Goal: Task Accomplishment & Management: Manage account settings

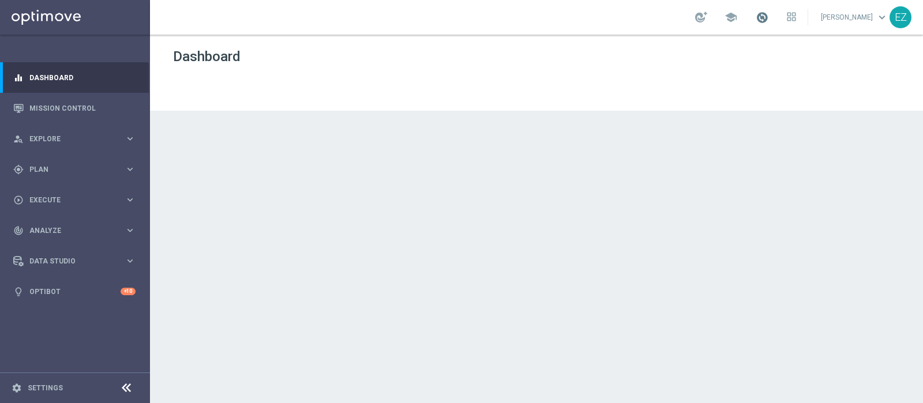
click at [768, 17] on span at bounding box center [761, 17] width 13 height 13
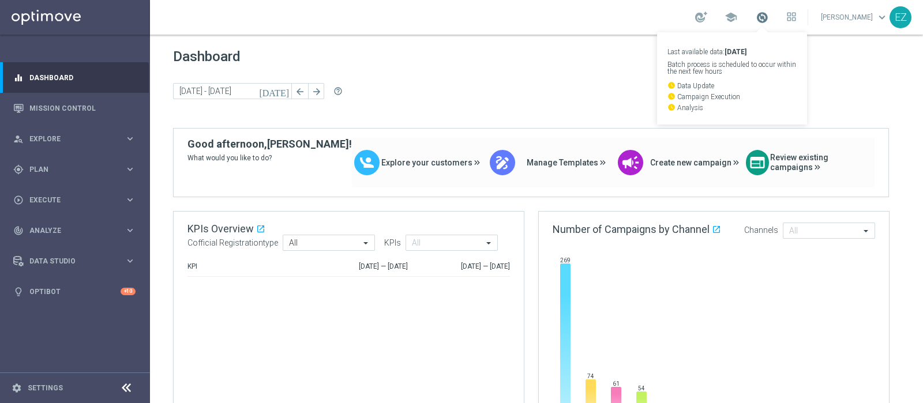
click at [768, 17] on span at bounding box center [761, 17] width 13 height 13
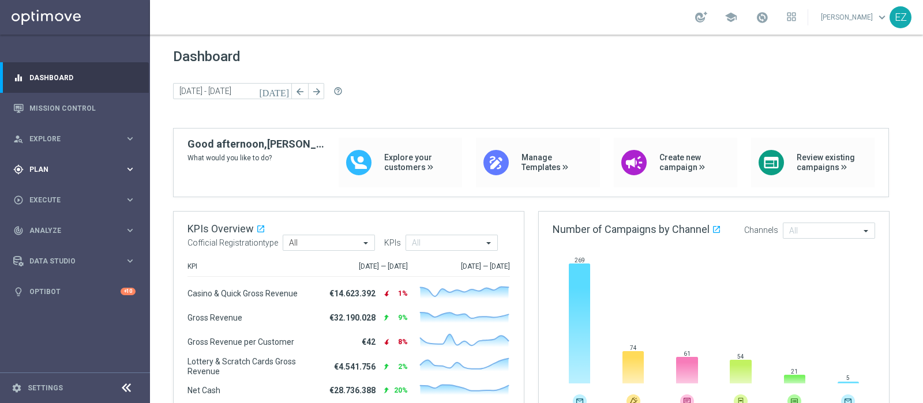
click at [32, 165] on div "gps_fixed Plan" at bounding box center [68, 169] width 111 height 10
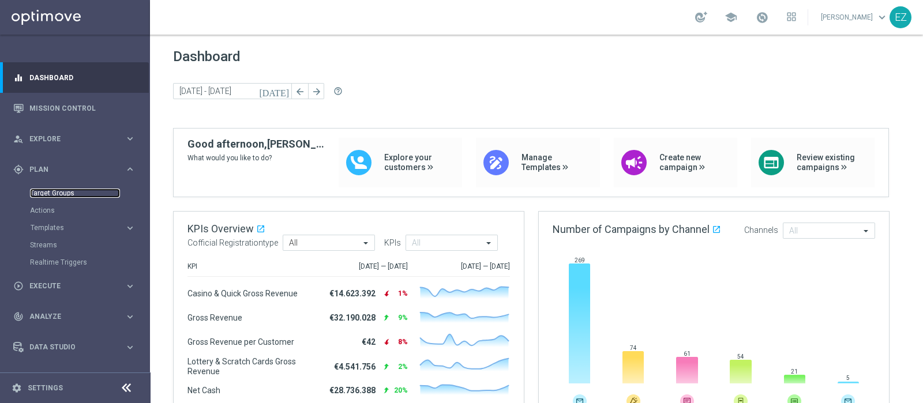
click at [57, 193] on link "Target Groups" at bounding box center [75, 193] width 90 height 9
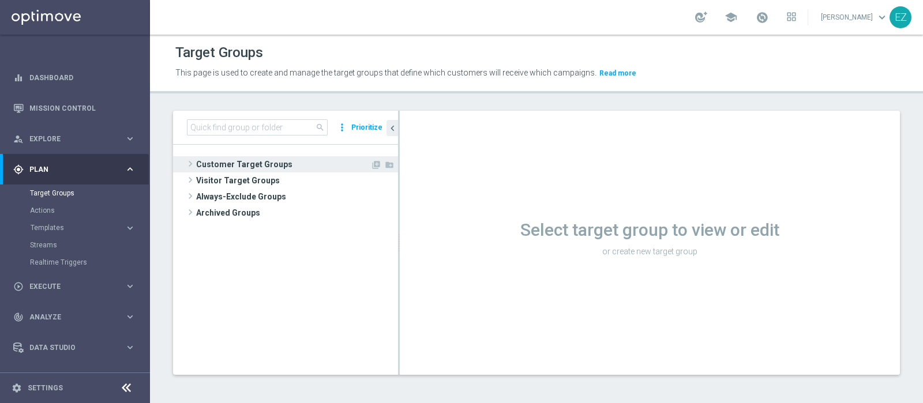
click at [289, 161] on span "Customer Target Groups" at bounding box center [283, 164] width 174 height 16
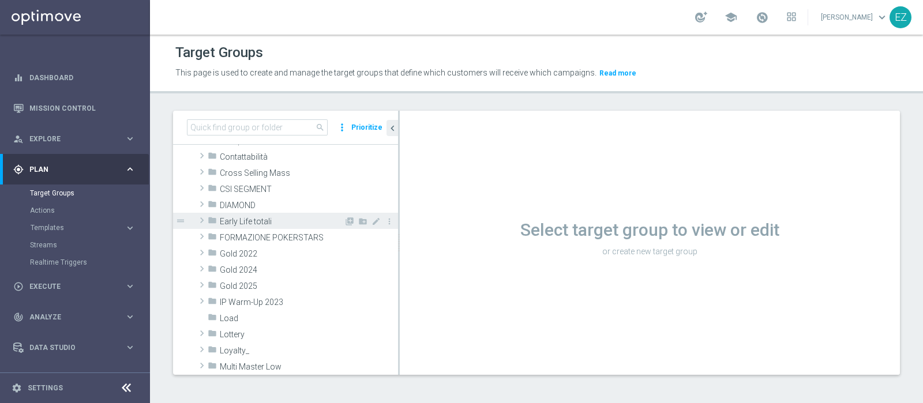
scroll to position [144, 0]
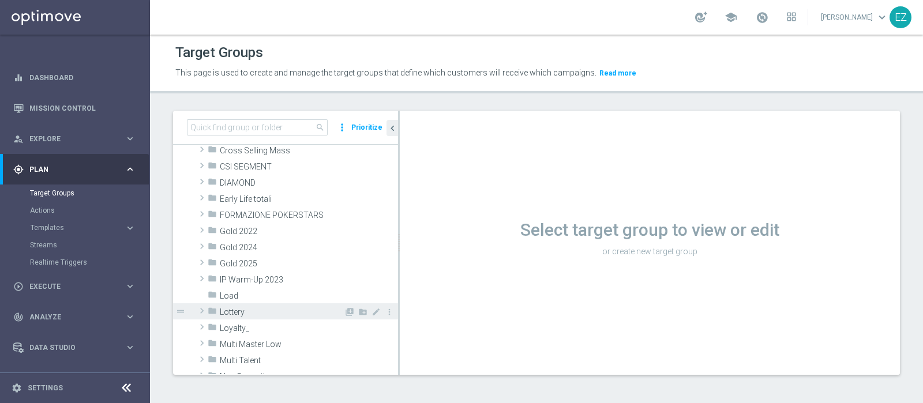
click at [234, 307] on span "Lottery" at bounding box center [282, 312] width 124 height 10
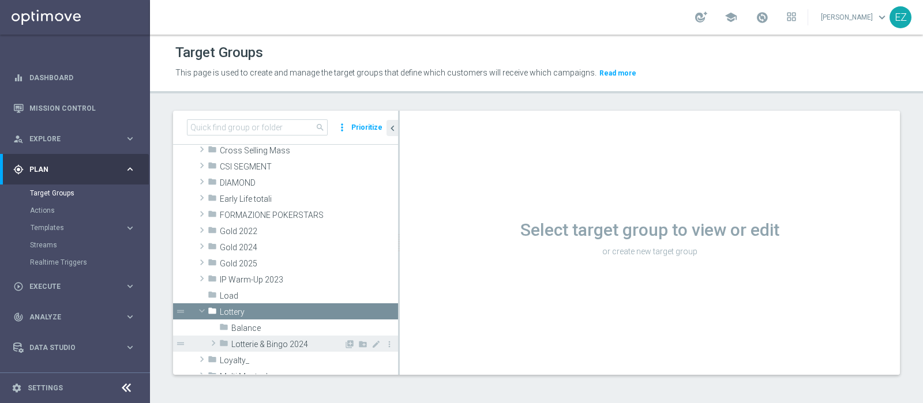
click at [265, 340] on span "Lotterie & Bingo 2024" at bounding box center [287, 345] width 112 height 10
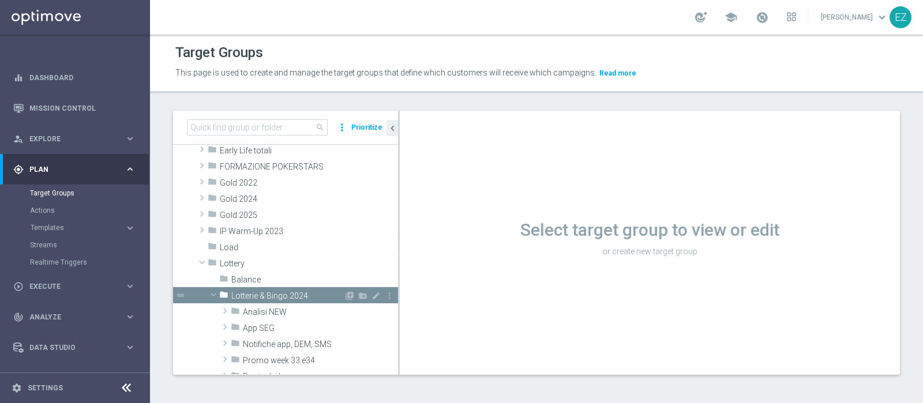
scroll to position [240, 0]
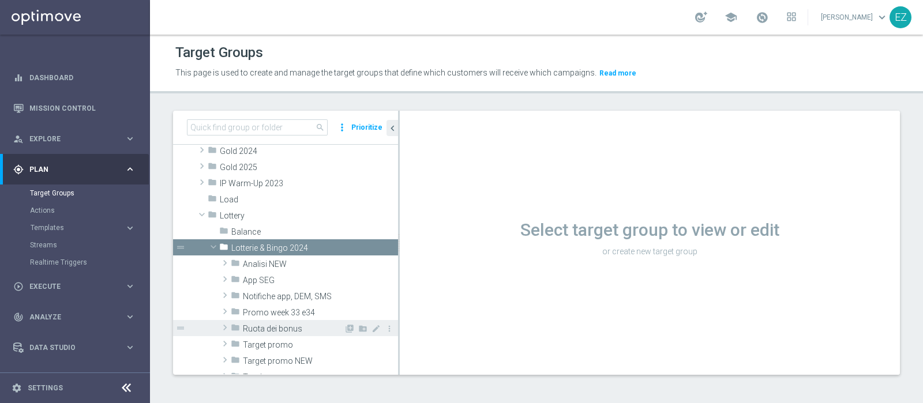
click at [279, 327] on span "Ruota dei bonus" at bounding box center [293, 329] width 101 height 10
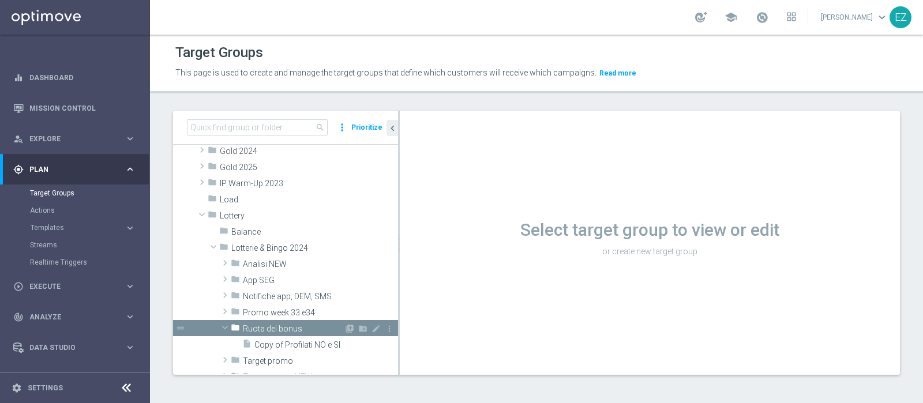
scroll to position [288, 0]
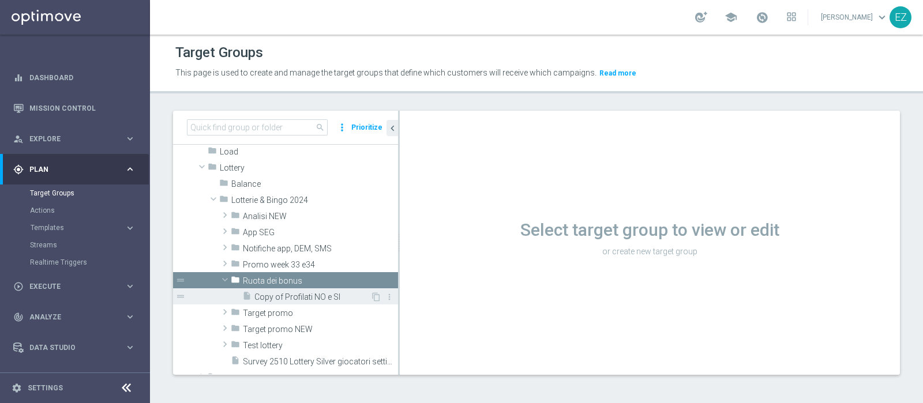
click at [295, 295] on span "Copy of Profilati NO e SI" at bounding box center [312, 297] width 116 height 10
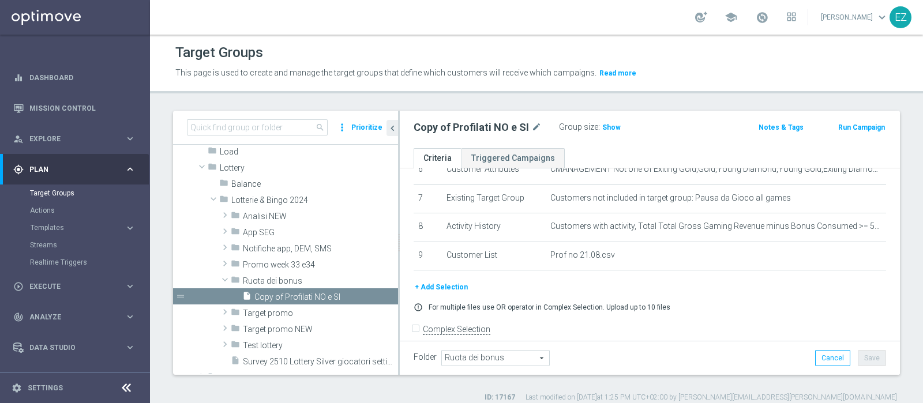
scroll to position [205, 0]
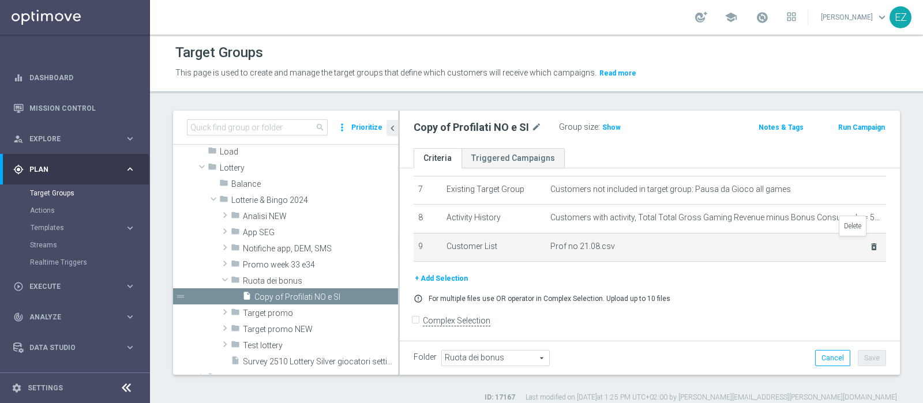
click at [869, 243] on icon "delete_forever" at bounding box center [873, 246] width 9 height 9
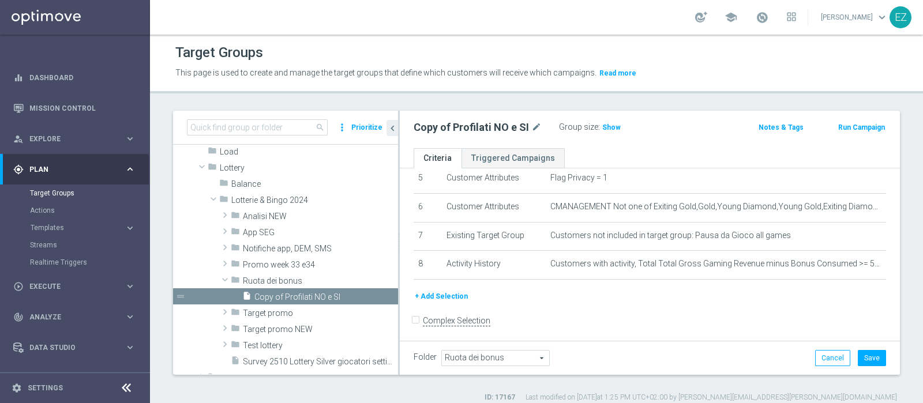
click at [437, 292] on button "+ Add Selection" at bounding box center [441, 296] width 55 height 13
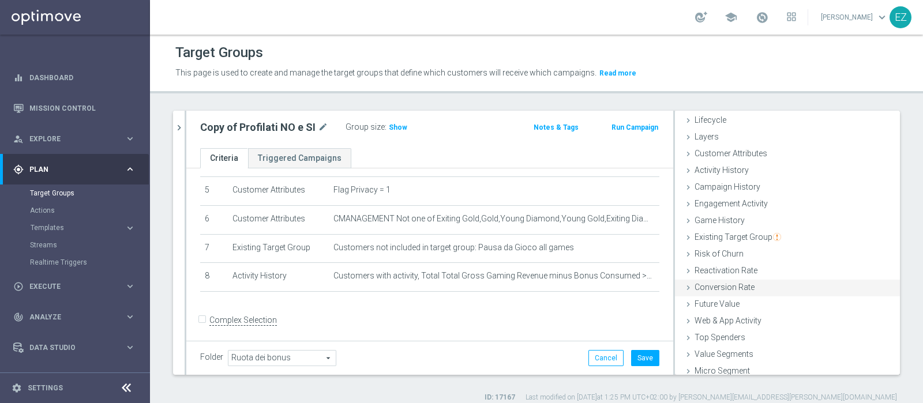
scroll to position [48, 0]
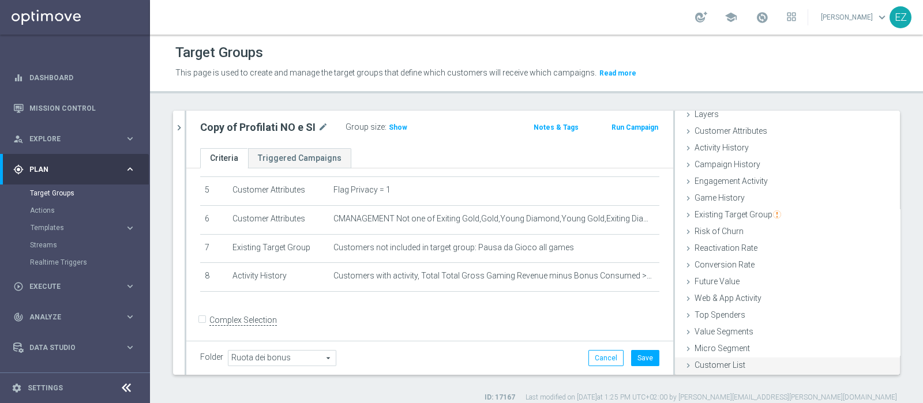
click at [723, 358] on div "Customer List done" at bounding box center [787, 366] width 225 height 17
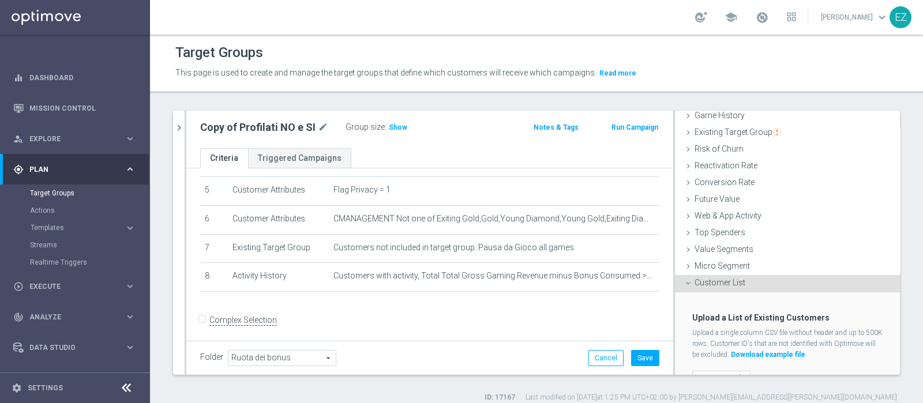
scroll to position [153, 0]
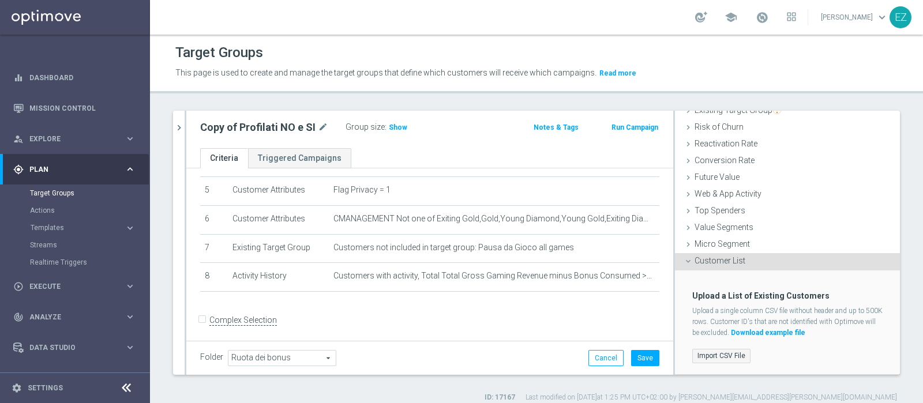
click at [711, 356] on label "Import CSV File" at bounding box center [721, 356] width 58 height 14
click at [0, 0] on input "Import CSV File" at bounding box center [0, 0] width 0 height 0
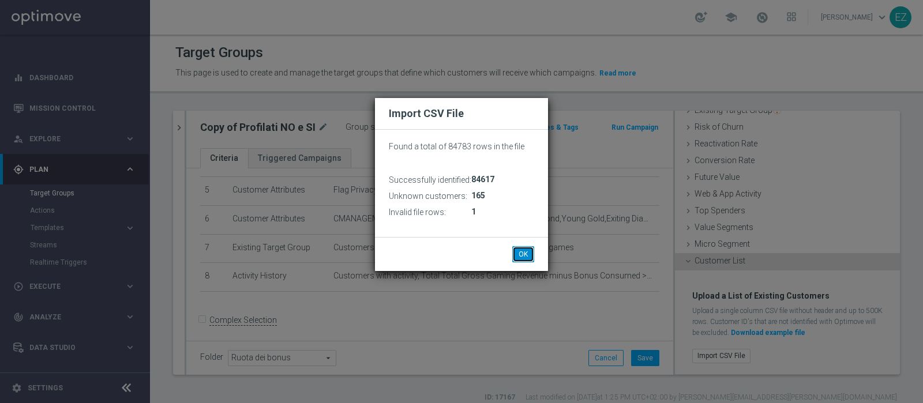
click at [521, 258] on button "OK" at bounding box center [523, 254] width 22 height 16
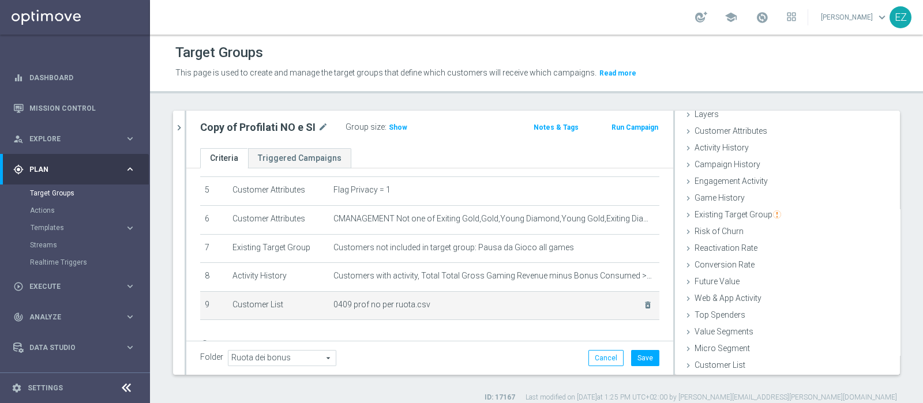
scroll to position [193, 0]
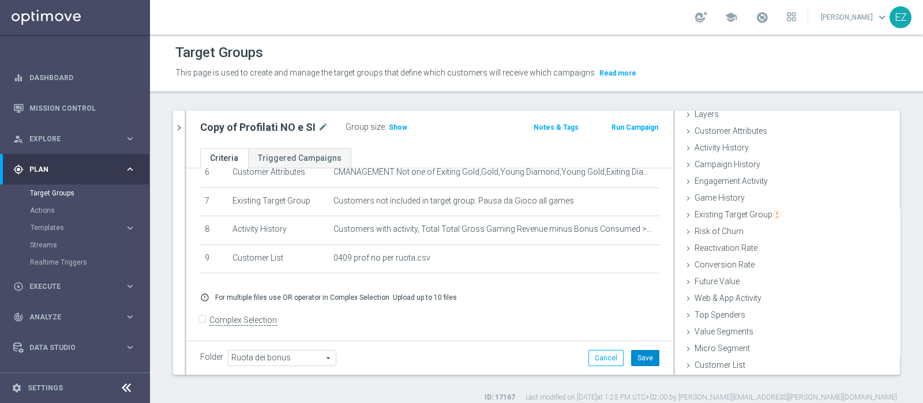
click at [641, 359] on button "Save" at bounding box center [645, 358] width 28 height 16
click at [397, 127] on span "Show" at bounding box center [398, 127] width 18 height 8
click at [393, 126] on span "40,002" at bounding box center [401, 128] width 24 height 11
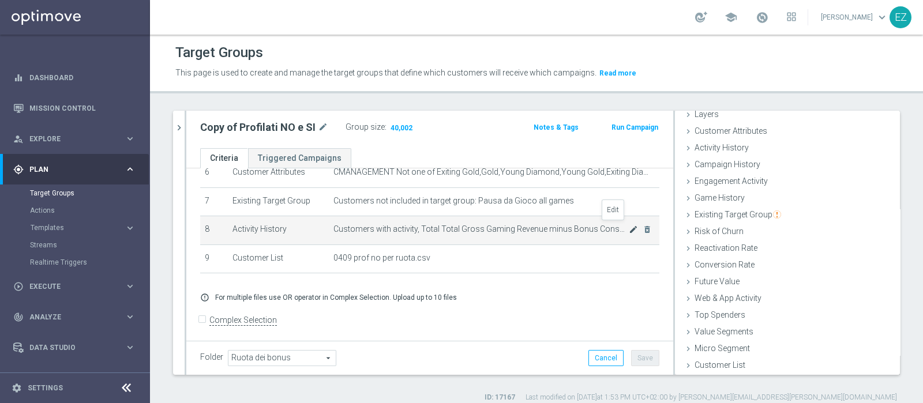
click at [629, 225] on icon "mode_edit" at bounding box center [633, 229] width 9 height 9
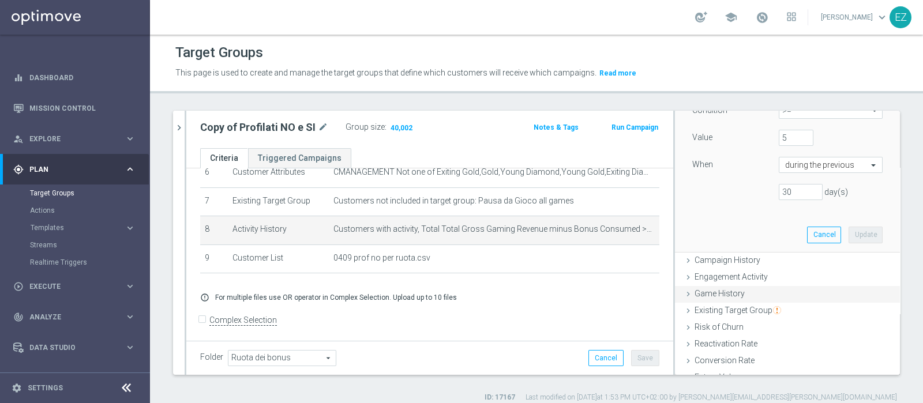
scroll to position [220, 0]
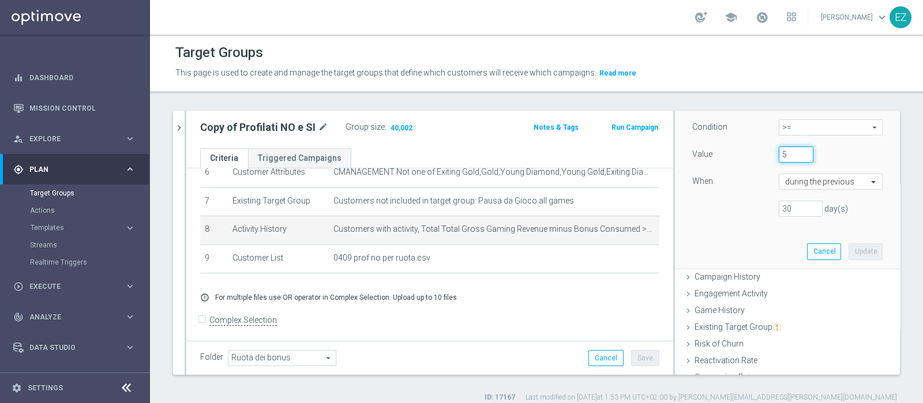
click at [779, 153] on input "5" at bounding box center [796, 154] width 35 height 16
type input "8"
click at [848, 250] on button "Update" at bounding box center [865, 251] width 34 height 16
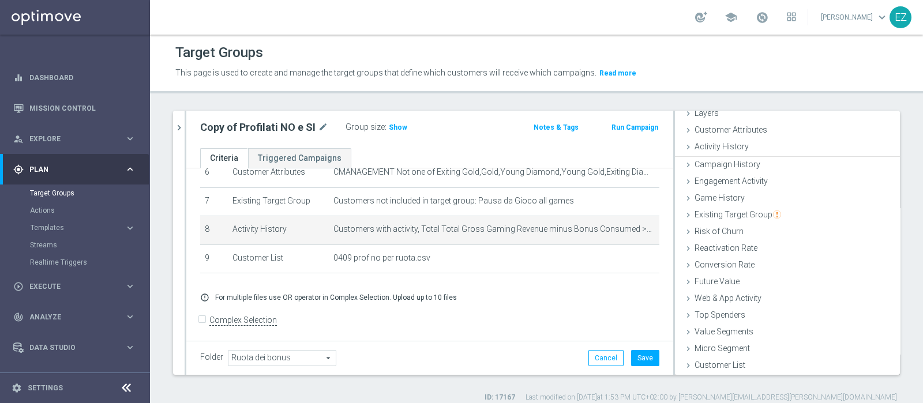
scroll to position [48, 0]
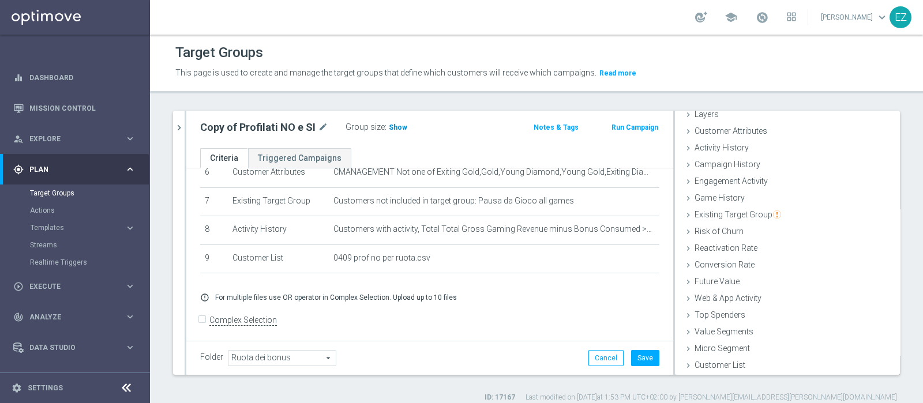
click at [390, 126] on span "Show" at bounding box center [398, 127] width 18 height 8
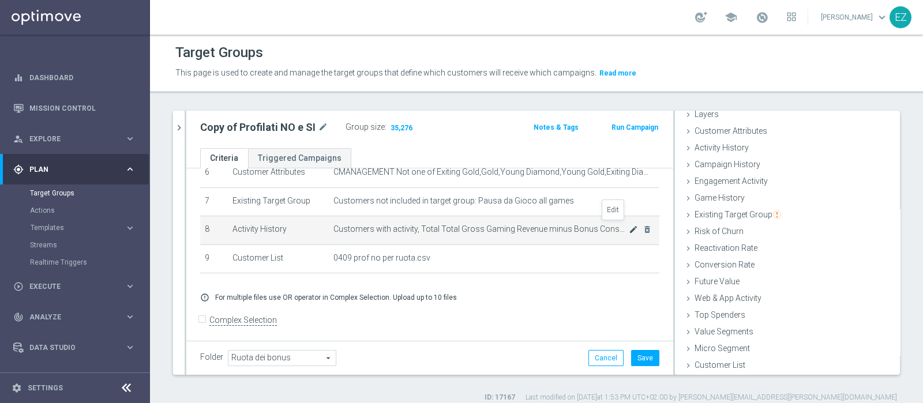
click at [629, 228] on icon "mode_edit" at bounding box center [633, 229] width 9 height 9
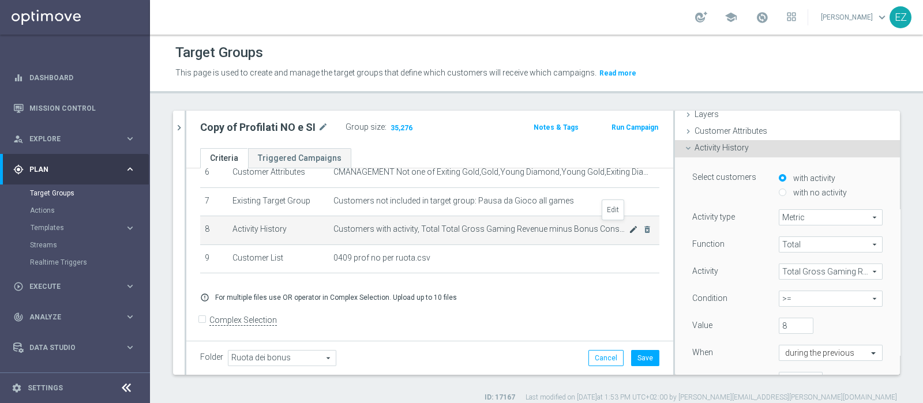
scroll to position [87, 0]
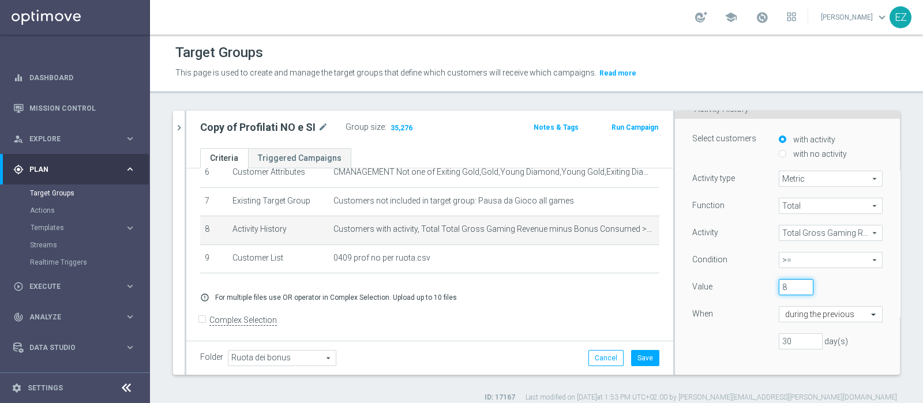
click at [779, 287] on input "8" at bounding box center [796, 287] width 35 height 16
type input "10"
click at [567, 284] on div "+ Add Selection error_outline For multiple files use OR operator in Complex Sel…" at bounding box center [429, 297] width 476 height 27
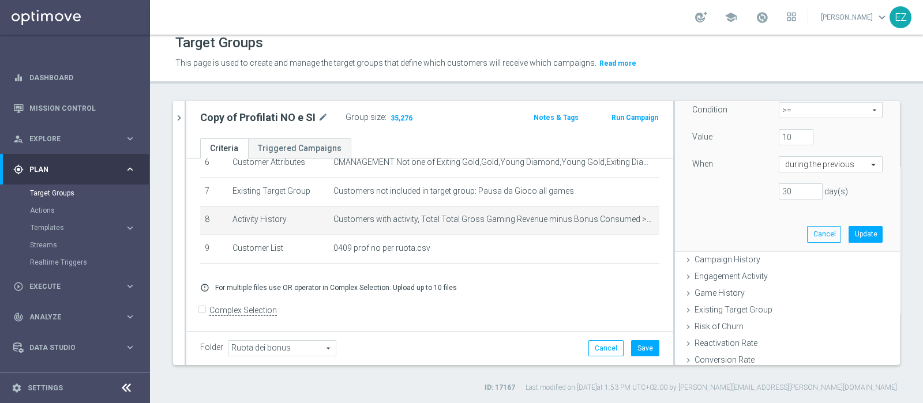
scroll to position [242, 0]
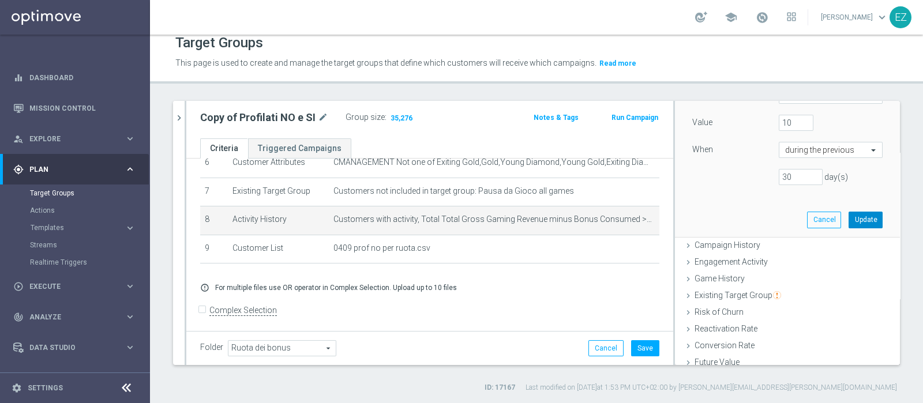
click at [848, 225] on button "Update" at bounding box center [865, 220] width 34 height 16
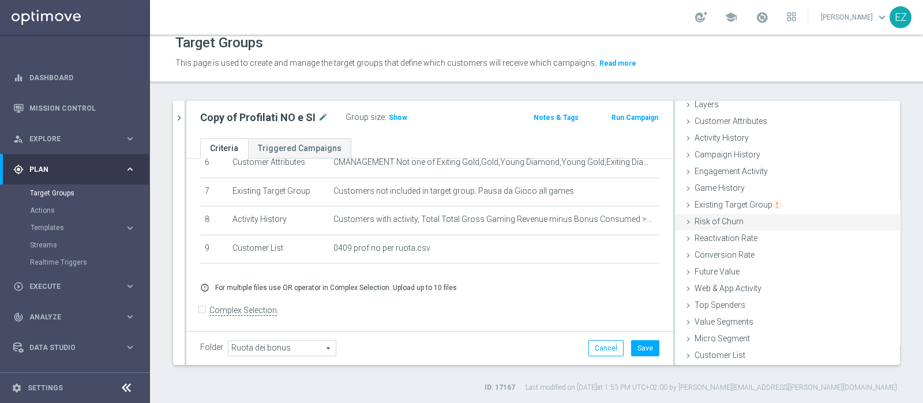
scroll to position [0, 0]
click at [768, 21] on span at bounding box center [761, 17] width 13 height 13
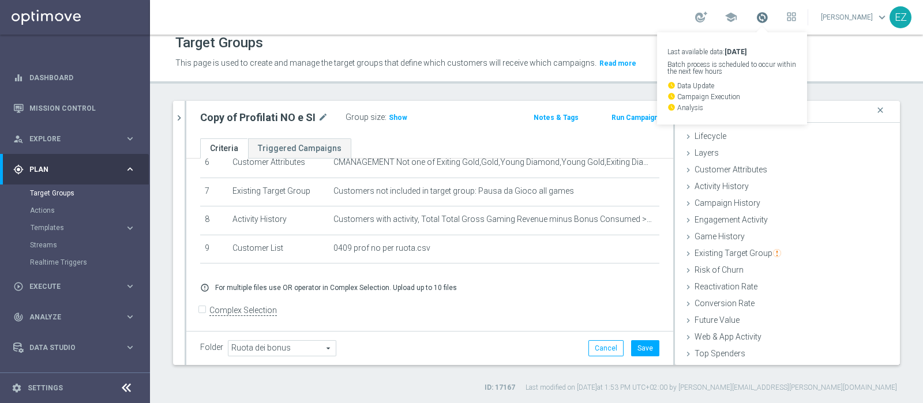
click at [768, 21] on span at bounding box center [761, 17] width 13 height 13
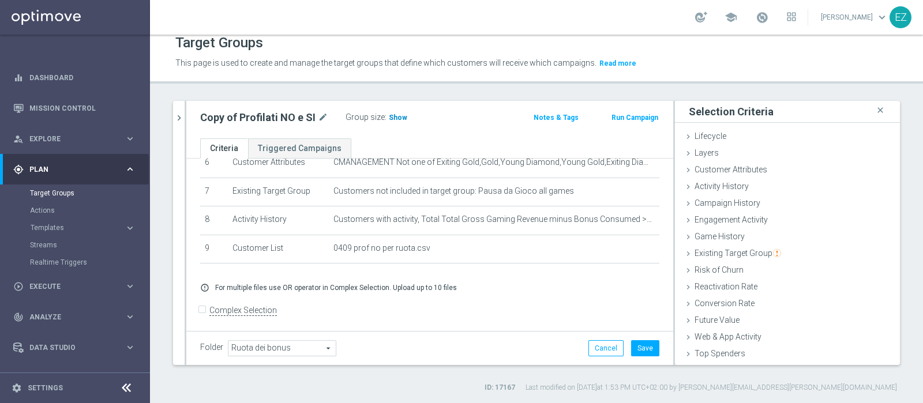
click at [391, 114] on span "Show" at bounding box center [398, 118] width 18 height 8
click at [637, 349] on button "Save" at bounding box center [645, 348] width 28 height 16
click at [394, 116] on span "31,651" at bounding box center [401, 119] width 24 height 11
click at [179, 114] on icon "chevron_right" at bounding box center [179, 117] width 11 height 11
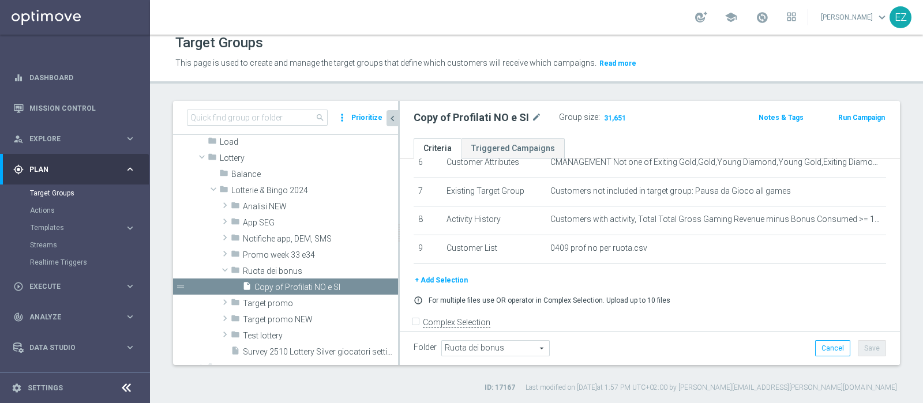
scroll to position [273, 0]
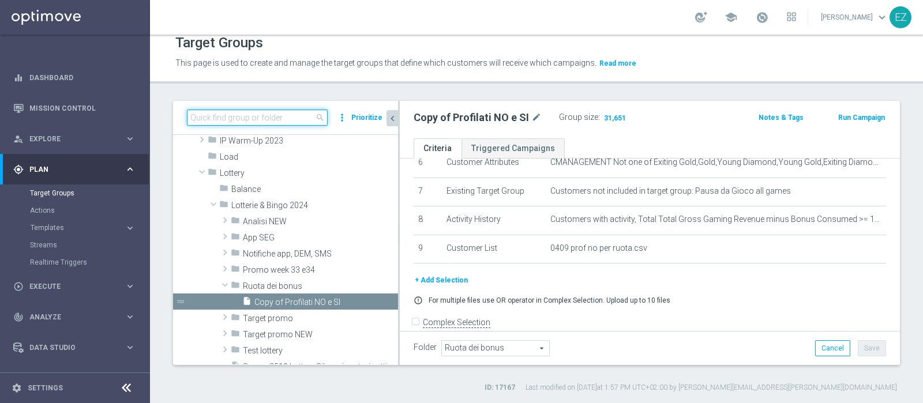
click at [264, 116] on input at bounding box center [257, 118] width 141 height 16
paste input "NEW Active Lottery Silver_Prof Sì NL Sì_con pausa gioco lotterie (esclusi EL)_m…"
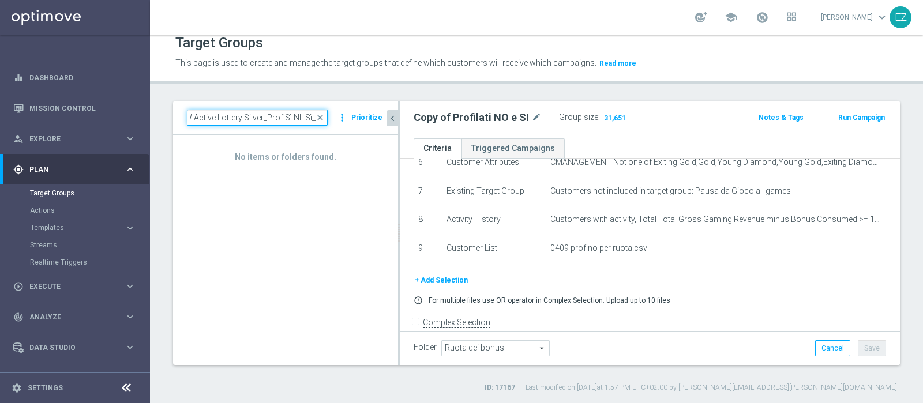
scroll to position [0, 0]
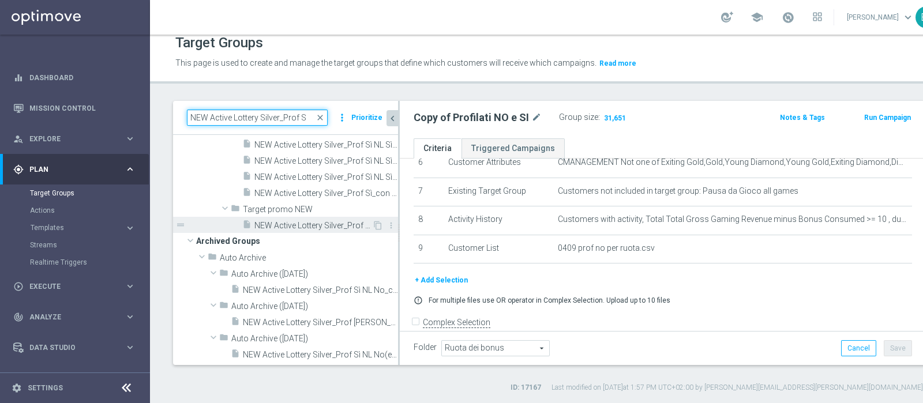
type input "NEW Active Lottery Silver_Prof S"
click at [320, 231] on span "NEW Active Lottery Silver_Prof Sì NL Sì_con pausa gioco lotterie (esclusi EL)_m…" at bounding box center [313, 226] width 118 height 10
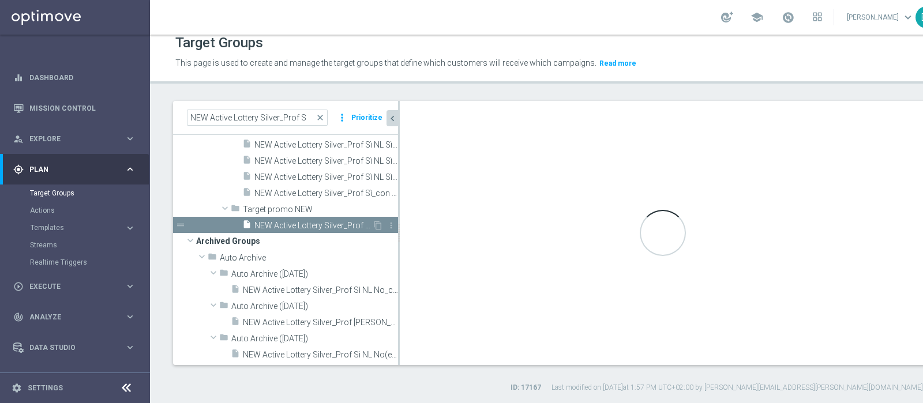
checkbox input "true"
type input "Target promo NEW"
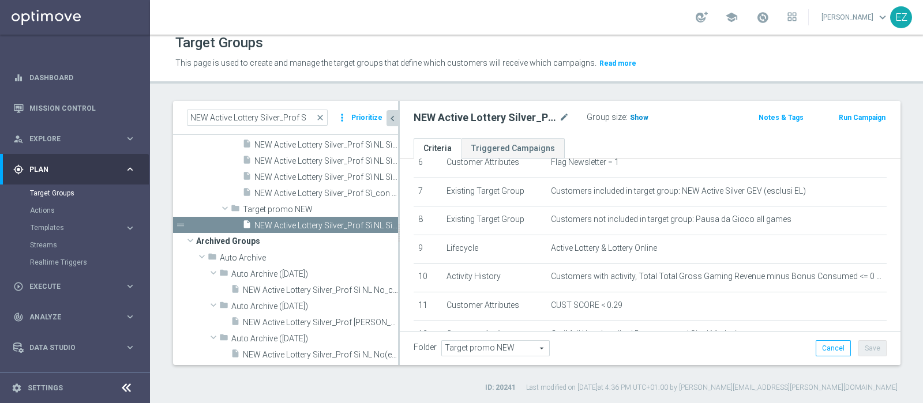
click at [633, 114] on span "Show" at bounding box center [639, 118] width 18 height 8
click at [860, 117] on button "Run Campaign" at bounding box center [861, 117] width 49 height 13
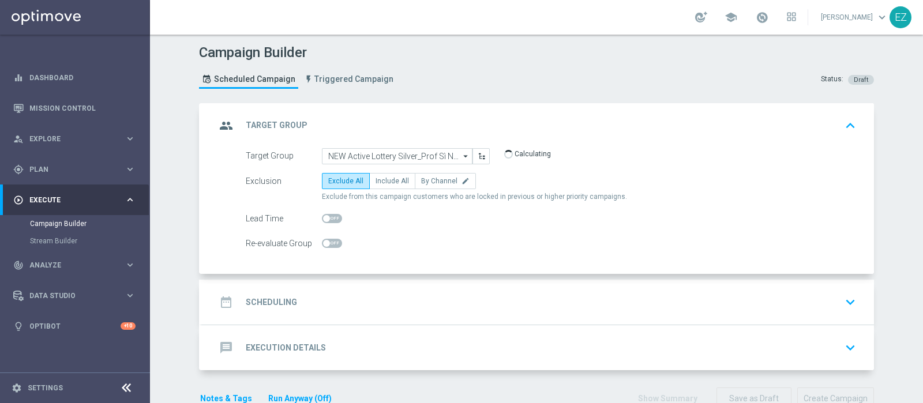
drag, startPoint x: 366, startPoint y: 171, endPoint x: 385, endPoint y: 215, distance: 47.3
click at [366, 171] on form "Target Group NEW Active Lottery Silver_Prof Sì NL Sì_con pausa gioco lotterie (…" at bounding box center [551, 200] width 610 height 104
click at [284, 293] on div "date_range Scheduling" at bounding box center [256, 302] width 81 height 21
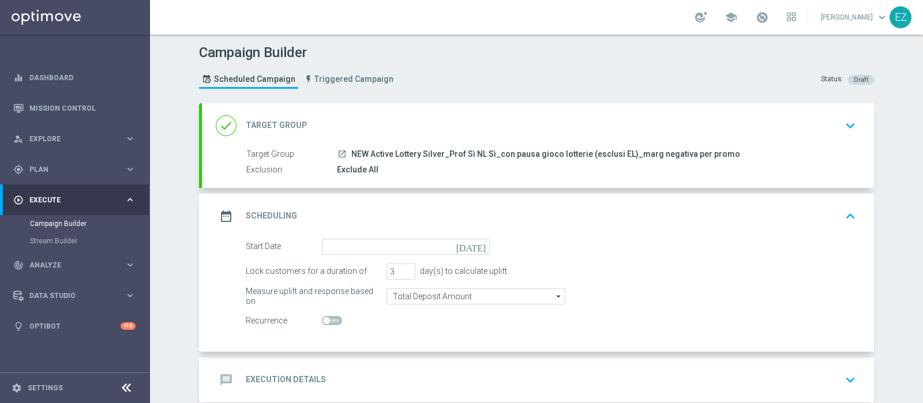
click at [479, 245] on icon "[DATE]" at bounding box center [473, 245] width 34 height 13
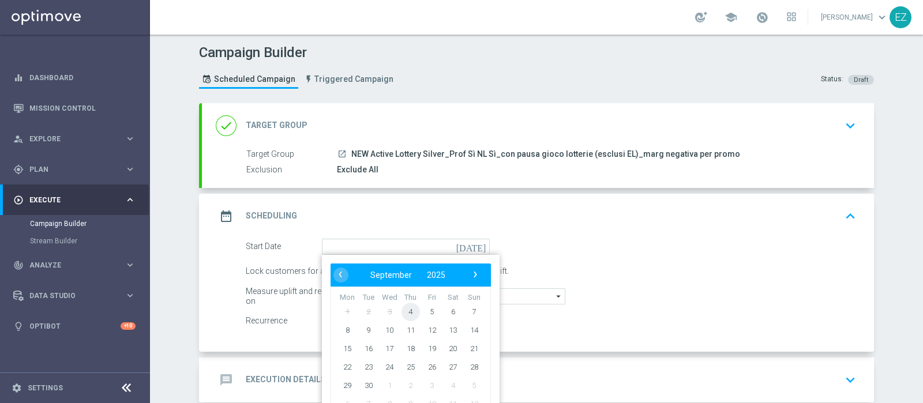
click at [407, 312] on span "4" at bounding box center [410, 311] width 18 height 18
type input "04 Sep 2025"
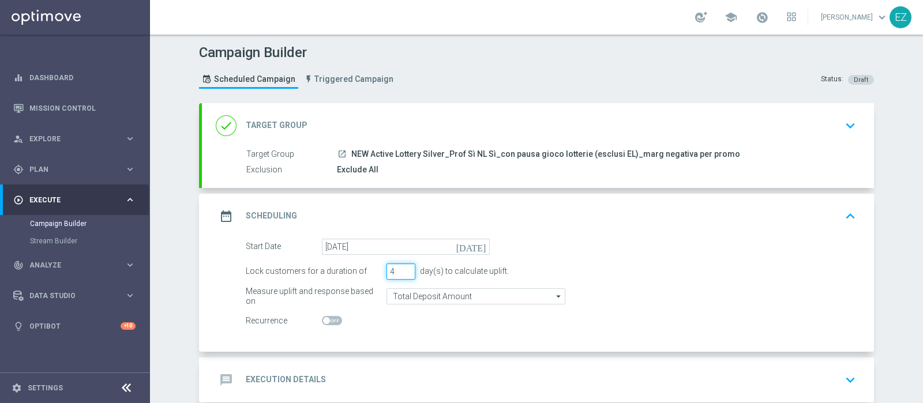
click at [405, 267] on input "4" at bounding box center [400, 272] width 29 height 16
click at [405, 267] on input "5" at bounding box center [400, 272] width 29 height 16
click at [405, 267] on input "6" at bounding box center [400, 272] width 29 height 16
type input "7"
click at [405, 267] on input "7" at bounding box center [400, 272] width 29 height 16
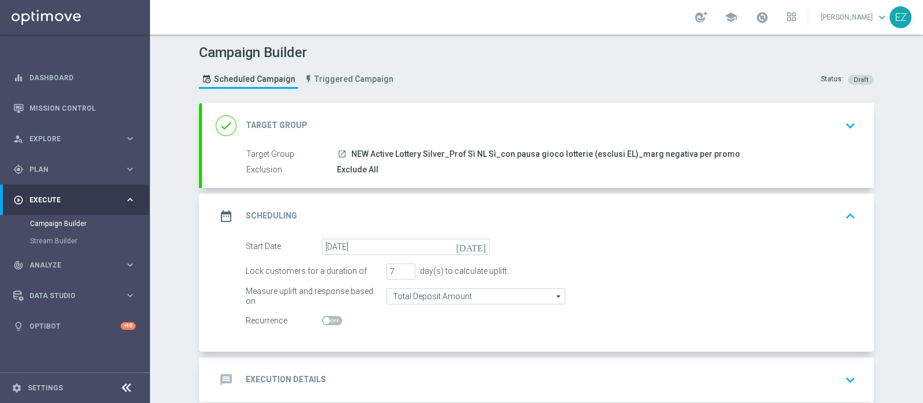
click at [323, 320] on span at bounding box center [326, 320] width 7 height 7
click at [322, 320] on input "checkbox" at bounding box center [332, 320] width 20 height 9
checkbox input "true"
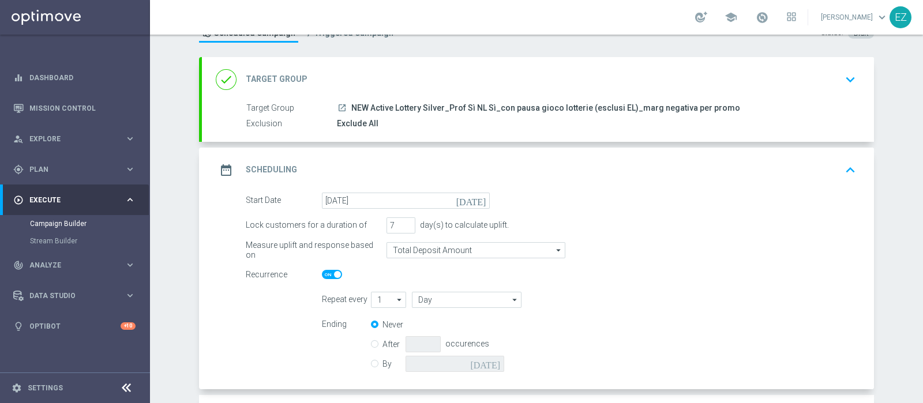
scroll to position [144, 0]
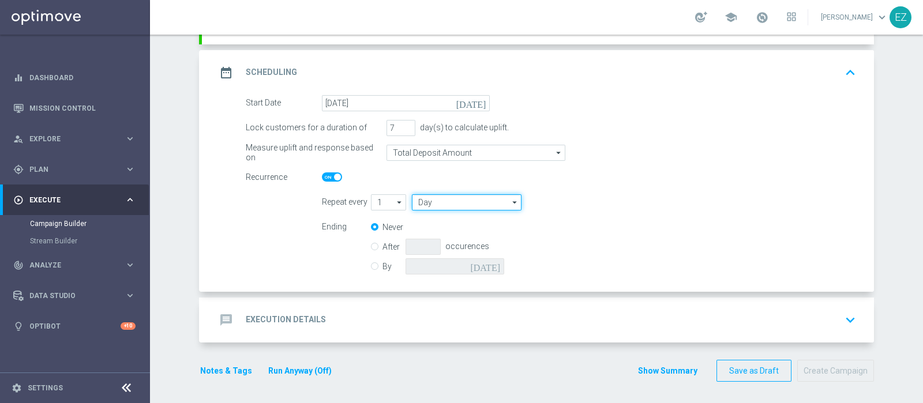
click at [430, 200] on input "Day" at bounding box center [467, 202] width 110 height 16
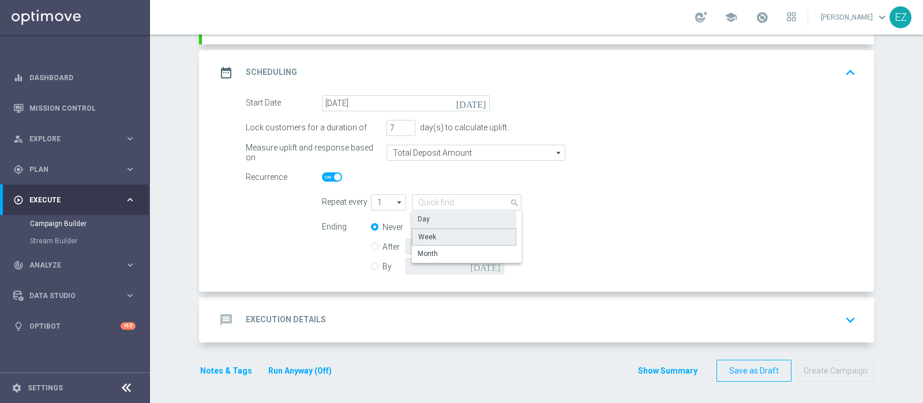
click at [431, 235] on div "Week" at bounding box center [464, 236] width 105 height 17
type input "Week"
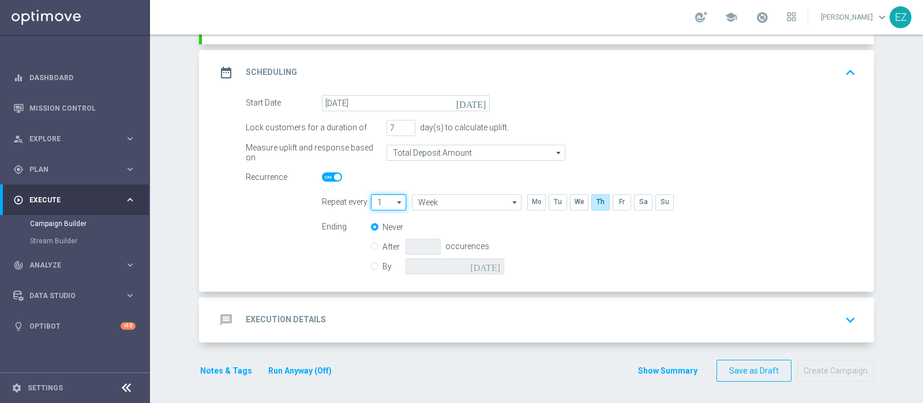
click at [384, 199] on input "1" at bounding box center [388, 202] width 35 height 16
click at [377, 238] on div "2" at bounding box center [379, 237] width 4 height 10
type input "2"
type input "Weeks"
click at [371, 265] on input "By" at bounding box center [374, 264] width 7 height 7
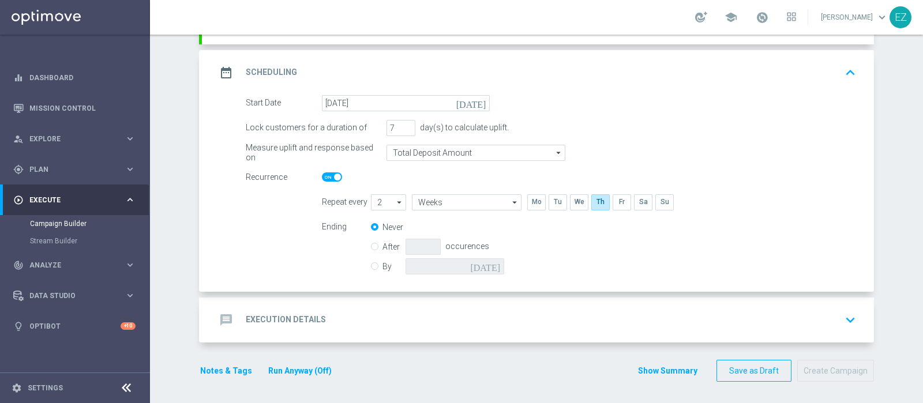
radio input "true"
radio input "false"
click at [487, 266] on icon "[DATE]" at bounding box center [487, 264] width 34 height 13
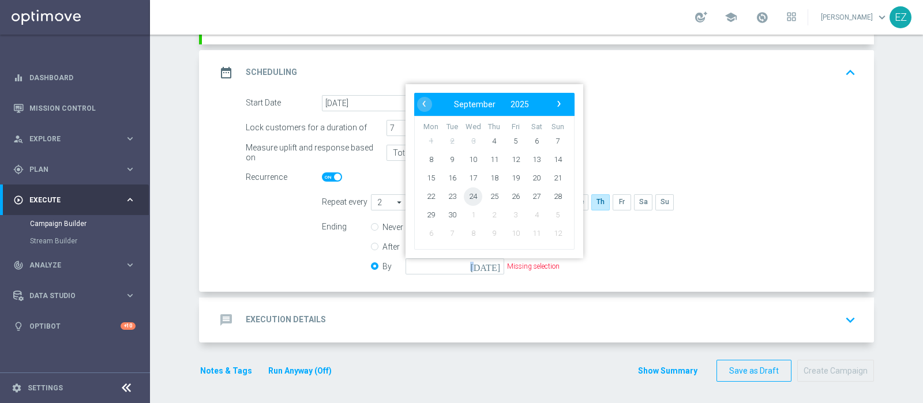
click at [469, 191] on span "24" at bounding box center [473, 196] width 18 height 18
type input "24 Sep 2025"
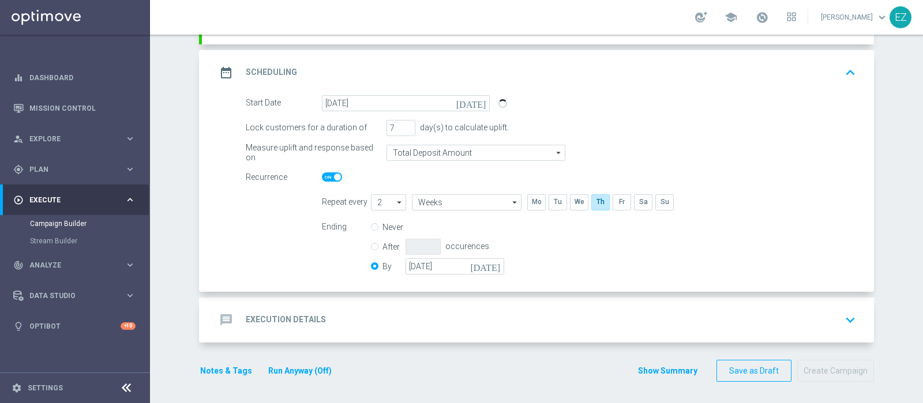
click at [303, 303] on div "message Execution Details keyboard_arrow_down" at bounding box center [538, 320] width 672 height 45
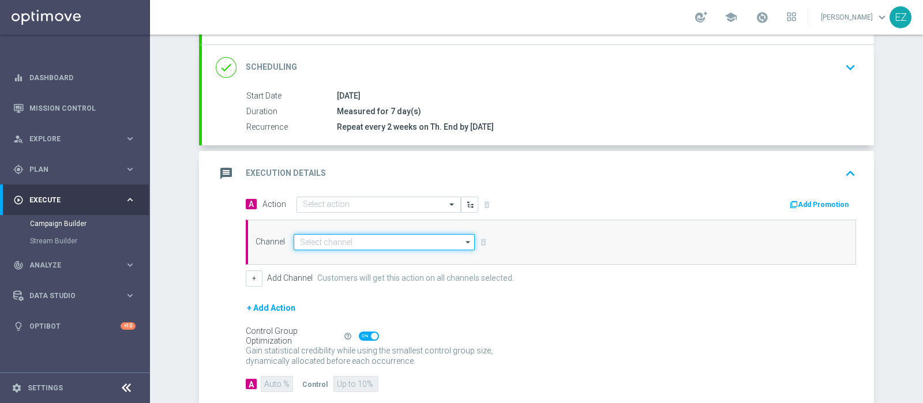
click at [377, 234] on input at bounding box center [384, 242] width 181 height 16
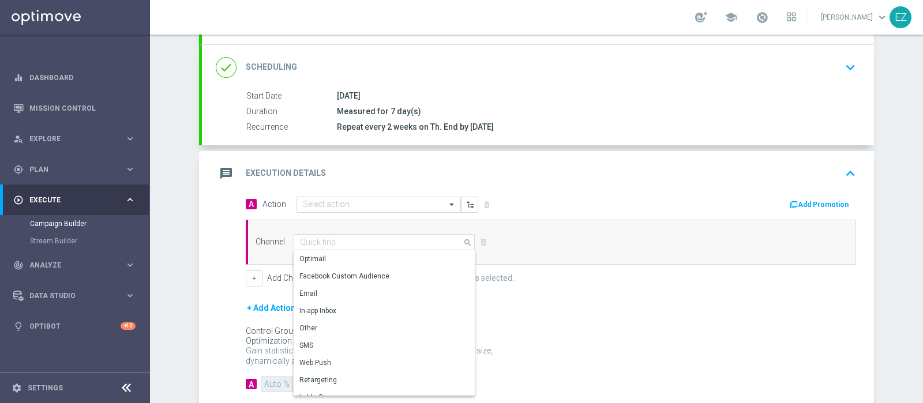
click at [377, 212] on div "A Action Select action delete_forever Add Promotion" at bounding box center [550, 205] width 627 height 18
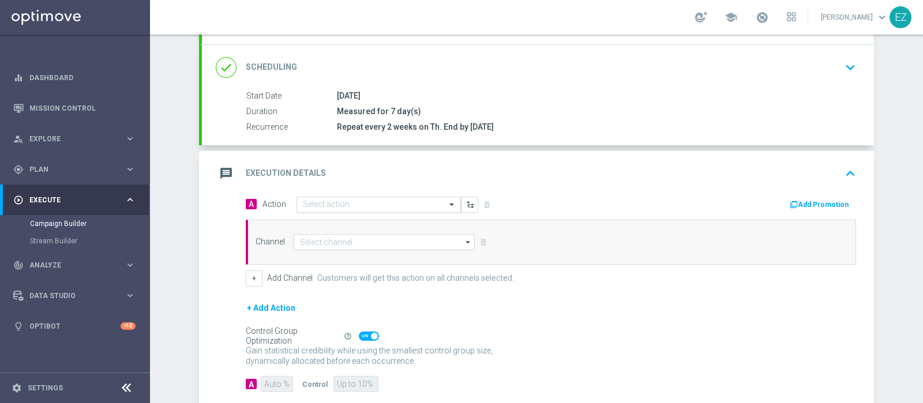
click at [378, 206] on input "text" at bounding box center [367, 205] width 129 height 10
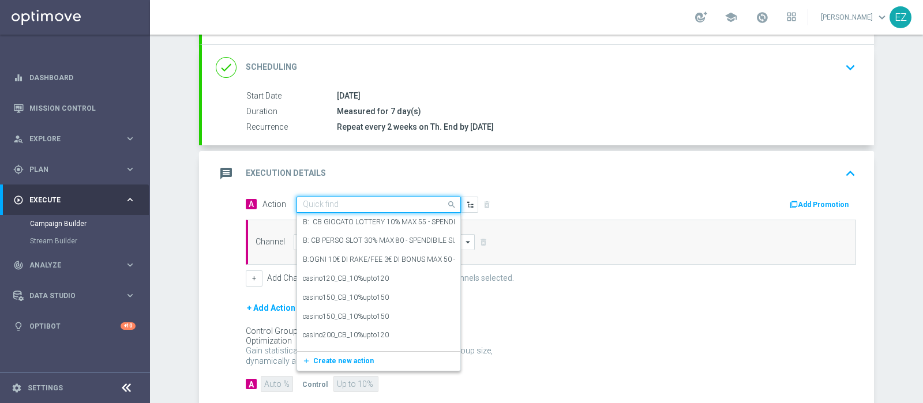
paste input "Lotterie_up to 15000 Sisal Points"
type input "Lotterie_up to 15000 Sisal Points"
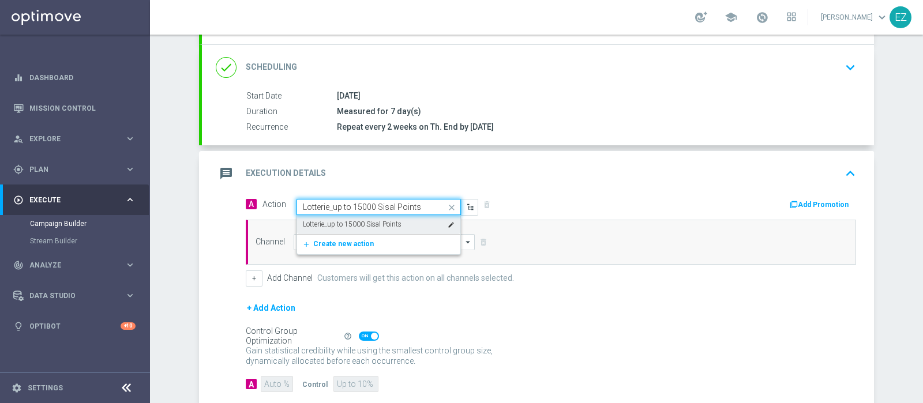
click at [366, 225] on label "Lotterie_up to 15000 Sisal Points" at bounding box center [352, 225] width 99 height 10
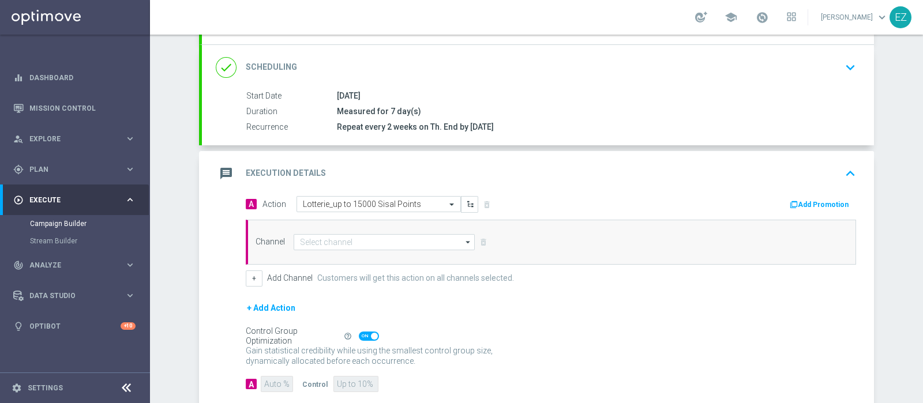
click at [802, 201] on button "Add Promotion" at bounding box center [820, 204] width 64 height 13
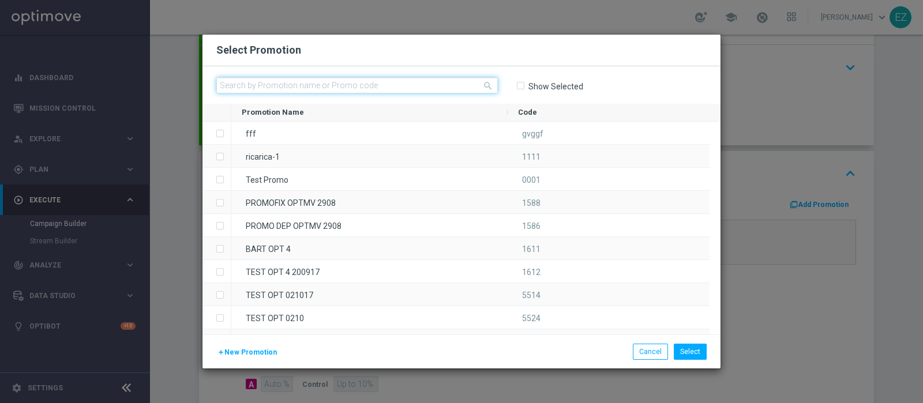
click at [364, 84] on input "text" at bounding box center [356, 85] width 281 height 16
paste input "SETTEMBRELOT MN"
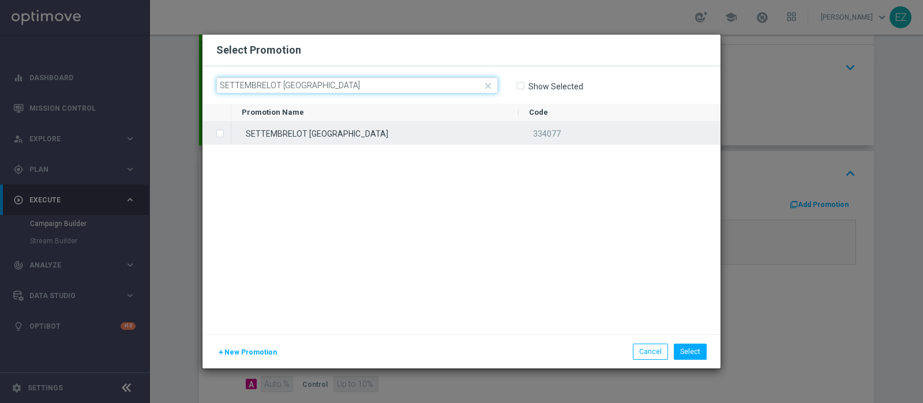
type input "SETTEMBRELOT MN"
click at [332, 126] on div "SETTEMBRELOT MN" at bounding box center [374, 133] width 287 height 22
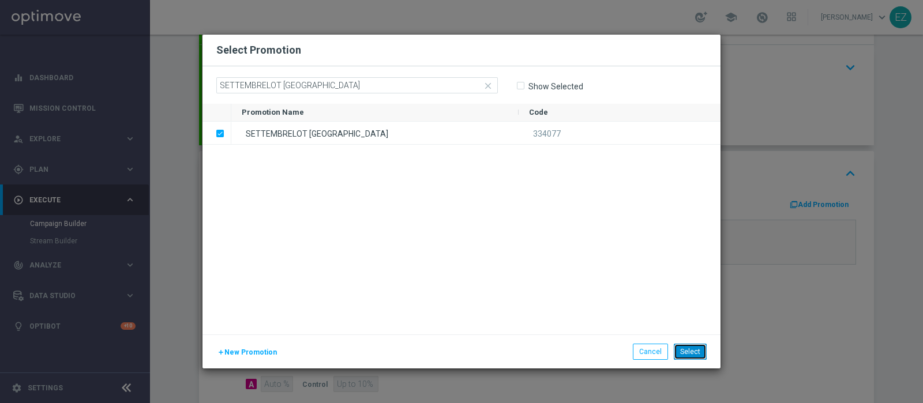
click at [696, 356] on button "Select" at bounding box center [690, 352] width 33 height 16
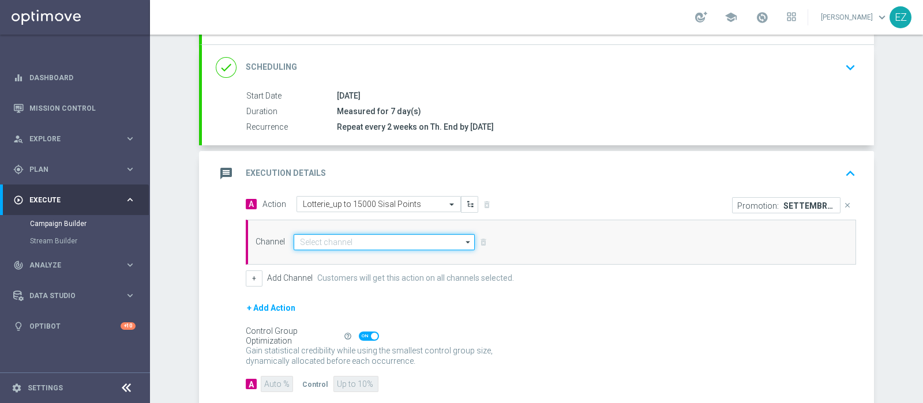
click at [438, 241] on input at bounding box center [384, 242] width 181 height 16
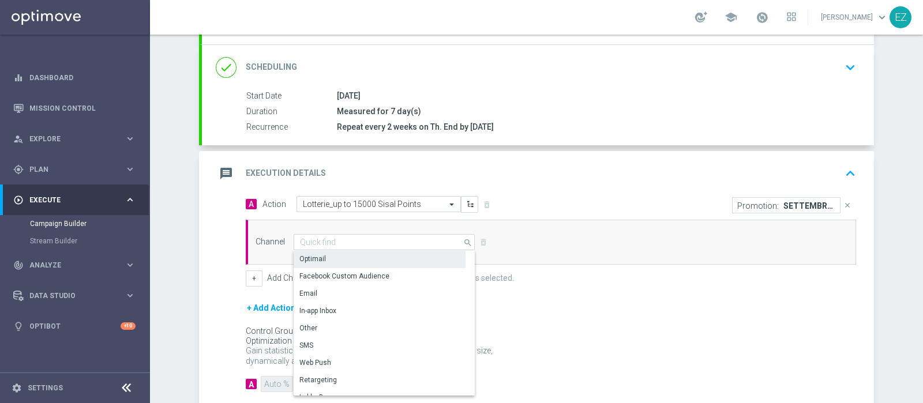
click at [338, 261] on div "Optimail" at bounding box center [380, 259] width 172 height 16
type input "Optimail"
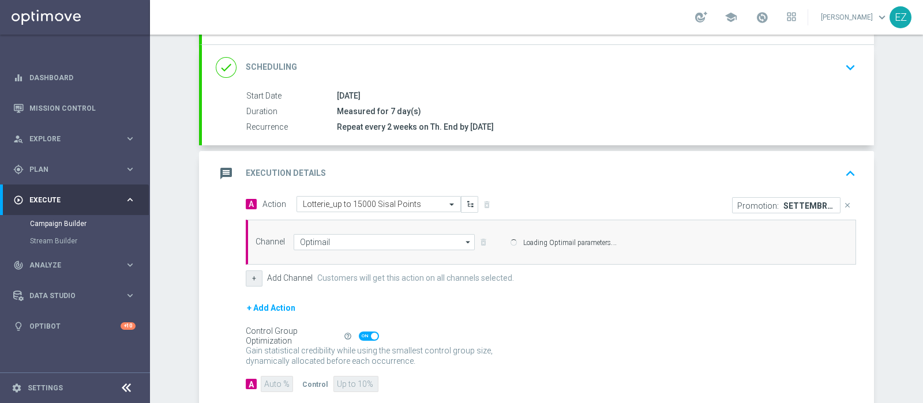
drag, startPoint x: 235, startPoint y: 276, endPoint x: 243, endPoint y: 277, distance: 8.2
click at [239, 277] on div "A Action Select action Lotterie_up to 15000 Sisal Points delete_forever Promoti…" at bounding box center [550, 241] width 627 height 91
click at [246, 278] on button "+" at bounding box center [254, 278] width 17 height 16
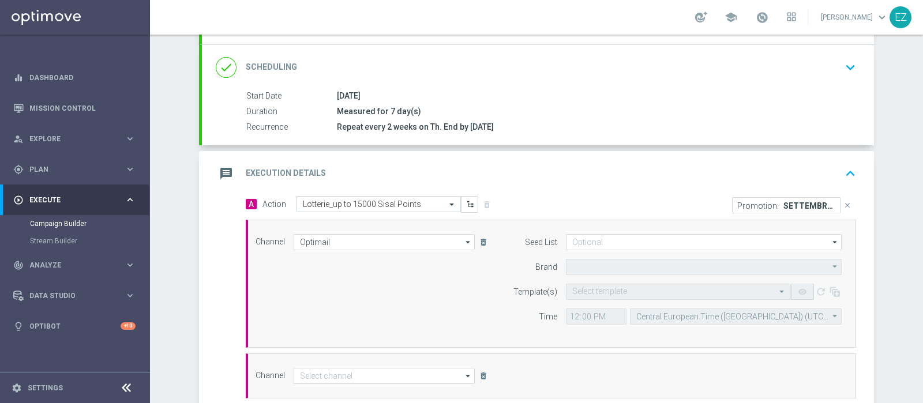
type input "Sisal Marketing"
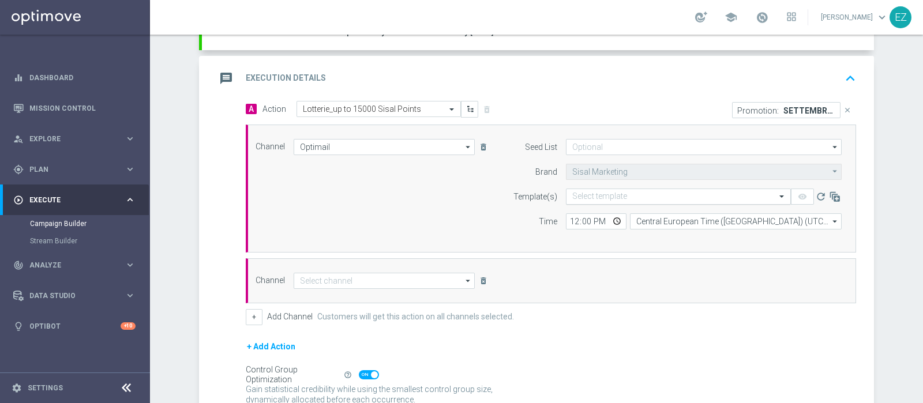
click at [585, 194] on input "text" at bounding box center [666, 197] width 189 height 10
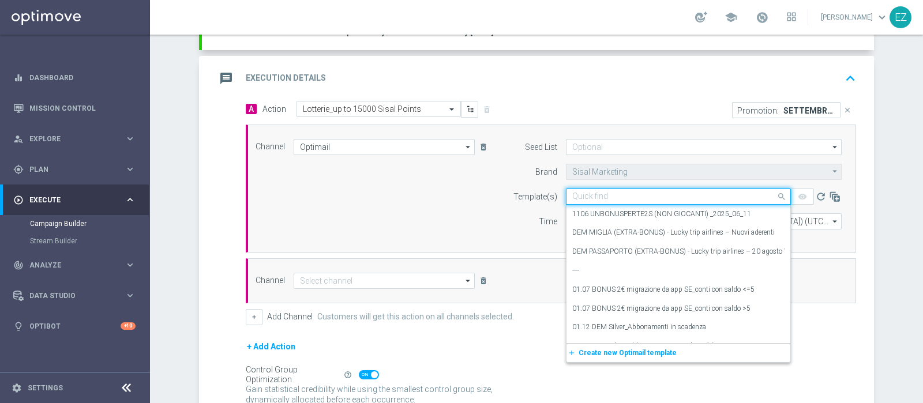
paste input "SETTEMBRELOT MN"
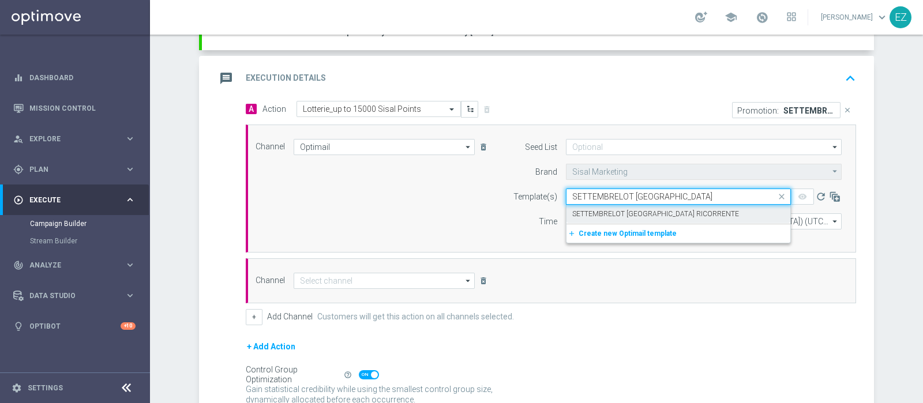
click at [614, 209] on label "SETTEMBRELOT [GEOGRAPHIC_DATA] RICORRENTE" at bounding box center [655, 214] width 167 height 10
type input "SETTEMBRELOT MN"
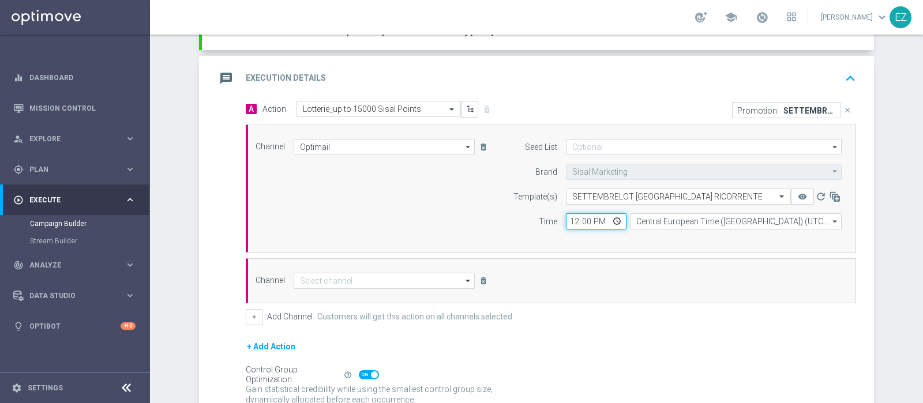
click at [566, 220] on input "12:00" at bounding box center [596, 221] width 61 height 16
type input "16:00"
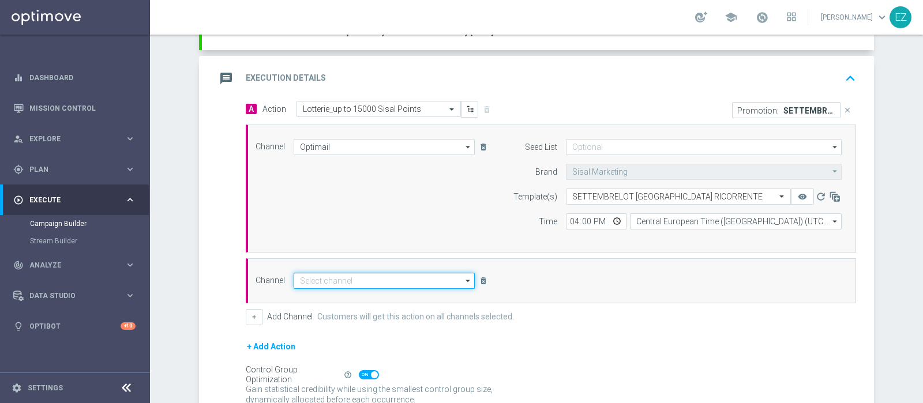
click at [394, 276] on input at bounding box center [384, 281] width 181 height 16
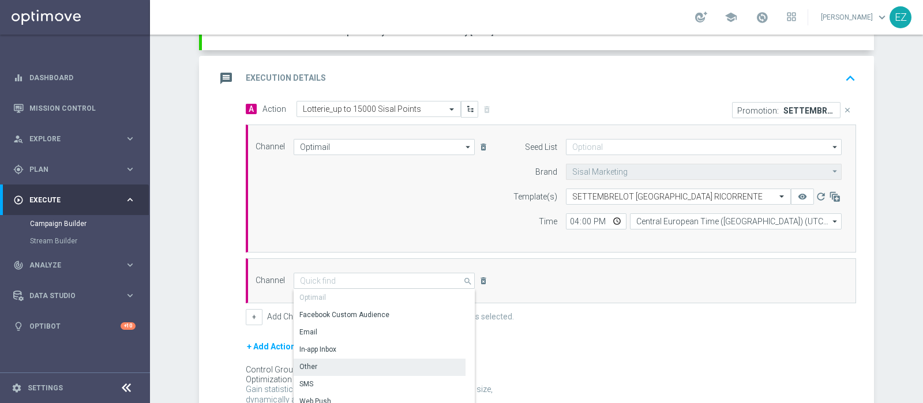
click at [310, 360] on div "Other" at bounding box center [380, 367] width 172 height 16
type input "Other"
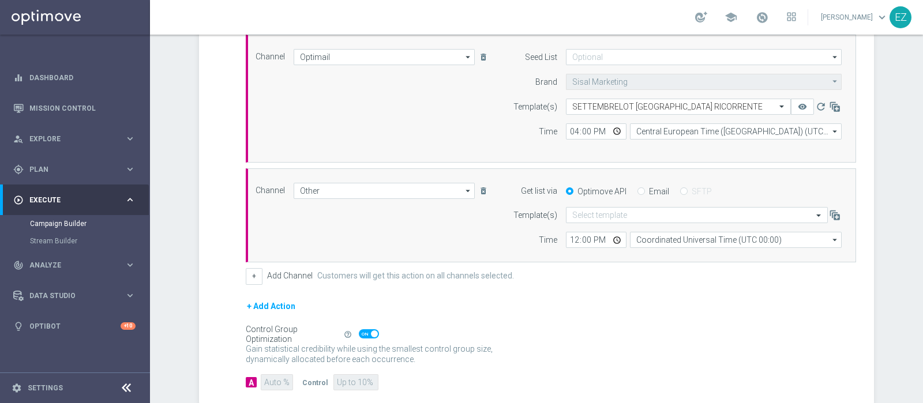
scroll to position [334, 0]
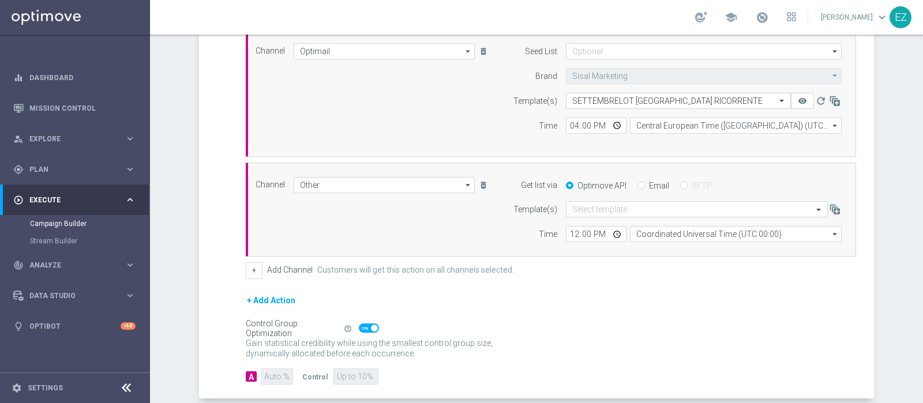
click at [637, 185] on input "Email" at bounding box center [640, 186] width 7 height 7
radio input "true"
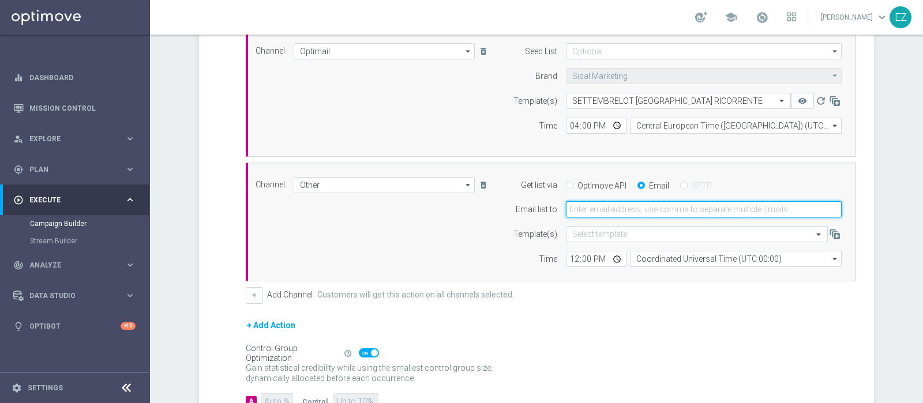
click at [585, 211] on input "email" at bounding box center [704, 209] width 276 height 16
type input "elena.zarbin@sisal.it"
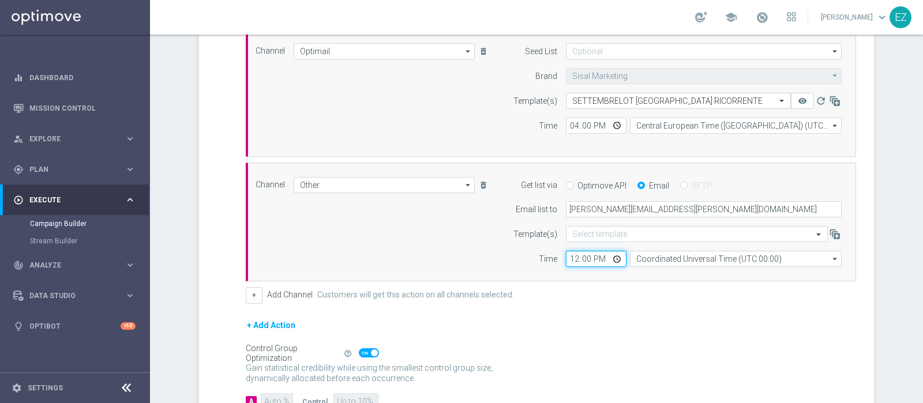
click at [567, 258] on input "12:00" at bounding box center [596, 259] width 61 height 16
type input "16:00"
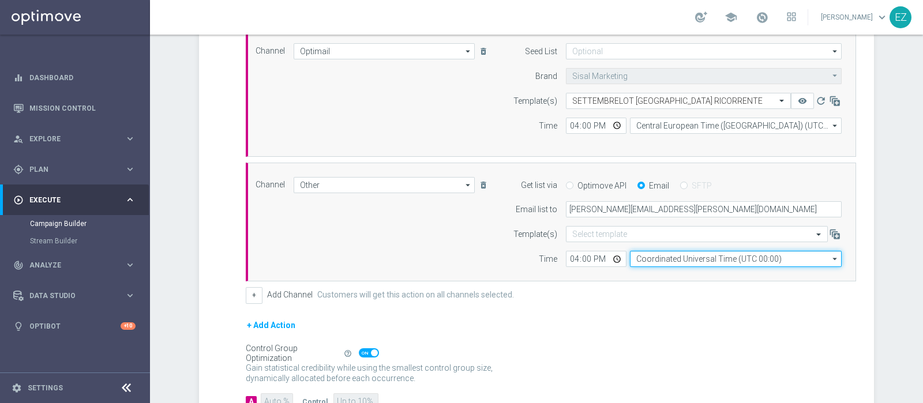
click at [636, 257] on input "Coordinated Universal Time (UTC 00:00)" at bounding box center [736, 259] width 212 height 16
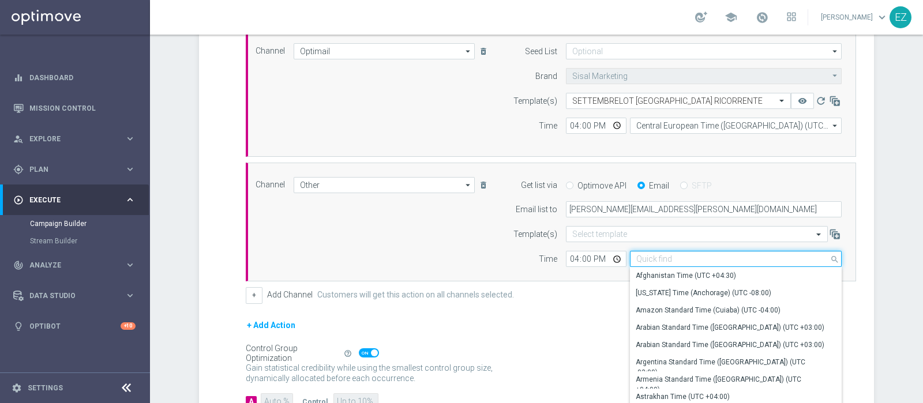
type input "V"
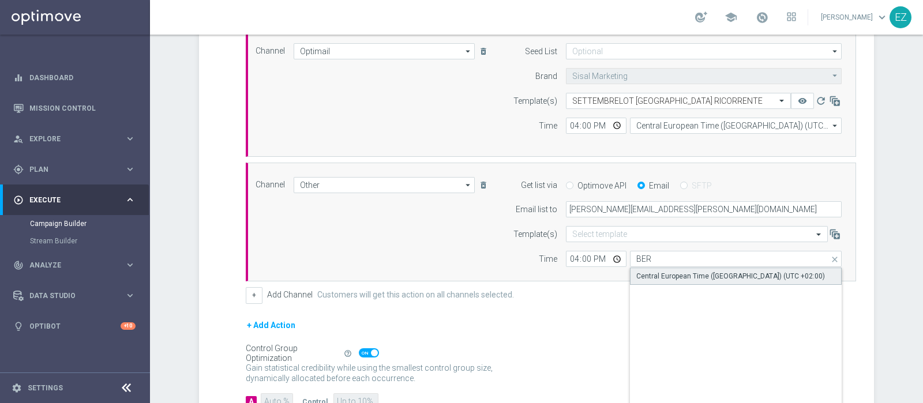
click at [684, 271] on div "Central European Time (Berlin) (UTC +02:00)" at bounding box center [730, 276] width 189 height 10
type input "Central European Time (Berlin) (UTC +02:00)"
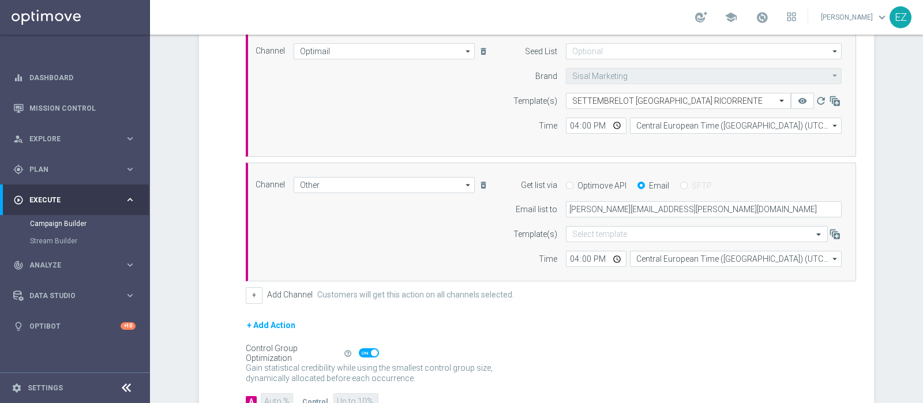
scroll to position [415, 0]
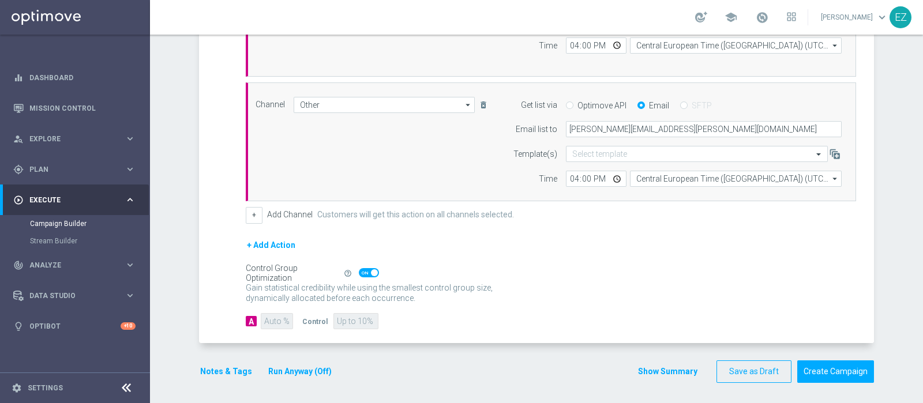
click at [282, 371] on button "Run Anyway (Off)" at bounding box center [300, 371] width 66 height 14
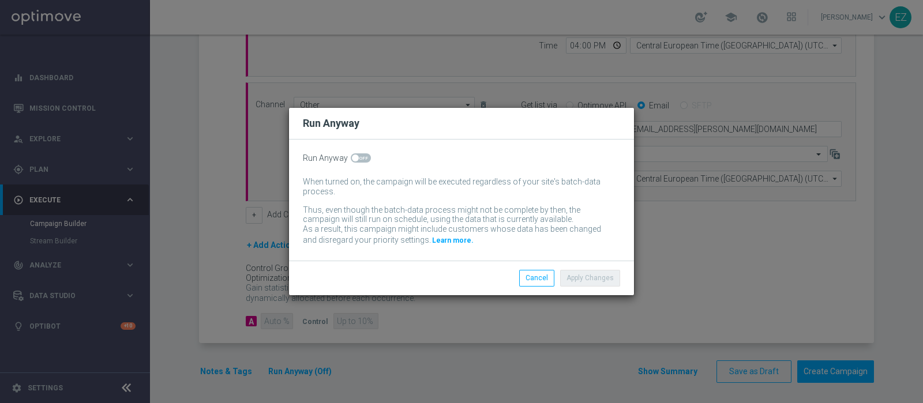
click at [355, 156] on label at bounding box center [361, 157] width 20 height 9
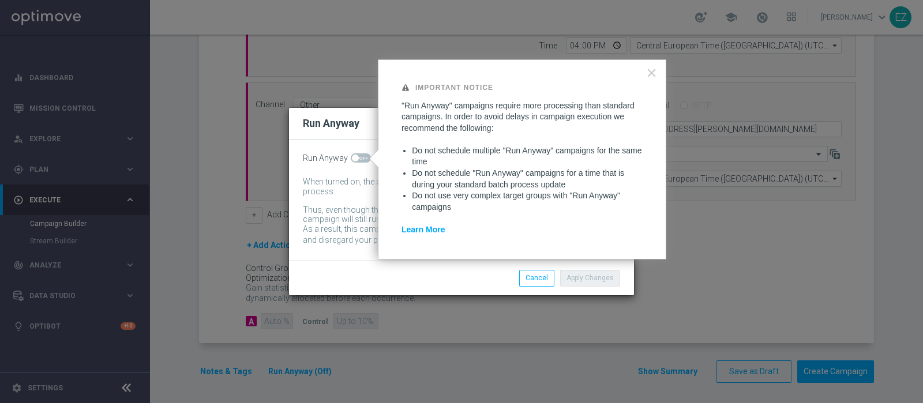
click at [362, 155] on span at bounding box center [361, 157] width 20 height 9
click at [362, 155] on input "checkbox" at bounding box center [361, 157] width 20 height 9
checkbox input "true"
click at [592, 279] on button "Apply Changes" at bounding box center [590, 278] width 60 height 16
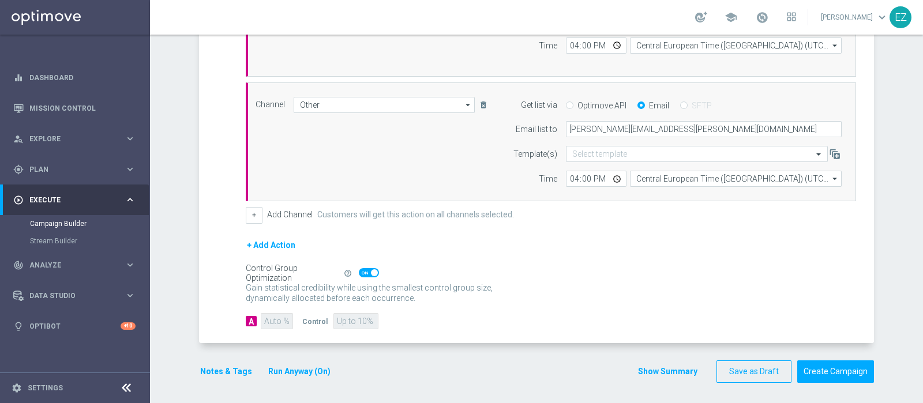
click at [228, 370] on button "Notes & Tags" at bounding box center [226, 371] width 54 height 14
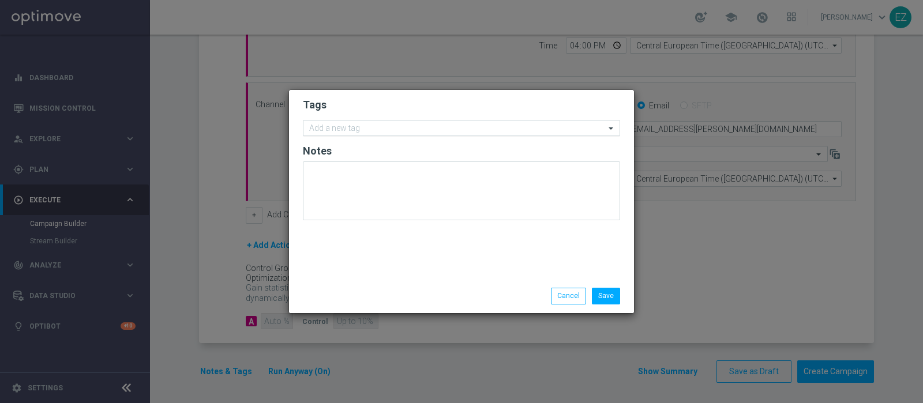
click at [350, 125] on input "text" at bounding box center [457, 129] width 296 height 10
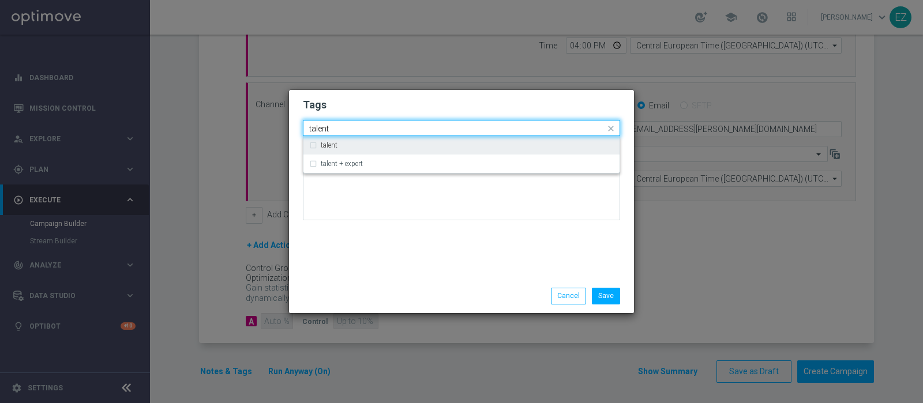
click at [339, 142] on div "talent" at bounding box center [467, 145] width 293 height 7
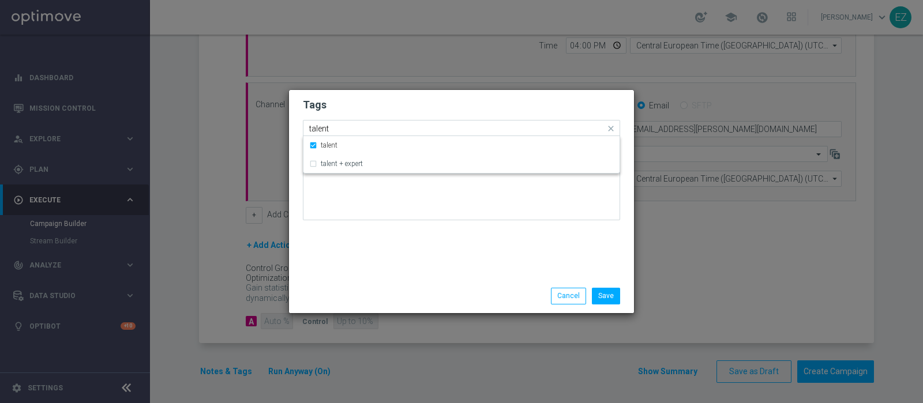
click at [316, 130] on input "talent" at bounding box center [457, 129] width 296 height 10
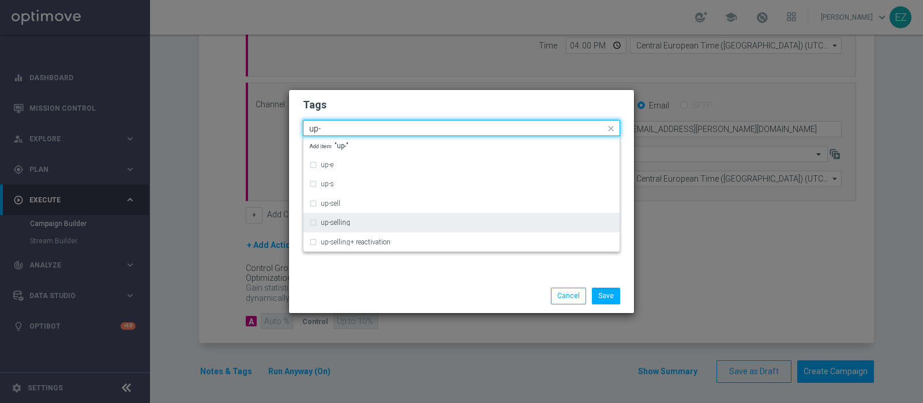
click at [339, 226] on label "up-selling" at bounding box center [335, 222] width 29 height 7
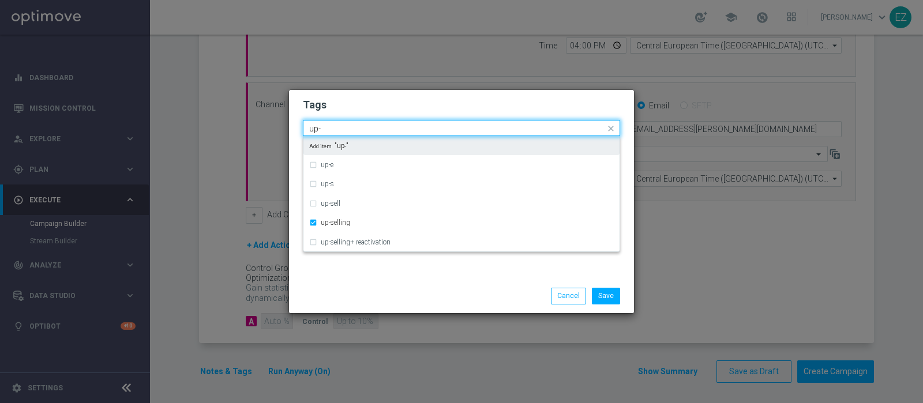
drag, startPoint x: 331, startPoint y: 128, endPoint x: 254, endPoint y: 124, distance: 76.8
click at [254, 124] on modal-container "Tags Quick find × talent × up-selling up- up-e up-s up-sell up-selling up-selli…" at bounding box center [461, 201] width 923 height 403
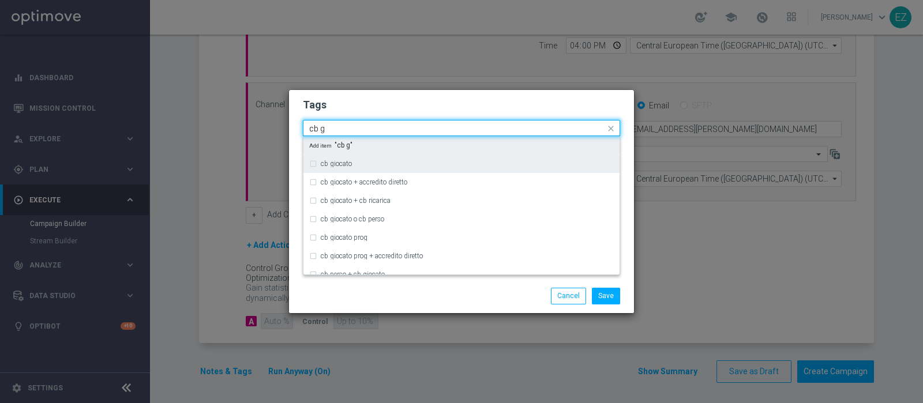
click at [352, 165] on label "cb giocato" at bounding box center [336, 163] width 31 height 7
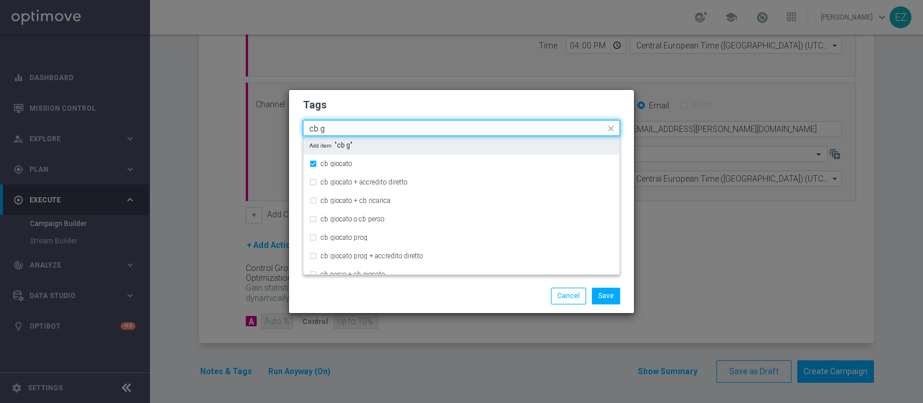
drag, startPoint x: 340, startPoint y: 131, endPoint x: 269, endPoint y: 114, distance: 72.3
click at [269, 114] on modal-container "Tags Quick find × talent × up-selling × cb giocato cb g cb giocato cb giocato +…" at bounding box center [461, 201] width 923 height 403
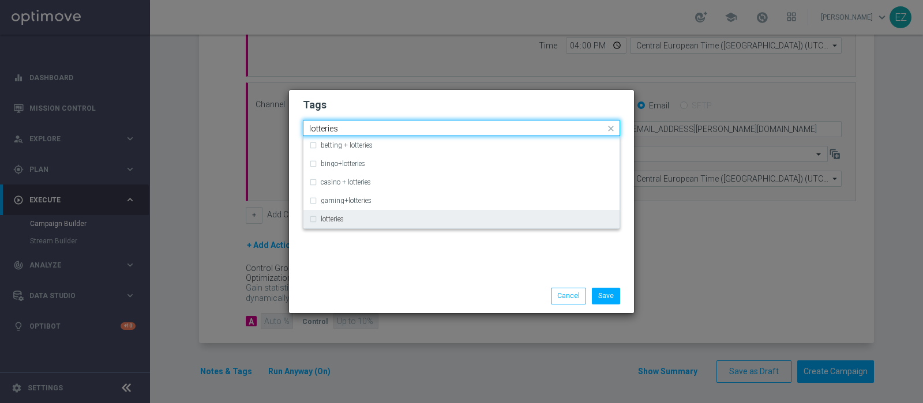
click at [353, 222] on div "lotteries" at bounding box center [467, 219] width 293 height 7
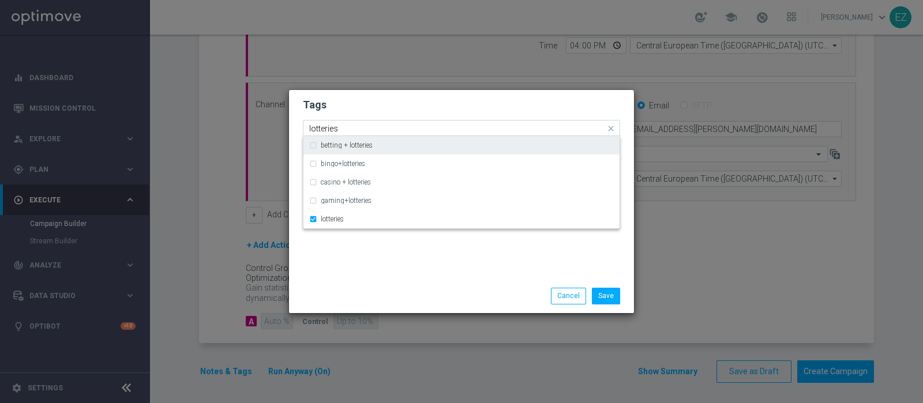
click at [328, 128] on input "lotteries" at bounding box center [457, 129] width 296 height 10
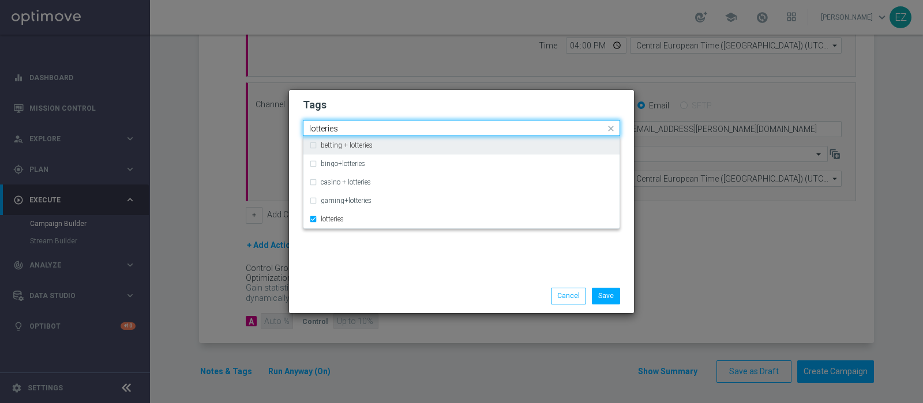
click at [328, 128] on input "lotteries" at bounding box center [457, 129] width 296 height 10
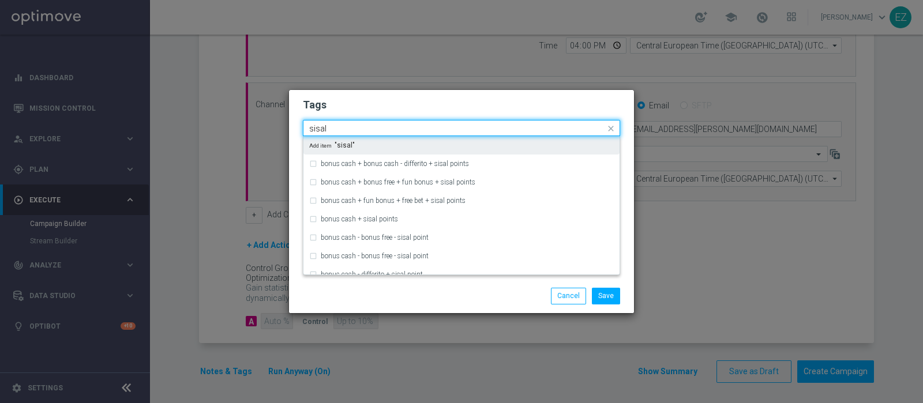
click at [394, 128] on input "sisal" at bounding box center [457, 129] width 296 height 10
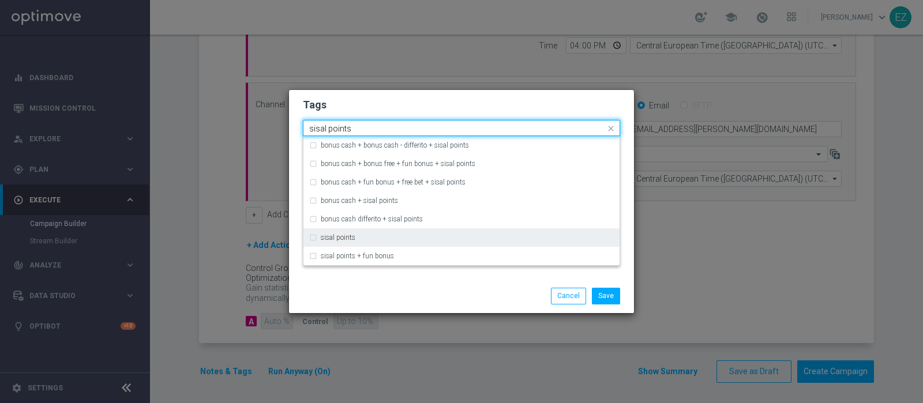
click at [347, 236] on label "sisal points" at bounding box center [338, 237] width 35 height 7
type input "sisal points"
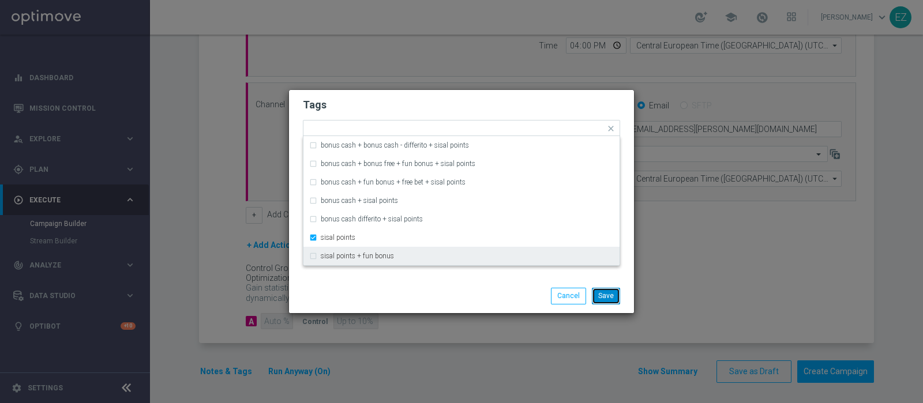
click at [615, 290] on button "Save" at bounding box center [606, 296] width 28 height 16
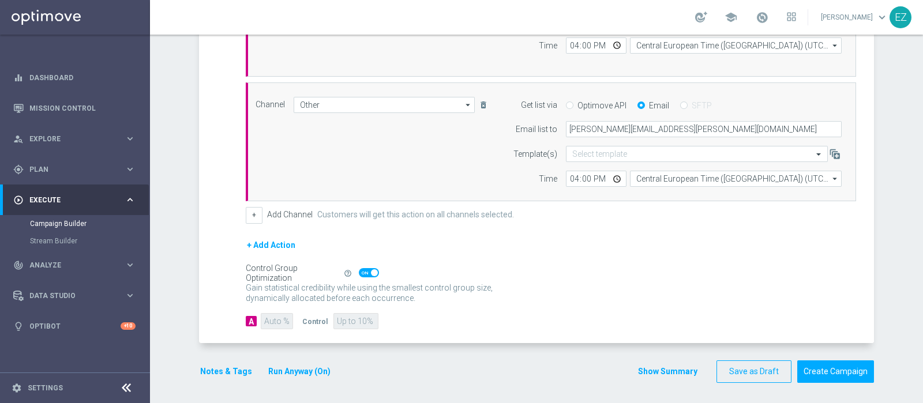
click at [656, 367] on button "Show Summary" at bounding box center [667, 371] width 61 height 13
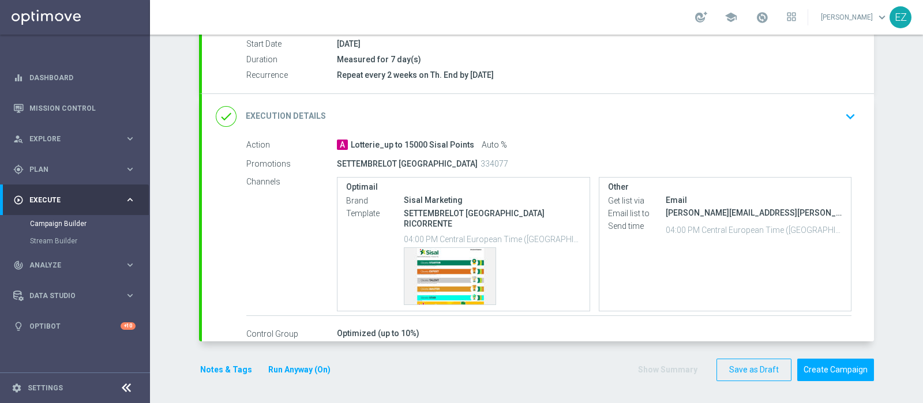
scroll to position [194, 0]
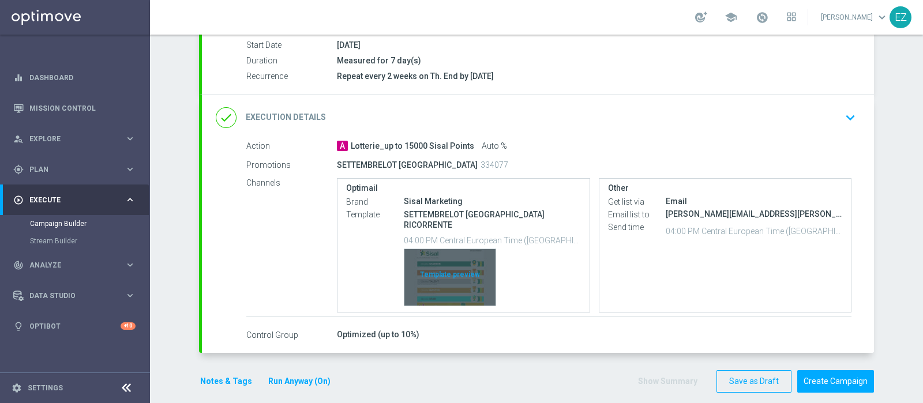
click at [457, 283] on div "Template preview" at bounding box center [449, 277] width 91 height 57
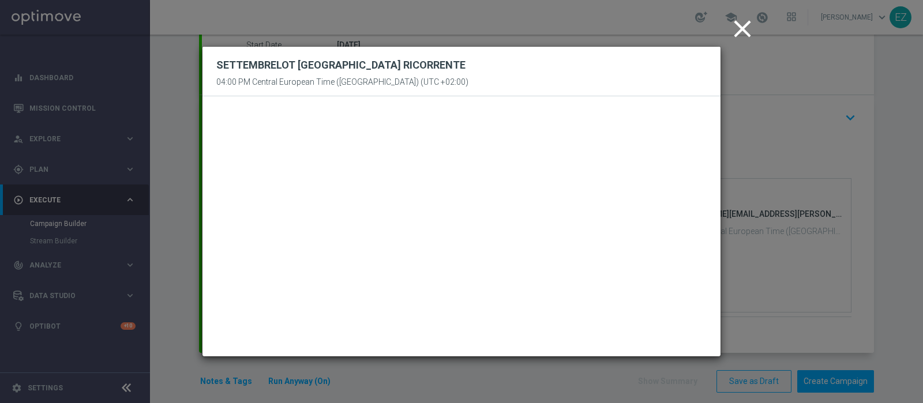
click at [747, 27] on icon "close" at bounding box center [742, 28] width 29 height 29
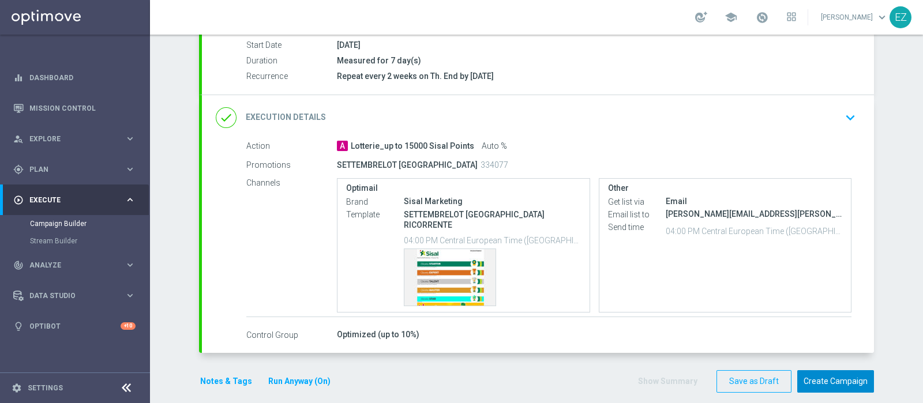
click at [825, 374] on button "Create Campaign" at bounding box center [835, 381] width 77 height 22
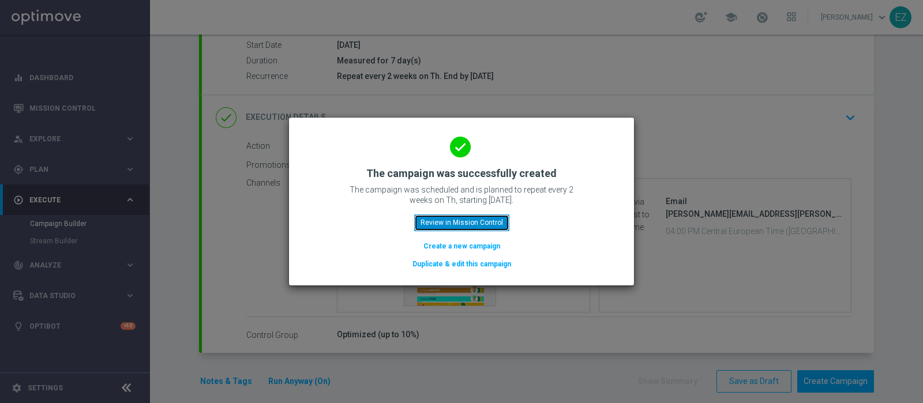
click at [461, 217] on button "Review in Mission Control" at bounding box center [461, 223] width 95 height 16
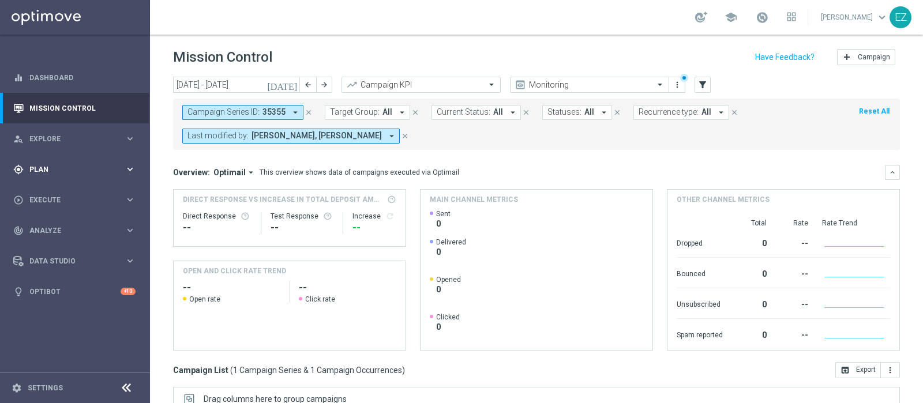
click at [51, 171] on span "Plan" at bounding box center [76, 169] width 95 height 7
click at [59, 190] on link "Target Groups" at bounding box center [75, 193] width 90 height 9
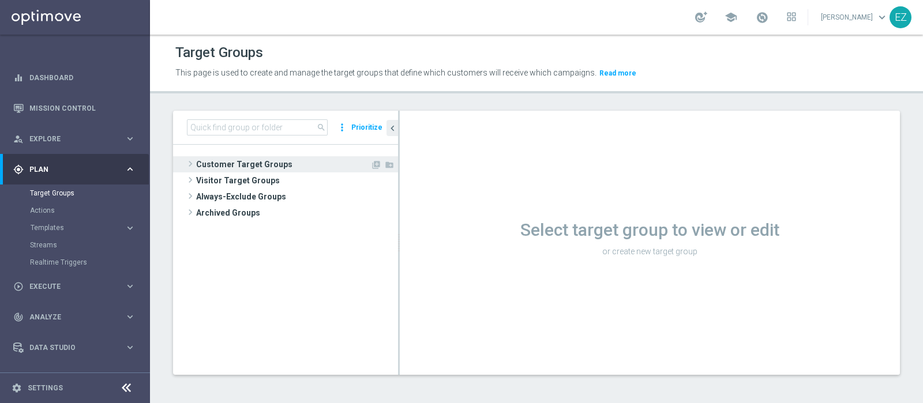
click at [258, 158] on span "Customer Target Groups" at bounding box center [283, 164] width 174 height 16
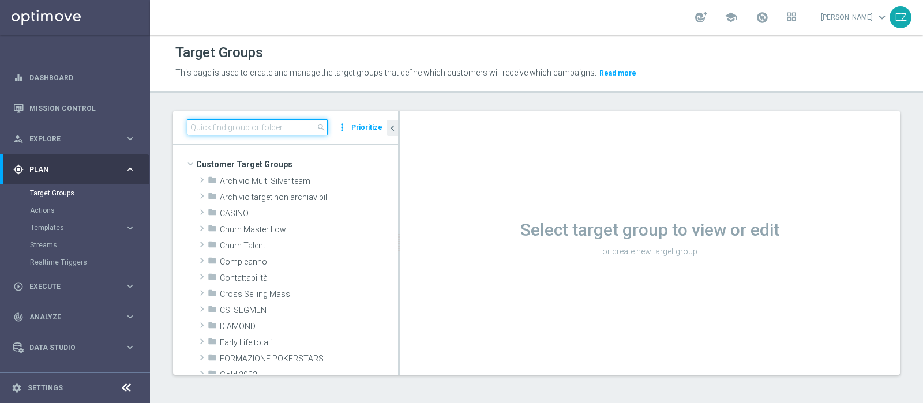
click at [251, 134] on input at bounding box center [257, 127] width 141 height 16
paste input "NEW Active Lottery TOP con marginalità>0_flag NL"
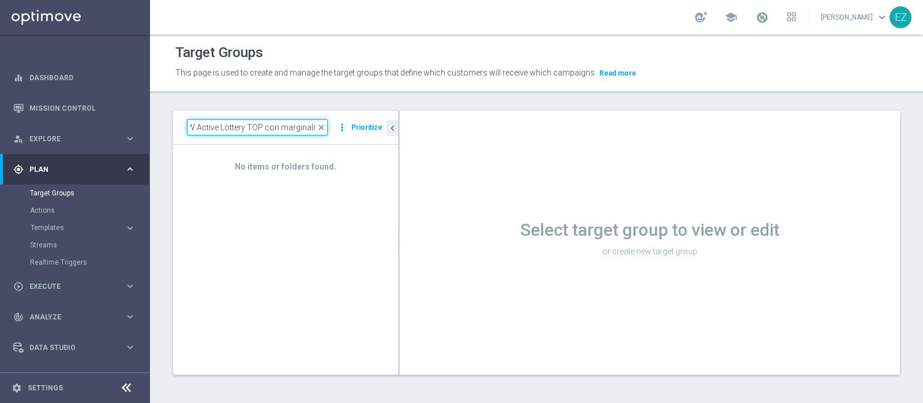
scroll to position [0, 9]
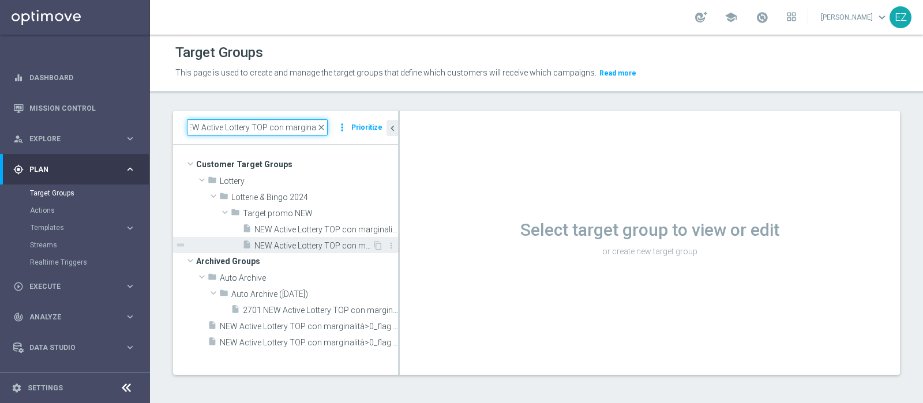
type input "NEW Active Lottery TOP con marginalit"
click at [326, 239] on div "insert_drive_file NEW Active Lottery TOP con marginalità>0_flag NL" at bounding box center [307, 245] width 130 height 16
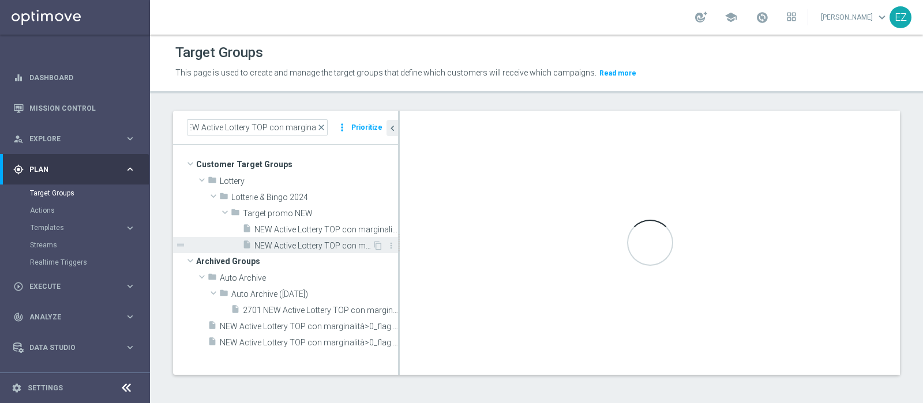
scroll to position [0, 0]
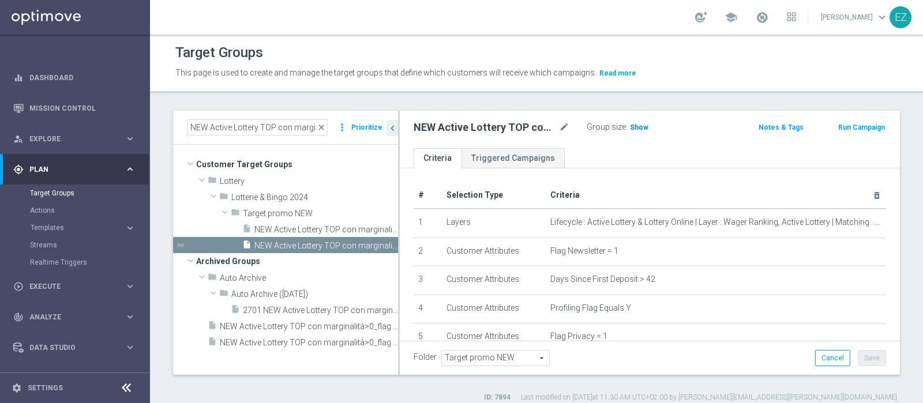
click at [641, 125] on span "Show" at bounding box center [639, 127] width 18 height 8
click at [849, 125] on button "Run Campaign" at bounding box center [861, 127] width 49 height 13
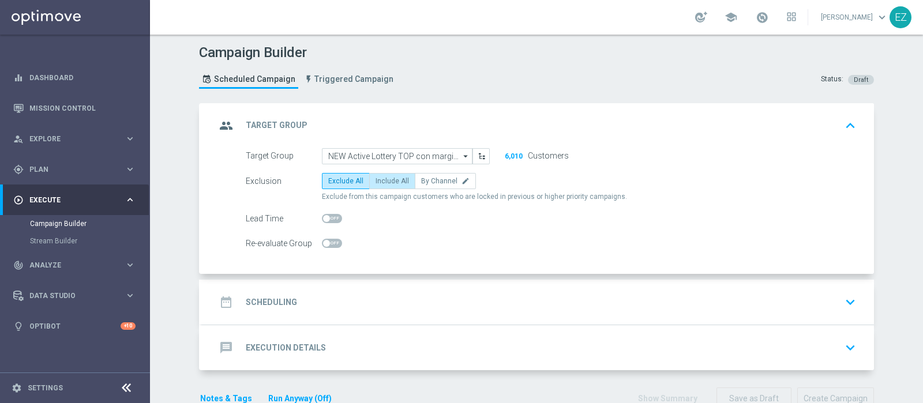
click at [384, 178] on span "Include All" at bounding box center [391, 181] width 33 height 8
click at [383, 179] on input "Include All" at bounding box center [378, 182] width 7 height 7
radio input "true"
click at [269, 297] on h2 "Scheduling" at bounding box center [271, 302] width 51 height 11
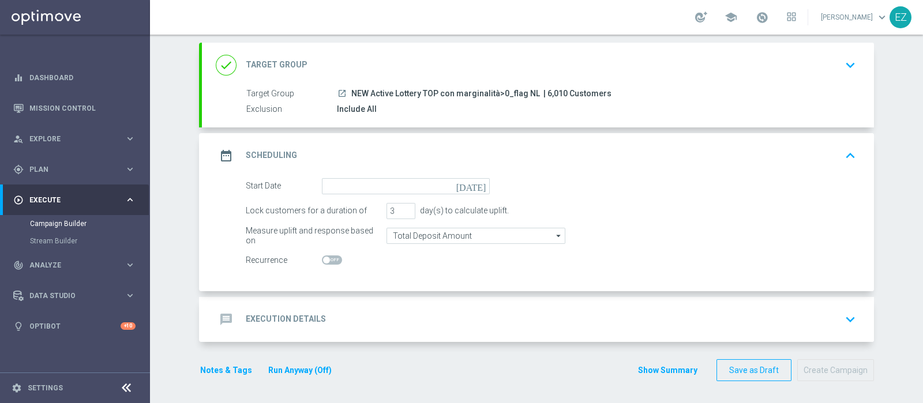
scroll to position [60, 0]
click at [473, 182] on icon "[DATE]" at bounding box center [473, 185] width 34 height 13
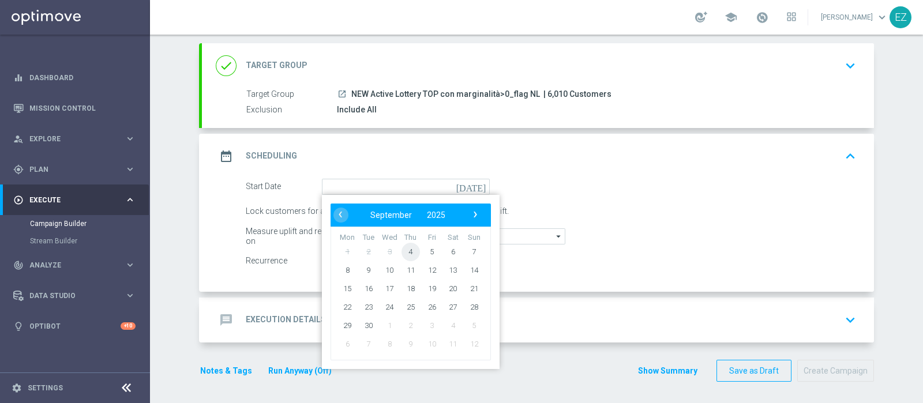
click at [402, 249] on span "4" at bounding box center [410, 251] width 18 height 18
type input "04 Sep 2025"
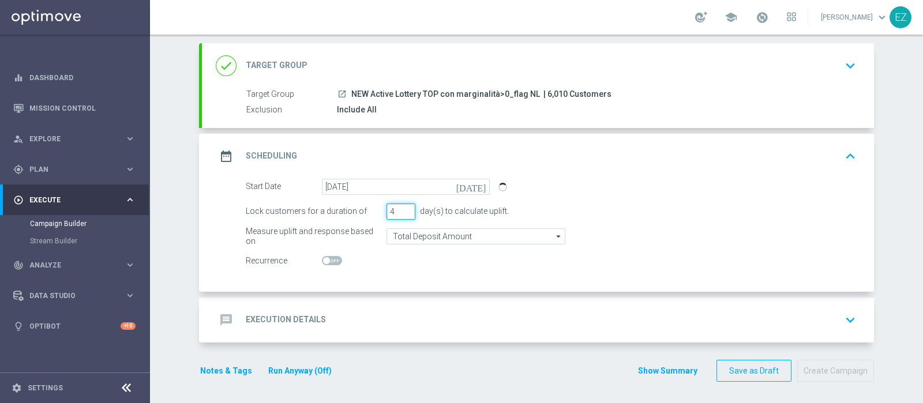
click at [401, 209] on input "4" at bounding box center [400, 212] width 29 height 16
click at [401, 209] on input "5" at bounding box center [400, 212] width 29 height 16
type input "6"
click at [401, 209] on input "6" at bounding box center [400, 212] width 29 height 16
click at [297, 310] on div "message Execution Details" at bounding box center [271, 320] width 110 height 21
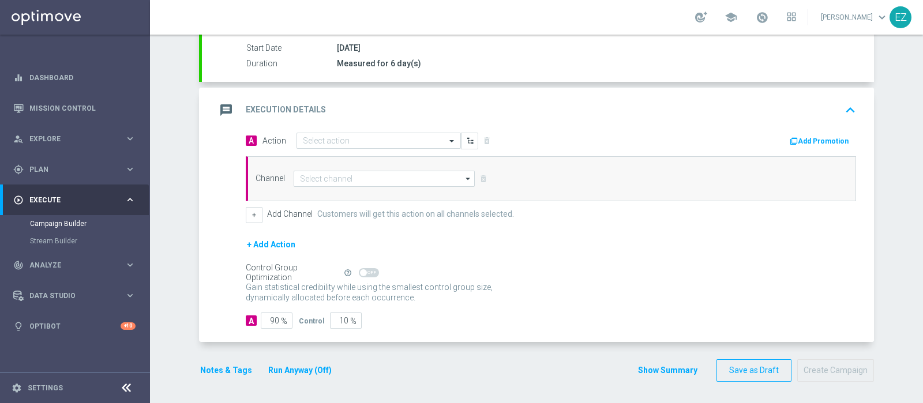
scroll to position [191, 0]
click at [430, 143] on div at bounding box center [378, 142] width 163 height 10
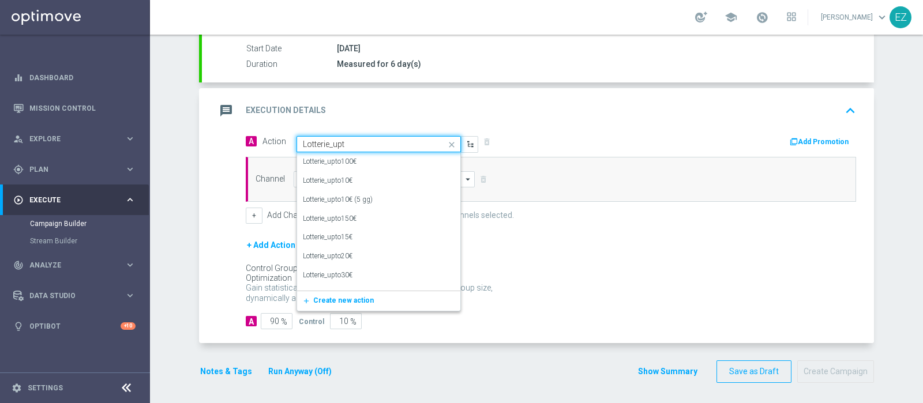
type input "Lotterie_upto"
click at [374, 163] on div "Lotterie_upto100€ edit" at bounding box center [379, 161] width 152 height 19
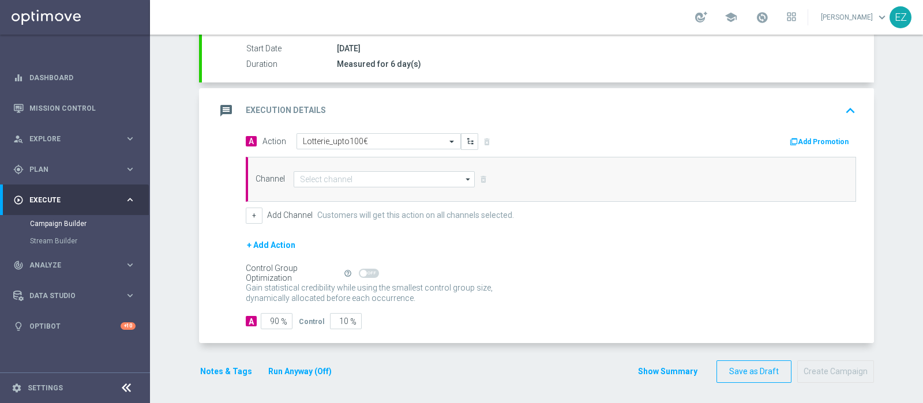
click at [802, 139] on button "Add Promotion" at bounding box center [820, 142] width 64 height 13
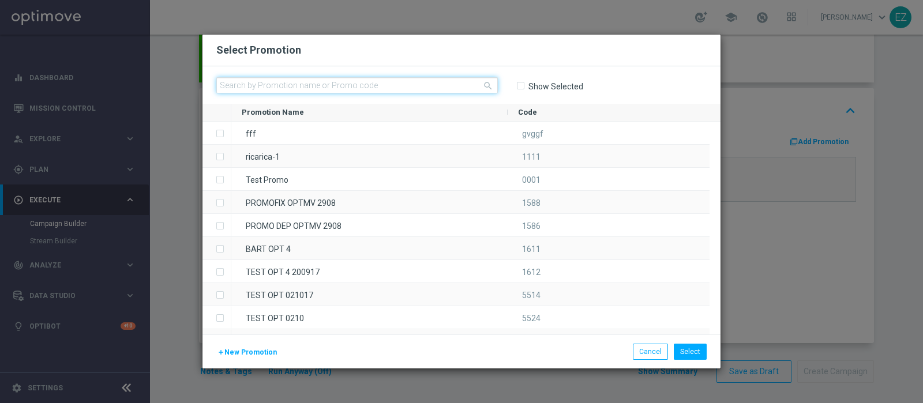
click at [362, 88] on input "text" at bounding box center [356, 85] width 281 height 16
paste input "0409 BACKTOLOT T"
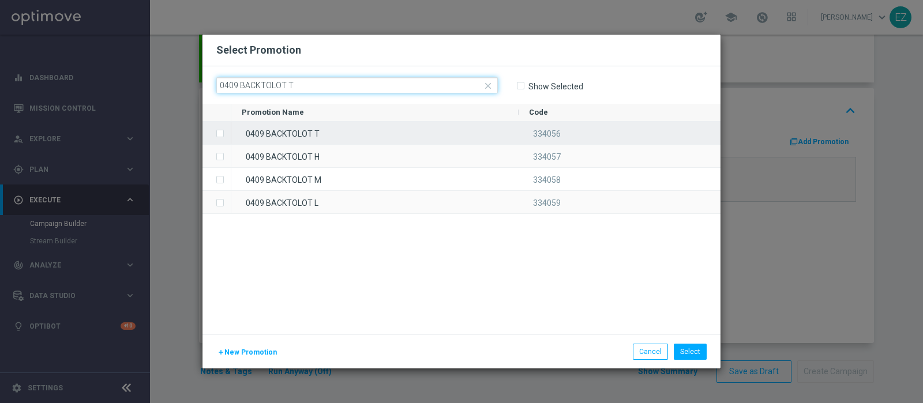
type input "0409 BACKTOLOT T"
click at [340, 132] on div "0409 BACKTOLOT T" at bounding box center [374, 133] width 287 height 22
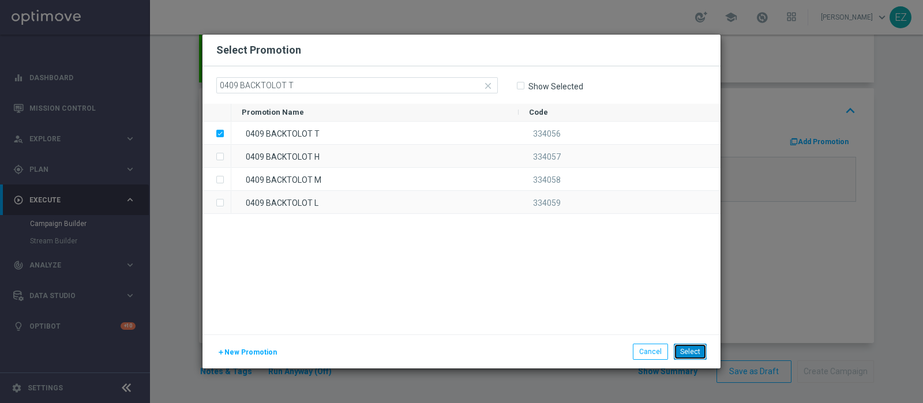
click at [681, 350] on button "Select" at bounding box center [690, 352] width 33 height 16
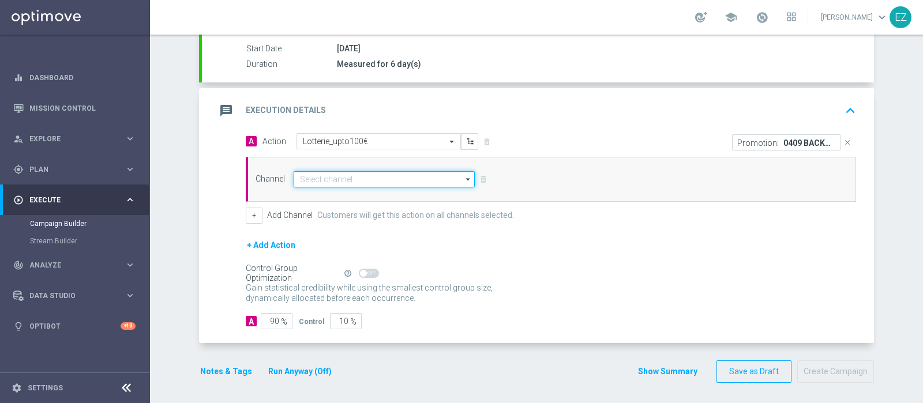
click at [367, 176] on input at bounding box center [384, 179] width 181 height 16
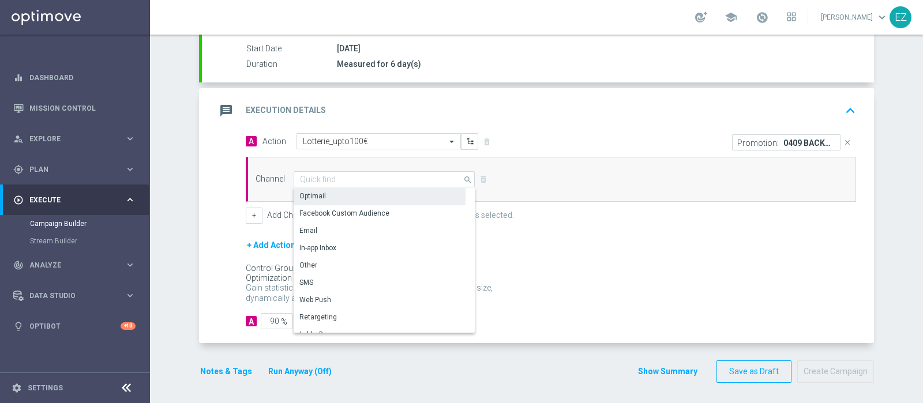
click at [355, 193] on div "Optimail" at bounding box center [380, 196] width 172 height 16
type input "Optimail"
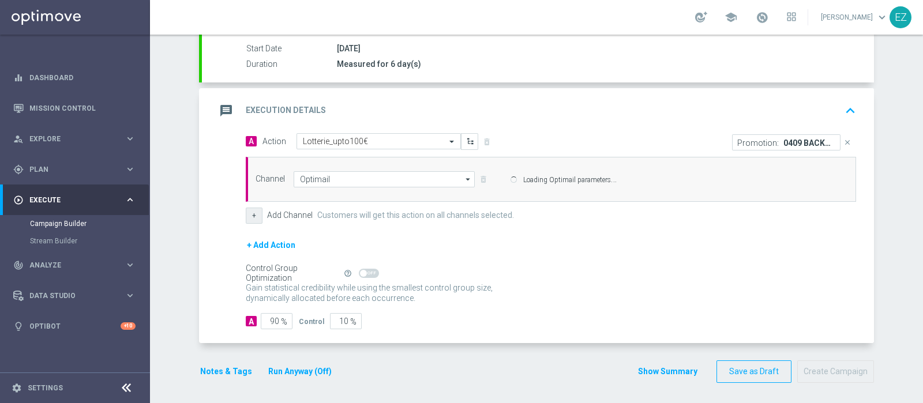
click at [246, 215] on button "+" at bounding box center [254, 216] width 17 height 16
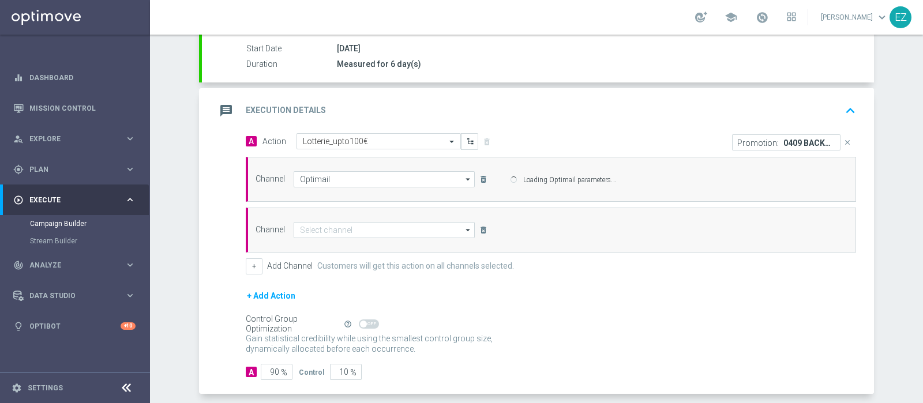
drag, startPoint x: 329, startPoint y: 217, endPoint x: 333, endPoint y: 223, distance: 6.6
click at [332, 220] on div "Channel arrow_drop_down Drag here to set row groups Drag here to set column lab…" at bounding box center [551, 230] width 610 height 45
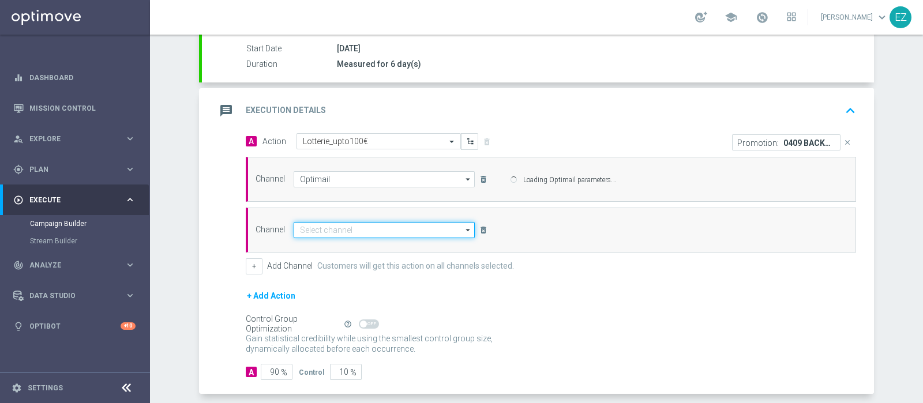
click at [339, 229] on input at bounding box center [384, 230] width 181 height 16
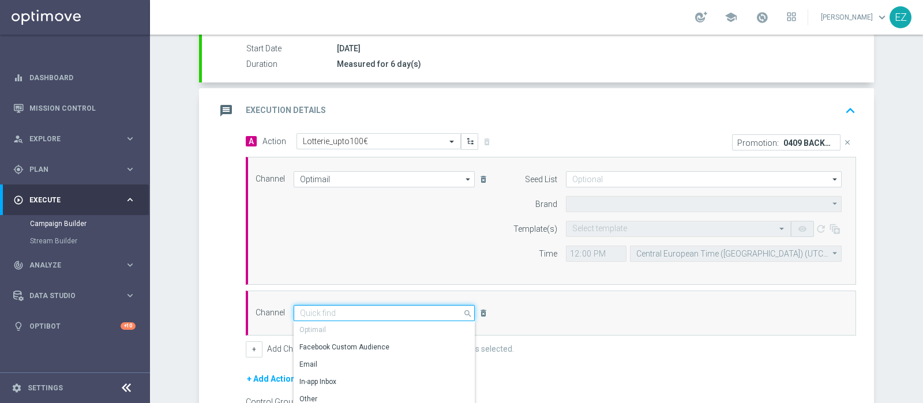
type input "Sisal Marketing"
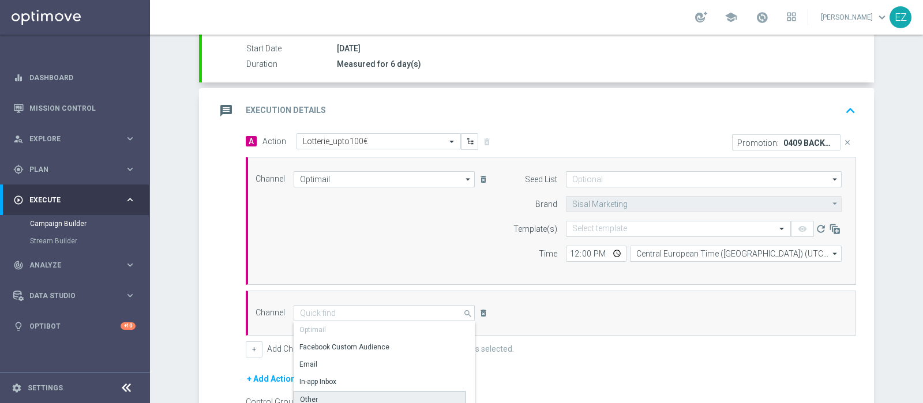
click at [315, 391] on div "Other" at bounding box center [380, 399] width 172 height 17
type input "Other"
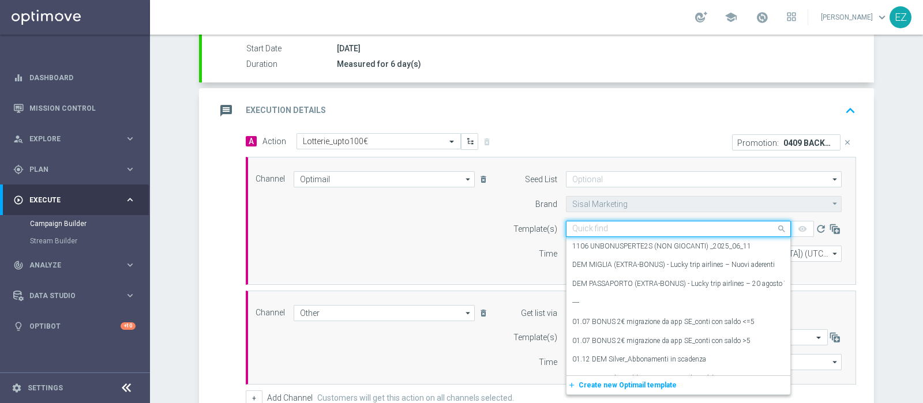
click at [628, 224] on input "text" at bounding box center [666, 229] width 189 height 10
paste input "0409 BACKTOLOT T"
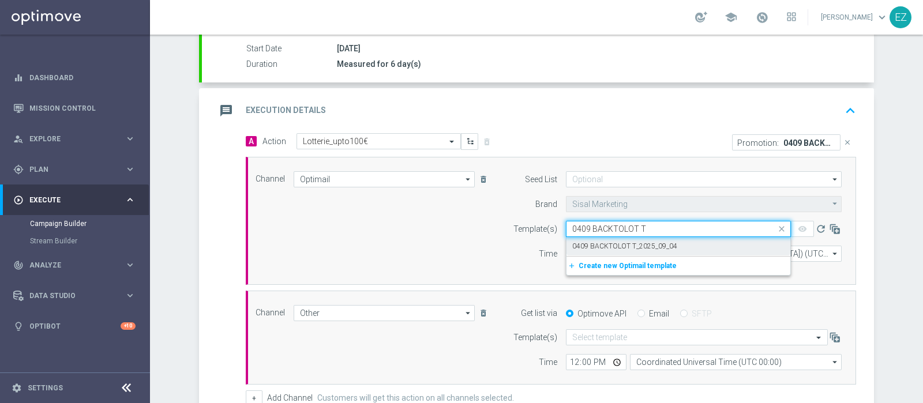
click at [623, 237] on div "0409 BACKTOLOT T_2025_09_04" at bounding box center [678, 246] width 212 height 19
type input "0409 BACKTOLOT T"
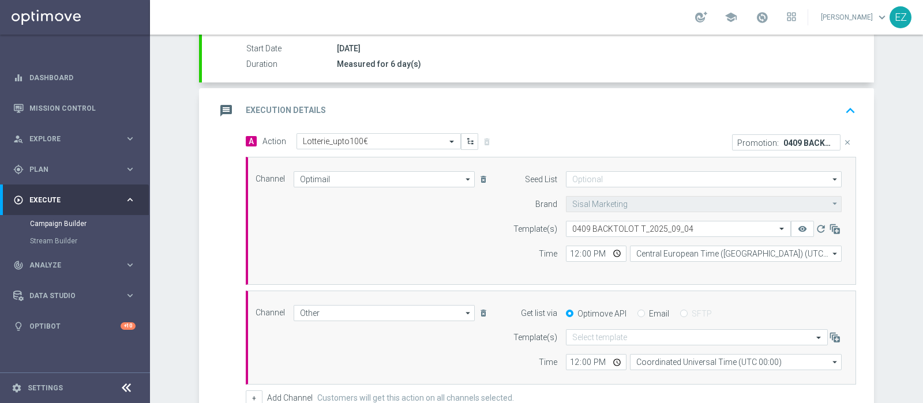
click at [637, 313] on input "Email" at bounding box center [640, 314] width 7 height 7
radio input "true"
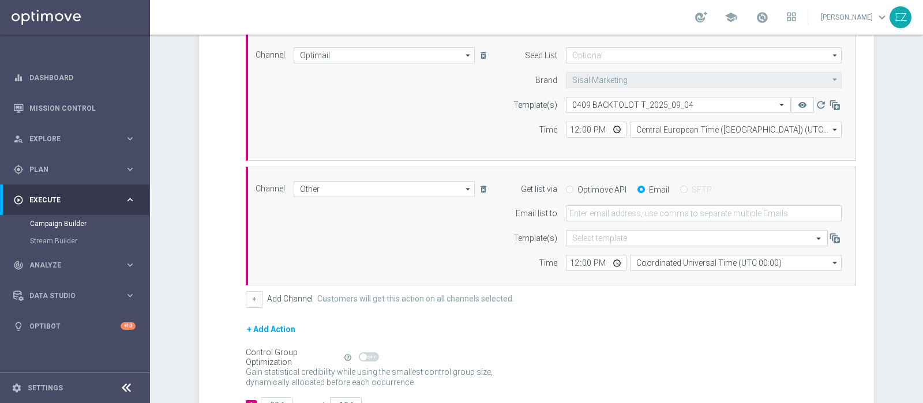
scroll to position [319, 0]
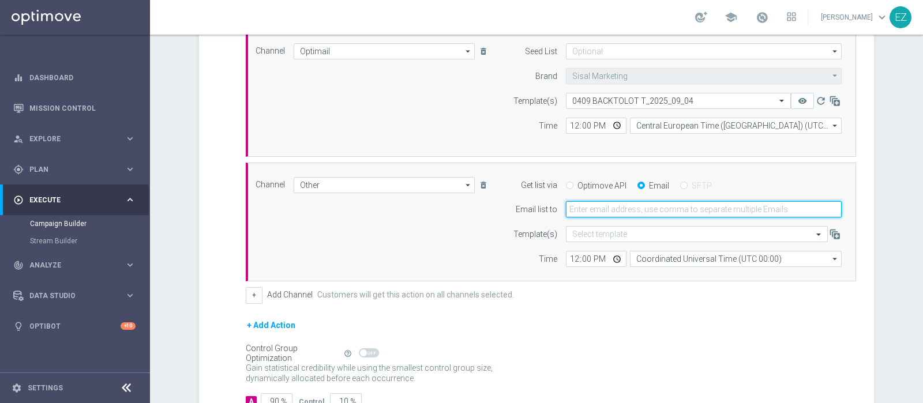
click at [578, 213] on input "email" at bounding box center [704, 209] width 276 height 16
type input "elena.zarbin@sisal.it"
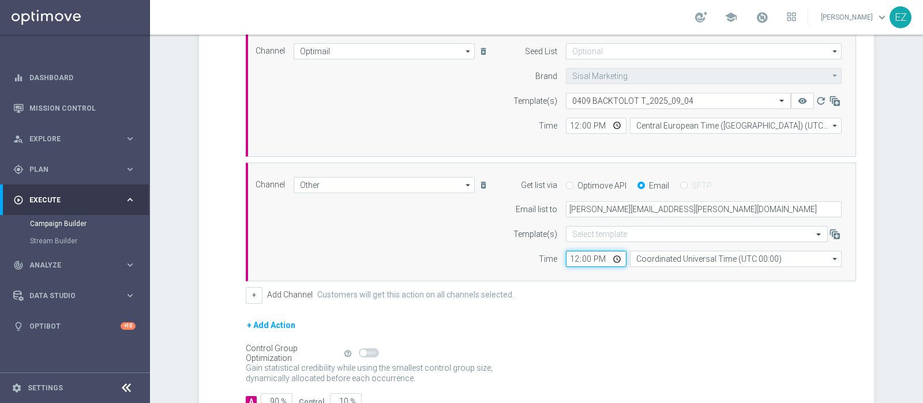
click at [568, 258] on input "12:00" at bounding box center [596, 259] width 61 height 16
click at [570, 126] on input "12:00" at bounding box center [596, 126] width 61 height 16
type input "16:00"
click at [566, 260] on input "12:00" at bounding box center [596, 259] width 61 height 16
type input "16:00"
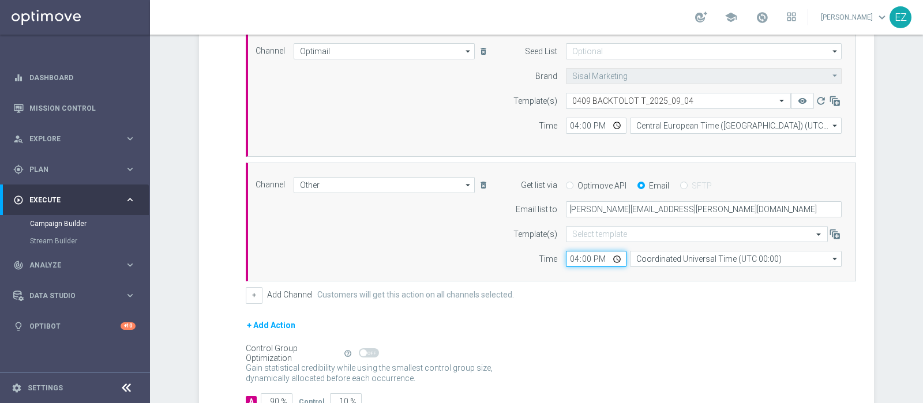
scroll to position [399, 0]
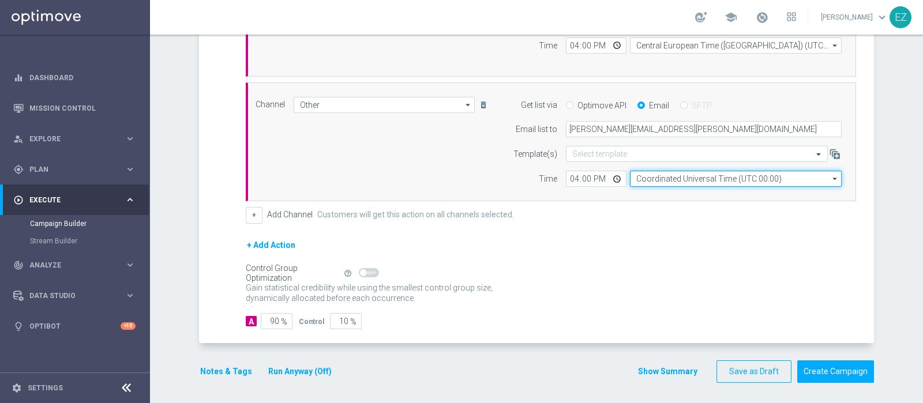
click at [676, 174] on input "Coordinated Universal Time (UTC 00:00)" at bounding box center [736, 179] width 212 height 16
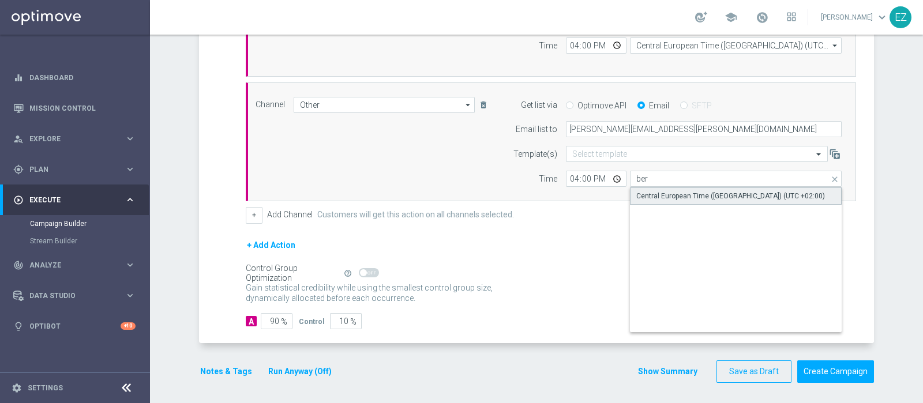
click at [681, 187] on div "Central European Time (Berlin) (UTC +02:00)" at bounding box center [736, 195] width 212 height 17
type input "Central European Time (Berlin) (UTC +02:00)"
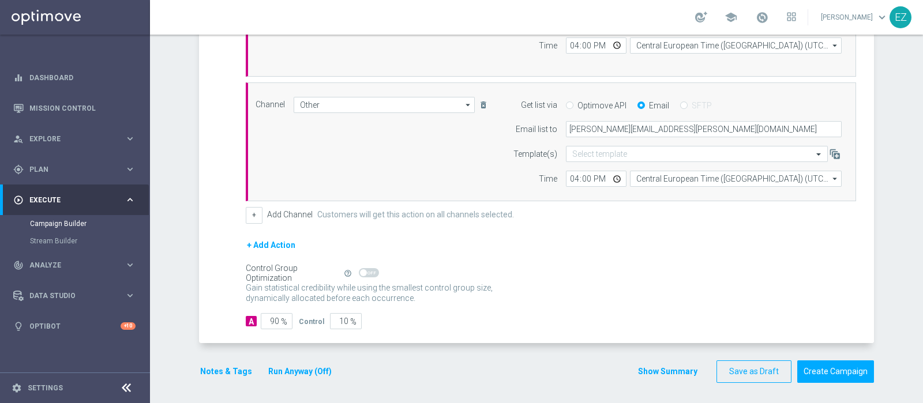
click at [296, 364] on button "Run Anyway (Off)" at bounding box center [300, 371] width 66 height 14
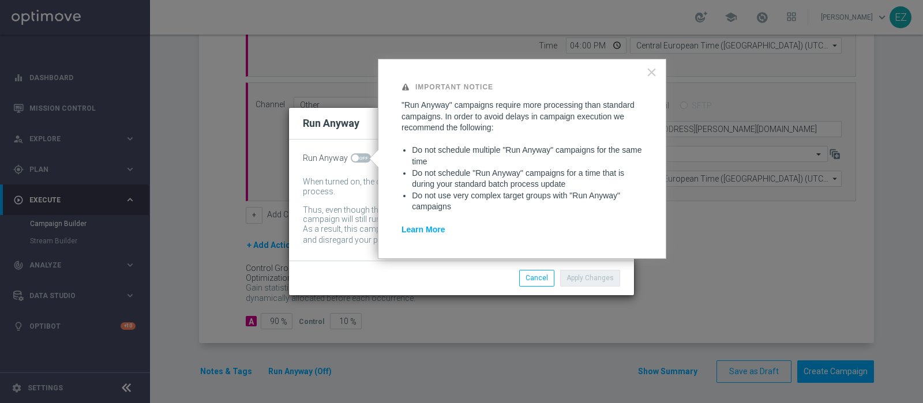
click at [357, 155] on span at bounding box center [361, 157] width 20 height 9
click at [357, 155] on input "checkbox" at bounding box center [361, 157] width 20 height 9
checkbox input "true"
click at [598, 279] on button "Apply Changes" at bounding box center [590, 278] width 60 height 16
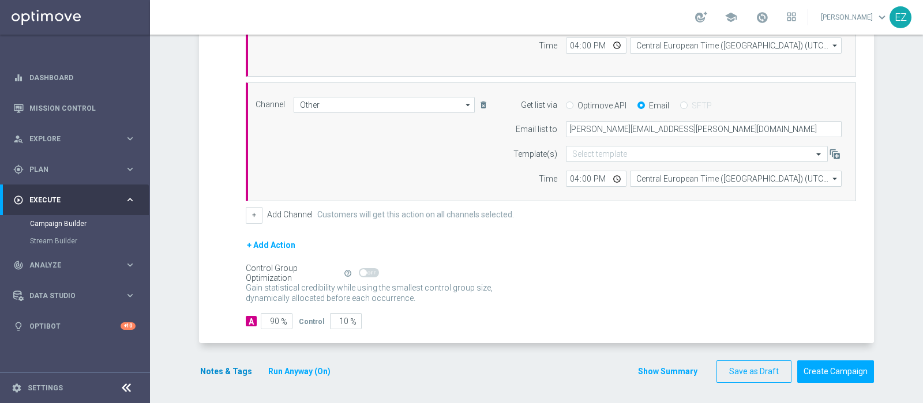
drag, startPoint x: 205, startPoint y: 388, endPoint x: 228, endPoint y: 370, distance: 28.8
click at [206, 388] on div "done Target Group keyboard_arrow_down Target Group launch NEW Active Lottery TO…" at bounding box center [536, 49] width 675 height 690
click at [231, 364] on button "Notes & Tags" at bounding box center [226, 371] width 54 height 14
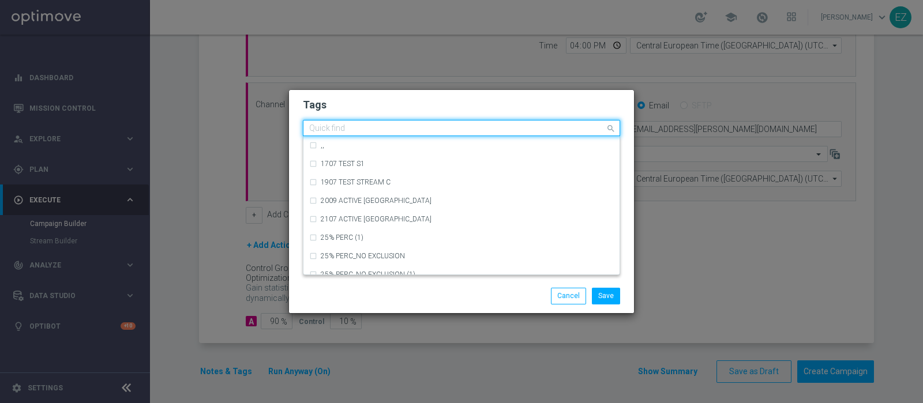
click at [348, 130] on input "text" at bounding box center [457, 129] width 296 height 10
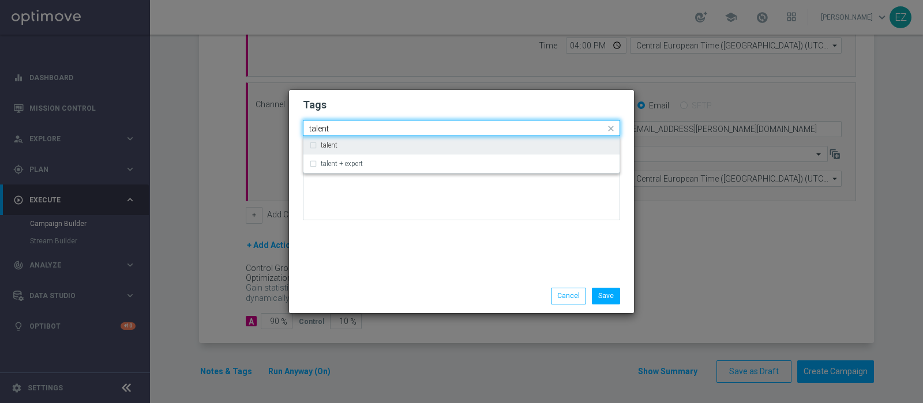
click at [359, 142] on div "talent" at bounding box center [467, 145] width 293 height 7
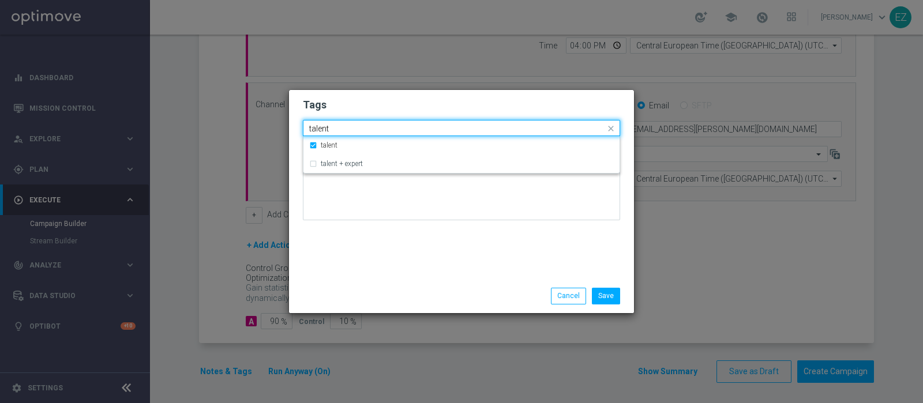
click at [325, 122] on div "Quick find × talent talent" at bounding box center [454, 128] width 302 height 14
click at [323, 132] on input "talent" at bounding box center [457, 129] width 296 height 10
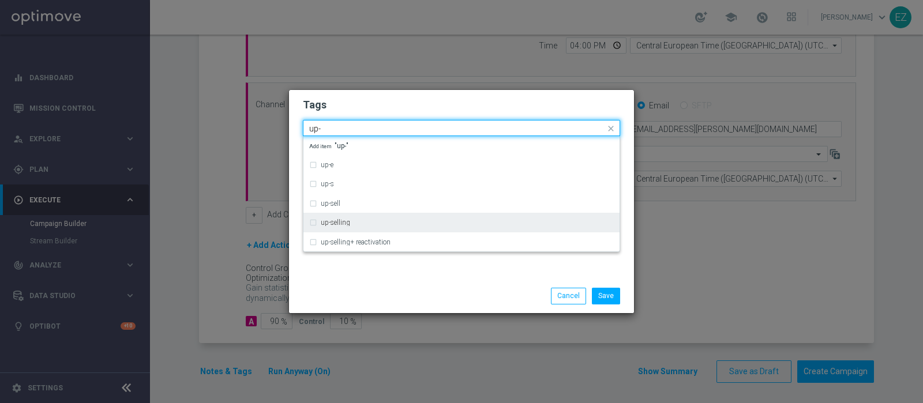
click at [340, 226] on label "up-selling" at bounding box center [335, 222] width 29 height 7
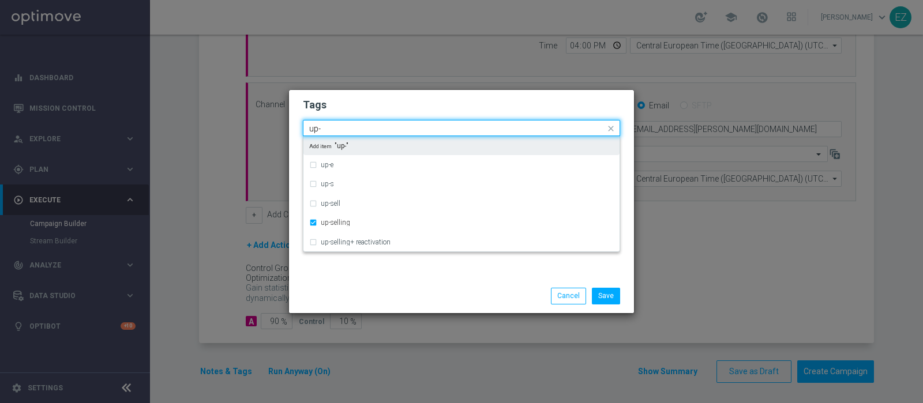
drag, startPoint x: 334, startPoint y: 133, endPoint x: 237, endPoint y: 130, distance: 97.5
click at [237, 130] on modal-container "Tags Quick find × talent × up-selling up- up-e up-s up-sell up-selling up-selli…" at bounding box center [461, 201] width 923 height 403
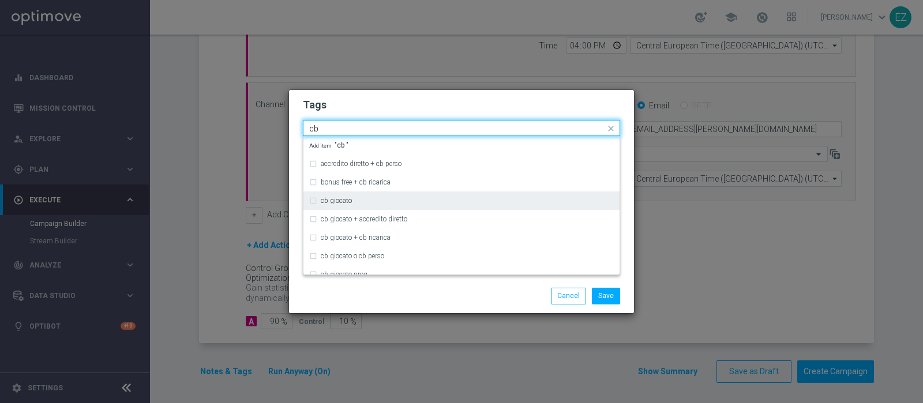
click at [352, 202] on div "cb giocato" at bounding box center [467, 200] width 293 height 7
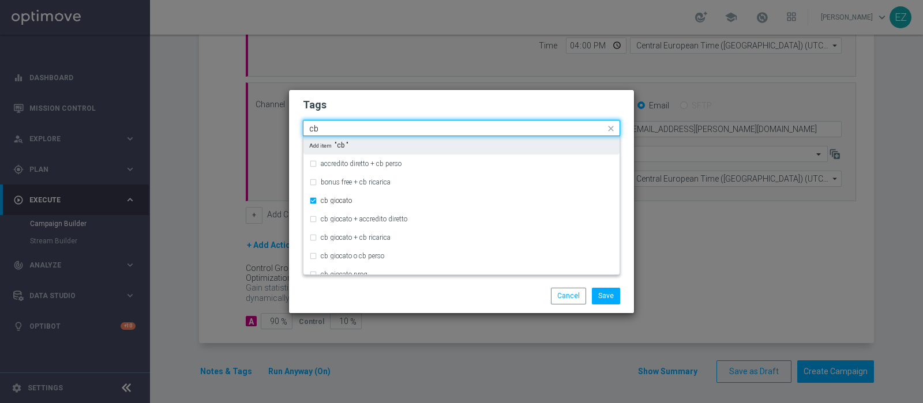
drag, startPoint x: 330, startPoint y: 125, endPoint x: 216, endPoint y: 119, distance: 113.8
click at [216, 119] on modal-container "Tags Quick find × talent × up-selling × cb giocato cb accredito diretto + cb pe…" at bounding box center [461, 201] width 923 height 403
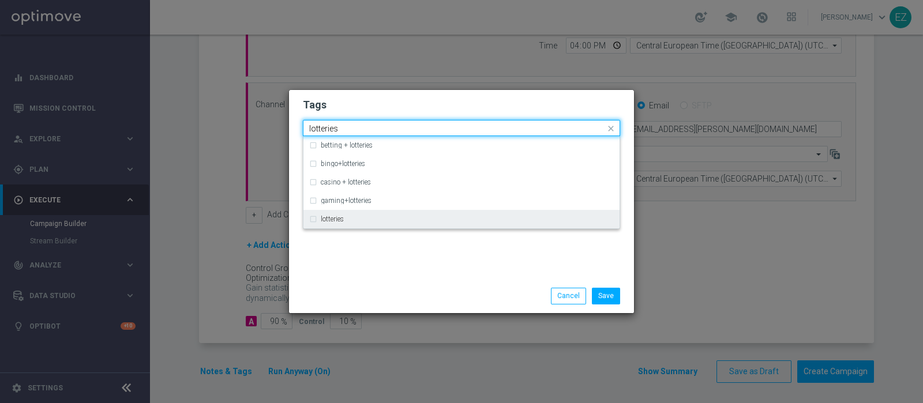
click at [331, 220] on label "lotteries" at bounding box center [332, 219] width 23 height 7
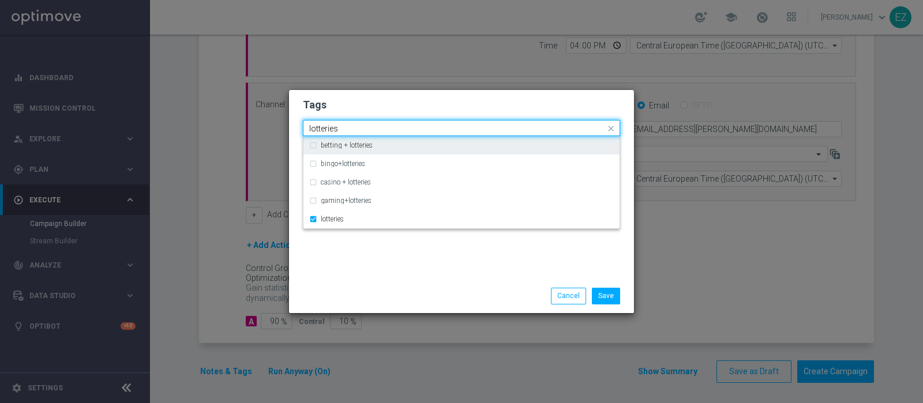
drag, startPoint x: 340, startPoint y: 130, endPoint x: 243, endPoint y: 133, distance: 96.9
click at [243, 133] on modal-container "Tags Quick find × talent × up-selling × cb giocato × lotteries lotteries bettin…" at bounding box center [461, 201] width 923 height 403
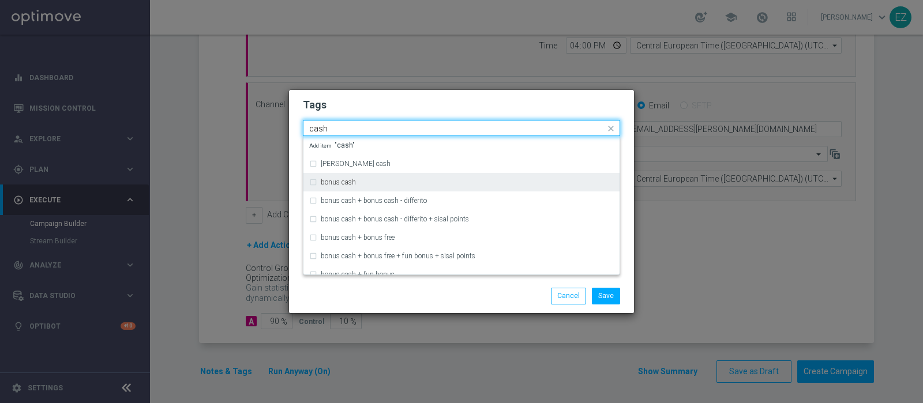
click at [321, 174] on div "bonus cash" at bounding box center [461, 182] width 305 height 18
type input "cash"
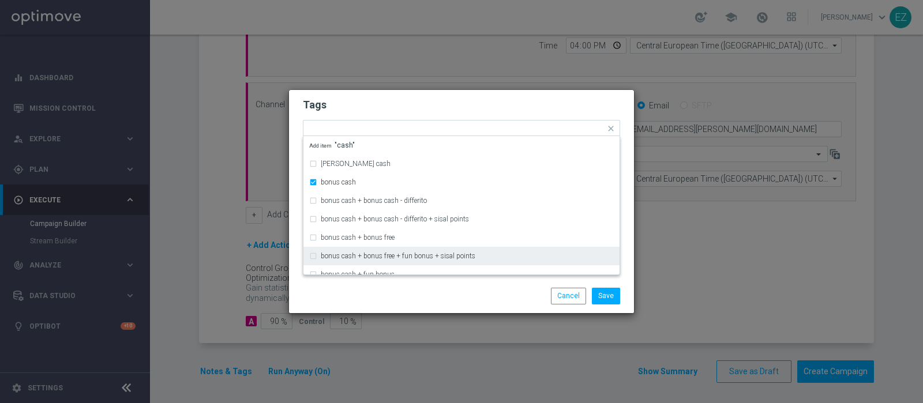
drag, startPoint x: 439, startPoint y: 306, endPoint x: 520, endPoint y: 303, distance: 80.8
click at [448, 305] on div "Save Cancel" at bounding box center [461, 295] width 345 height 33
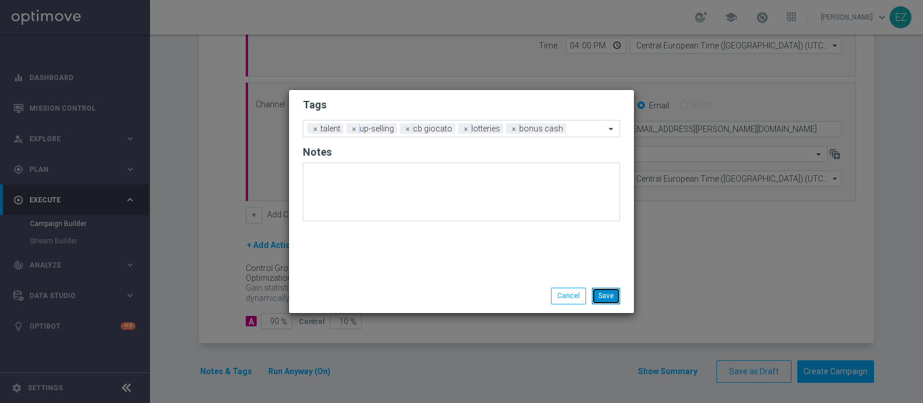
click at [611, 298] on button "Save" at bounding box center [606, 296] width 28 height 16
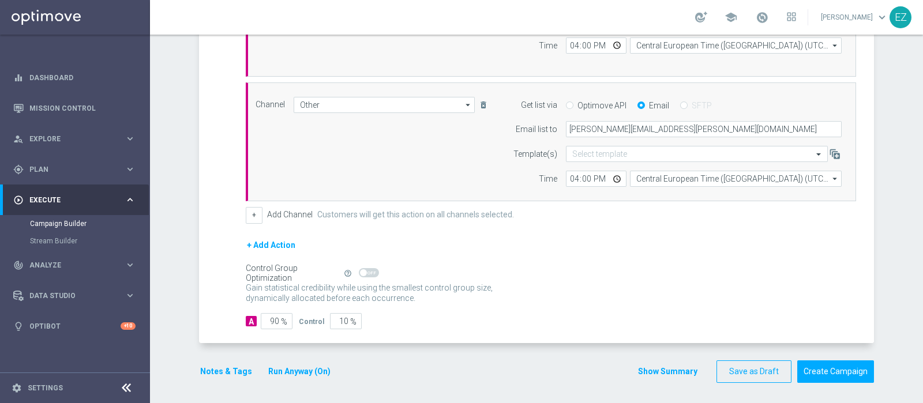
click at [663, 376] on div "Show Summary Save as Draft Create Campaign" at bounding box center [755, 371] width 236 height 22
click at [664, 368] on button "Show Summary" at bounding box center [667, 371] width 61 height 13
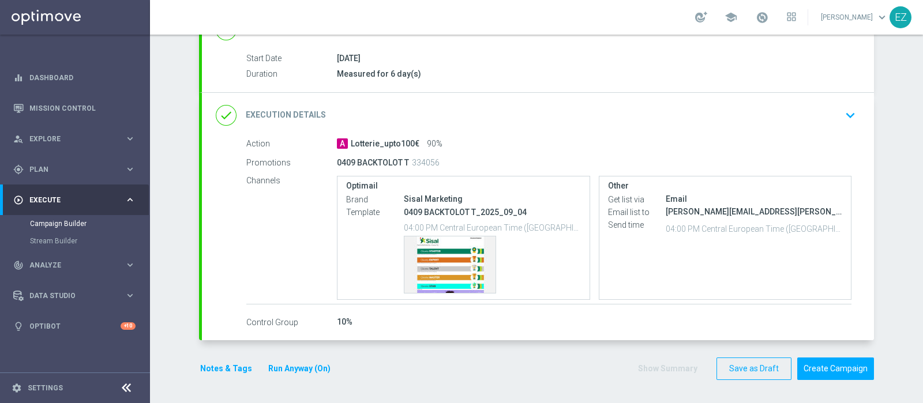
scroll to position [179, 0]
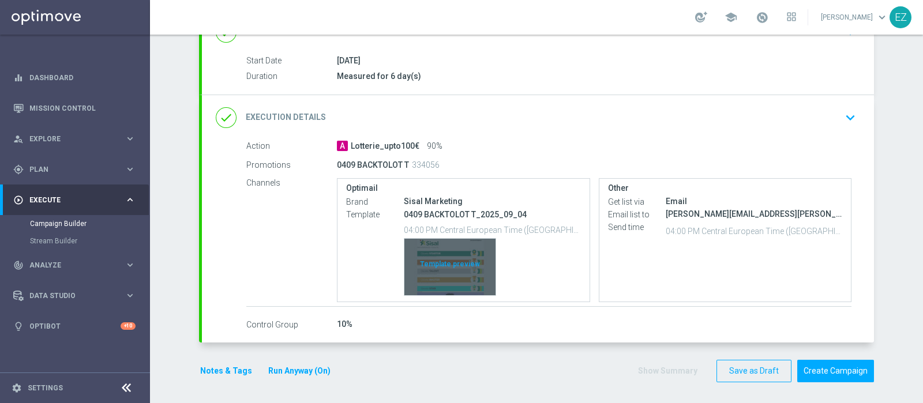
click at [443, 273] on div "Template preview" at bounding box center [449, 267] width 91 height 57
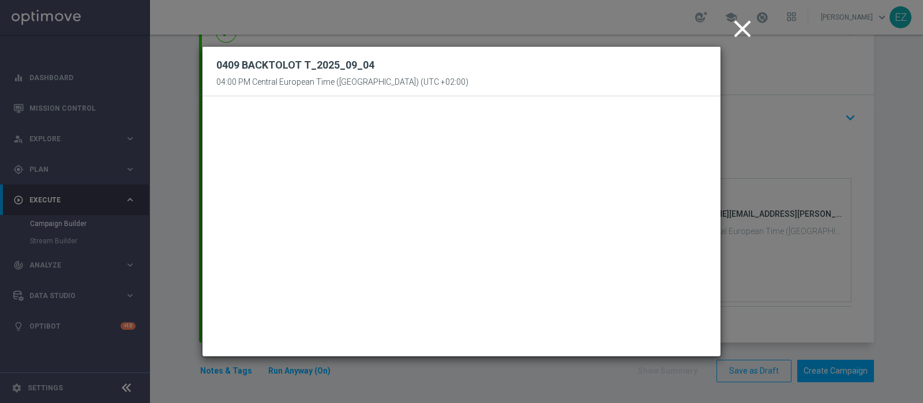
click at [749, 26] on icon "close" at bounding box center [742, 28] width 29 height 29
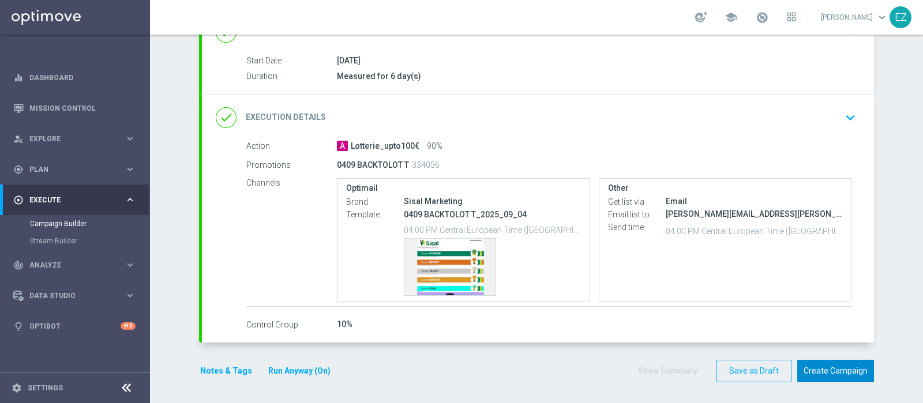
click at [840, 366] on button "Create Campaign" at bounding box center [835, 371] width 77 height 22
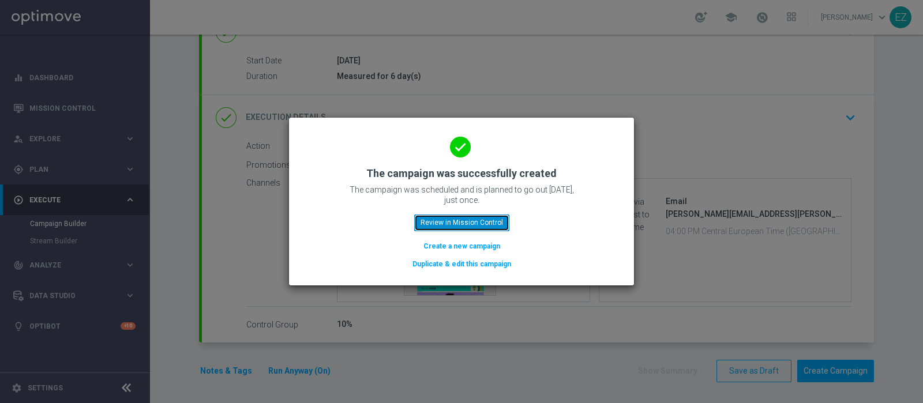
click at [443, 220] on button "Review in Mission Control" at bounding box center [461, 223] width 95 height 16
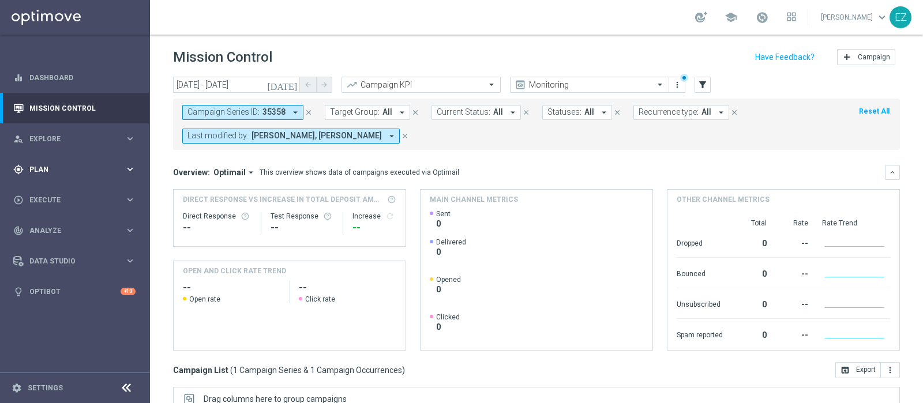
click at [46, 171] on span "Plan" at bounding box center [76, 169] width 95 height 7
click at [42, 193] on link "Target Groups" at bounding box center [75, 193] width 90 height 9
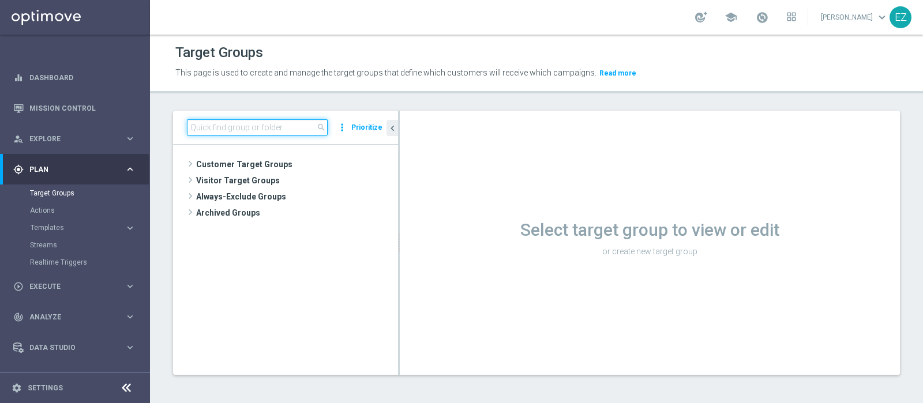
click at [293, 119] on input at bounding box center [257, 127] width 141 height 16
paste input "NEW Active Lottery HIGH con marginalità>0_flag NL"
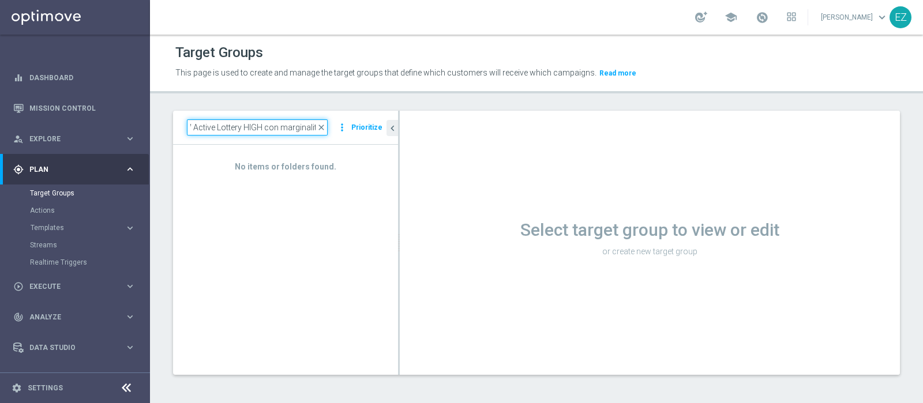
scroll to position [0, 13]
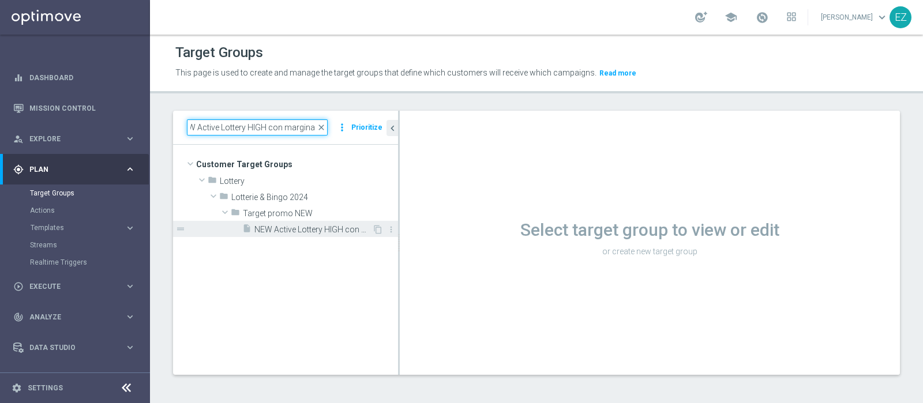
type input "NEW Active Lottery HIGH con marginalit"
click at [290, 228] on span "NEW Active Lottery HIGH con marginalità>0_flag NL" at bounding box center [313, 230] width 118 height 10
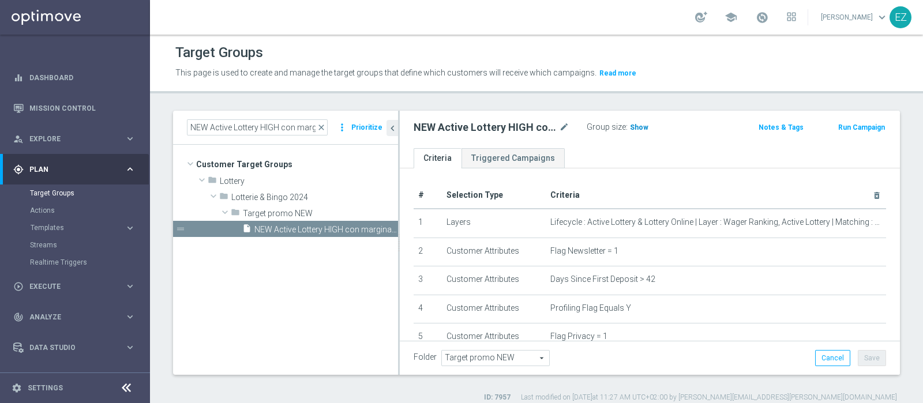
click at [637, 126] on span "Show" at bounding box center [639, 127] width 18 height 8
click at [861, 130] on button "Run Campaign" at bounding box center [861, 127] width 49 height 13
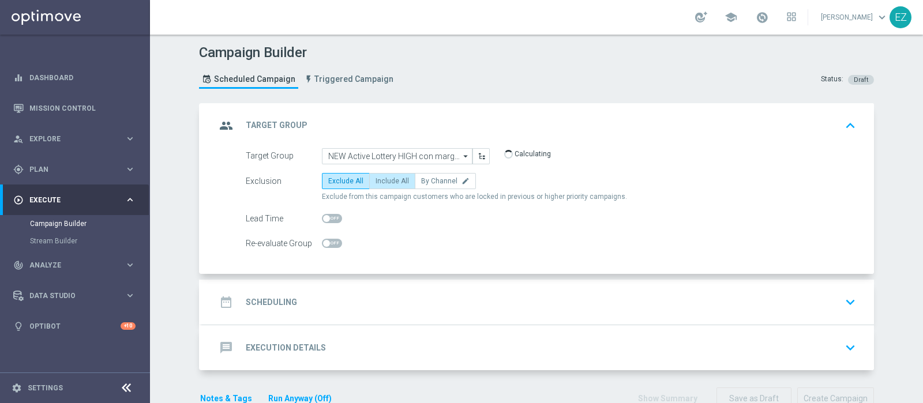
click at [381, 177] on span "Include All" at bounding box center [391, 181] width 33 height 8
click at [381, 179] on input "Include All" at bounding box center [378, 182] width 7 height 7
radio input "true"
click at [274, 298] on h2 "Scheduling" at bounding box center [271, 302] width 51 height 11
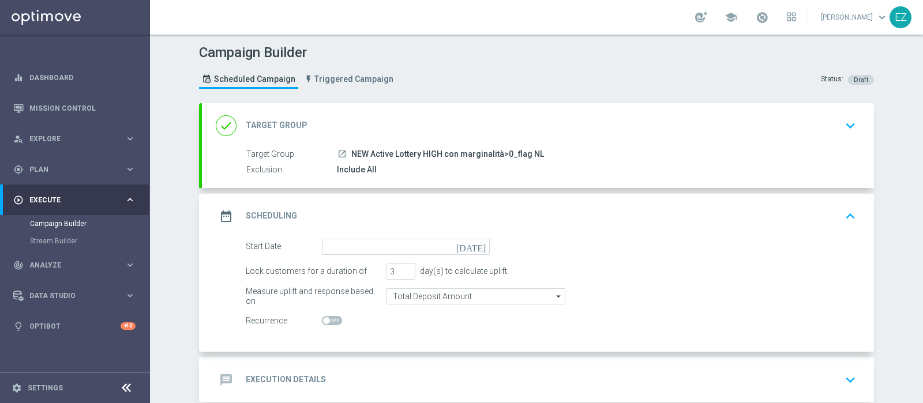
click at [473, 245] on icon "[DATE]" at bounding box center [473, 245] width 34 height 13
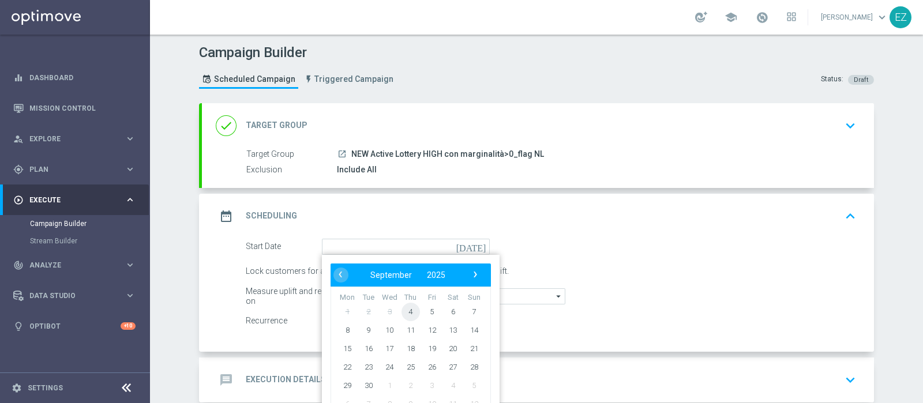
click at [405, 309] on span "4" at bounding box center [410, 311] width 18 height 18
type input "04 Sep 2025"
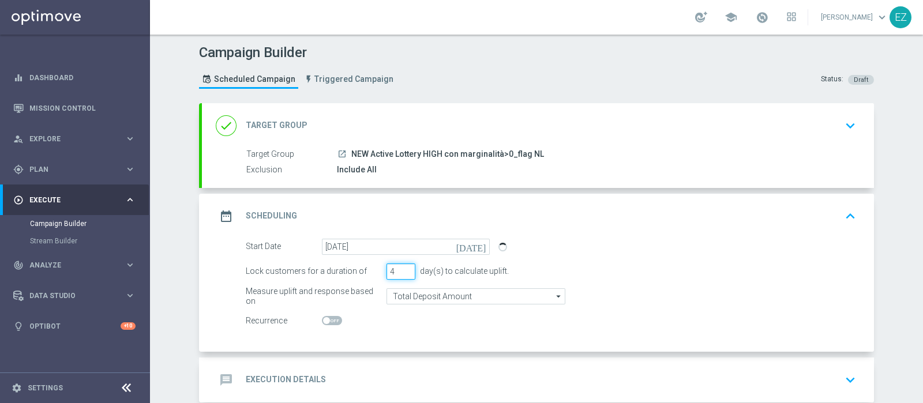
click at [401, 268] on input "4" at bounding box center [400, 272] width 29 height 16
click at [398, 266] on input "5" at bounding box center [400, 272] width 29 height 16
type input "6"
click at [405, 269] on input "6" at bounding box center [400, 272] width 29 height 16
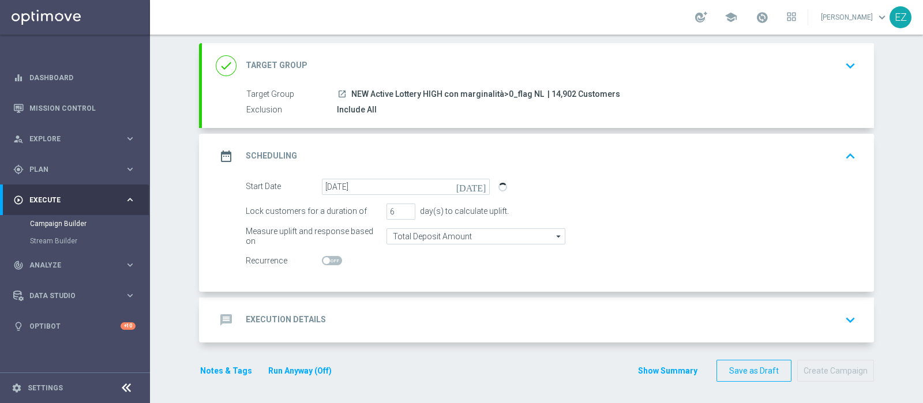
click at [331, 317] on div "message Execution Details keyboard_arrow_down" at bounding box center [538, 320] width 644 height 22
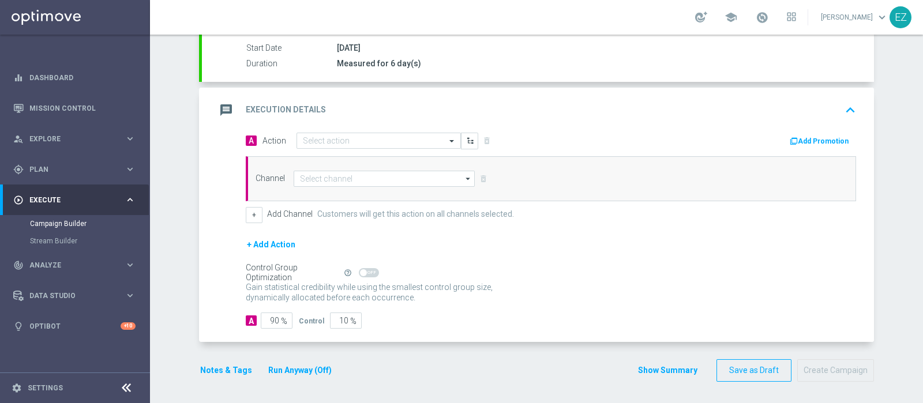
scroll to position [191, 0]
click at [380, 146] on div "Select action" at bounding box center [378, 142] width 164 height 16
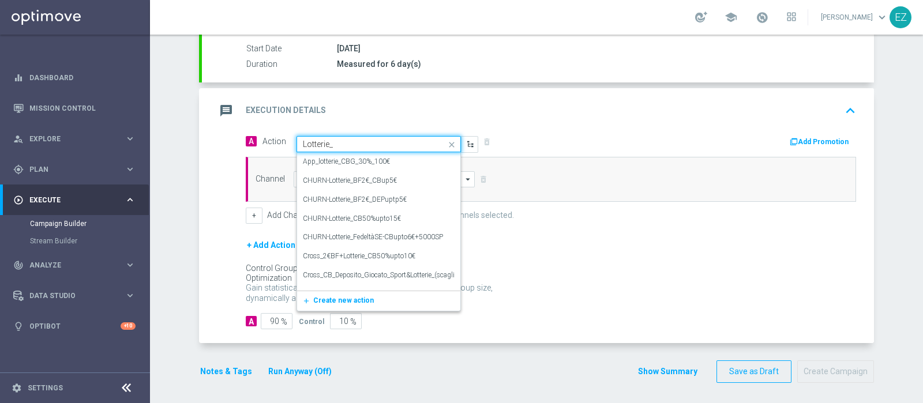
type input "Lotterie_u"
click at [347, 214] on label "Lotterie_up to 15€" at bounding box center [329, 219] width 53 height 10
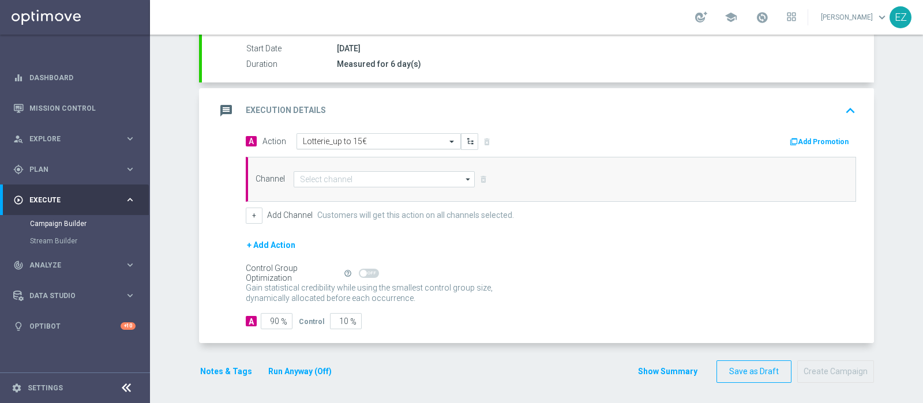
click at [375, 145] on div "Select action Lotterie_up to 15€" at bounding box center [378, 141] width 164 height 16
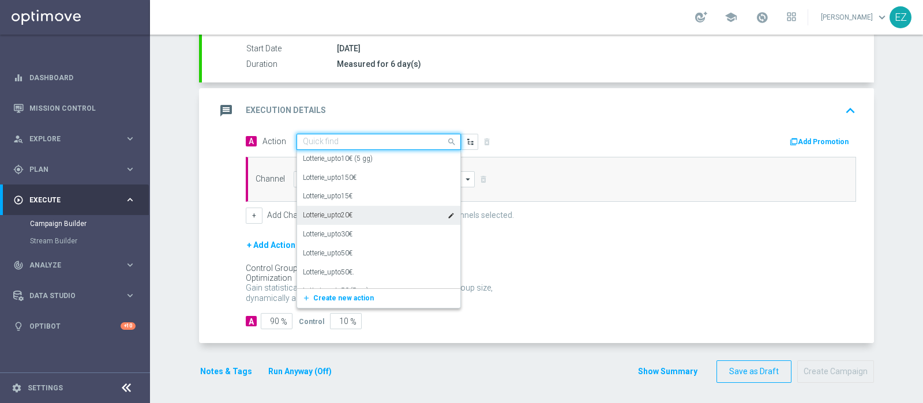
scroll to position [121402, 0]
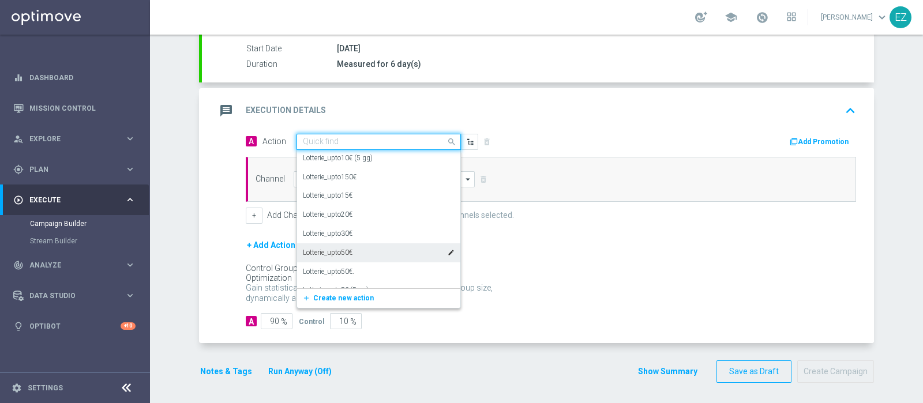
click at [356, 250] on div "Lotterie_upto50€ edit" at bounding box center [379, 252] width 152 height 19
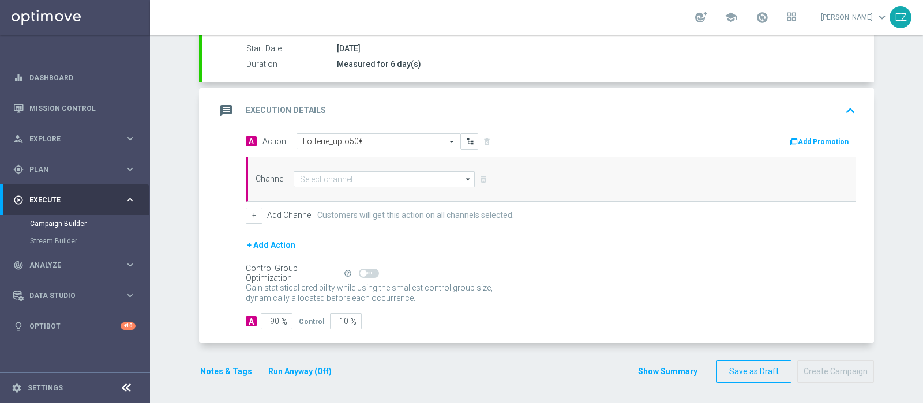
click at [816, 136] on button "Add Promotion" at bounding box center [820, 142] width 64 height 13
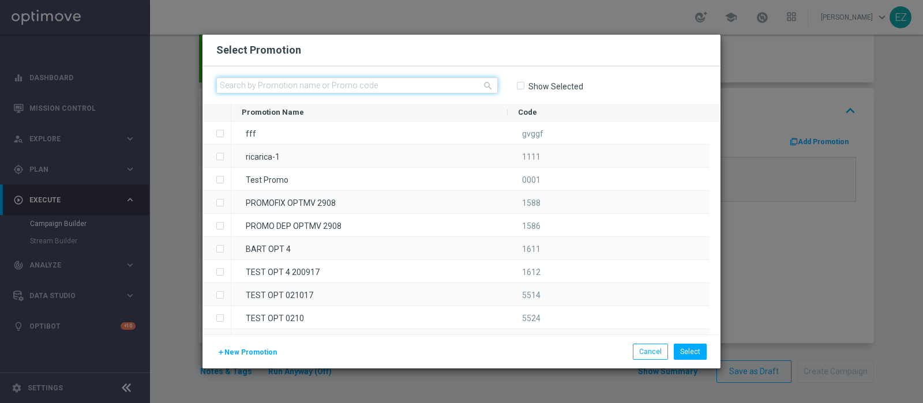
click at [456, 93] on input "text" at bounding box center [356, 85] width 281 height 16
paste input "0409 BACKTOLOT H"
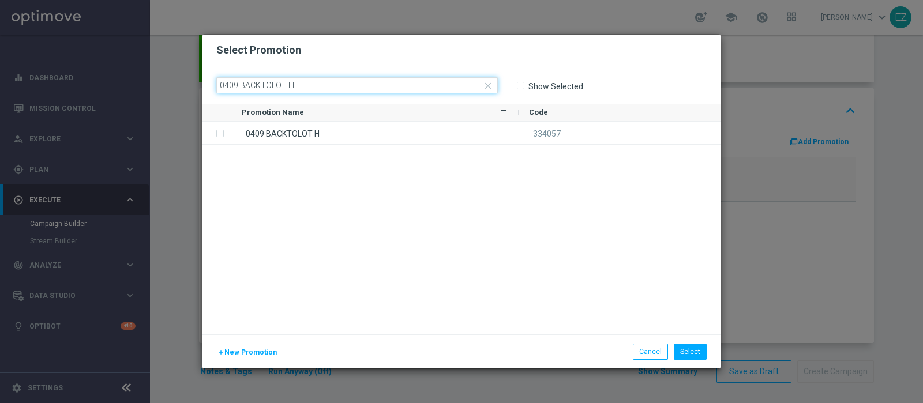
type input "0409 BACKTOLOT H"
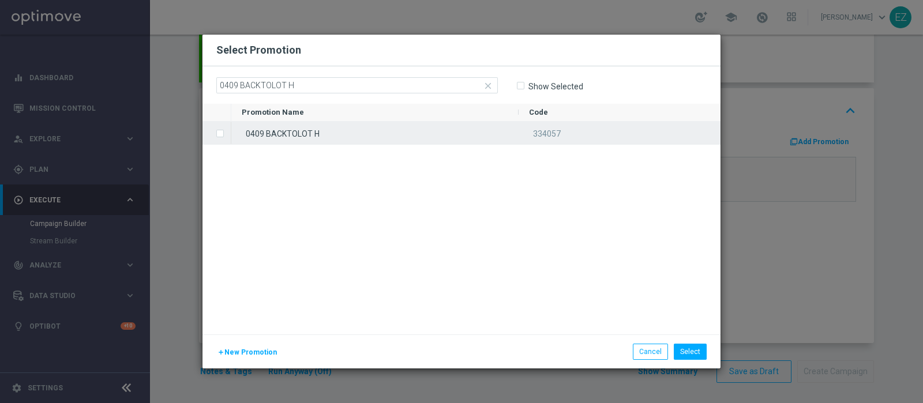
click at [338, 127] on div "0409 BACKTOLOT H" at bounding box center [374, 133] width 287 height 22
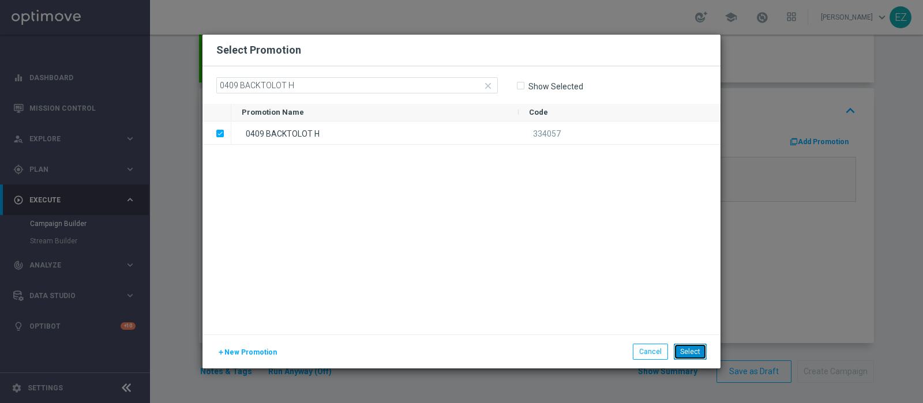
click at [688, 353] on button "Select" at bounding box center [690, 352] width 33 height 16
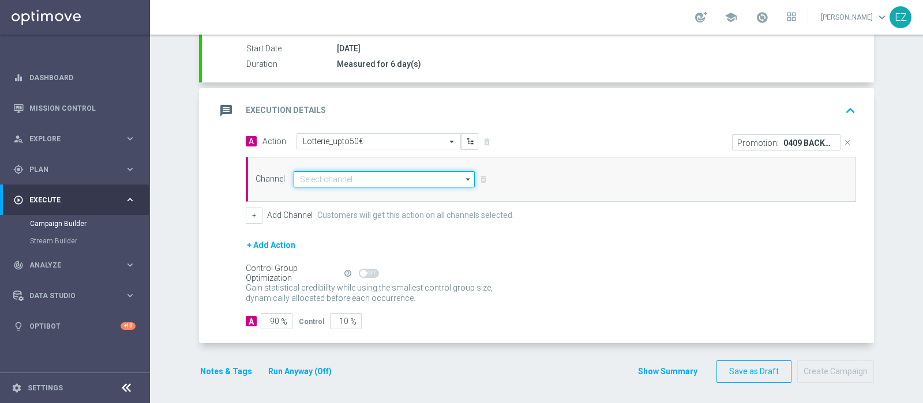
click at [349, 179] on input at bounding box center [384, 179] width 181 height 16
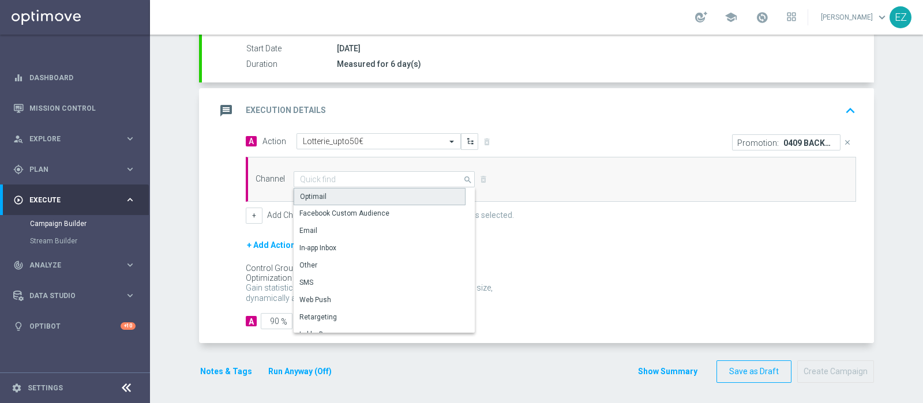
click at [344, 196] on div "Optimail" at bounding box center [380, 196] width 172 height 17
type input "Optimail"
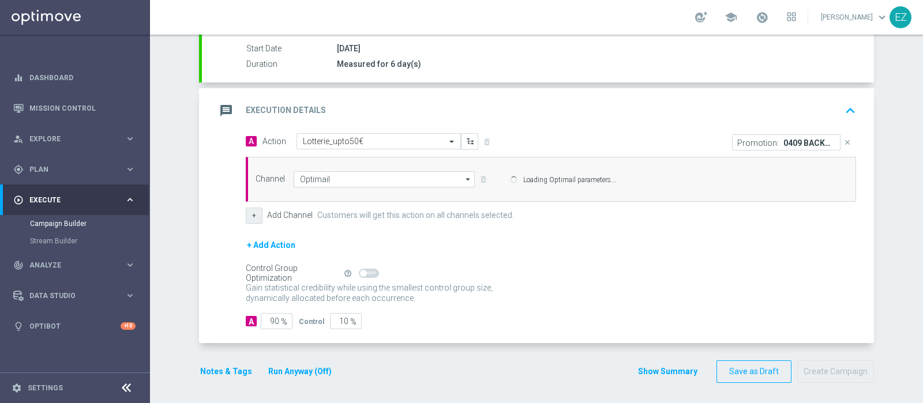
click at [249, 215] on div "A Action Select action Lotterie_upto50€ delete_forever Promotion: 0409 BACKTOLO…" at bounding box center [550, 178] width 627 height 91
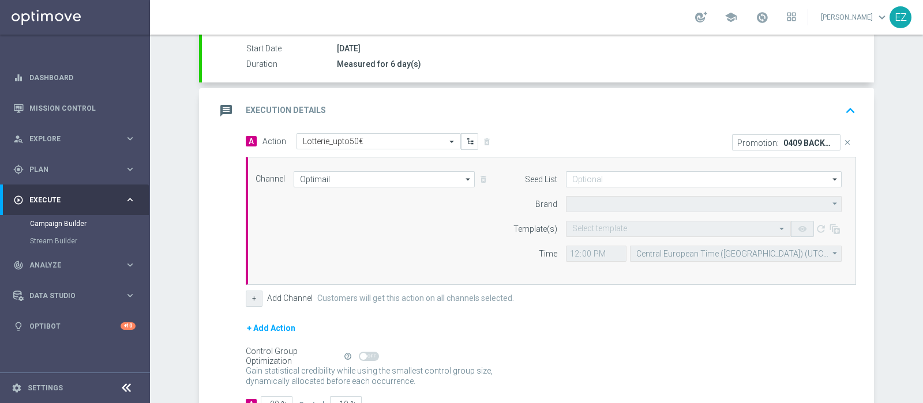
type input "Sisal Marketing"
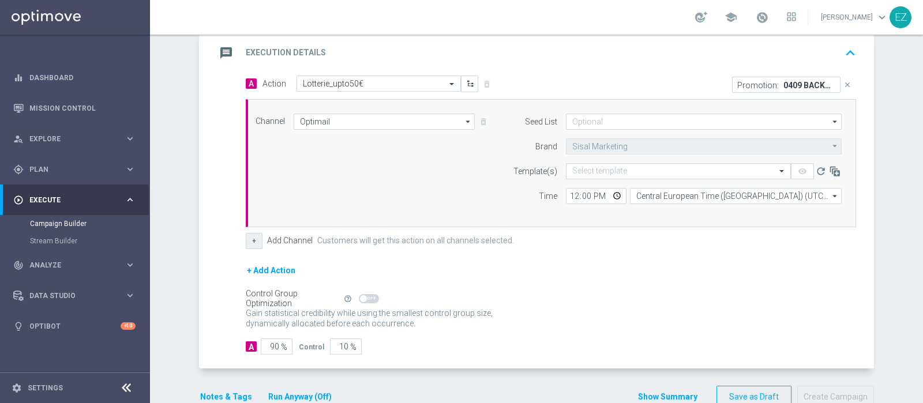
scroll to position [266, 0]
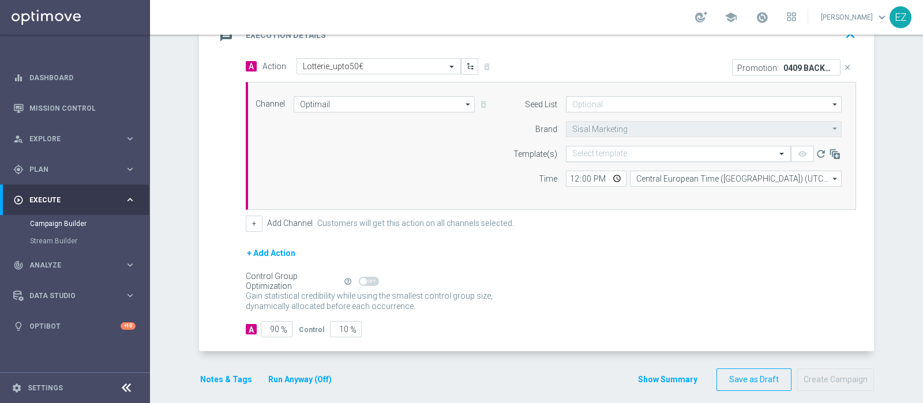
click at [595, 150] on input "text" at bounding box center [666, 154] width 189 height 10
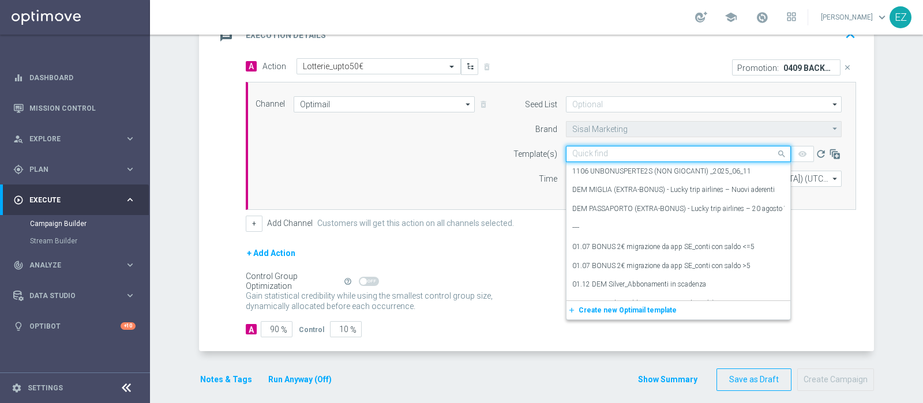
paste input "0409 BACKTOLOT H"
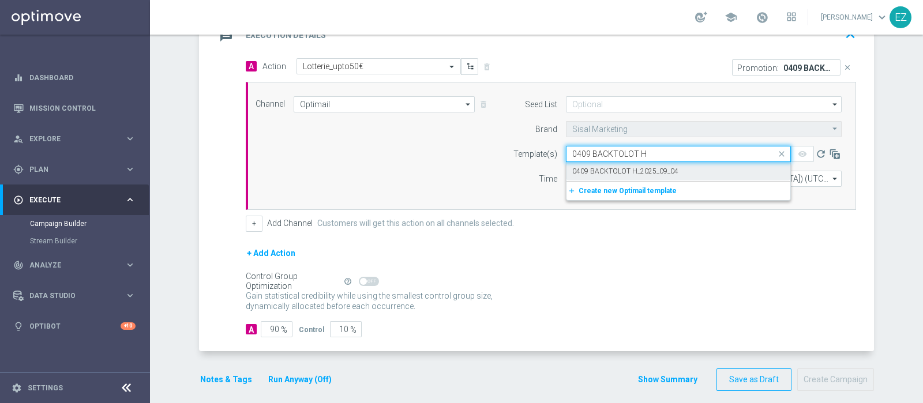
click at [613, 172] on label "0409 BACKTOLOT H_2025_09_04" at bounding box center [625, 172] width 106 height 10
type input "0409 BACKTOLOT H"
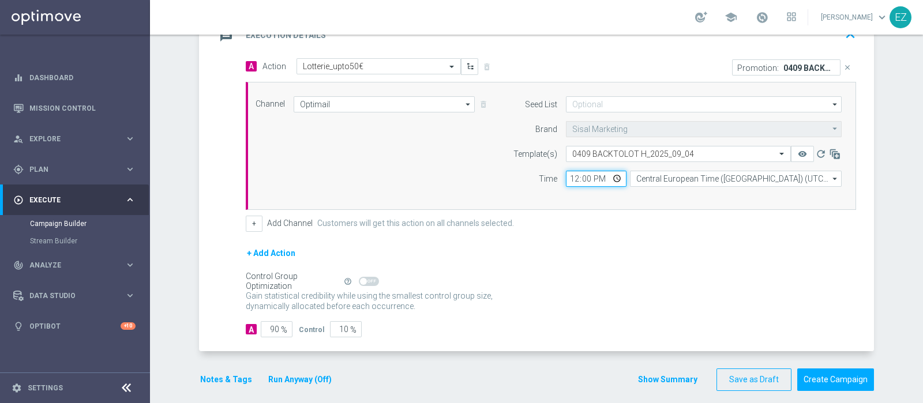
click at [567, 179] on input "12:00" at bounding box center [596, 179] width 61 height 16
click at [567, 179] on input "17:00" at bounding box center [596, 179] width 61 height 16
type input "16:00"
click at [251, 221] on button "+" at bounding box center [254, 224] width 17 height 16
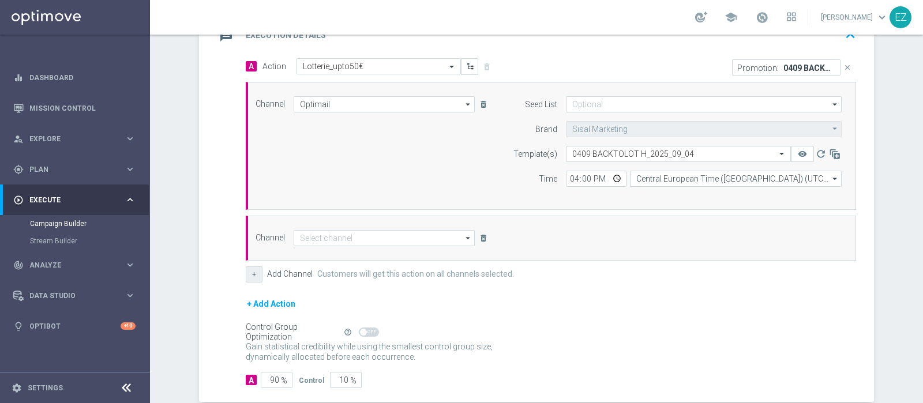
scroll to position [325, 0]
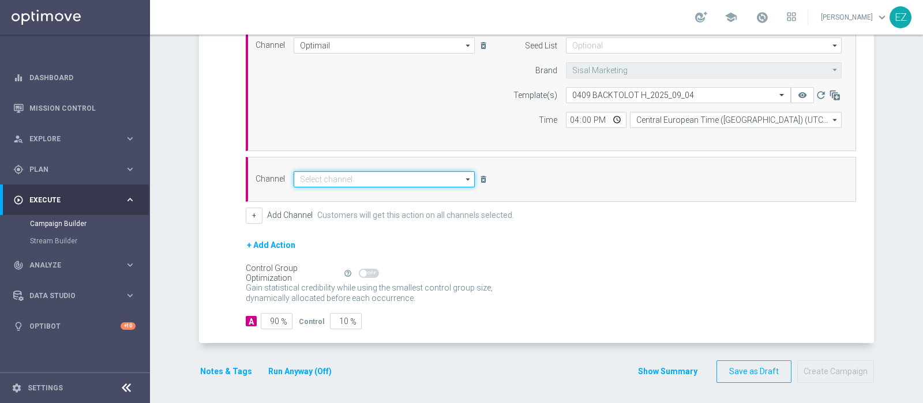
click at [390, 177] on input at bounding box center [384, 179] width 181 height 16
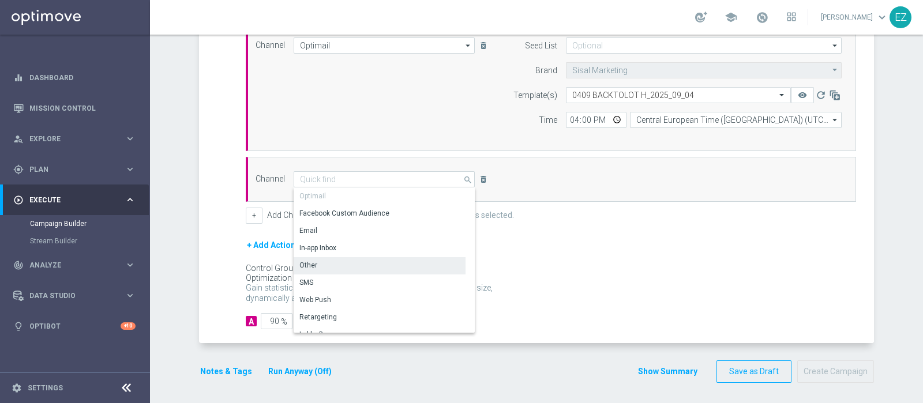
click at [345, 266] on div "Other" at bounding box center [380, 265] width 172 height 16
type input "Other"
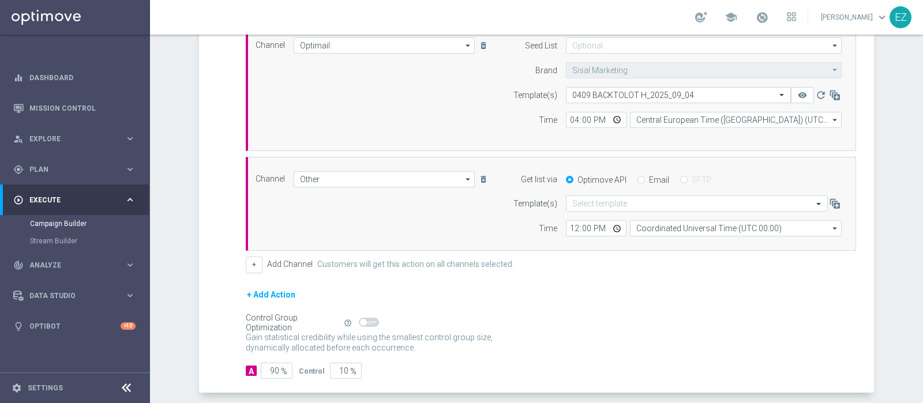
click at [292, 367] on div "A 90 %" at bounding box center [272, 371] width 53 height 16
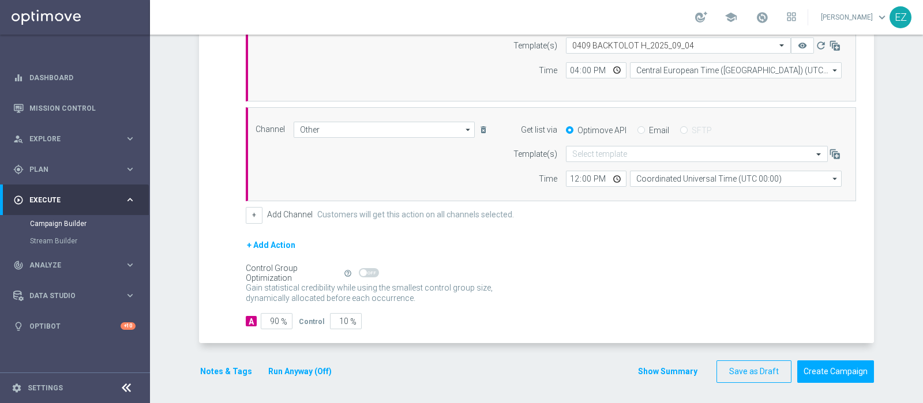
click at [292, 367] on button "Run Anyway (Off)" at bounding box center [300, 371] width 66 height 14
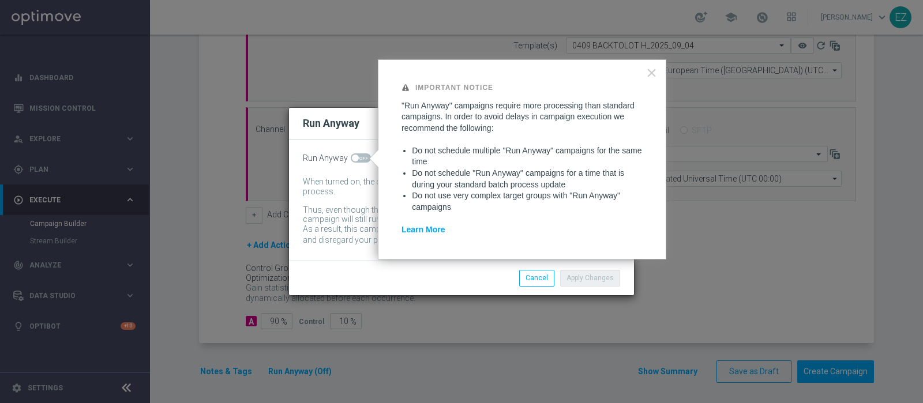
click at [352, 158] on span at bounding box center [355, 158] width 7 height 7
click at [352, 158] on input "checkbox" at bounding box center [361, 157] width 20 height 9
checkbox input "true"
click at [601, 288] on div "Apply Changes Cancel" at bounding box center [461, 278] width 345 height 34
click at [584, 255] on div "Important Notice "Run Anyway" campaigns require more processing than standard c…" at bounding box center [522, 159] width 288 height 200
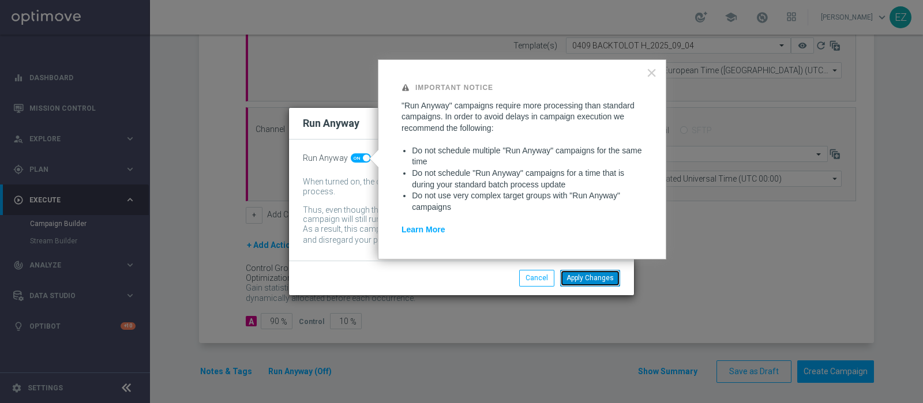
click at [591, 275] on button "Apply Changes" at bounding box center [590, 278] width 60 height 16
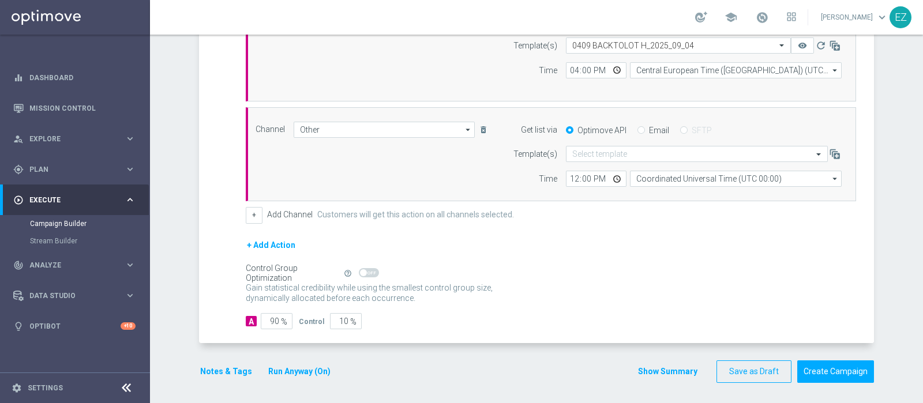
click at [637, 127] on input "Email" at bounding box center [640, 130] width 7 height 7
radio input "true"
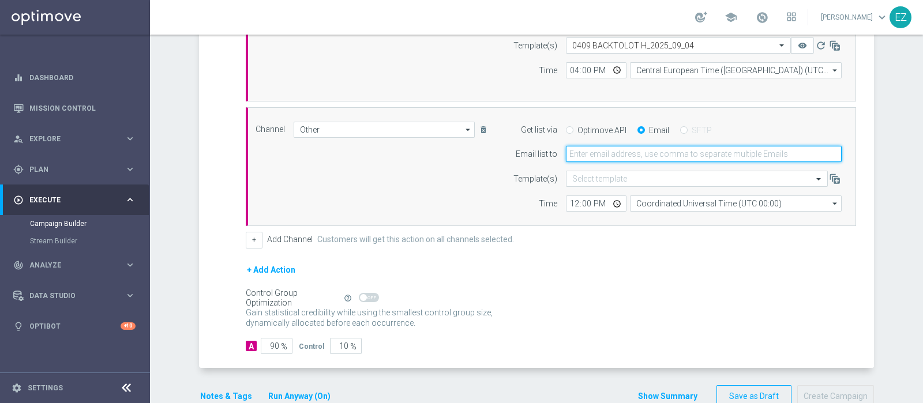
click at [631, 150] on input "email" at bounding box center [704, 154] width 276 height 16
type input "elena.zarbin@sisal.it"
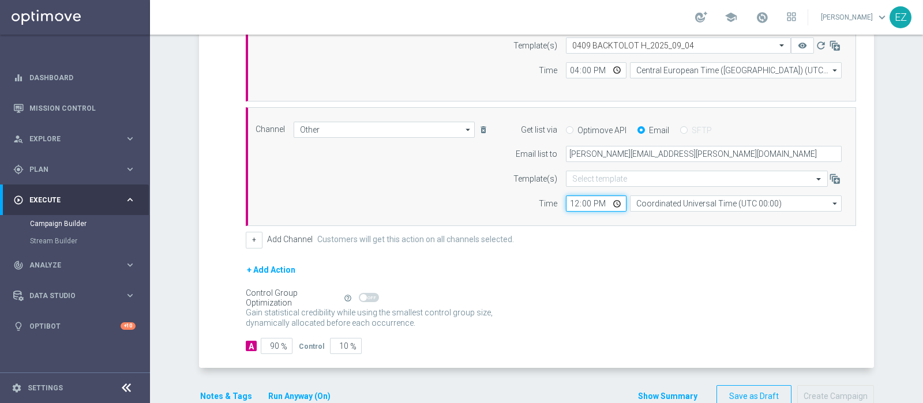
click at [570, 203] on input "12:00" at bounding box center [596, 204] width 61 height 16
type input "16:00"
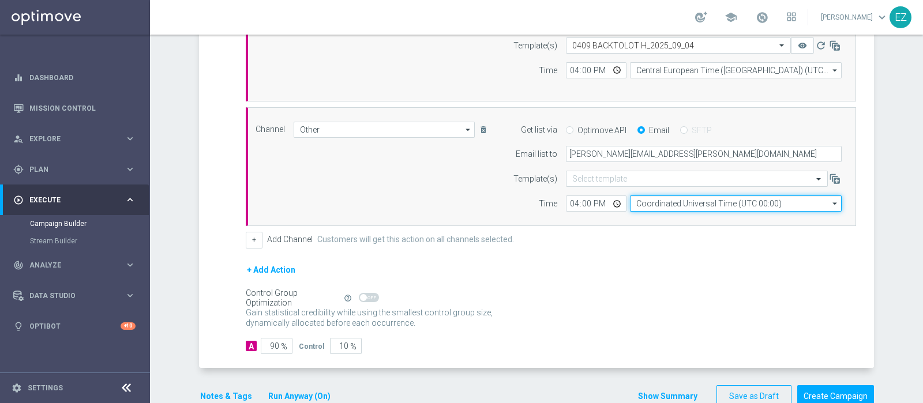
click at [666, 196] on input "Coordinated Universal Time (UTC 00:00)" at bounding box center [736, 204] width 212 height 16
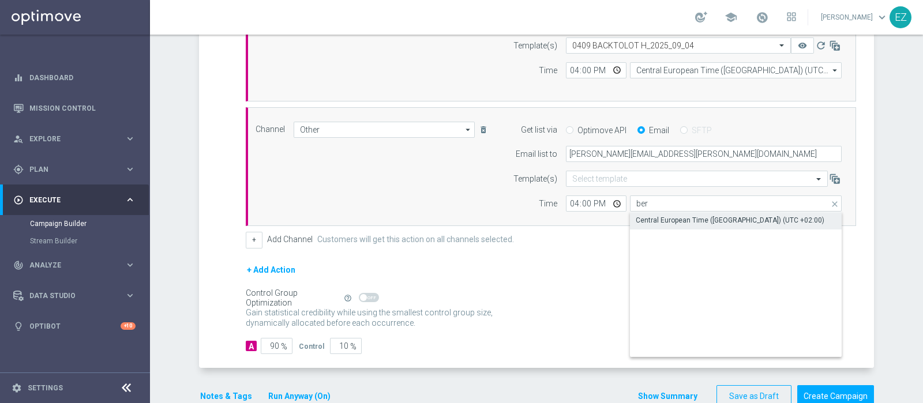
click at [679, 218] on div "Central European Time (Berlin) (UTC +02:00)" at bounding box center [730, 220] width 189 height 10
type input "Central European Time (Berlin) (UTC +02:00)"
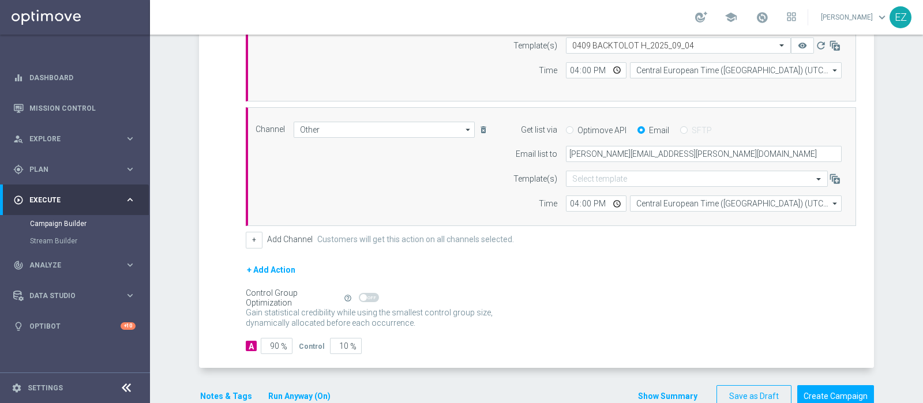
scroll to position [399, 0]
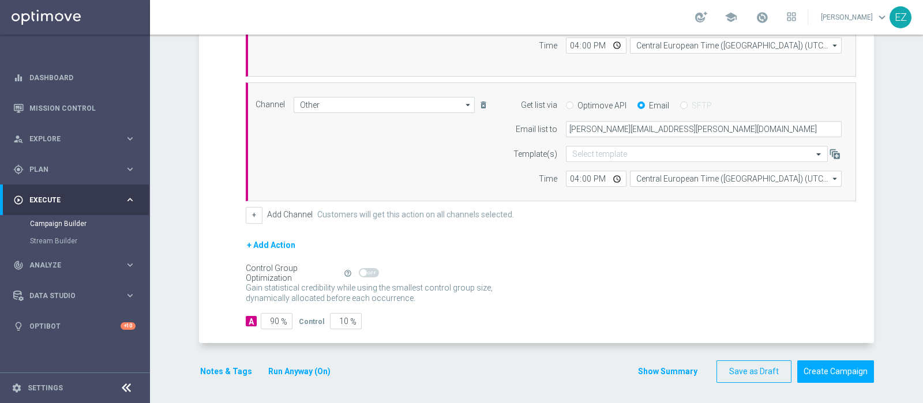
click at [231, 364] on button "Notes & Tags" at bounding box center [226, 371] width 54 height 14
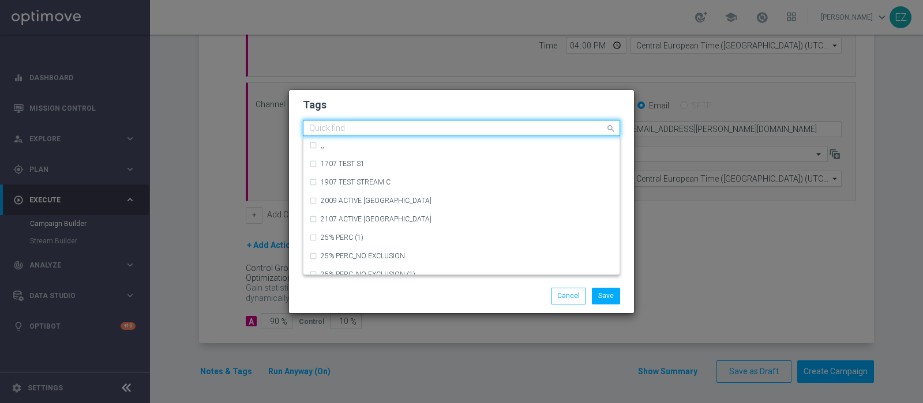
click at [366, 126] on input "text" at bounding box center [457, 129] width 296 height 10
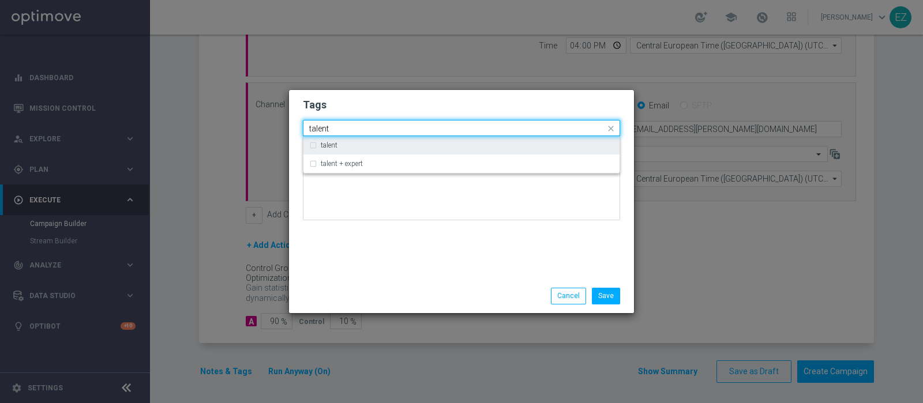
click at [332, 153] on div "talent" at bounding box center [461, 145] width 305 height 18
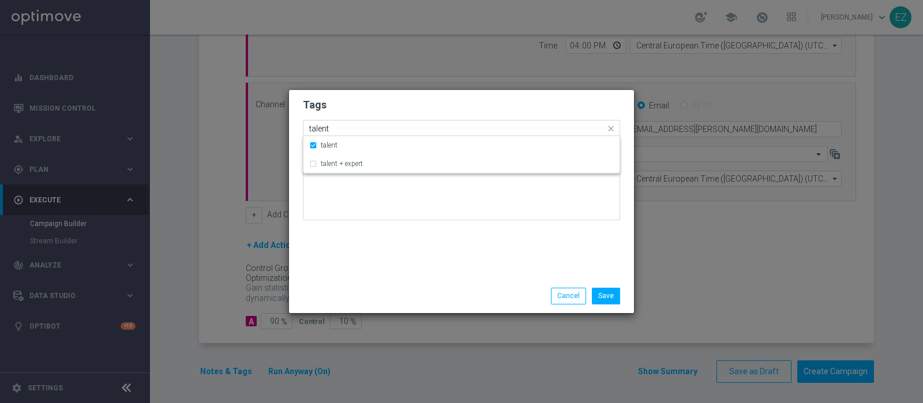
click at [323, 130] on input "talent" at bounding box center [457, 129] width 296 height 10
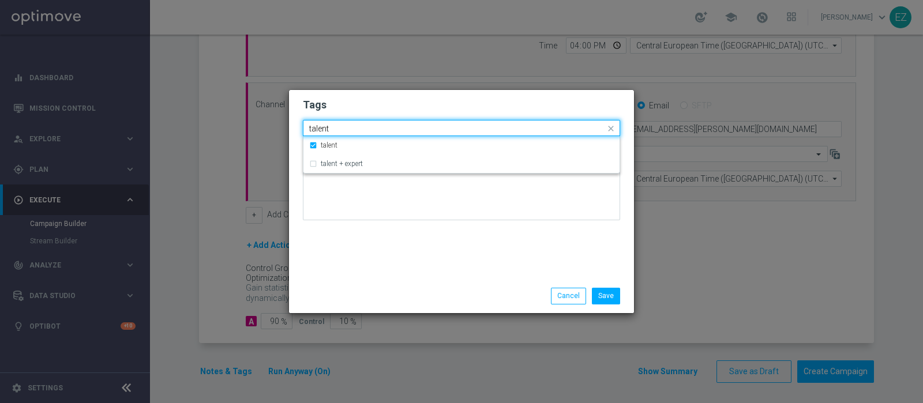
click at [323, 130] on input "talent" at bounding box center [457, 129] width 296 height 10
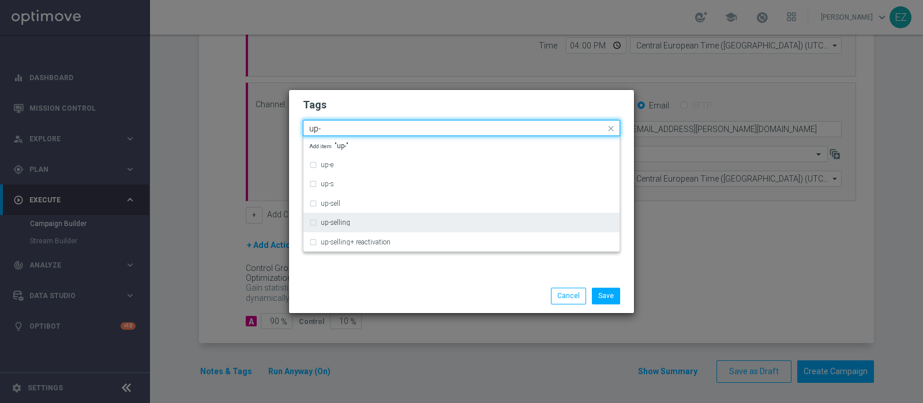
click at [344, 226] on div "up-selling" at bounding box center [461, 222] width 305 height 18
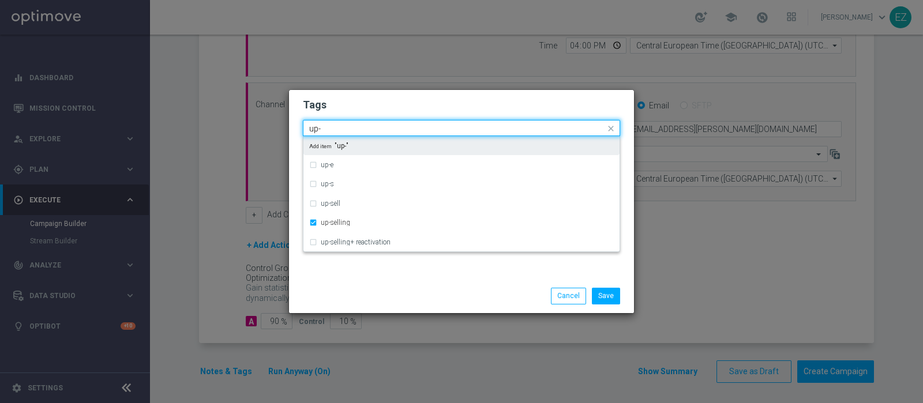
drag, startPoint x: 343, startPoint y: 129, endPoint x: 274, endPoint y: 128, distance: 69.2
click at [274, 128] on modal-container "Tags Quick find × talent × up-selling up- up-e up-s up-sell up-selling up-selli…" at bounding box center [461, 201] width 923 height 403
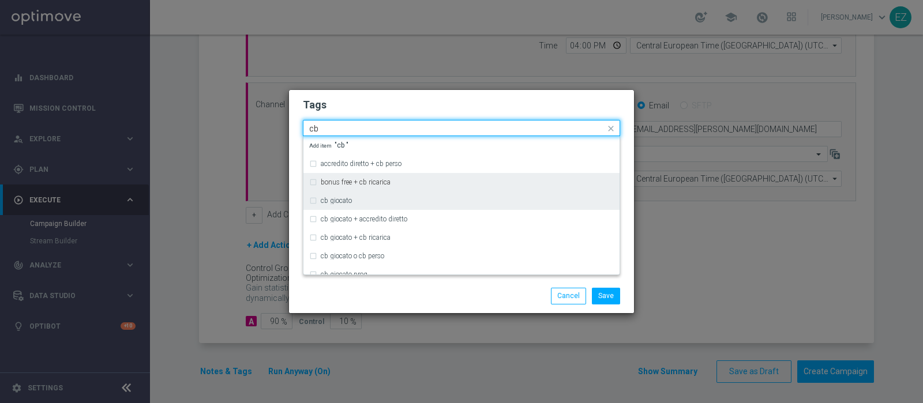
click at [347, 198] on label "cb giocato" at bounding box center [336, 200] width 31 height 7
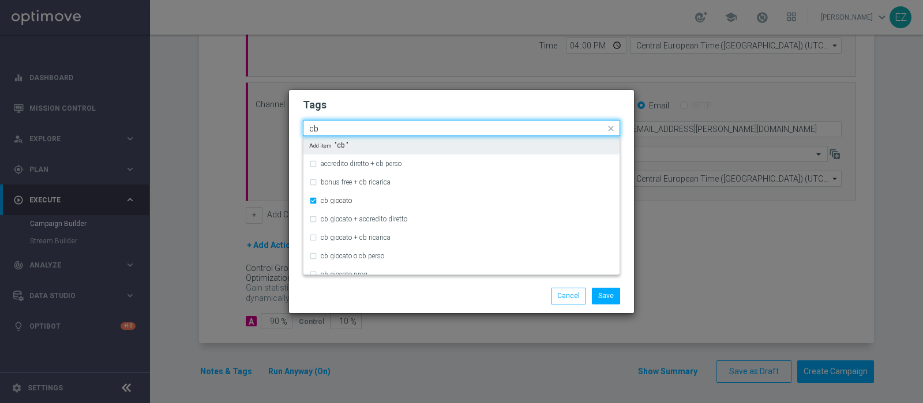
drag, startPoint x: 333, startPoint y: 127, endPoint x: 265, endPoint y: 126, distance: 67.5
click at [265, 126] on modal-container "Tags Quick find × talent × up-selling × cb giocato cb accredito diretto + cb pe…" at bounding box center [461, 201] width 923 height 403
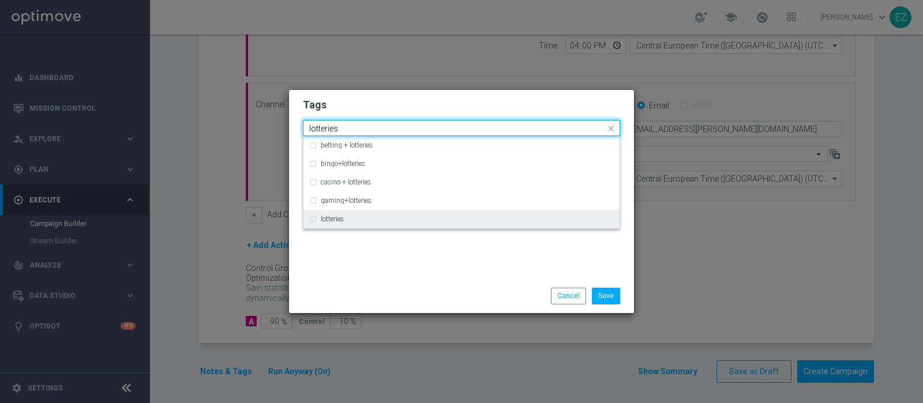
click at [326, 222] on label "lotteries" at bounding box center [332, 219] width 23 height 7
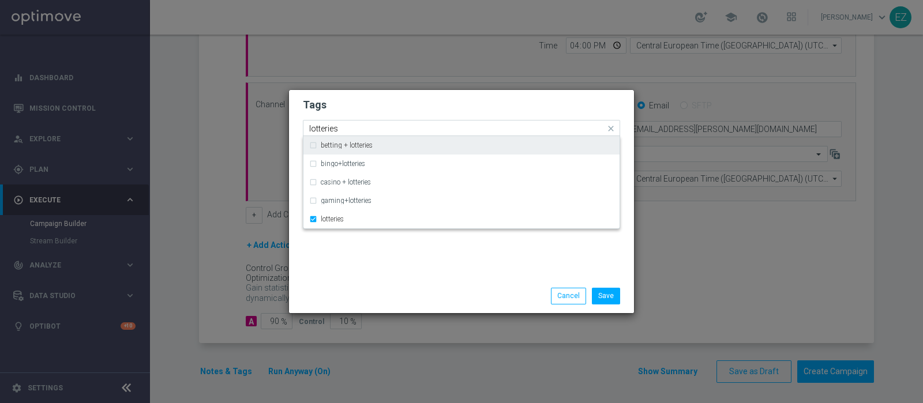
click at [332, 127] on input "lotteries" at bounding box center [457, 129] width 296 height 10
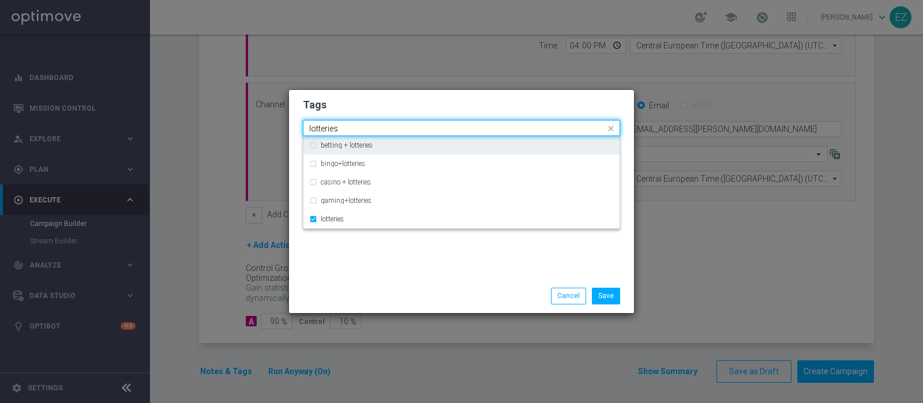
click at [332, 127] on input "lotteries" at bounding box center [457, 129] width 296 height 10
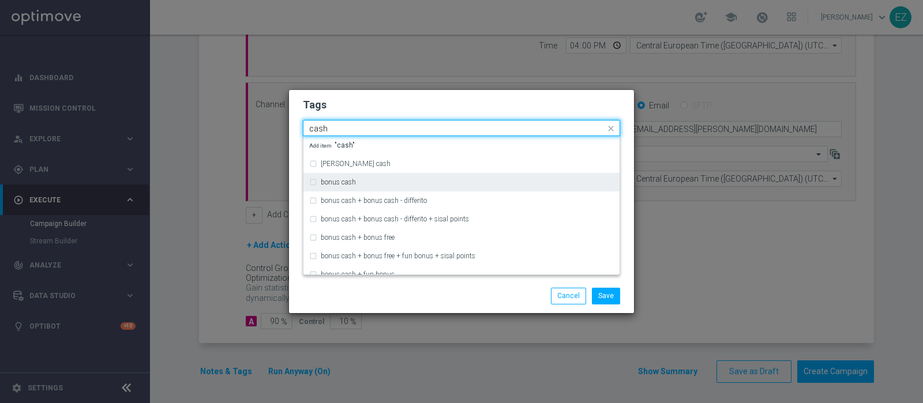
click at [345, 182] on label "bonus cash" at bounding box center [338, 182] width 35 height 7
type input "cash"
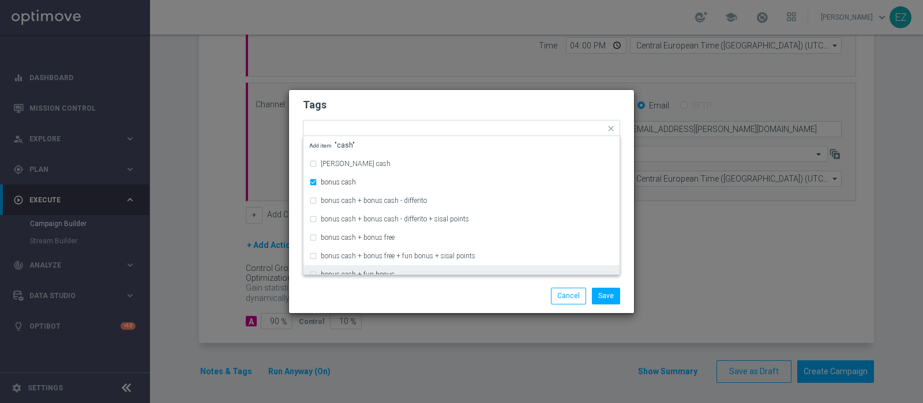
click at [460, 295] on div "Save Cancel" at bounding box center [516, 296] width 223 height 16
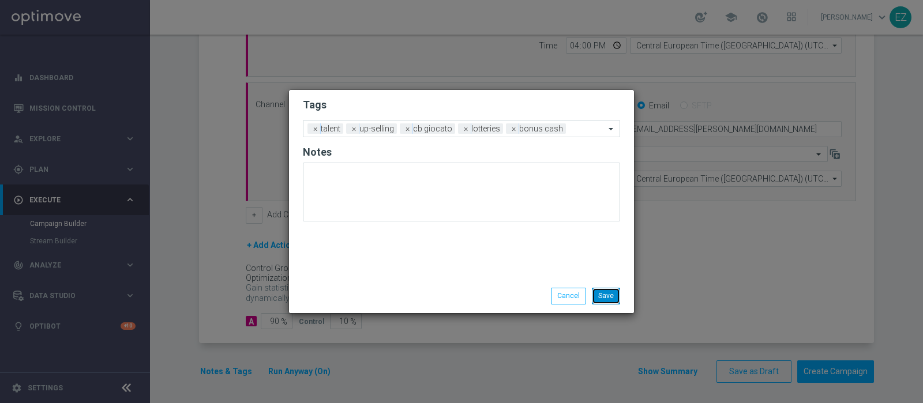
click at [614, 298] on button "Save" at bounding box center [606, 296] width 28 height 16
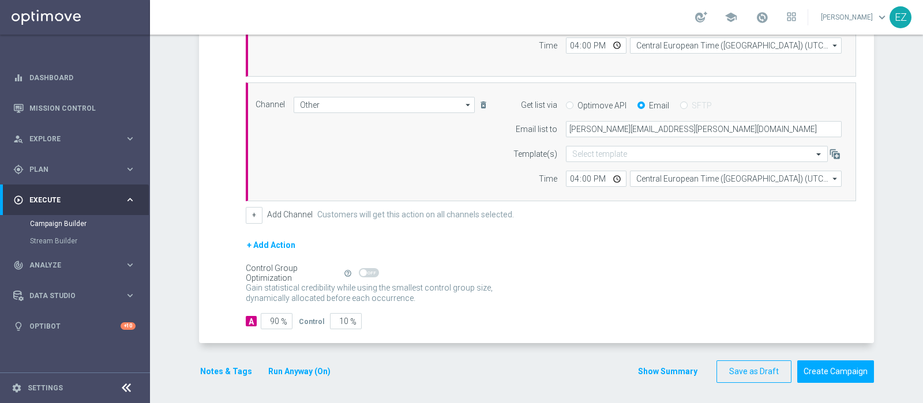
click at [660, 365] on button "Show Summary" at bounding box center [667, 371] width 61 height 13
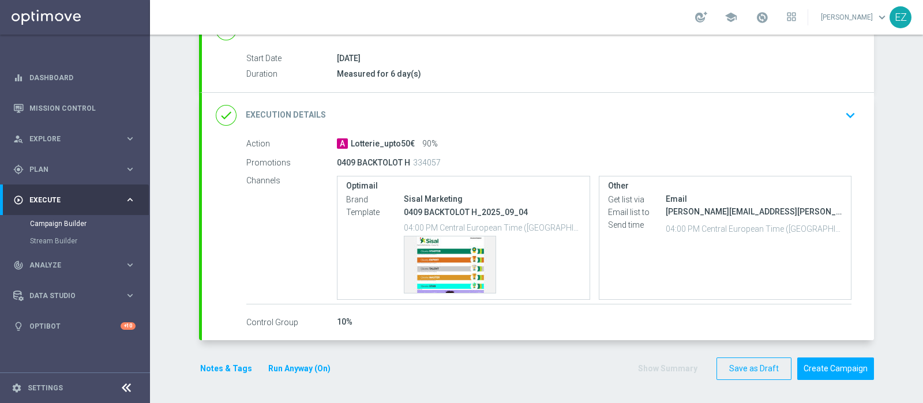
scroll to position [179, 0]
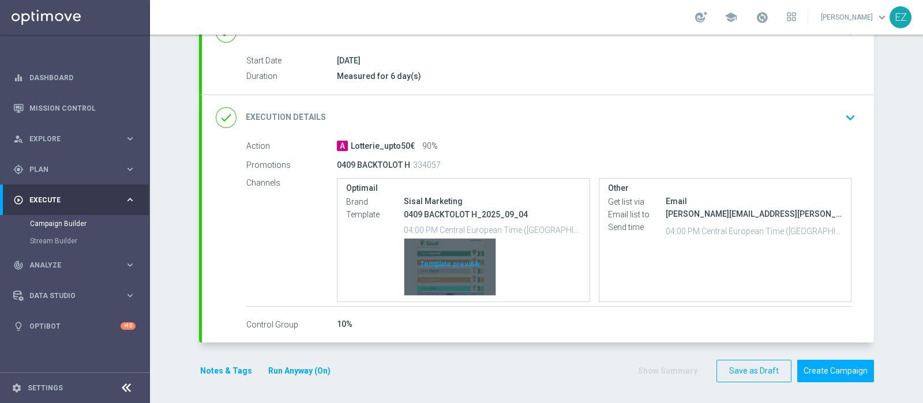
click at [449, 288] on div "Template preview" at bounding box center [449, 267] width 91 height 57
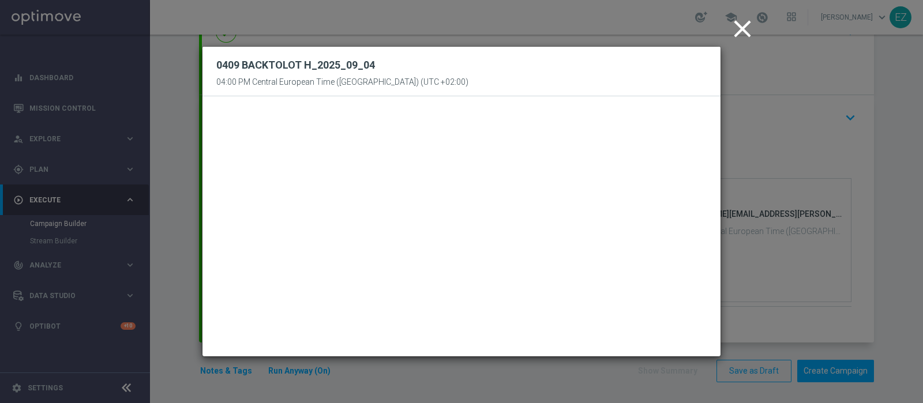
click at [742, 36] on icon "close" at bounding box center [742, 28] width 29 height 29
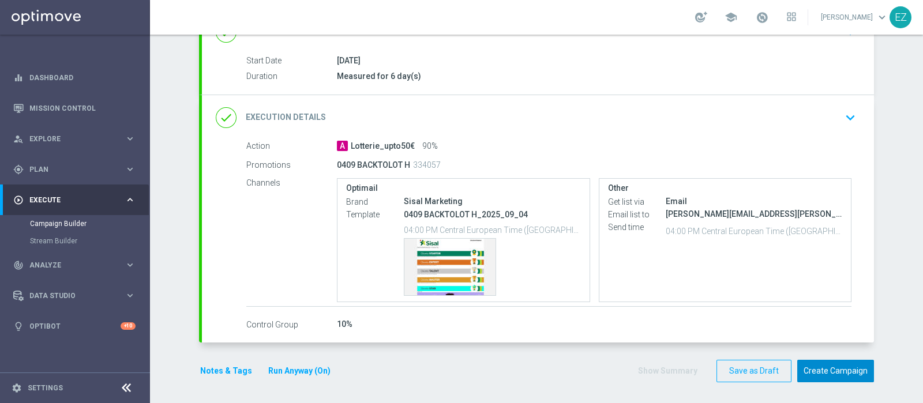
click at [826, 369] on button "Create Campaign" at bounding box center [835, 371] width 77 height 22
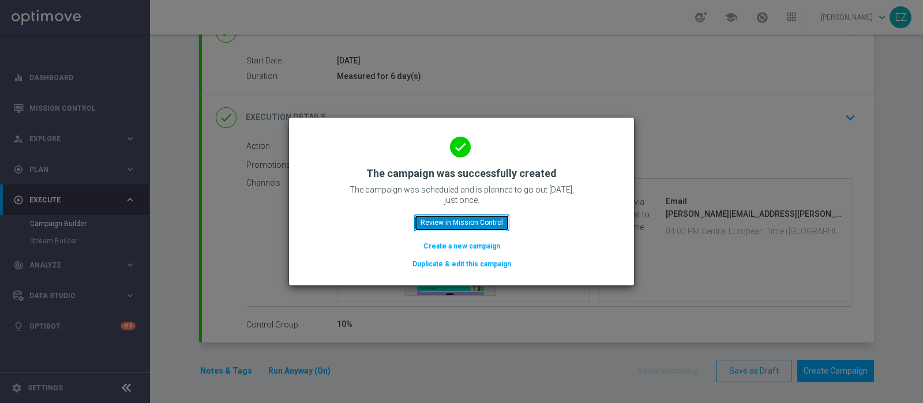
click at [498, 220] on button "Review in Mission Control" at bounding box center [461, 223] width 95 height 16
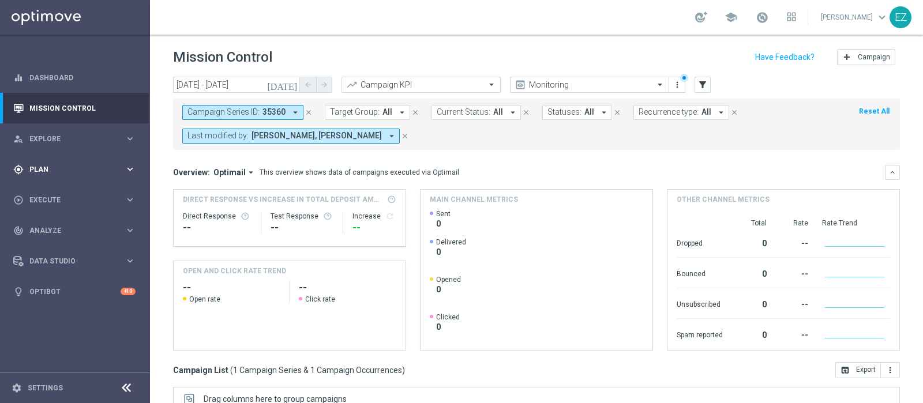
click at [65, 167] on span "Plan" at bounding box center [76, 169] width 95 height 7
click at [69, 193] on link "Target Groups" at bounding box center [75, 193] width 90 height 9
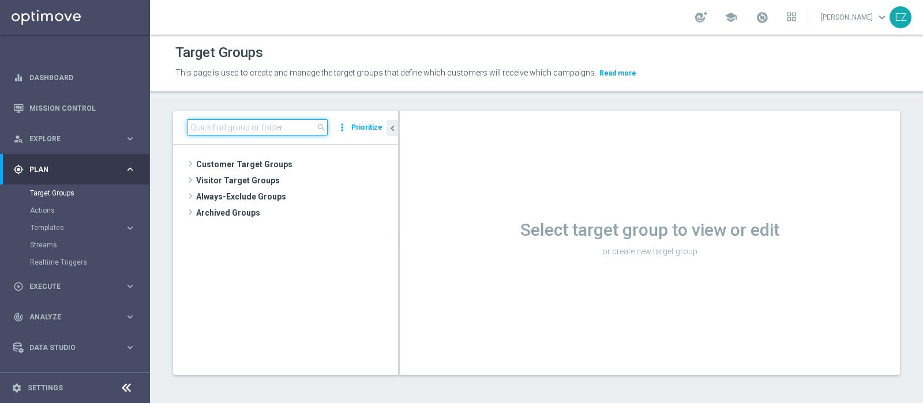
click at [286, 130] on input at bounding box center [257, 127] width 141 height 16
paste input "NEW Active Lottery MID con marginalità>0_flag NL"
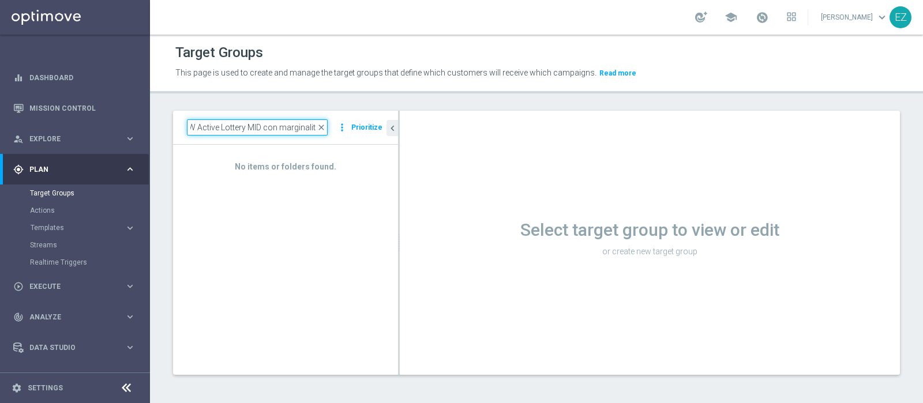
scroll to position [0, 8]
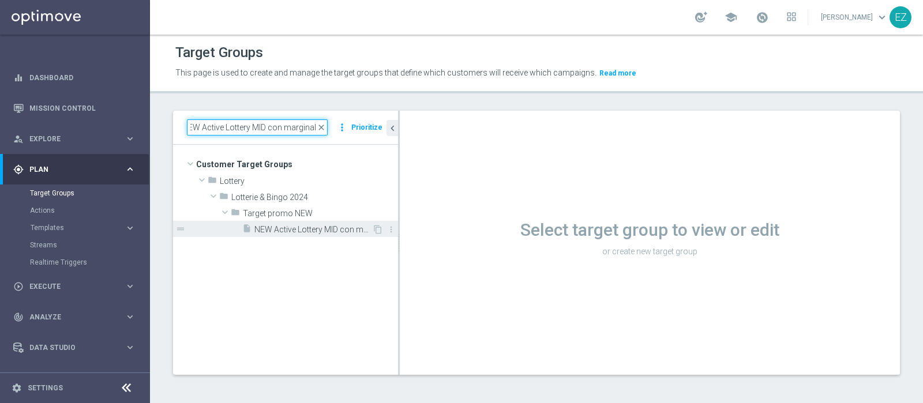
type input "NEW Active Lottery MID con marginalit"
click at [309, 226] on span "NEW Active Lottery MID con marginalità>0_Flag NL" at bounding box center [313, 230] width 118 height 10
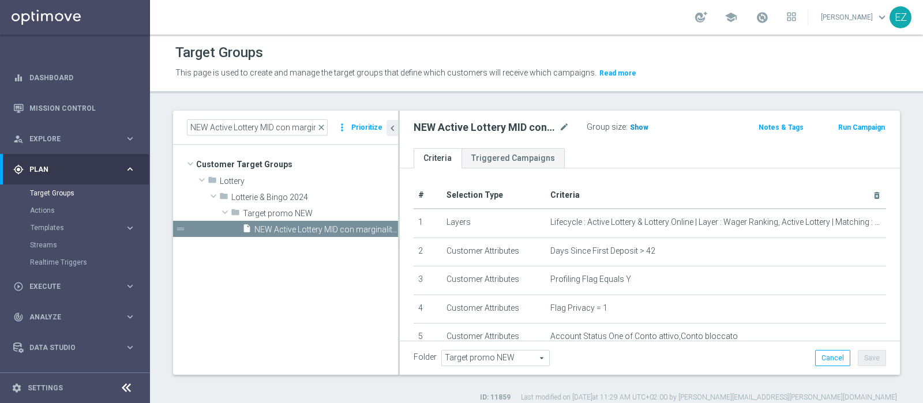
click at [636, 127] on span "Show" at bounding box center [639, 127] width 18 height 8
click at [681, 100] on div "Target Groups This page is used to create and manage the target groups that def…" at bounding box center [536, 219] width 773 height 369
click at [854, 126] on button "Run Campaign" at bounding box center [861, 127] width 49 height 13
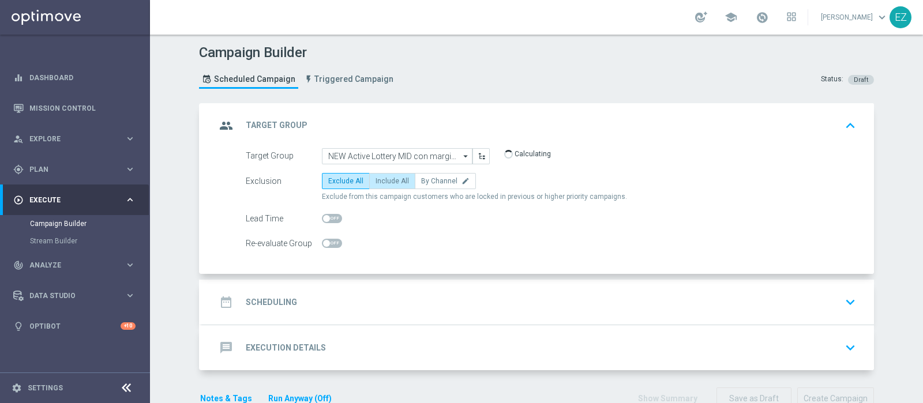
click at [381, 177] on span "Include All" at bounding box center [391, 181] width 33 height 8
click at [381, 179] on input "Include All" at bounding box center [378, 182] width 7 height 7
radio input "true"
click at [271, 312] on div "date_range Scheduling keyboard_arrow_down" at bounding box center [538, 302] width 672 height 45
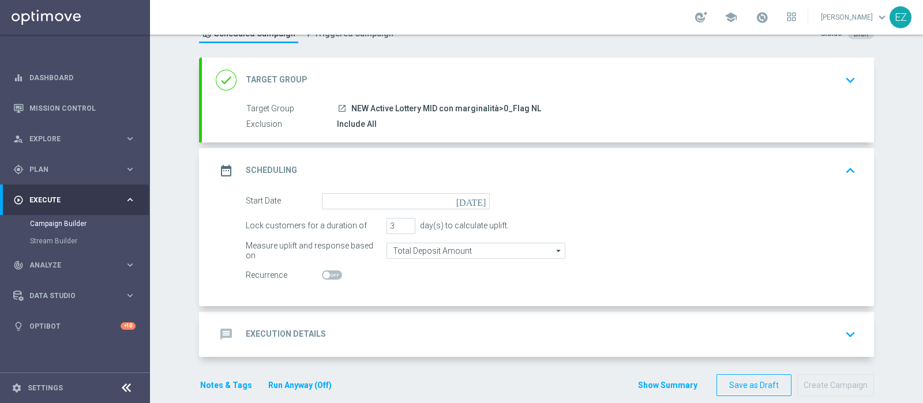
scroll to position [46, 0]
click at [475, 198] on icon "[DATE]" at bounding box center [473, 199] width 34 height 13
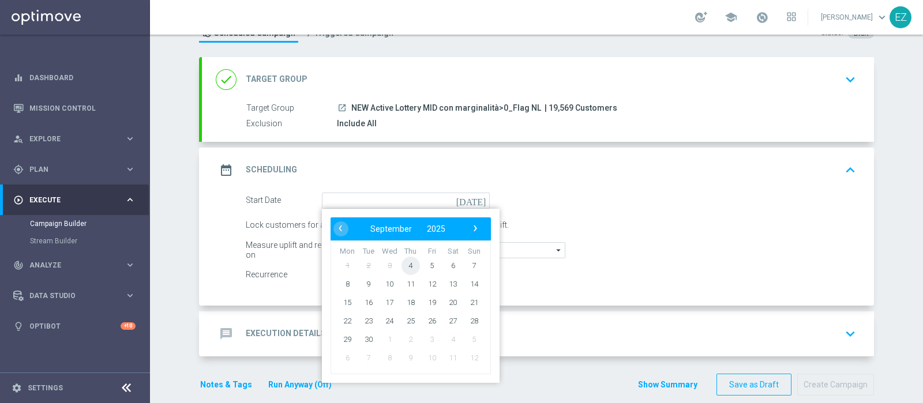
click at [404, 266] on span "4" at bounding box center [410, 265] width 18 height 18
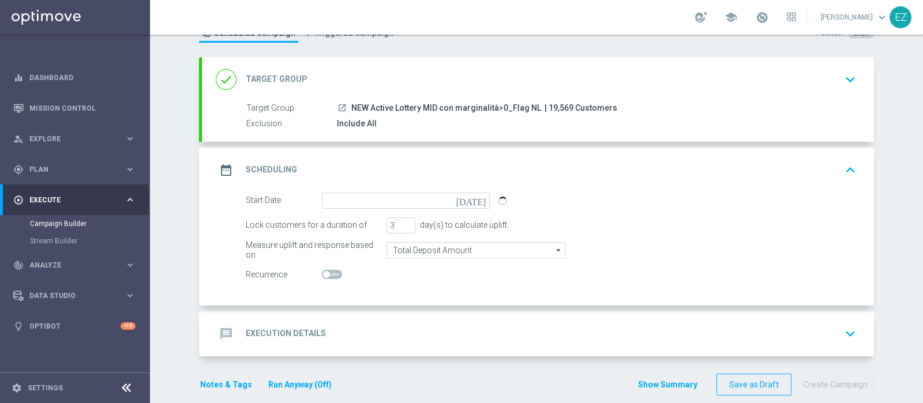
type input "04 Sep 2025"
click at [400, 222] on input "4" at bounding box center [400, 225] width 29 height 16
click at [400, 222] on input "5" at bounding box center [400, 225] width 29 height 16
type input "6"
click at [400, 222] on input "6" at bounding box center [400, 225] width 29 height 16
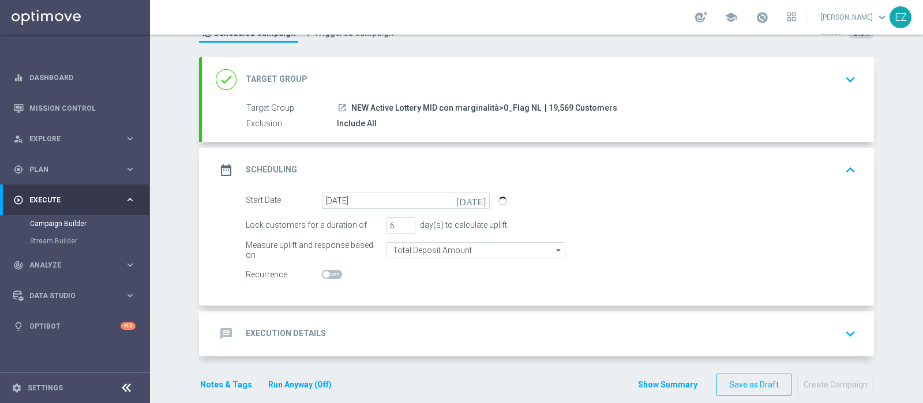
click at [322, 342] on div "message Execution Details keyboard_arrow_down" at bounding box center [538, 334] width 644 height 22
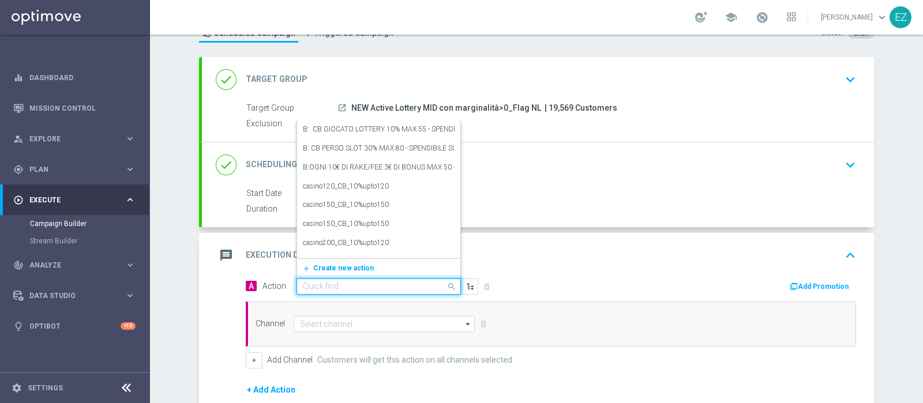
click at [349, 284] on input "text" at bounding box center [367, 287] width 129 height 10
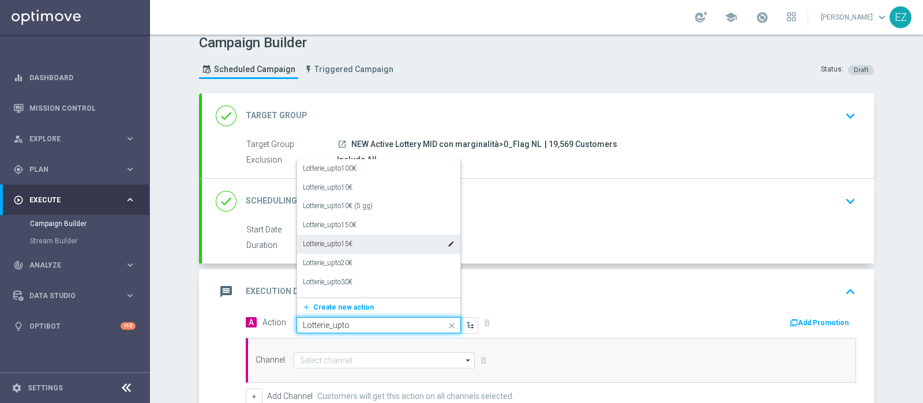
scroll to position [11, 0]
type input "Lotterie_up"
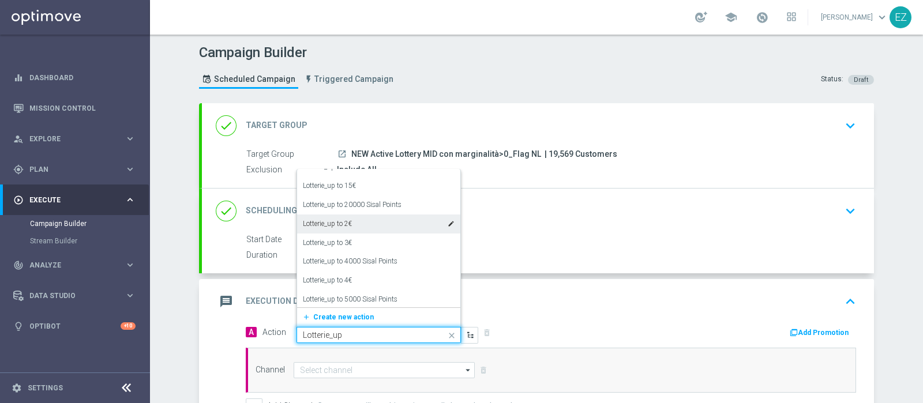
scroll to position [49, 0]
click at [355, 209] on label "Lotterie_up to 20000 Sisal Points" at bounding box center [352, 205] width 99 height 10
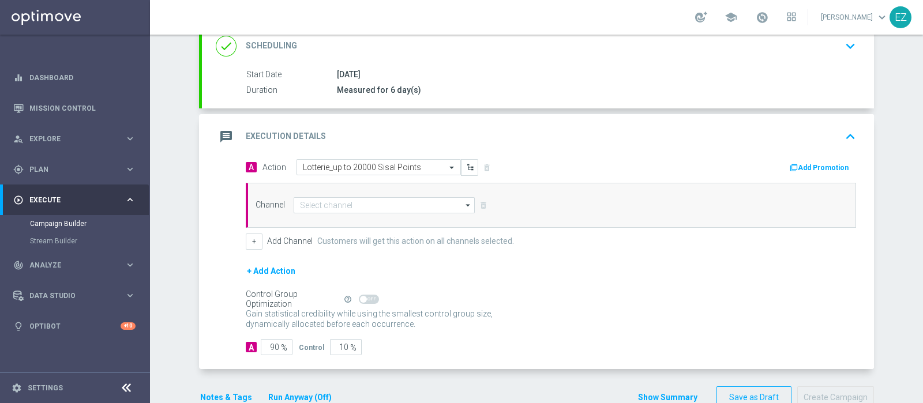
scroll to position [170, 0]
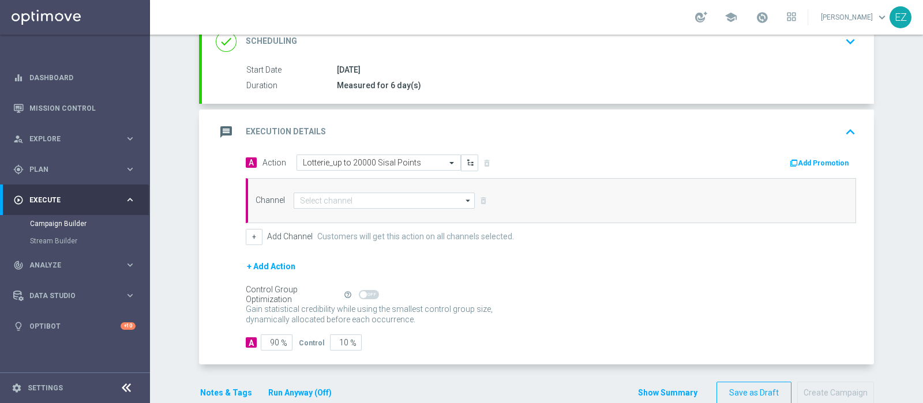
click at [794, 166] on button "Add Promotion" at bounding box center [820, 163] width 64 height 13
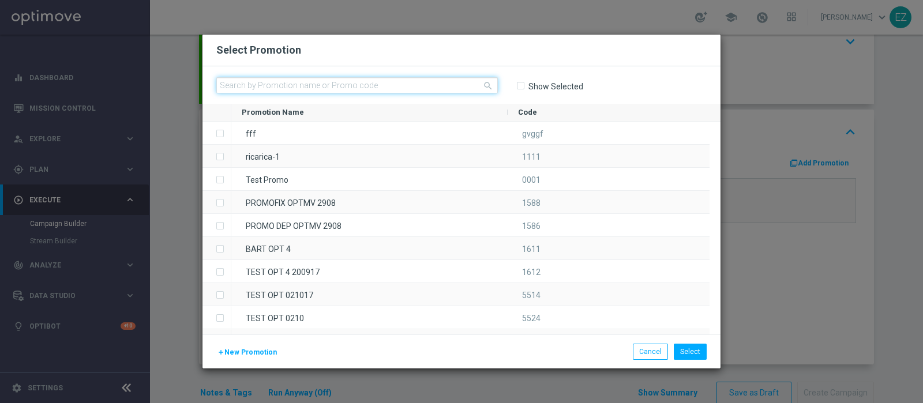
click at [454, 79] on input "text" at bounding box center [356, 85] width 281 height 16
paste input "0409 BACKTOLOT M"
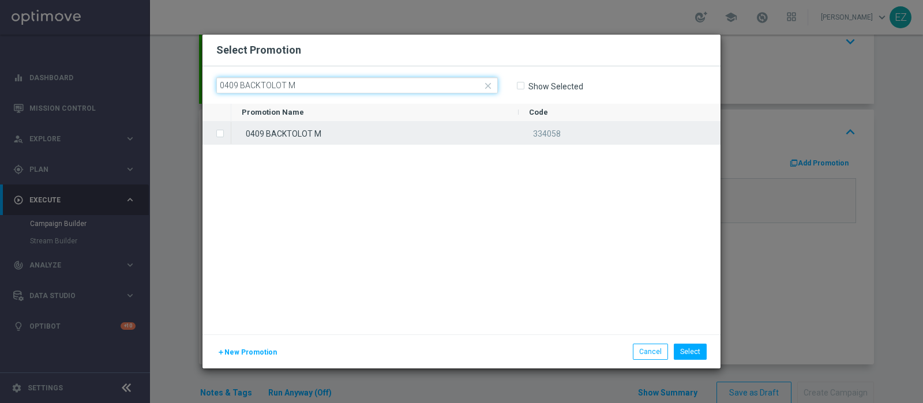
type input "0409 BACKTOLOT M"
click at [326, 140] on div "0409 BACKTOLOT M" at bounding box center [374, 133] width 287 height 22
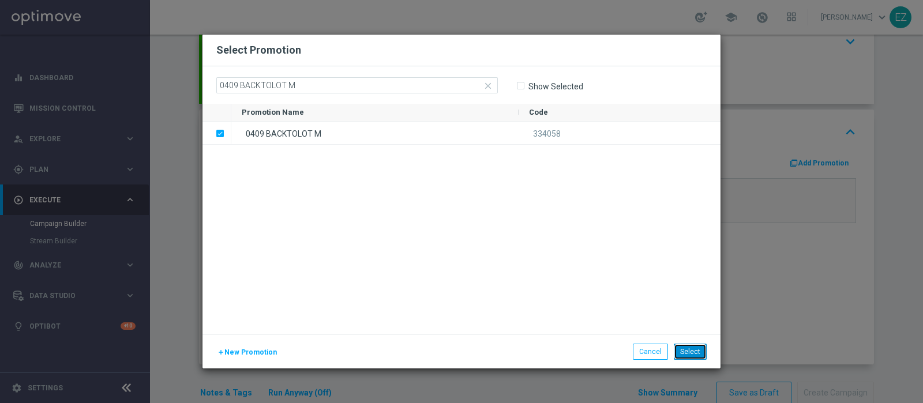
click at [695, 353] on button "Select" at bounding box center [690, 352] width 33 height 16
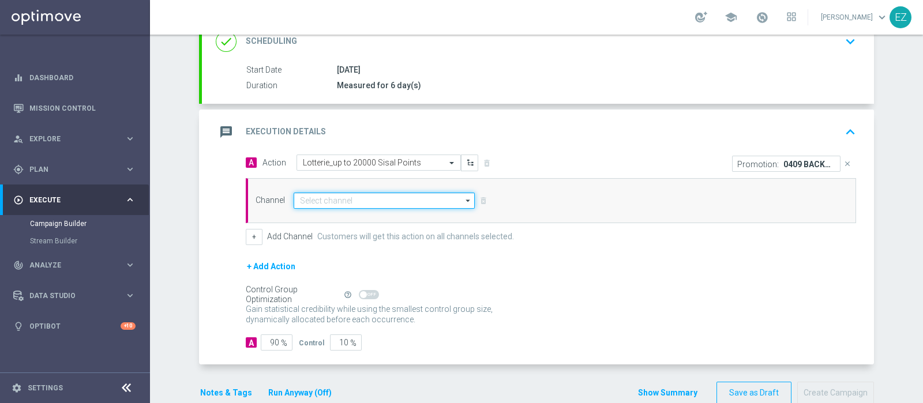
click at [426, 193] on input at bounding box center [384, 201] width 181 height 16
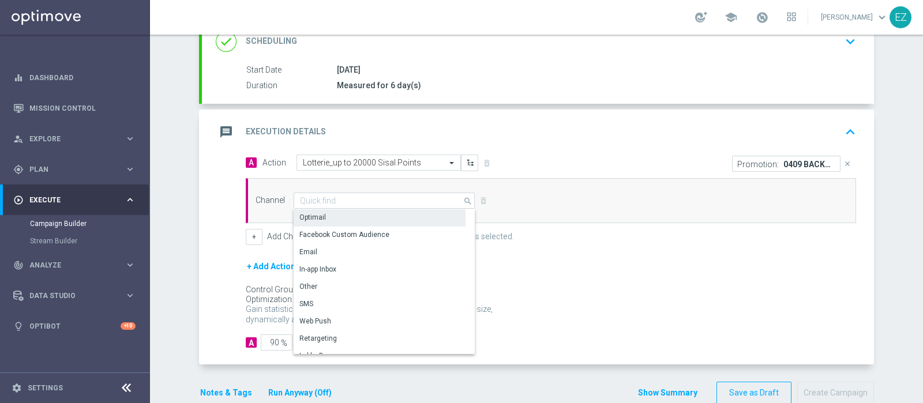
click at [354, 221] on div "Optimail" at bounding box center [380, 217] width 172 height 16
type input "Optimail"
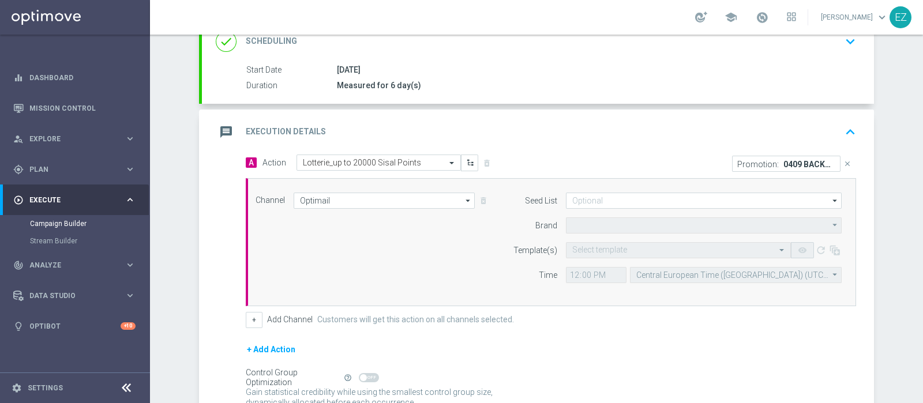
type input "Sisal Marketing"
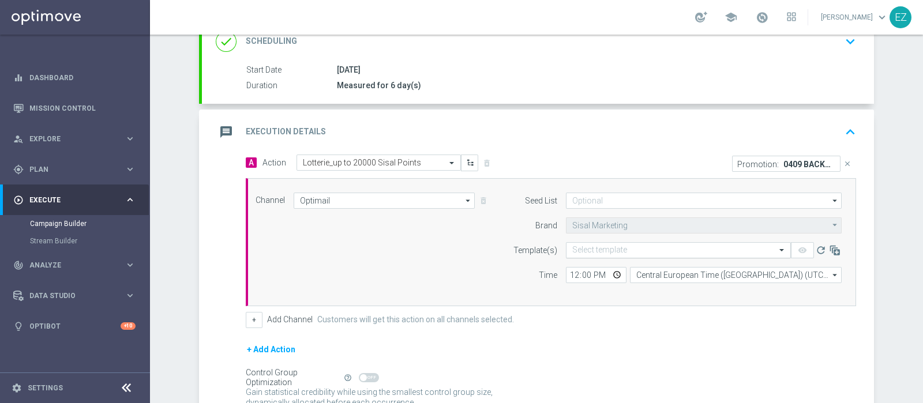
click at [614, 250] on input "text" at bounding box center [666, 251] width 189 height 10
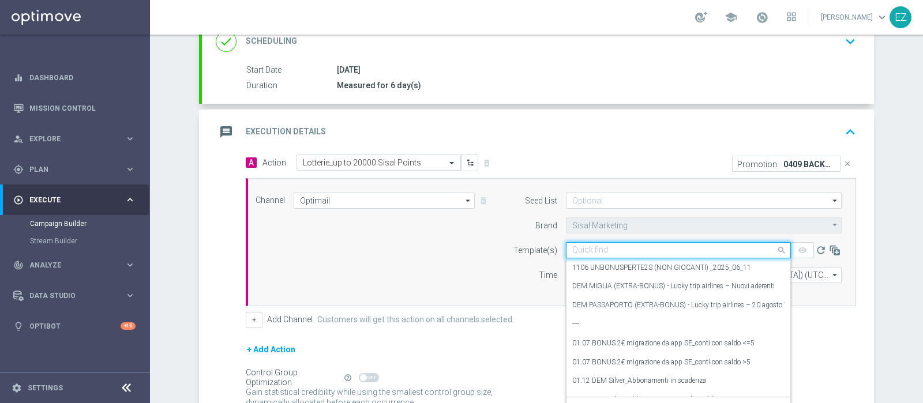
paste input "0409 BACKTOLOT M"
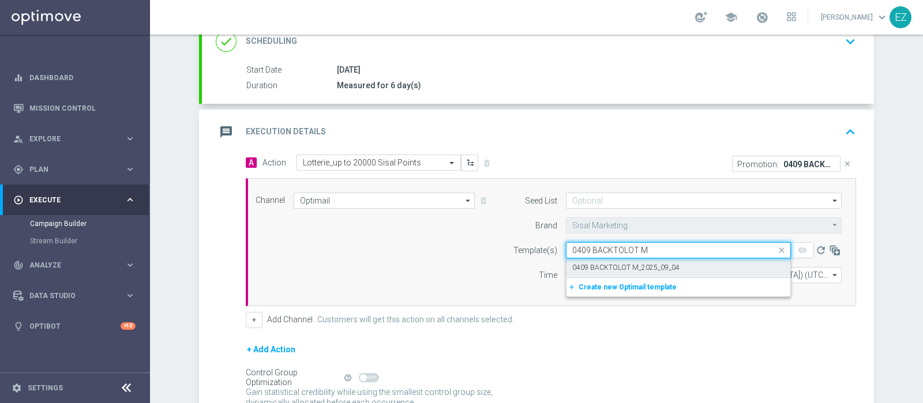
click at [619, 264] on label "0409 BACKTOLOT M_2025_09_04" at bounding box center [625, 268] width 107 height 10
type input "0409 BACKTOLOT M"
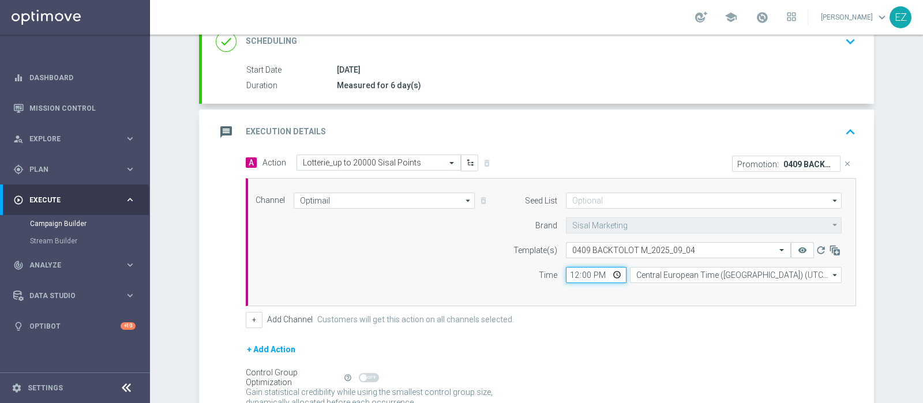
click at [570, 269] on input "12:00" at bounding box center [596, 275] width 61 height 16
type input "16:00"
click at [246, 312] on button "+" at bounding box center [254, 320] width 17 height 16
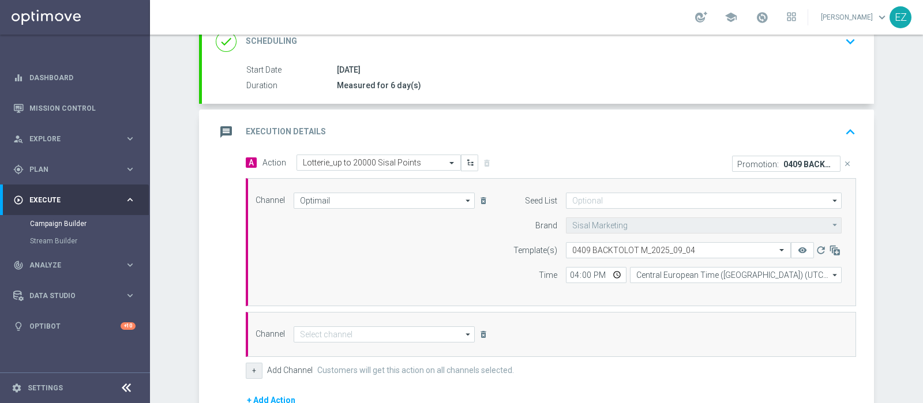
scroll to position [300, 0]
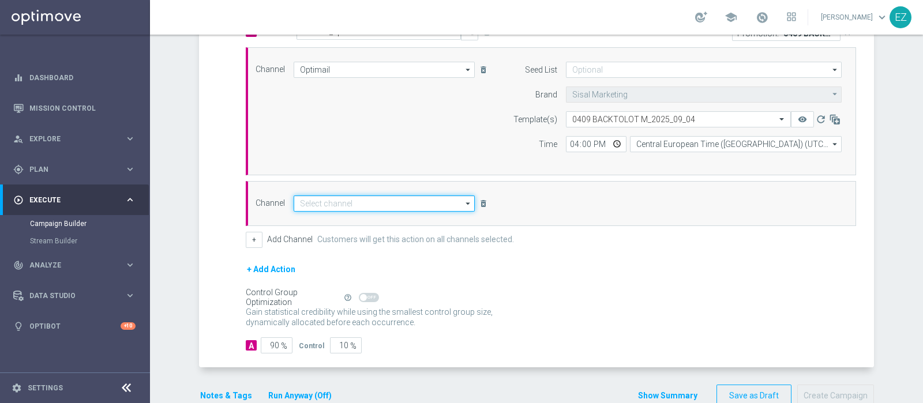
click at [382, 203] on input at bounding box center [384, 204] width 181 height 16
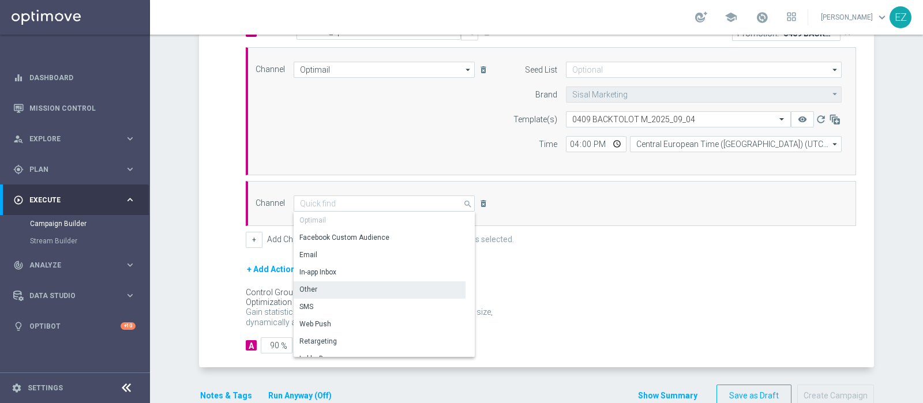
click at [360, 287] on div "Other" at bounding box center [380, 289] width 172 height 16
type input "Other"
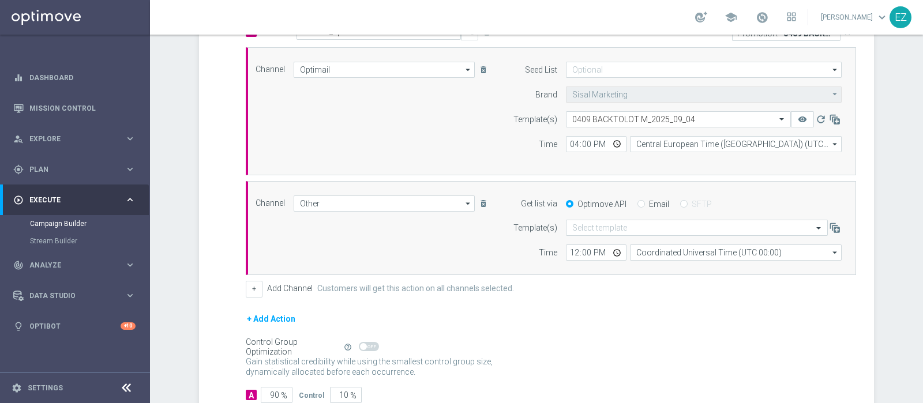
click at [637, 203] on input "Email" at bounding box center [640, 204] width 7 height 7
radio input "true"
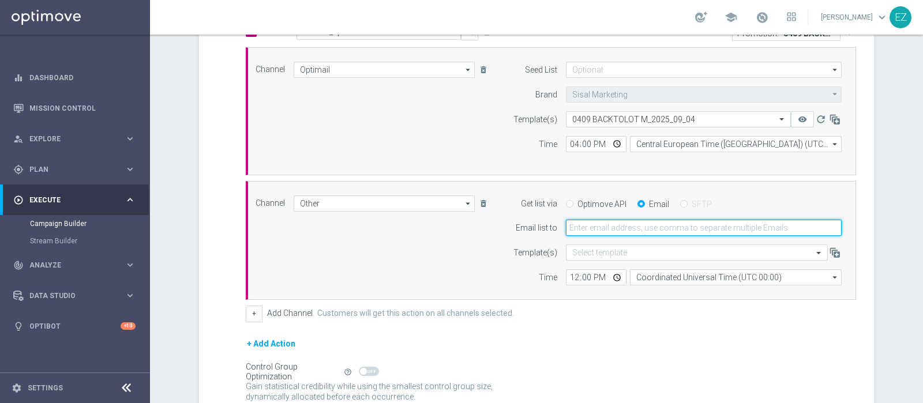
click at [645, 221] on input "email" at bounding box center [704, 228] width 276 height 16
type input "elena.zarbin@sisal.it"
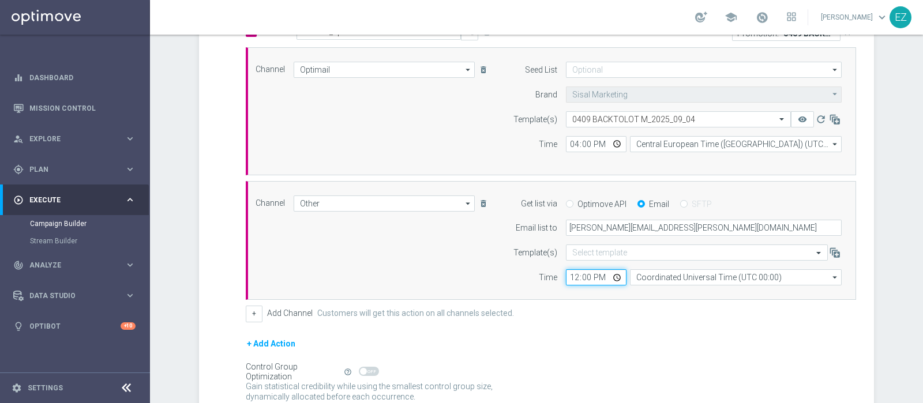
click at [570, 272] on input "12:00" at bounding box center [596, 277] width 61 height 16
type input "16:00"
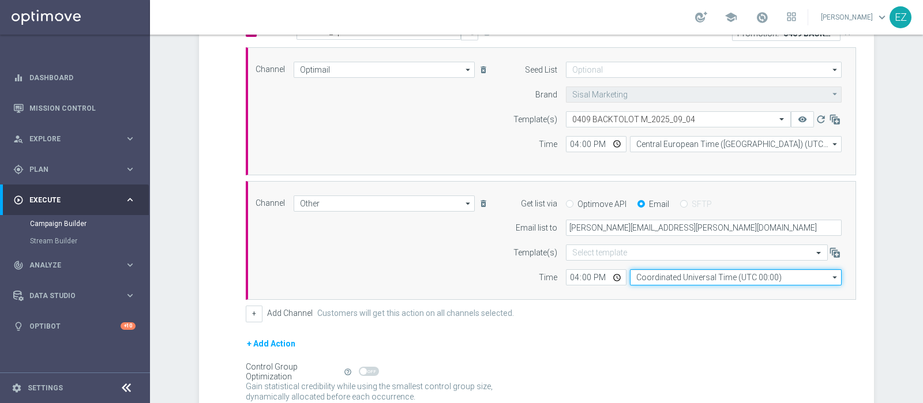
click at [637, 273] on input "Coordinated Universal Time (UTC 00:00)" at bounding box center [736, 277] width 212 height 16
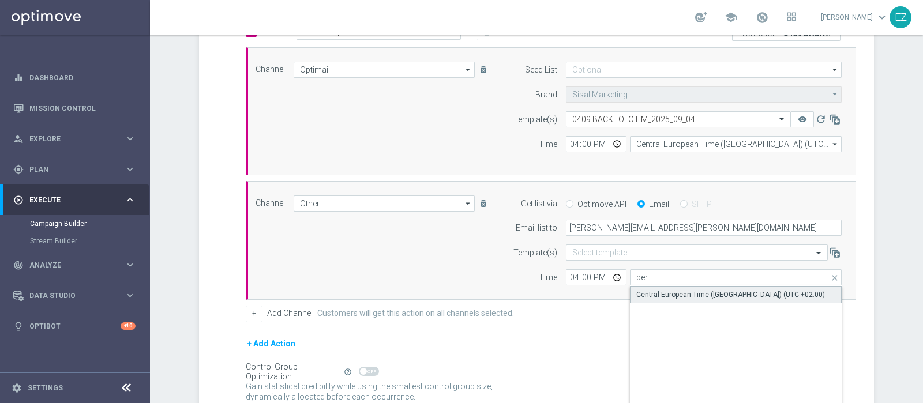
click at [652, 290] on div "Central European Time (Berlin) (UTC +02:00)" at bounding box center [730, 295] width 189 height 10
type input "Central European Time (Berlin) (UTC +02:00)"
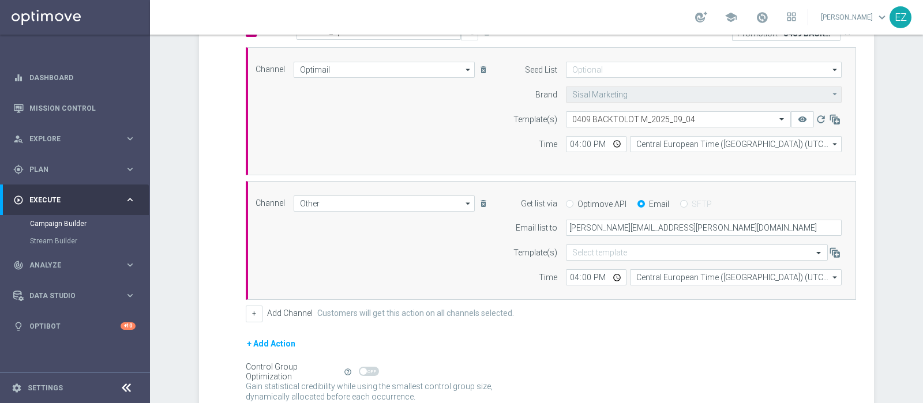
scroll to position [399, 0]
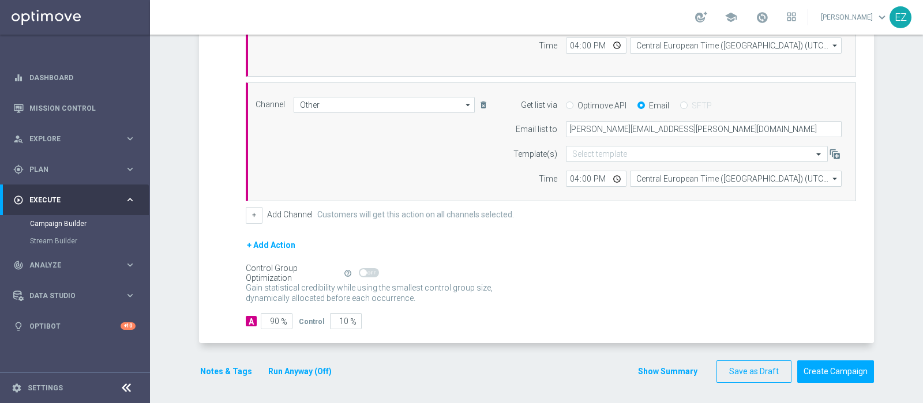
click at [287, 373] on button "Run Anyway (Off)" at bounding box center [300, 371] width 66 height 14
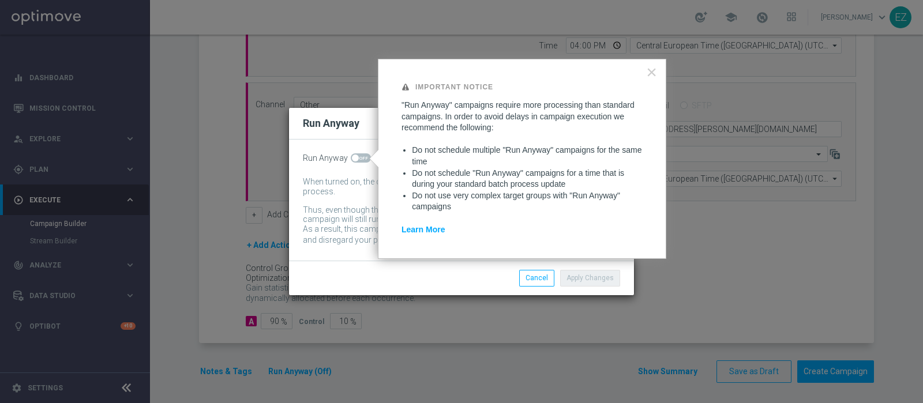
click at [365, 159] on span at bounding box center [361, 157] width 20 height 9
click at [365, 159] on input "checkbox" at bounding box center [361, 157] width 20 height 9
checkbox input "true"
click at [589, 278] on button "Apply Changes" at bounding box center [590, 278] width 60 height 16
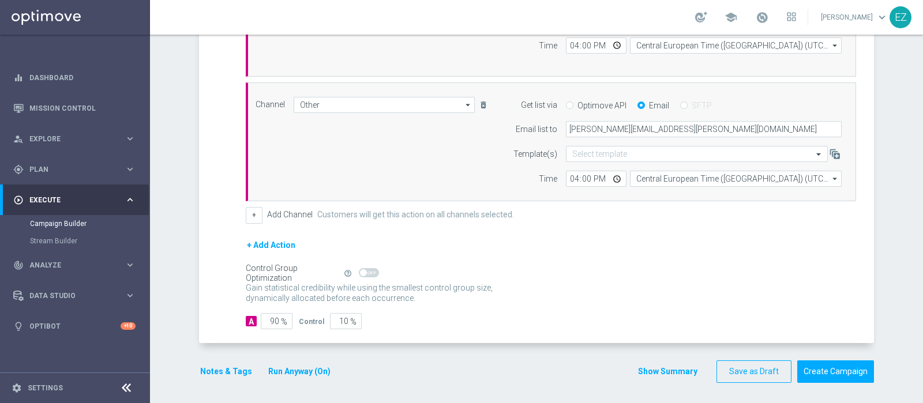
click at [217, 373] on button "Notes & Tags" at bounding box center [226, 371] width 54 height 14
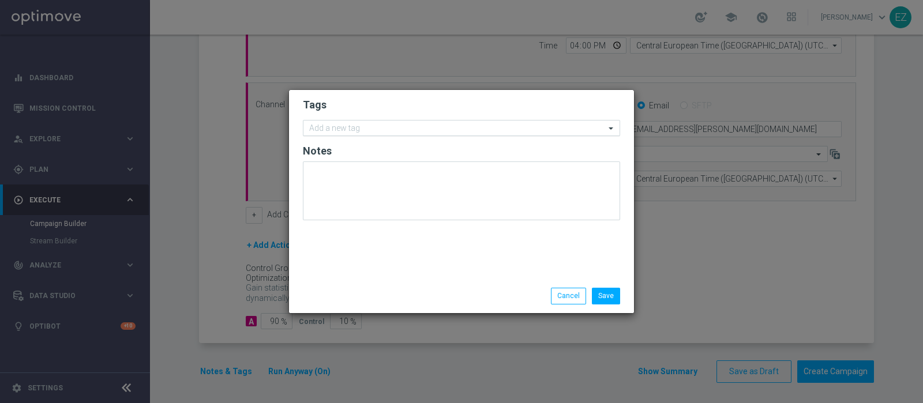
click at [347, 126] on input "text" at bounding box center [457, 129] width 296 height 10
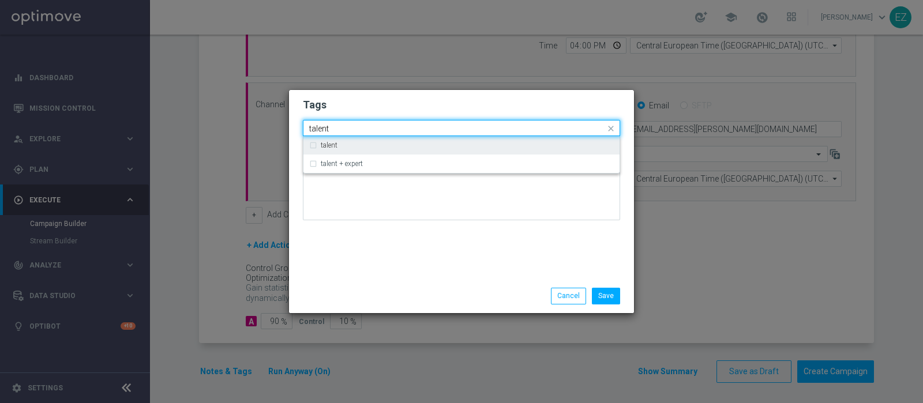
click at [326, 147] on label "talent" at bounding box center [329, 145] width 17 height 7
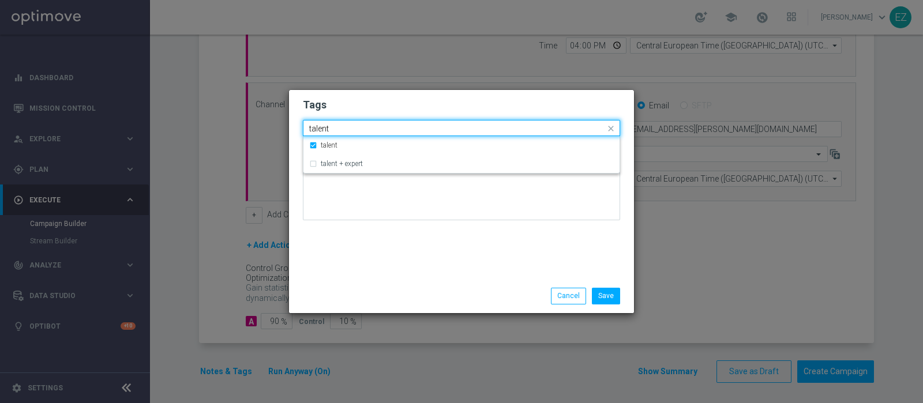
click at [321, 129] on input "talent" at bounding box center [457, 129] width 296 height 10
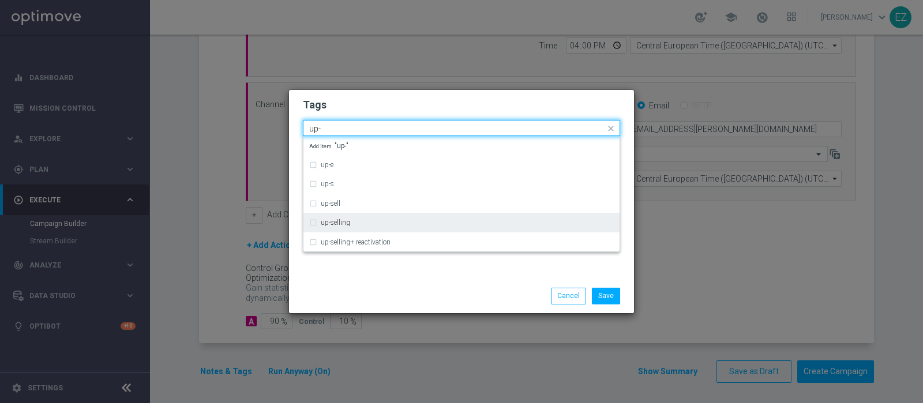
click at [332, 219] on label "up-selling" at bounding box center [335, 222] width 29 height 7
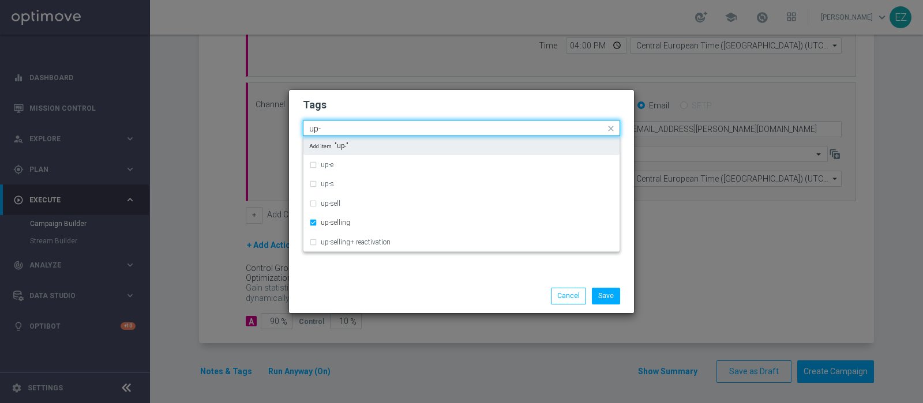
drag, startPoint x: 351, startPoint y: 127, endPoint x: 268, endPoint y: 131, distance: 83.1
click at [268, 131] on modal-container "Tags Quick find × talent × up-selling up- up-e up-s up-sell up-selling up-selli…" at bounding box center [461, 201] width 923 height 403
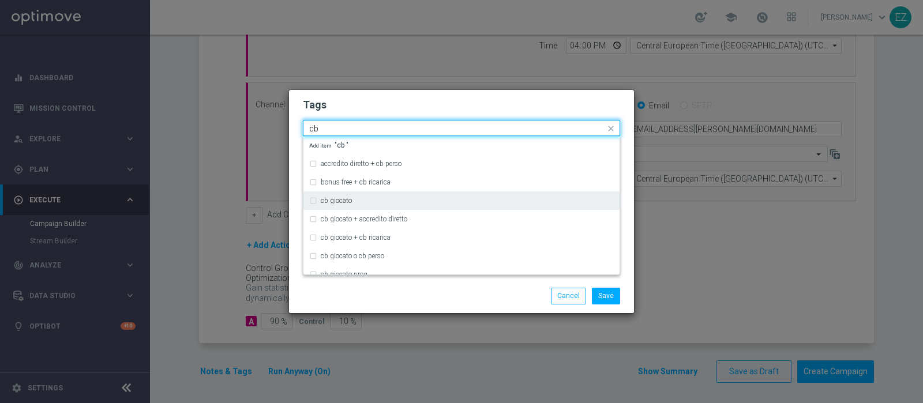
click at [346, 196] on div "cb giocato" at bounding box center [461, 200] width 305 height 18
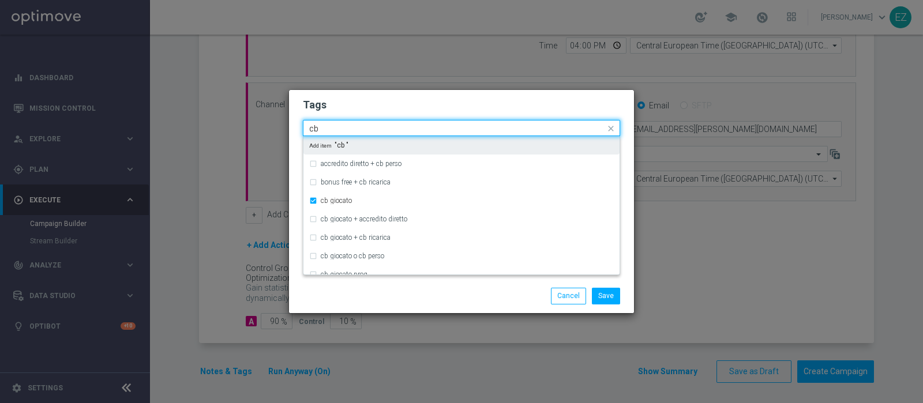
drag, startPoint x: 332, startPoint y: 126, endPoint x: 297, endPoint y: 121, distance: 35.0
click at [297, 121] on div "Tags Quick find × talent × up-selling × cb giocato cb accredito diretto + cb pe…" at bounding box center [461, 184] width 345 height 189
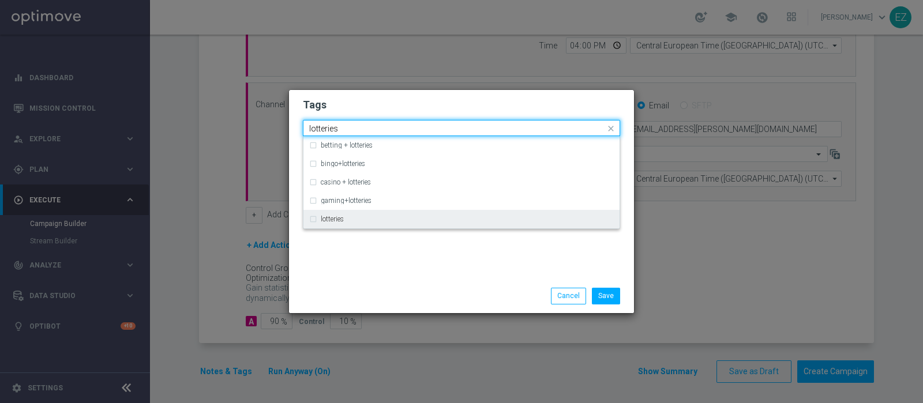
drag, startPoint x: 332, startPoint y: 223, endPoint x: 314, endPoint y: 223, distance: 17.3
click at [314, 223] on div "lotteries" at bounding box center [461, 219] width 305 height 18
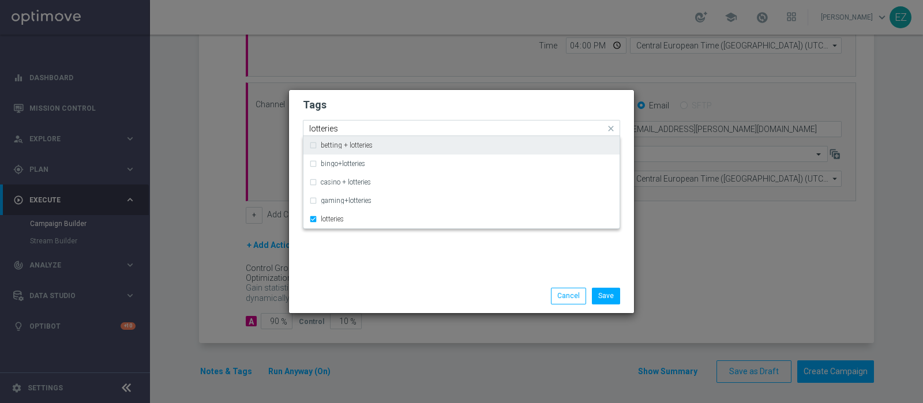
click at [329, 125] on input "lotteries" at bounding box center [457, 129] width 296 height 10
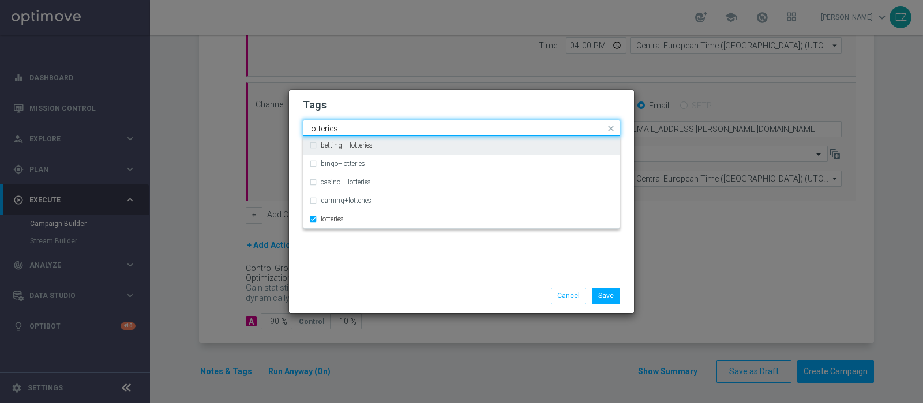
click at [329, 125] on input "lotteries" at bounding box center [457, 129] width 296 height 10
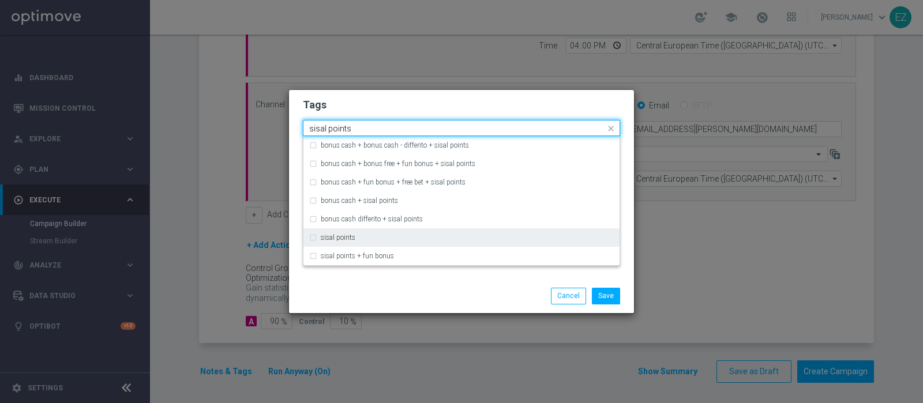
click at [345, 239] on label "sisal points" at bounding box center [338, 237] width 35 height 7
type input "sisal points"
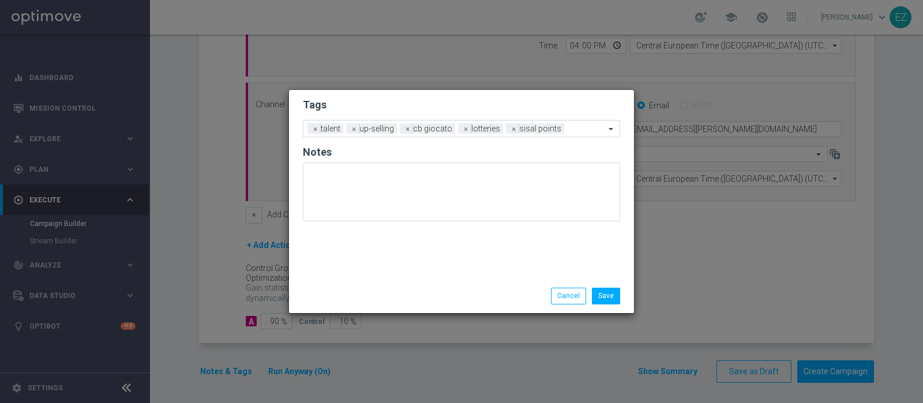
click at [429, 290] on div "Save Cancel" at bounding box center [516, 296] width 223 height 16
click at [607, 298] on button "Save" at bounding box center [606, 296] width 28 height 16
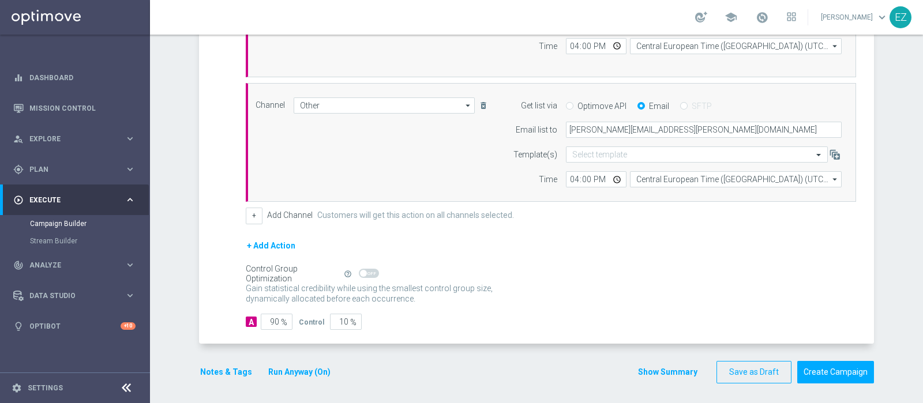
scroll to position [398, 0]
click at [678, 370] on button "Show Summary" at bounding box center [667, 372] width 61 height 13
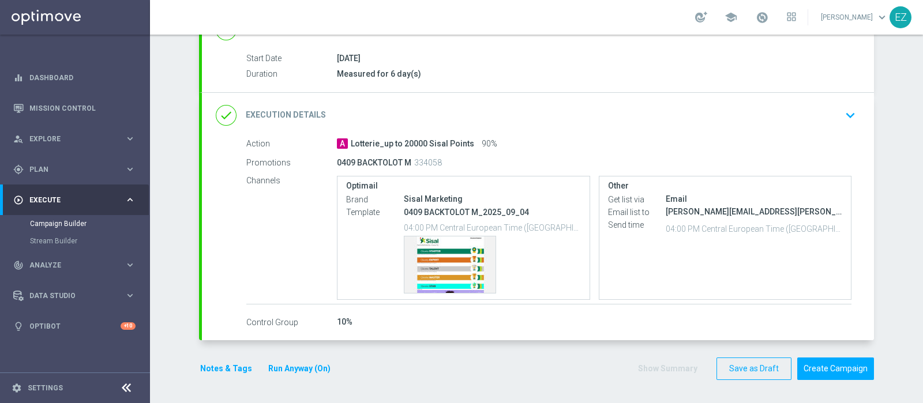
scroll to position [179, 0]
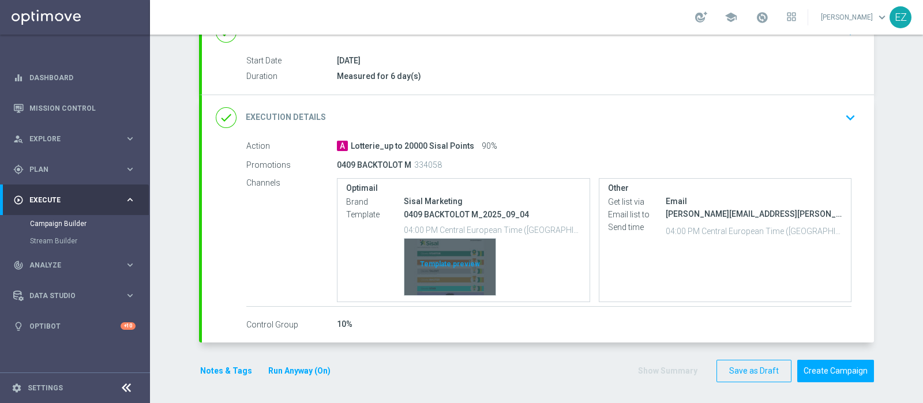
click at [445, 289] on div "Template preview" at bounding box center [449, 267] width 91 height 57
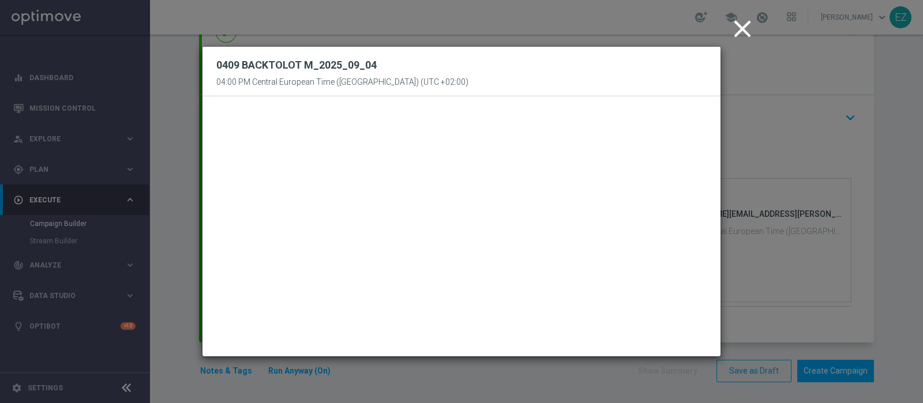
click at [746, 29] on icon "close" at bounding box center [742, 28] width 29 height 29
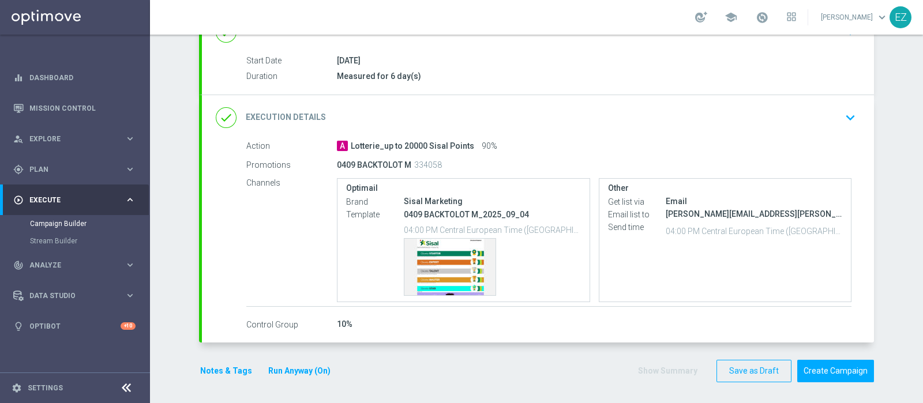
click at [824, 344] on form "done Target Group keyboard_arrow_down Target Group launch NEW Active Lottery MI…" at bounding box center [536, 153] width 675 height 458
click at [853, 367] on button "Create Campaign" at bounding box center [835, 371] width 77 height 22
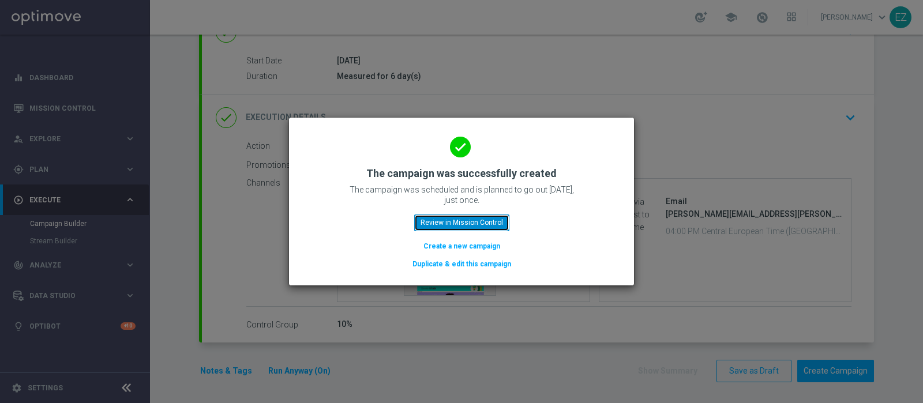
click at [465, 224] on button "Review in Mission Control" at bounding box center [461, 223] width 95 height 16
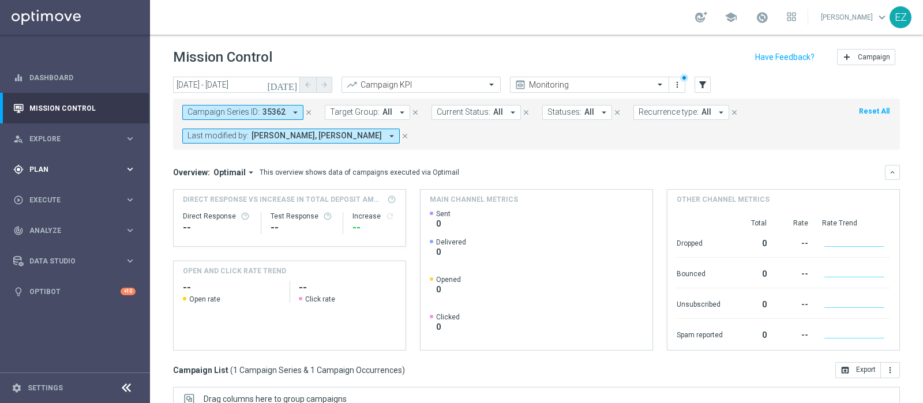
click at [37, 166] on span "Plan" at bounding box center [76, 169] width 95 height 7
click at [54, 191] on link "Target Groups" at bounding box center [75, 193] width 90 height 9
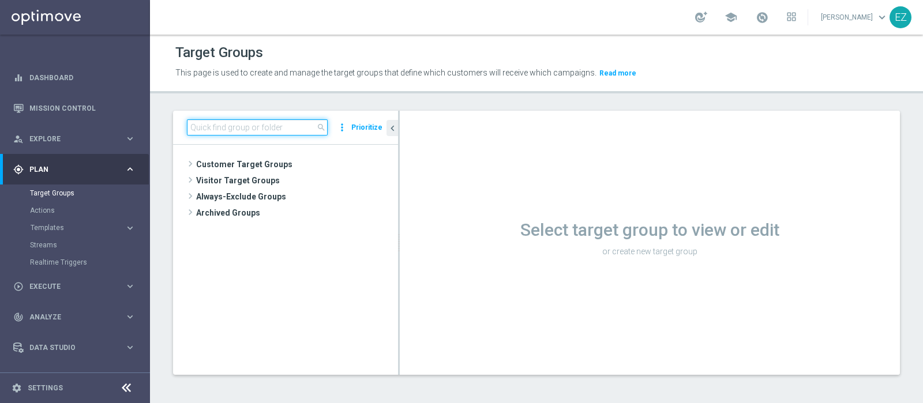
click at [283, 121] on input at bounding box center [257, 127] width 141 height 16
paste input "NEW Active Lottery LOW con marginalità>0_flag NL"
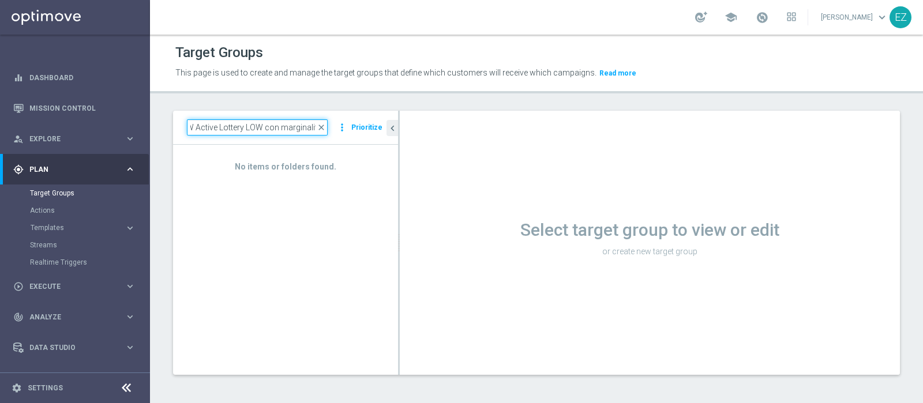
scroll to position [0, 10]
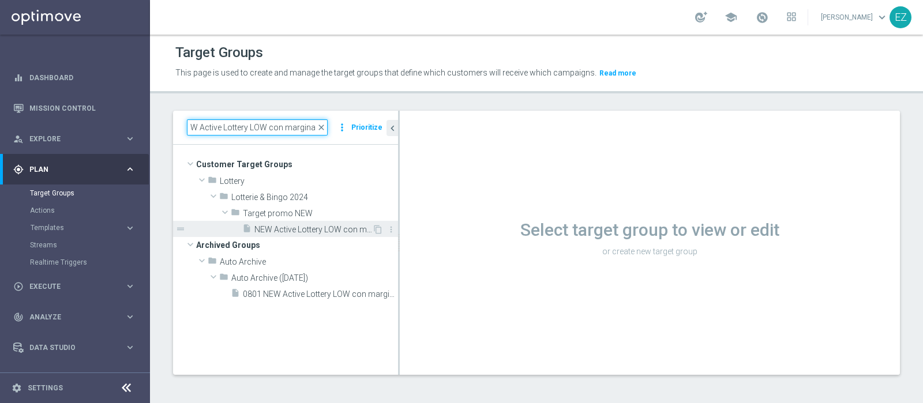
type input "NEW Active Lottery LOW con marginalit"
click at [295, 232] on span "NEW Active Lottery LOW con marginalità>0_Flag NL" at bounding box center [313, 230] width 118 height 10
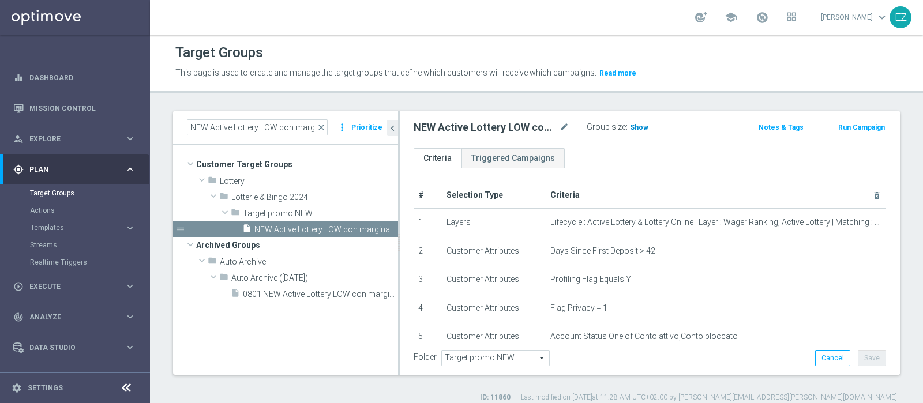
click at [634, 131] on h3 "Show" at bounding box center [639, 127] width 21 height 13
click at [840, 129] on button "Run Campaign" at bounding box center [861, 127] width 49 height 13
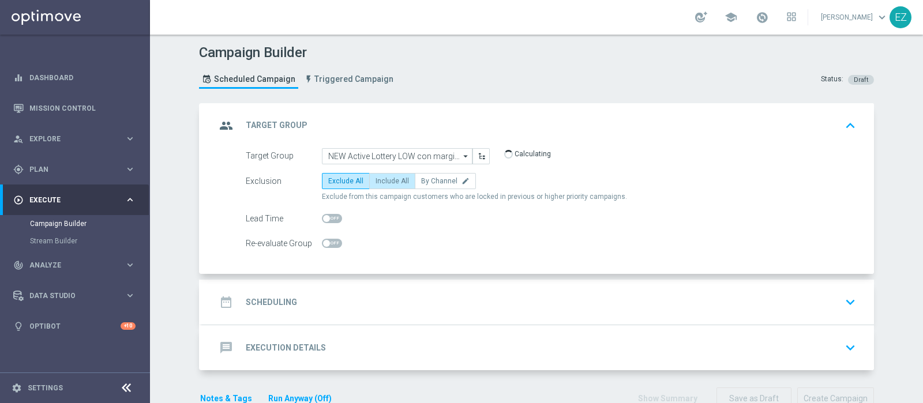
click at [382, 183] on span "Include All" at bounding box center [391, 181] width 33 height 8
click at [382, 183] on input "Include All" at bounding box center [378, 182] width 7 height 7
radio input "true"
click at [346, 314] on div "date_range Scheduling keyboard_arrow_down" at bounding box center [538, 302] width 672 height 45
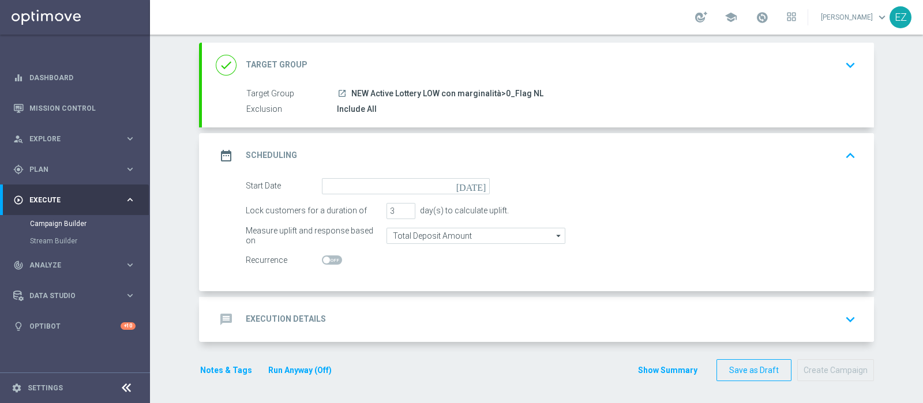
scroll to position [60, 0]
click at [473, 186] on icon "[DATE]" at bounding box center [473, 185] width 34 height 13
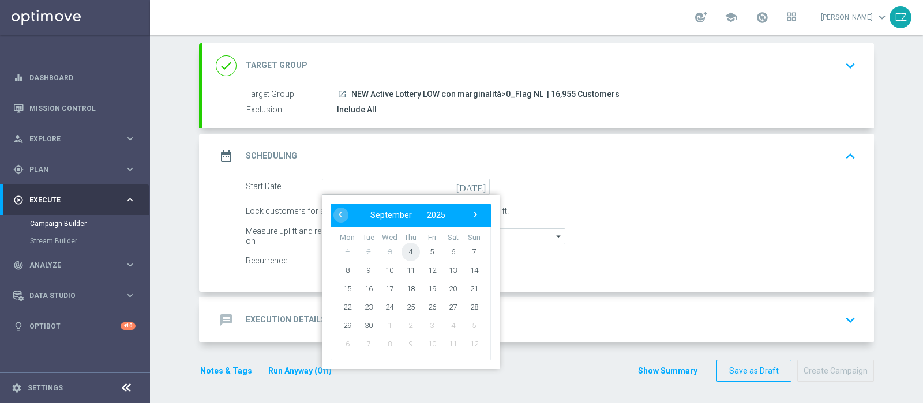
click at [409, 254] on span "4" at bounding box center [410, 251] width 18 height 18
type input "04 Sep 2025"
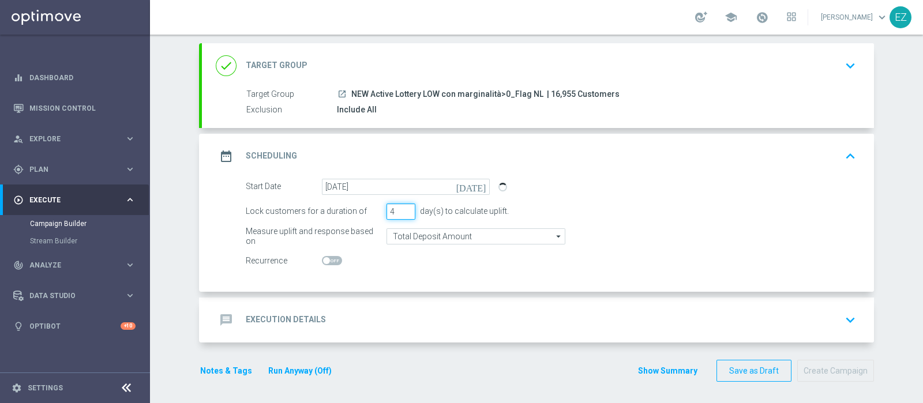
click at [403, 207] on input "4" at bounding box center [400, 212] width 29 height 16
click at [403, 207] on input "5" at bounding box center [400, 212] width 29 height 16
type input "6"
click at [403, 207] on input "6" at bounding box center [400, 212] width 29 height 16
click at [288, 330] on div "message Execution Details keyboard_arrow_down" at bounding box center [538, 320] width 672 height 45
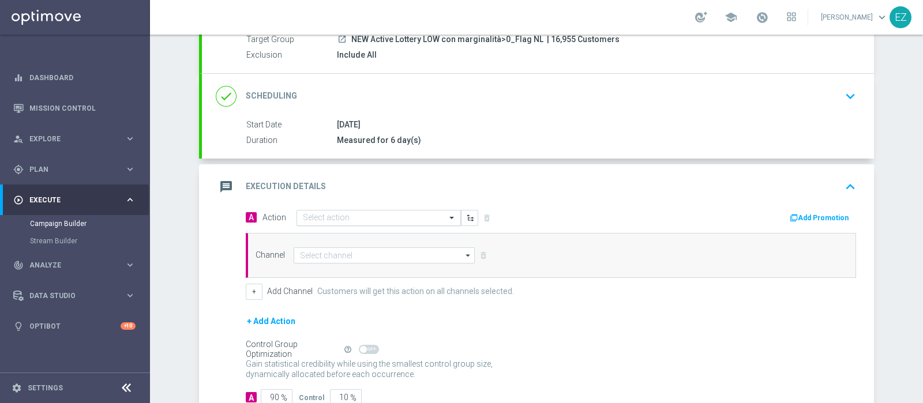
scroll to position [115, 0]
click at [388, 216] on input "text" at bounding box center [367, 218] width 129 height 10
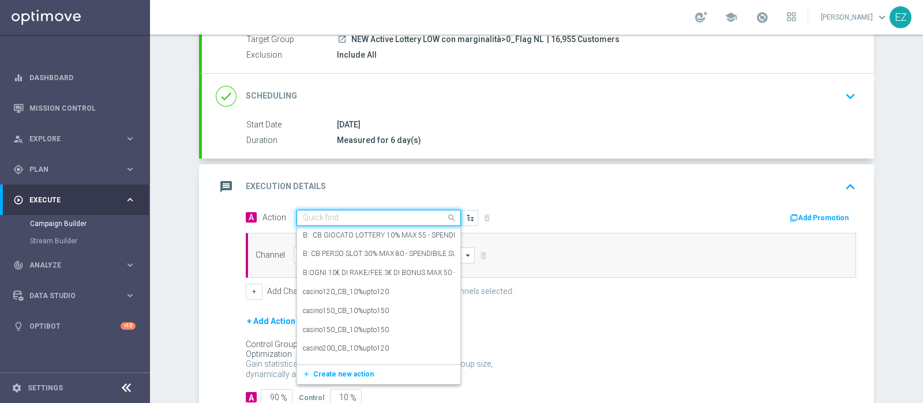
paste input "Lotterie_up to 15000 Sisal Points"
type input "Lotterie_up to 15000 Sisal Points"
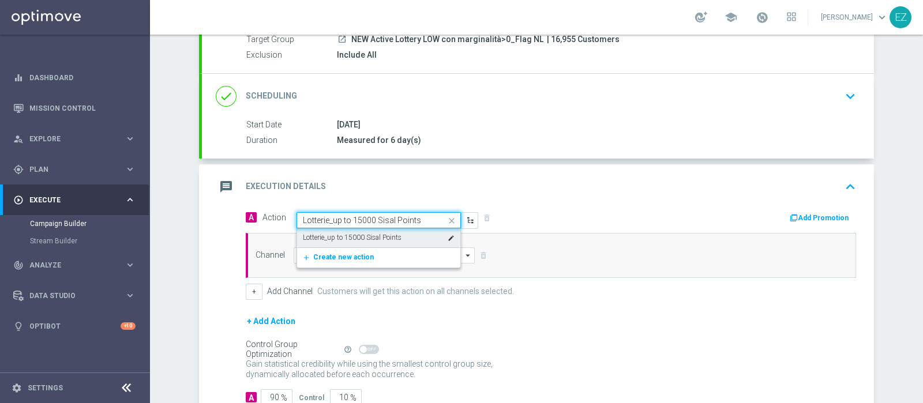
click at [387, 238] on label "Lotterie_up to 15000 Sisal Points" at bounding box center [352, 238] width 99 height 10
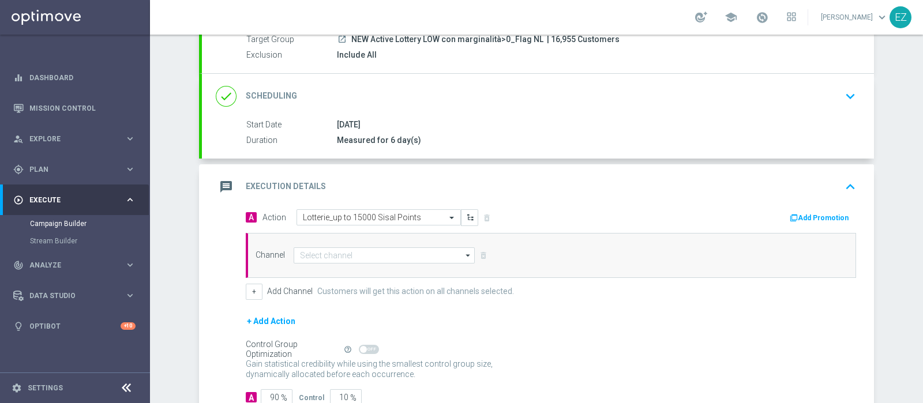
click at [796, 215] on button "Add Promotion" at bounding box center [820, 218] width 64 height 13
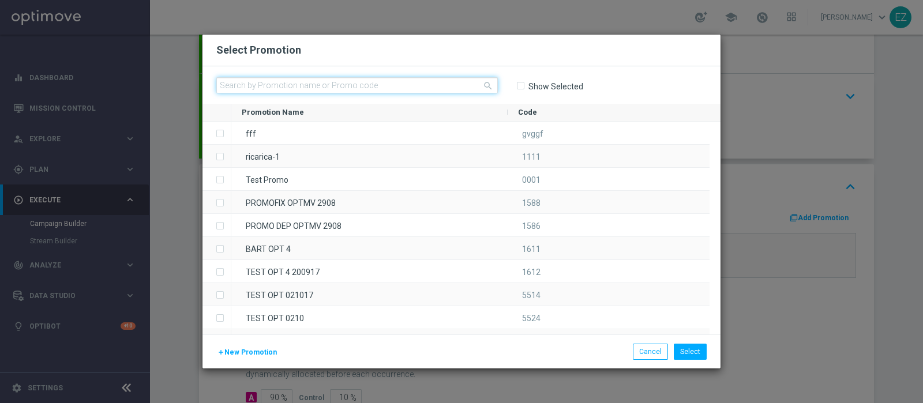
click at [401, 82] on input "text" at bounding box center [356, 85] width 281 height 16
paste input "0409 BACKTOLOT L"
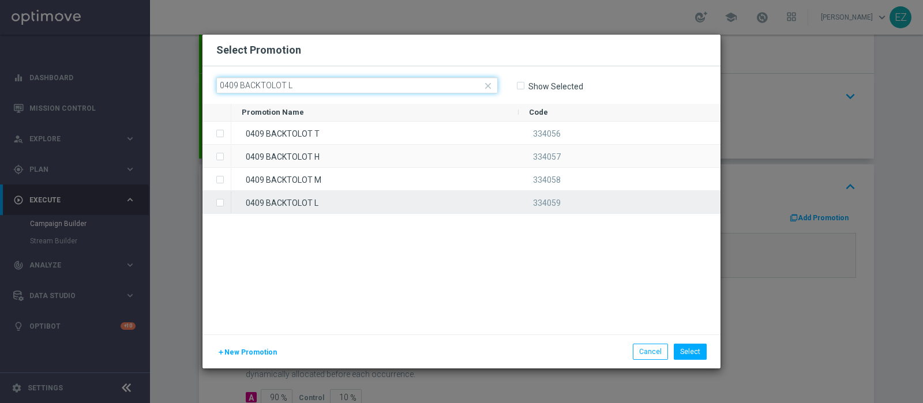
type input "0409 BACKTOLOT L"
click at [340, 209] on div "0409 BACKTOLOT L" at bounding box center [374, 202] width 287 height 22
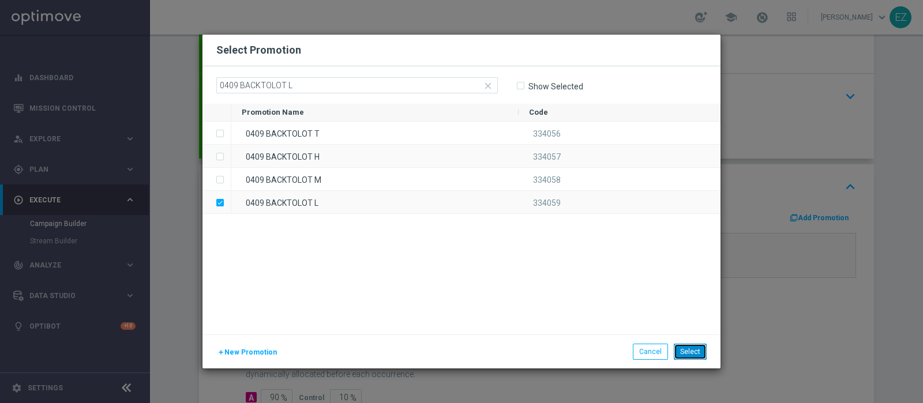
click at [691, 359] on button "Select" at bounding box center [690, 352] width 33 height 16
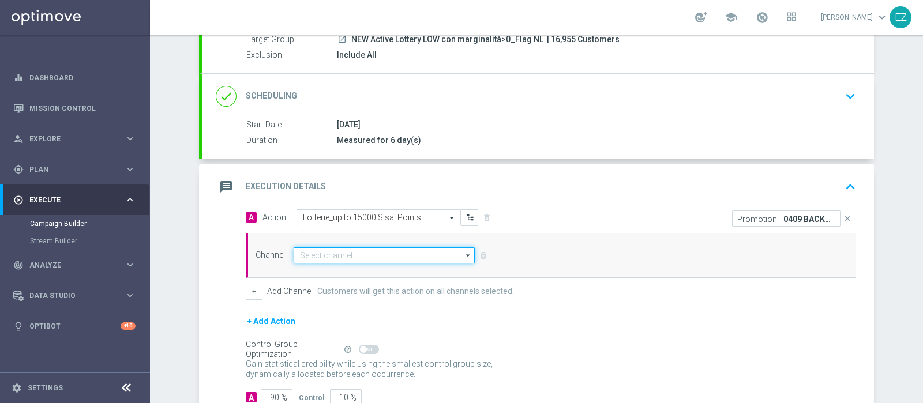
click at [443, 254] on input at bounding box center [384, 255] width 181 height 16
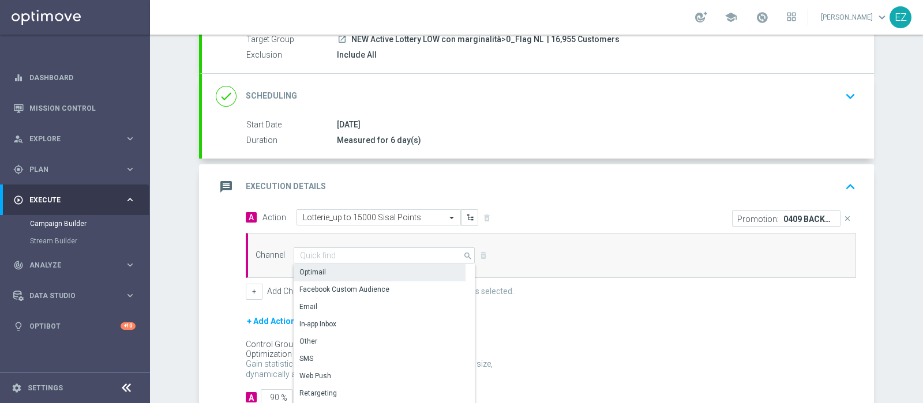
click at [356, 268] on div "Optimail" at bounding box center [380, 272] width 172 height 16
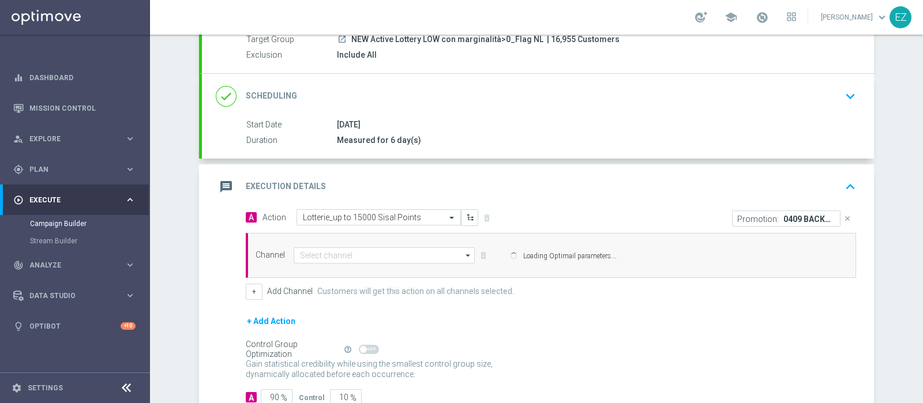
type input "Optimail"
click at [247, 292] on button "+" at bounding box center [254, 292] width 17 height 16
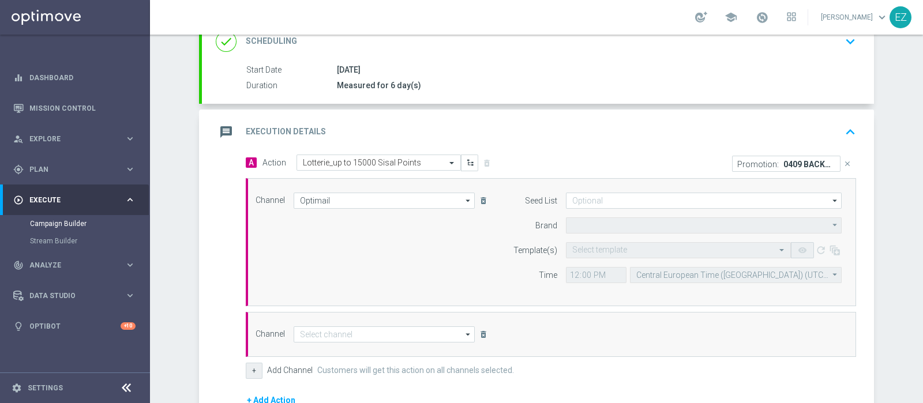
type input "Sisal Marketing"
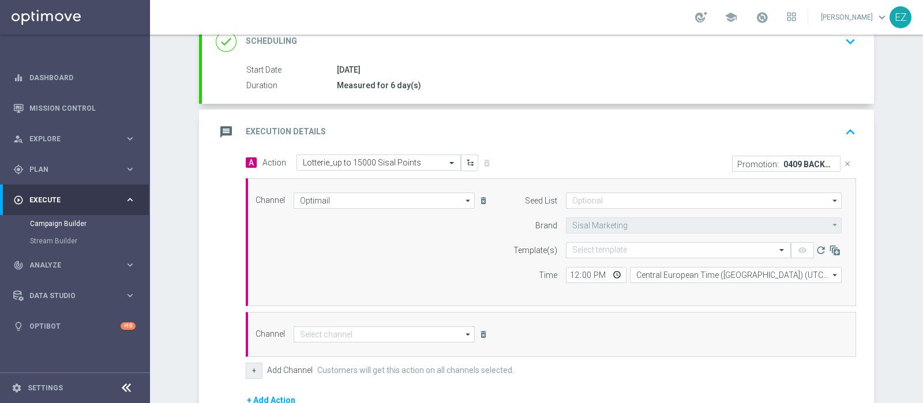
scroll to position [179, 0]
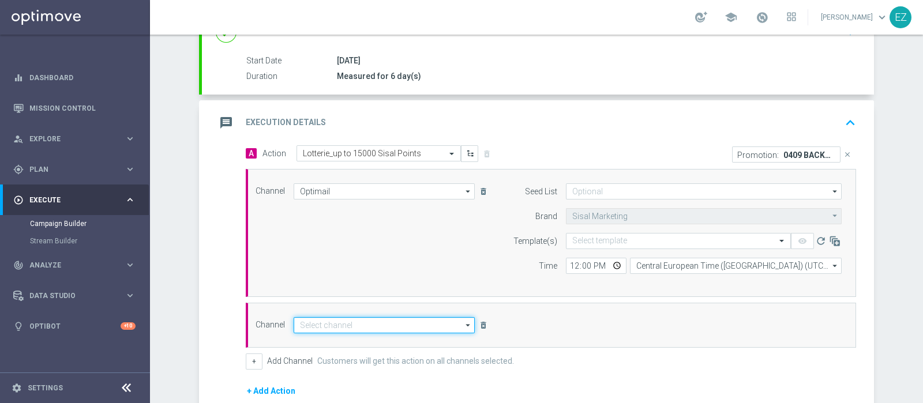
click at [324, 324] on input at bounding box center [384, 325] width 181 height 16
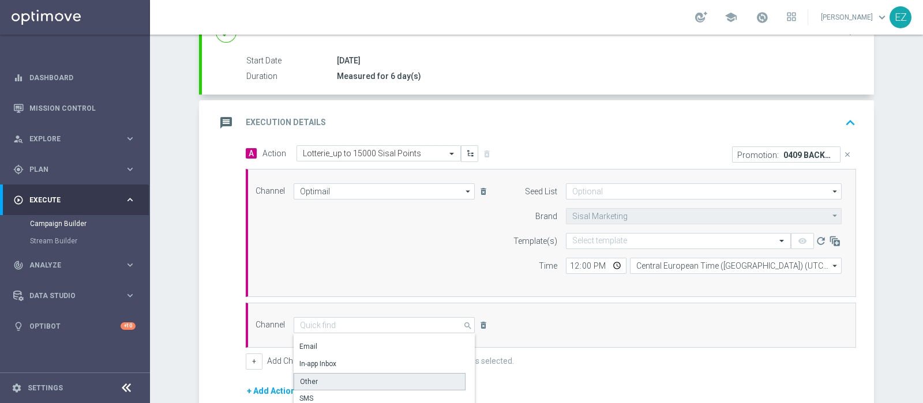
click at [315, 379] on div "Other" at bounding box center [380, 381] width 172 height 17
type input "Other"
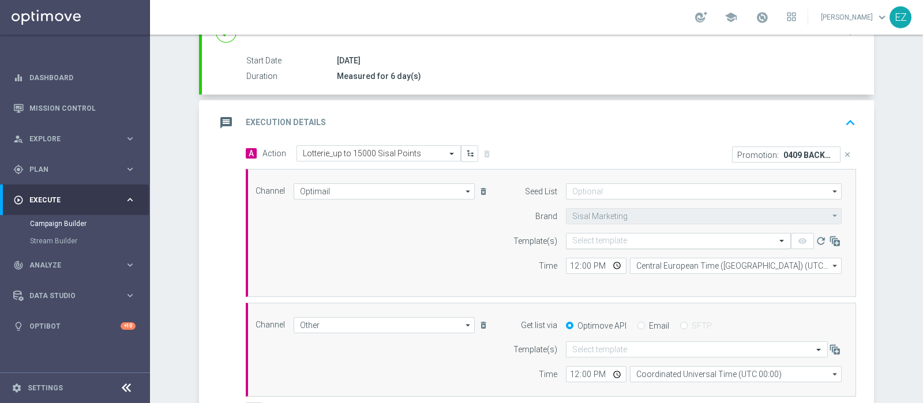
click at [582, 242] on input "text" at bounding box center [666, 241] width 189 height 10
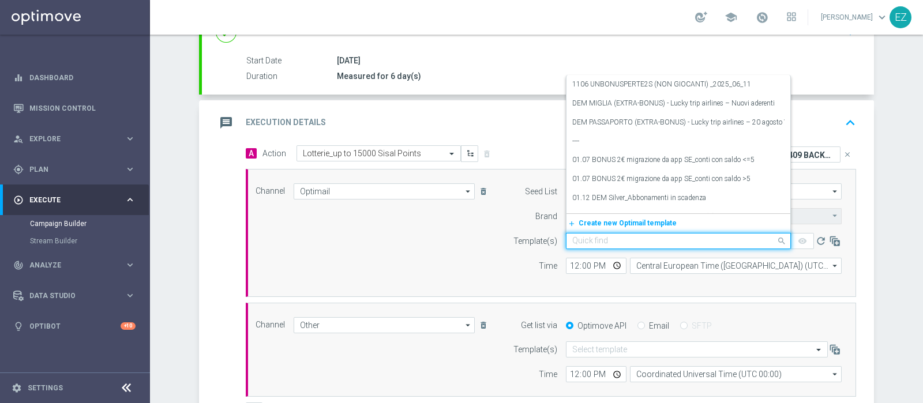
paste input "0409 BACKTOLOT L"
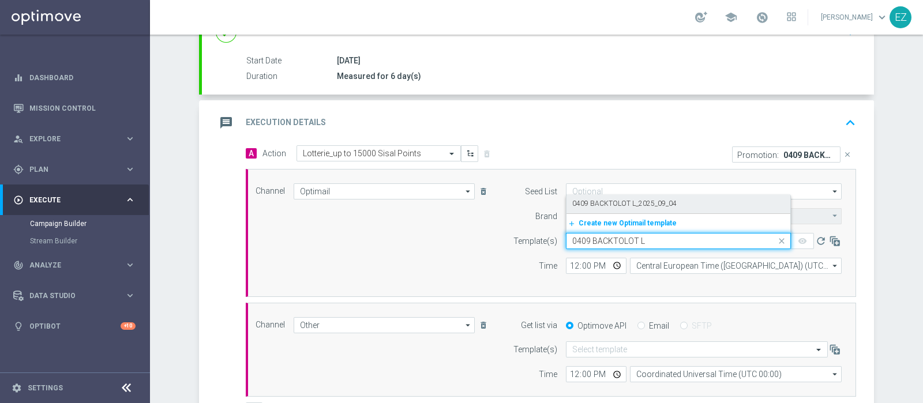
click at [600, 203] on label "0409 BACKTOLOT L_2025_09_04" at bounding box center [624, 204] width 104 height 10
type input "0409 BACKTOLOT L"
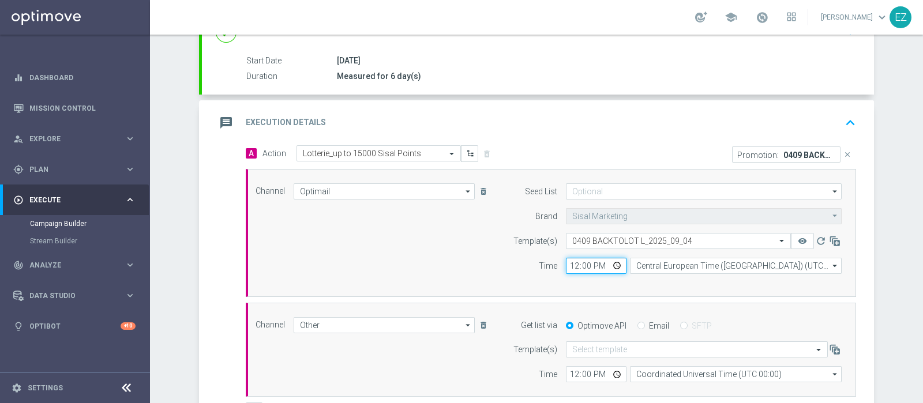
click at [567, 266] on input "12:00" at bounding box center [596, 266] width 61 height 16
type input "16:00"
click at [637, 324] on input "Email" at bounding box center [640, 326] width 7 height 7
radio input "true"
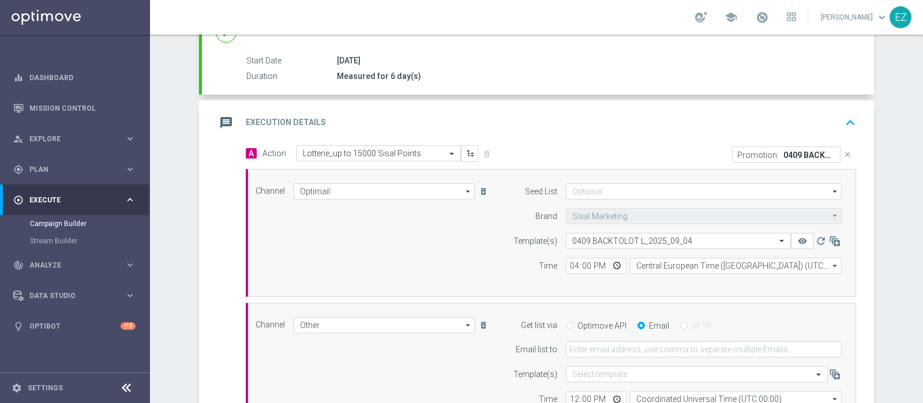
scroll to position [256, 0]
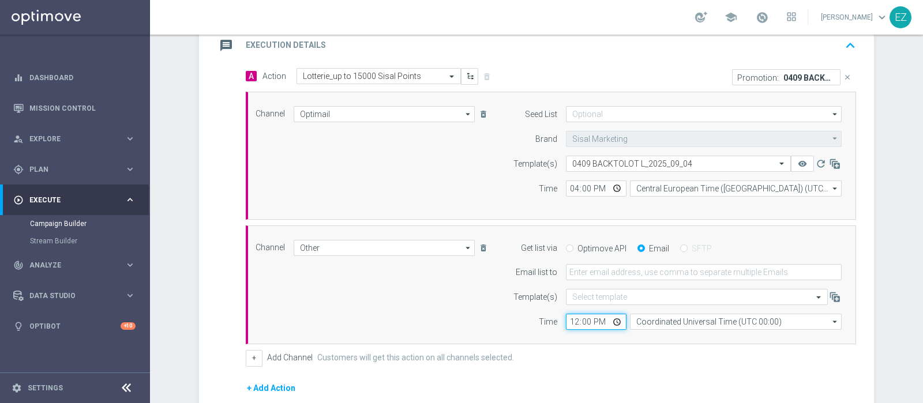
click at [566, 317] on input "12:00" at bounding box center [596, 322] width 61 height 16
type input "16:00"
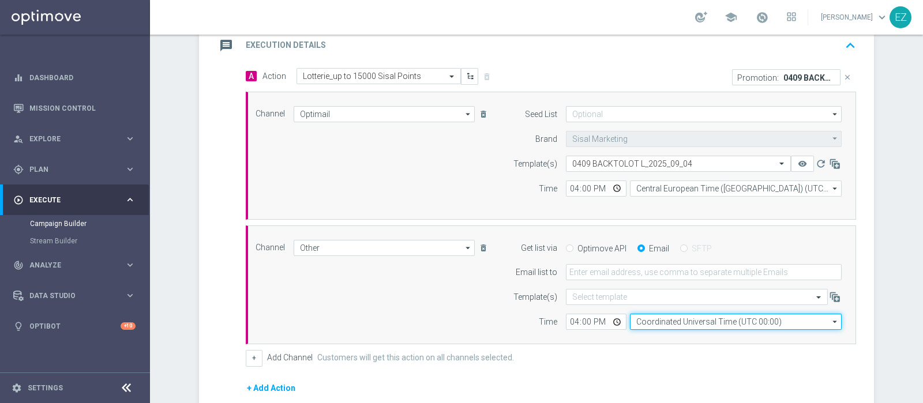
click at [646, 318] on input "Coordinated Universal Time (UTC 00:00)" at bounding box center [736, 322] width 212 height 16
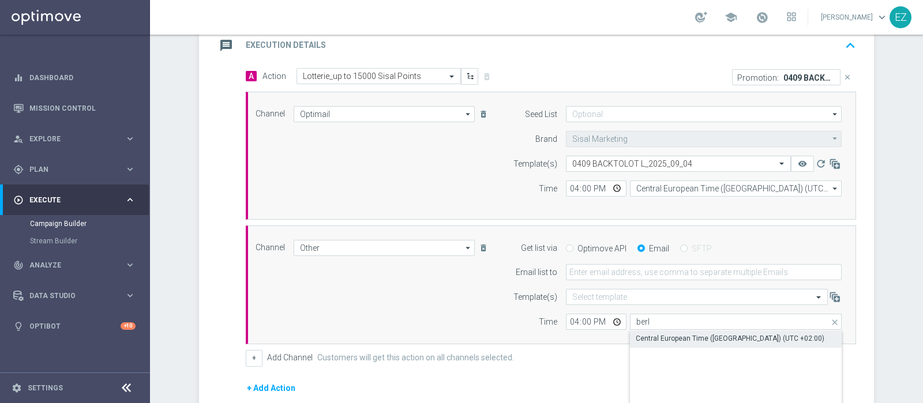
click at [660, 336] on div "Central European Time (Berlin) (UTC +02:00)" at bounding box center [730, 338] width 189 height 10
type input "Central European Time (Berlin) (UTC +02:00)"
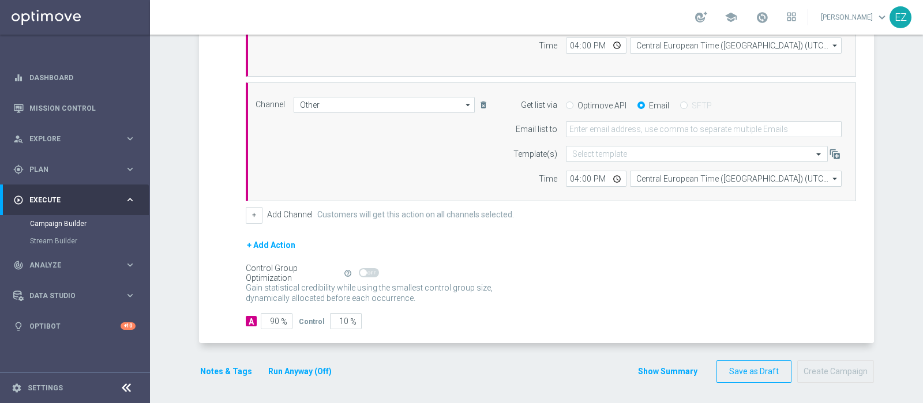
click at [288, 374] on button "Run Anyway (Off)" at bounding box center [300, 371] width 66 height 14
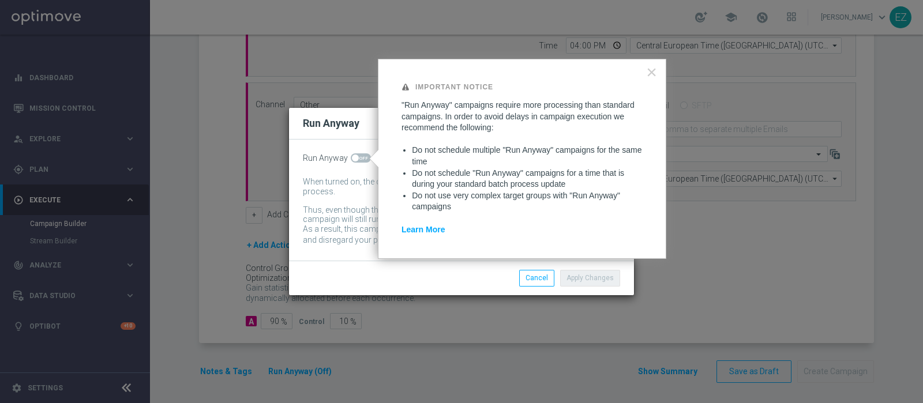
click at [352, 157] on span at bounding box center [355, 158] width 7 height 7
click at [351, 157] on input "checkbox" at bounding box center [361, 157] width 20 height 9
checkbox input "true"
click at [585, 275] on button "Apply Changes" at bounding box center [590, 278] width 60 height 16
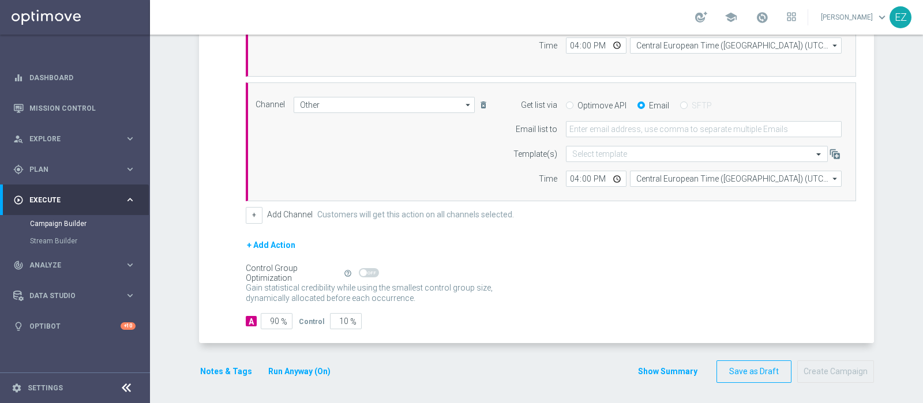
click at [218, 370] on button "Notes & Tags" at bounding box center [226, 371] width 54 height 14
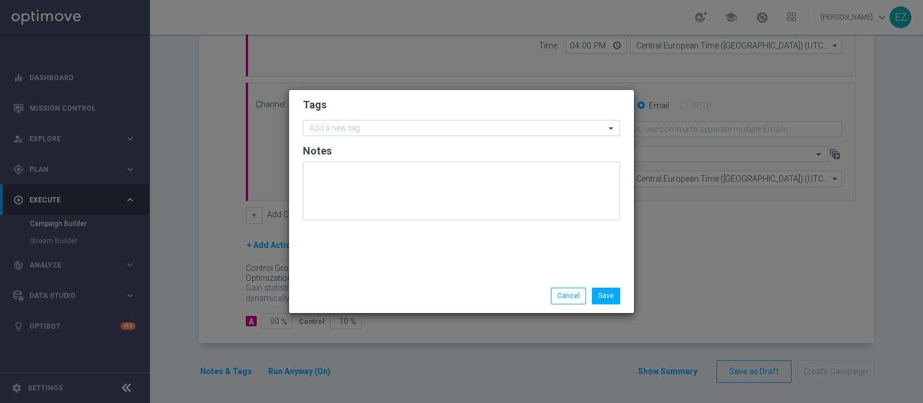
click at [401, 129] on input "text" at bounding box center [457, 129] width 296 height 10
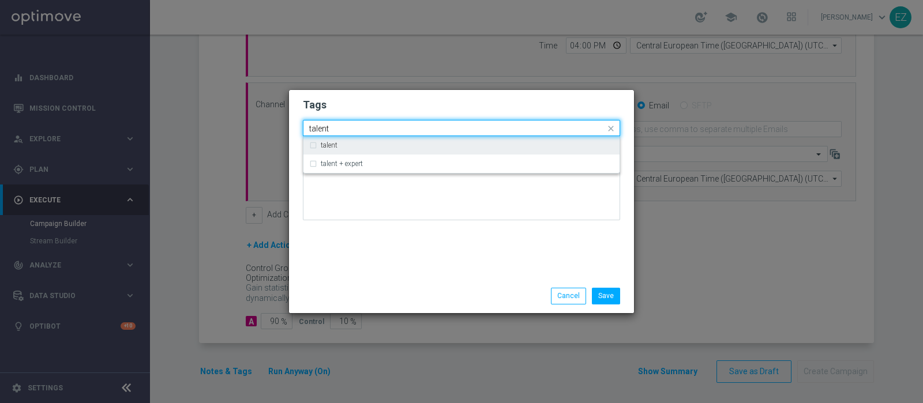
click at [334, 144] on label "talent" at bounding box center [329, 145] width 17 height 7
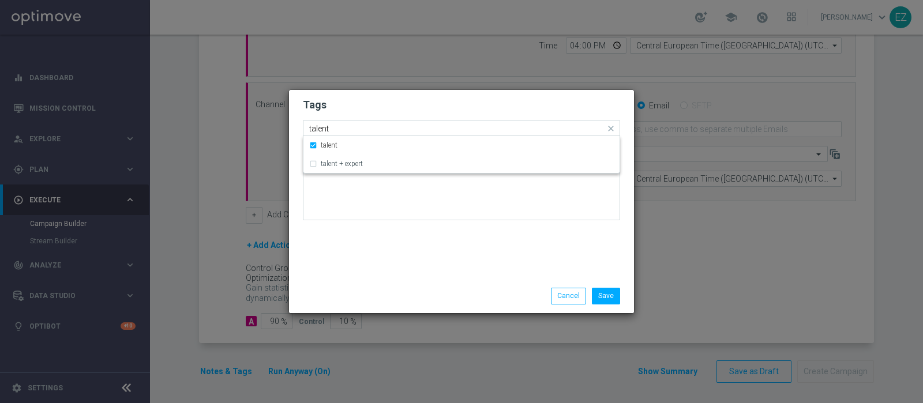
click at [324, 131] on input "talent" at bounding box center [457, 129] width 296 height 10
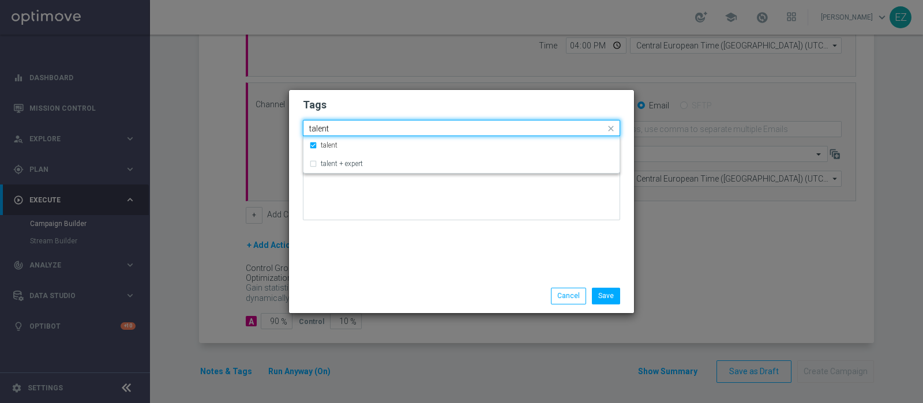
click at [324, 131] on input "talent" at bounding box center [457, 129] width 296 height 10
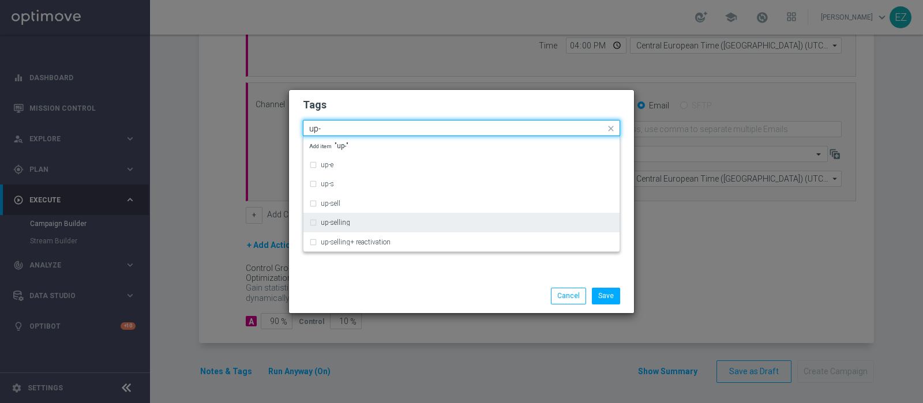
click at [328, 224] on label "up-selling" at bounding box center [335, 222] width 29 height 7
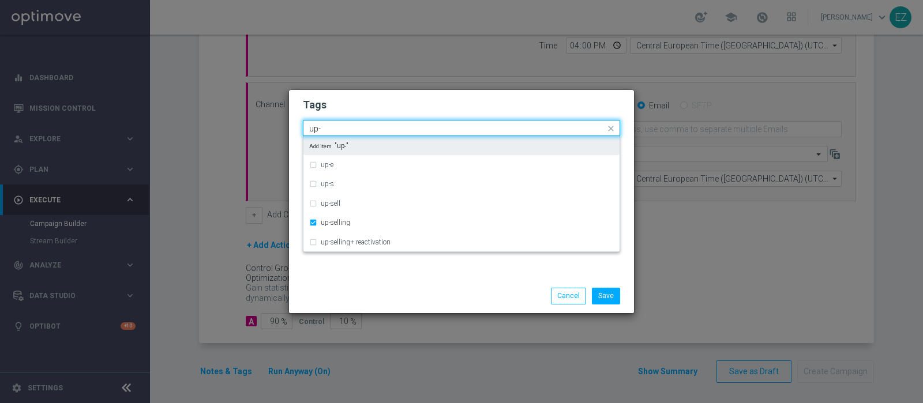
drag, startPoint x: 332, startPoint y: 125, endPoint x: 279, endPoint y: 119, distance: 53.4
click at [279, 119] on modal-container "Tags Quick find × talent × up-selling up- up-e up-s up-sell up-selling up-selli…" at bounding box center [461, 201] width 923 height 403
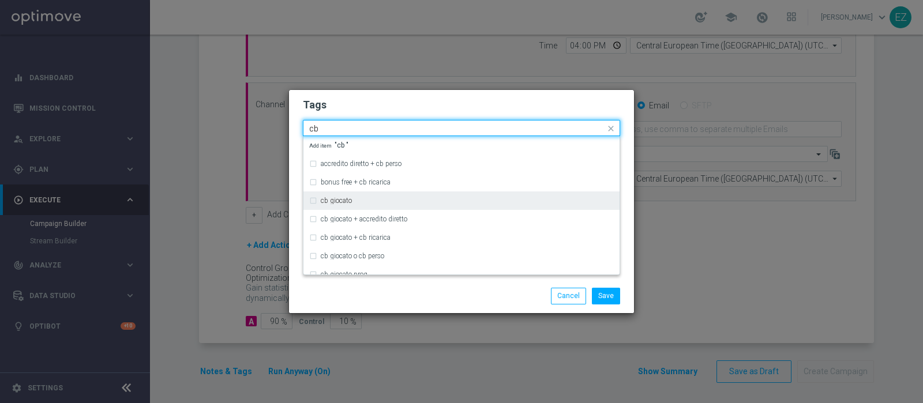
click at [360, 197] on div "cb giocato" at bounding box center [467, 200] width 293 height 7
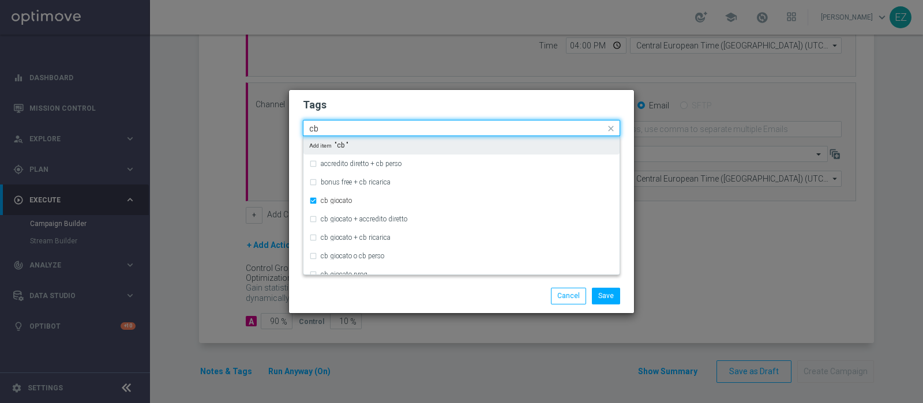
drag, startPoint x: 339, startPoint y: 125, endPoint x: 265, endPoint y: 126, distance: 73.8
click at [265, 126] on modal-container "Tags Quick find × talent × up-selling × cb giocato cb accredito diretto + cb pe…" at bounding box center [461, 201] width 923 height 403
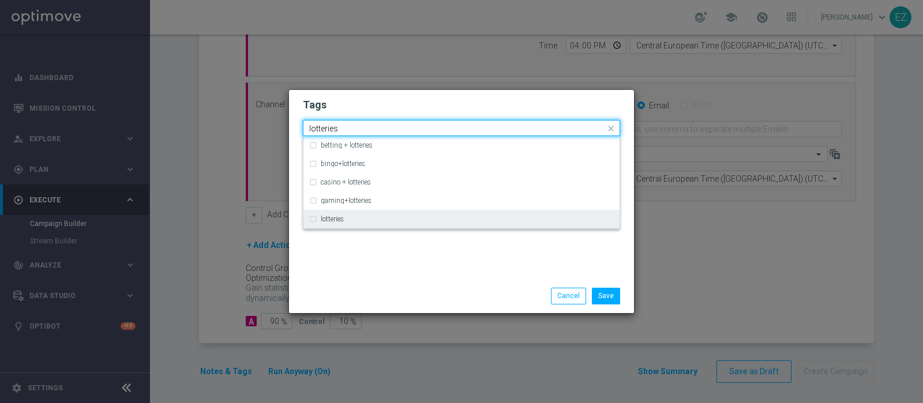
click at [358, 218] on div "lotteries" at bounding box center [467, 219] width 293 height 7
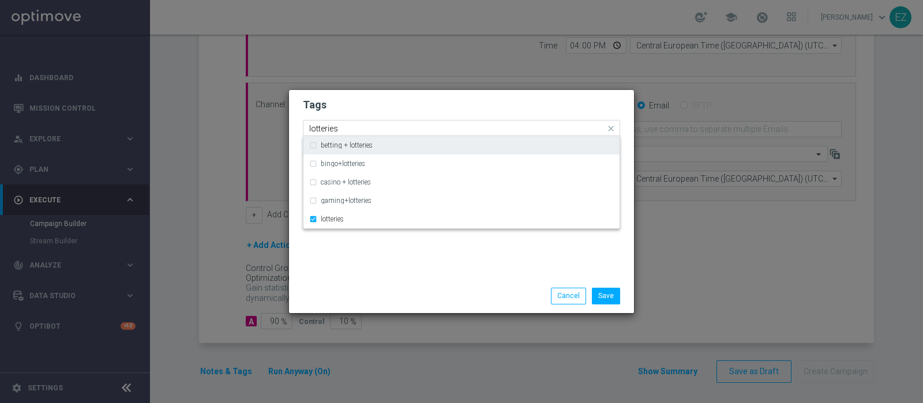
click at [319, 127] on input "lotteries" at bounding box center [457, 129] width 296 height 10
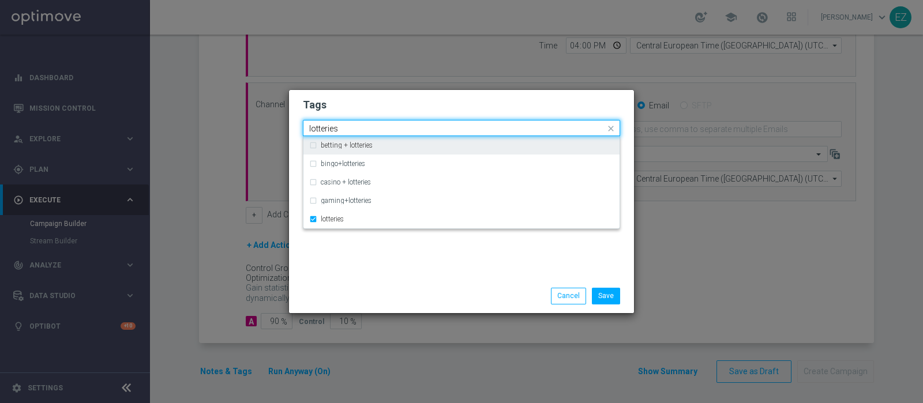
click at [319, 127] on input "lotteries" at bounding box center [457, 129] width 296 height 10
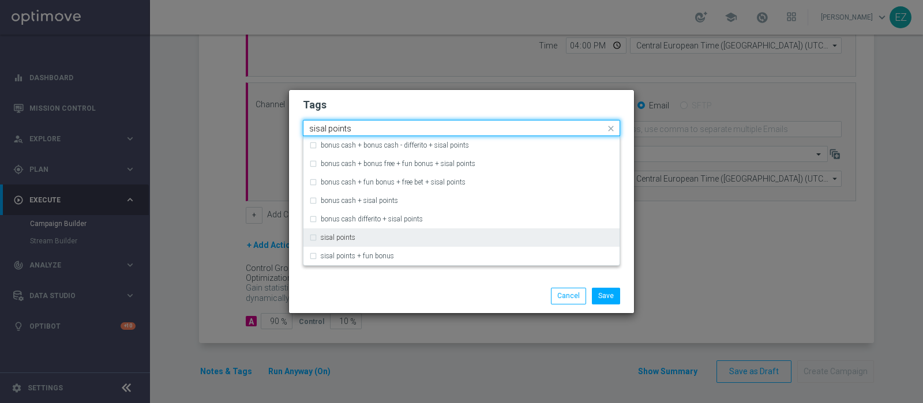
click at [355, 237] on label "sisal points" at bounding box center [338, 237] width 35 height 7
type input "sisal points"
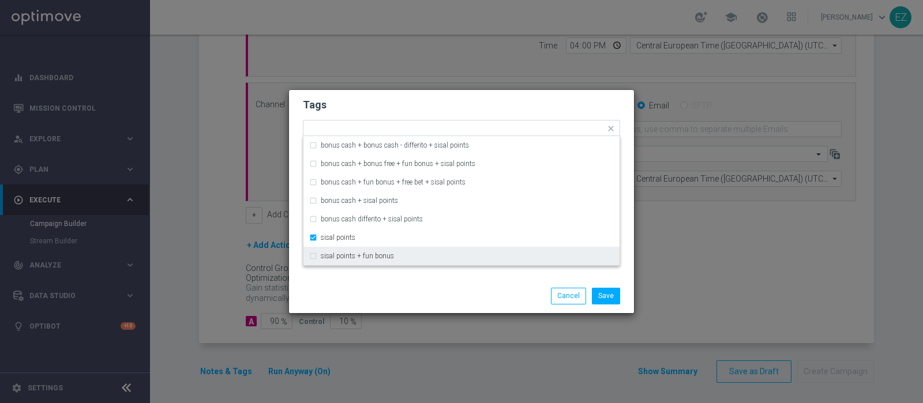
click at [508, 299] on div "Save Cancel" at bounding box center [516, 296] width 223 height 16
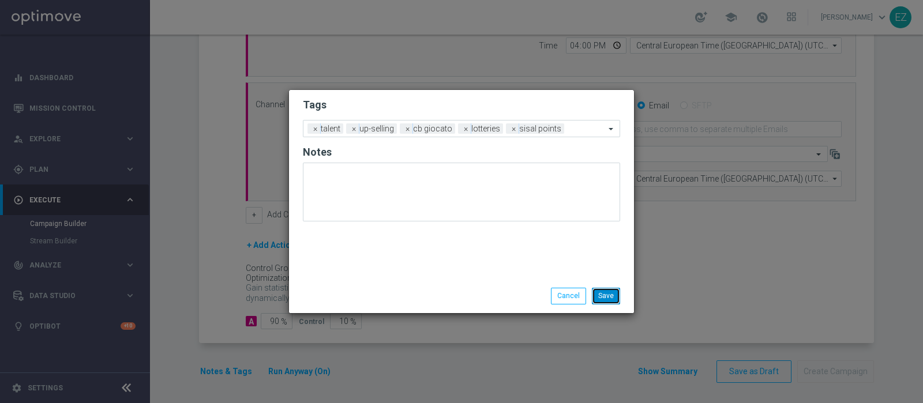
click at [610, 296] on button "Save" at bounding box center [606, 296] width 28 height 16
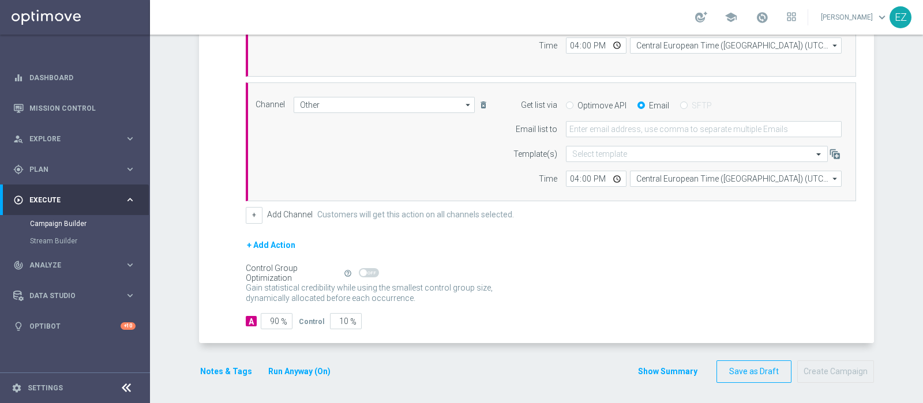
click at [648, 371] on button "Show Summary" at bounding box center [667, 371] width 61 height 13
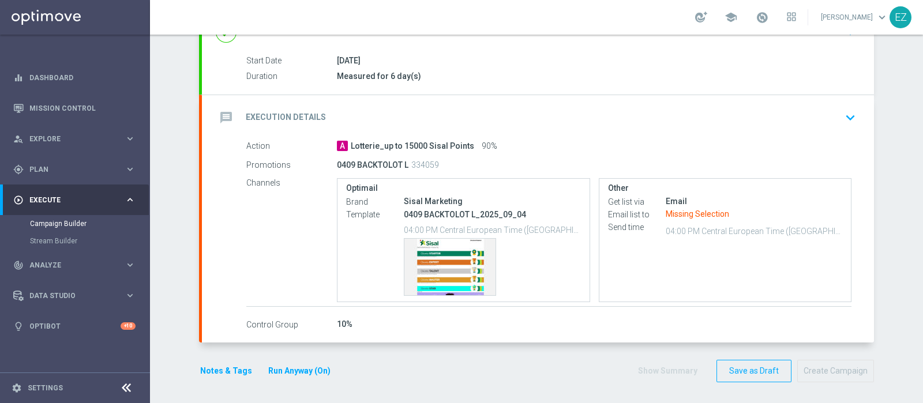
scroll to position [179, 0]
click at [305, 113] on h2 "Execution Details" at bounding box center [286, 117] width 80 height 11
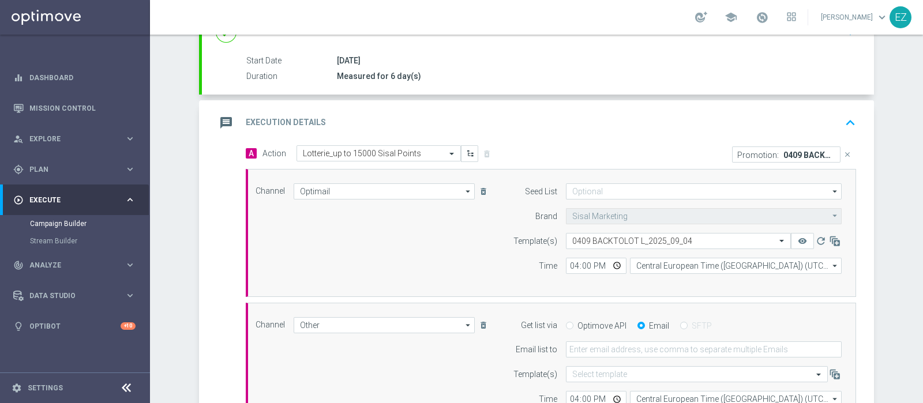
scroll to position [227, 0]
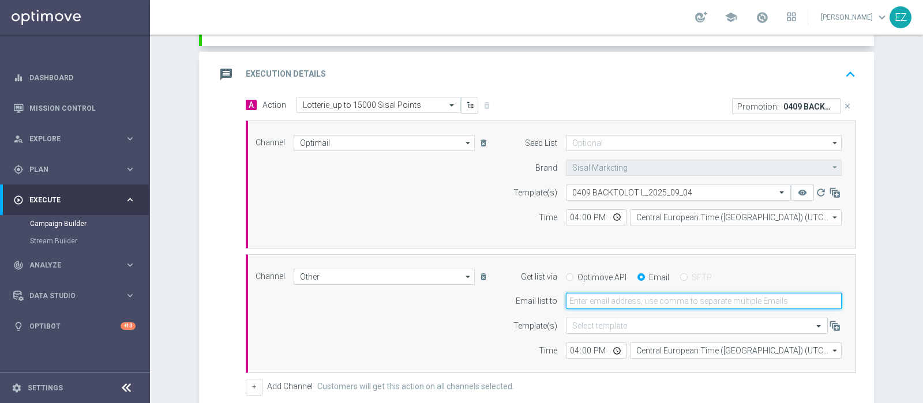
click at [597, 296] on input "email" at bounding box center [704, 301] width 276 height 16
type input "elena.zarbin@sisal.it"
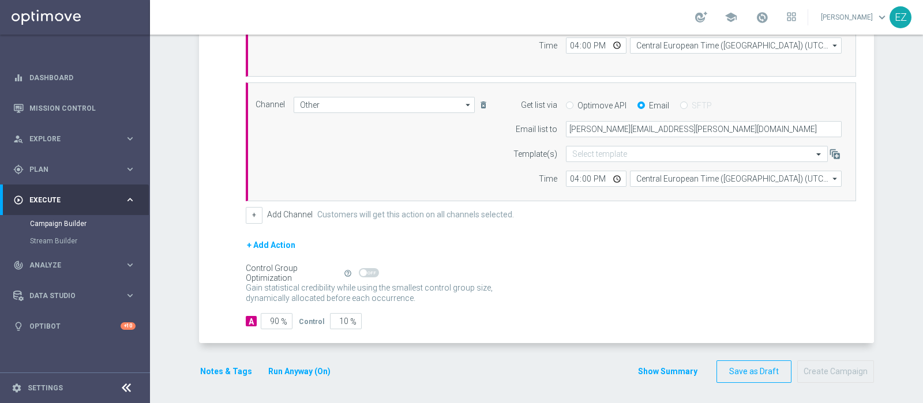
click at [659, 371] on button "Show Summary" at bounding box center [667, 371] width 61 height 13
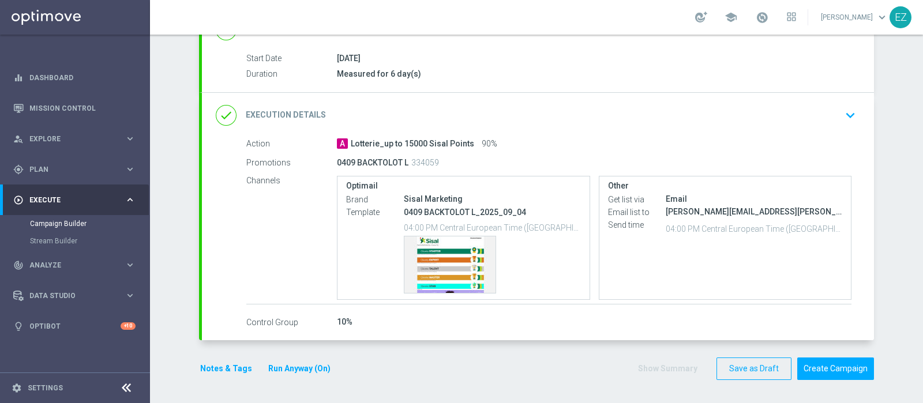
scroll to position [179, 0]
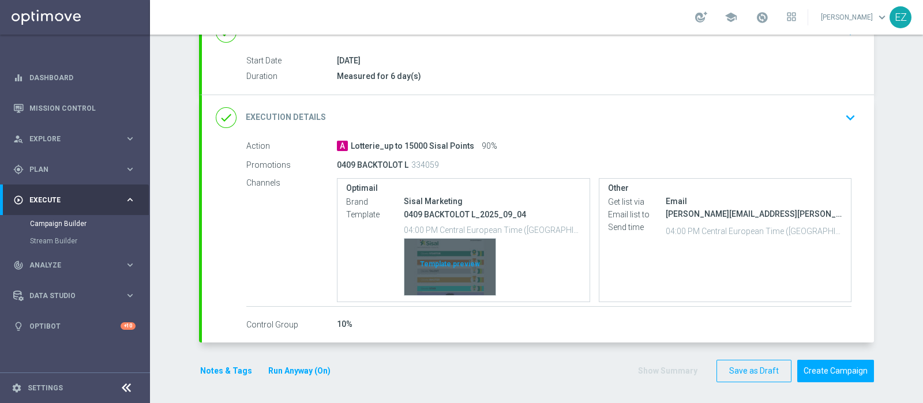
click at [457, 264] on div "Template preview" at bounding box center [449, 267] width 91 height 57
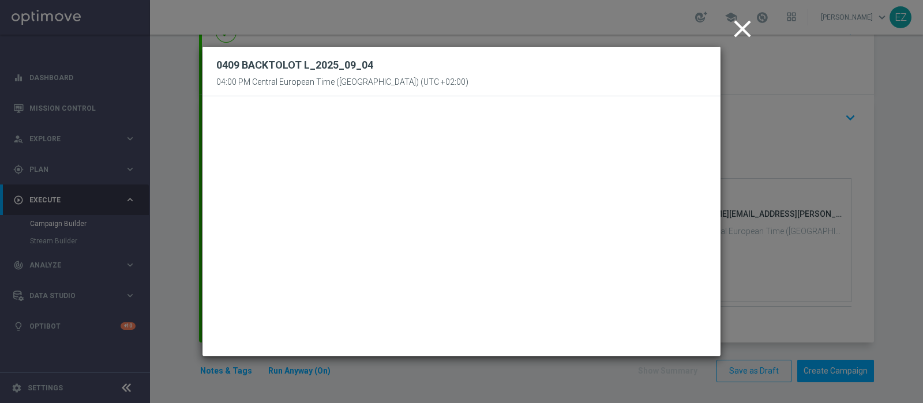
click at [743, 28] on icon "close" at bounding box center [742, 28] width 29 height 29
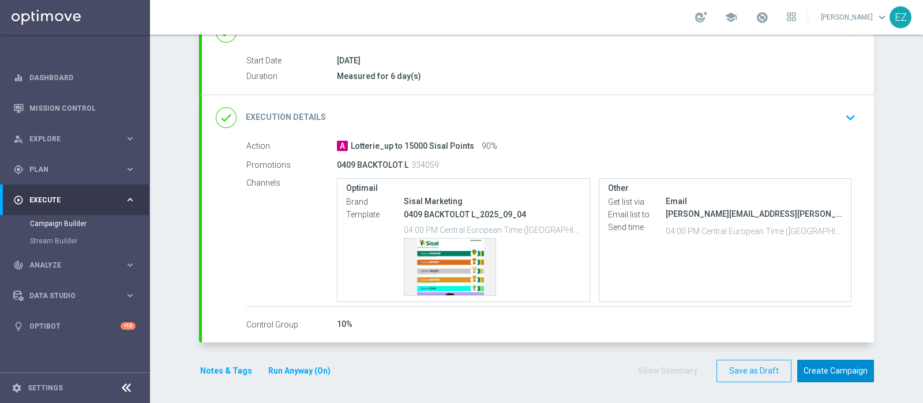
click at [829, 370] on button "Create Campaign" at bounding box center [835, 371] width 77 height 22
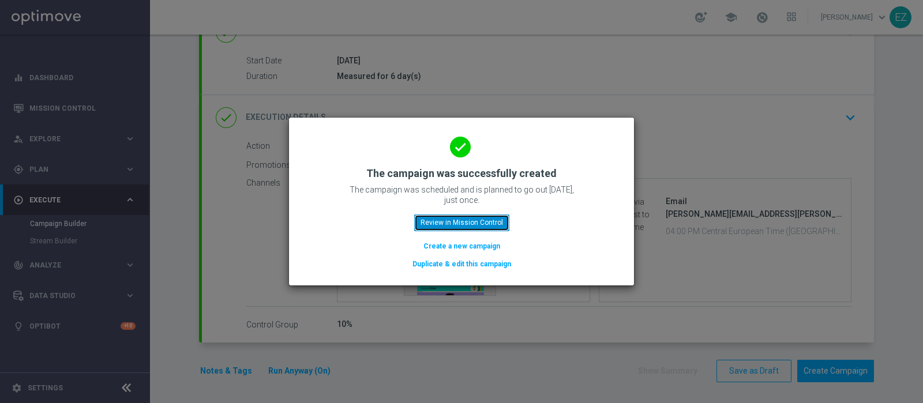
click at [482, 220] on button "Review in Mission Control" at bounding box center [461, 223] width 95 height 16
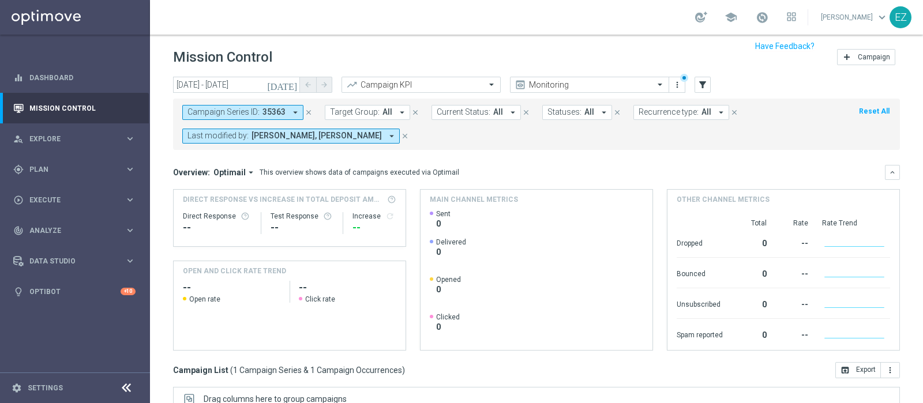
scroll to position [196, 0]
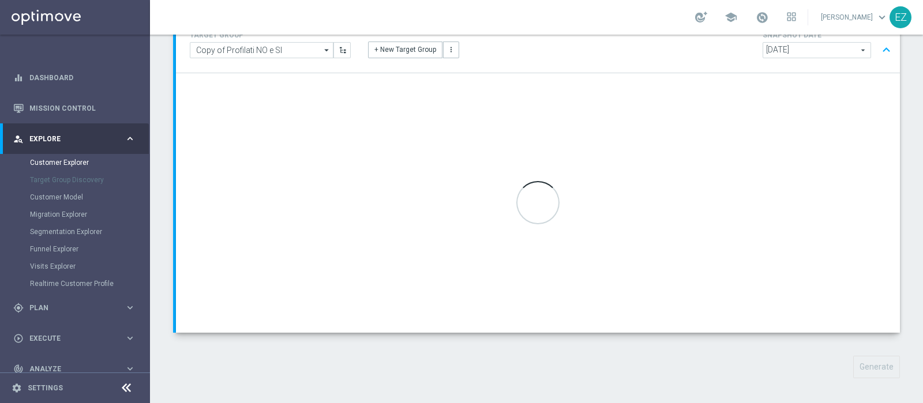
scroll to position [99, 0]
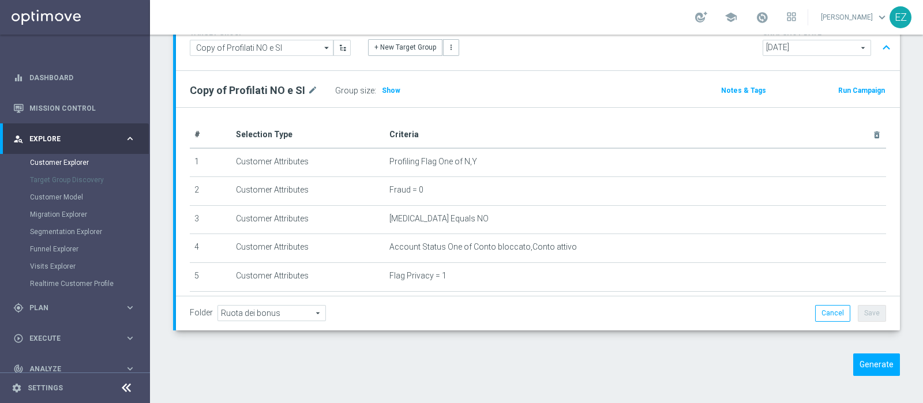
scroll to position [76, 0]
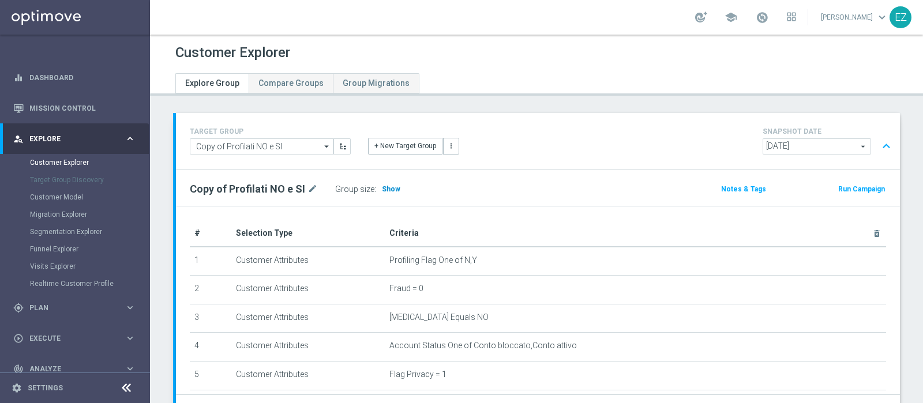
click at [385, 189] on span "Show" at bounding box center [391, 189] width 18 height 8
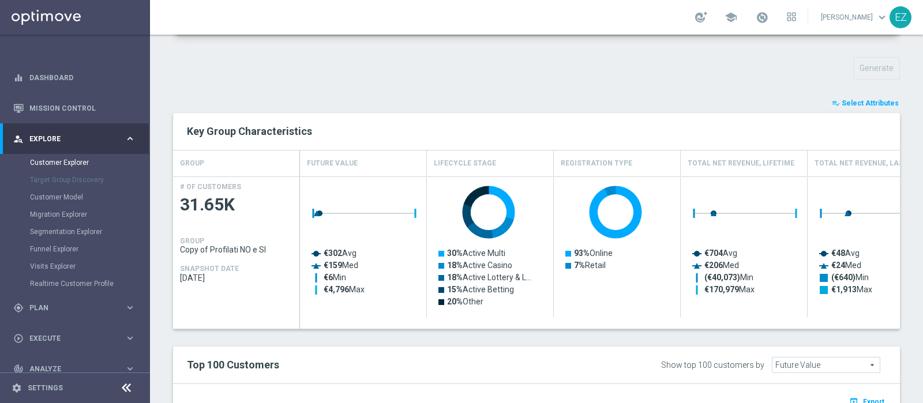
scroll to position [396, 0]
click at [845, 103] on span "Select Attributes" at bounding box center [869, 103] width 57 height 8
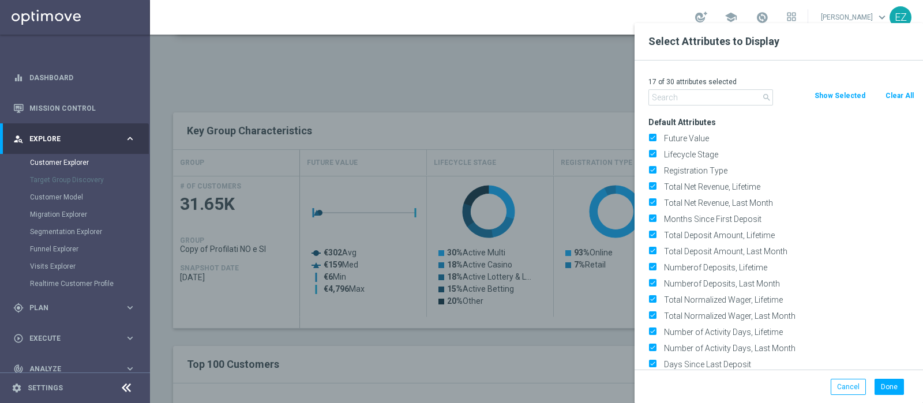
click at [893, 96] on button "Clear All" at bounding box center [899, 95] width 31 height 13
checkbox input "false"
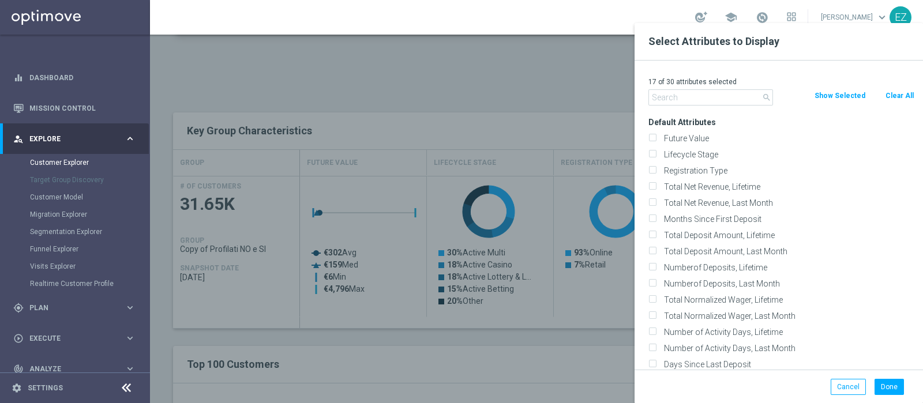
checkbox input "false"
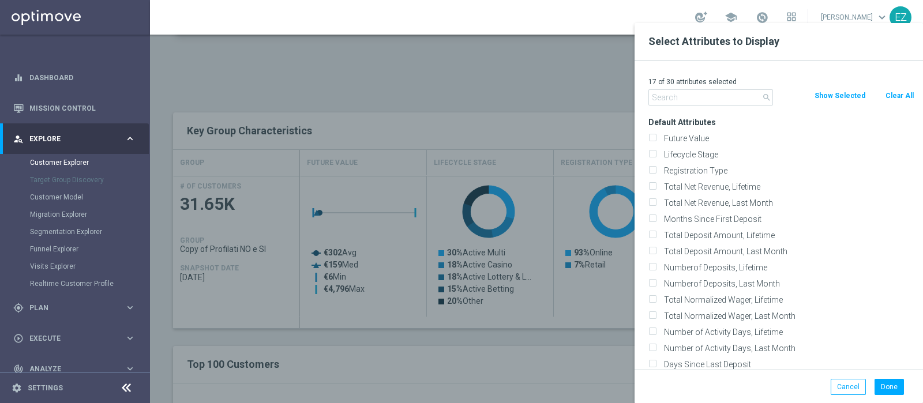
checkbox input "false"
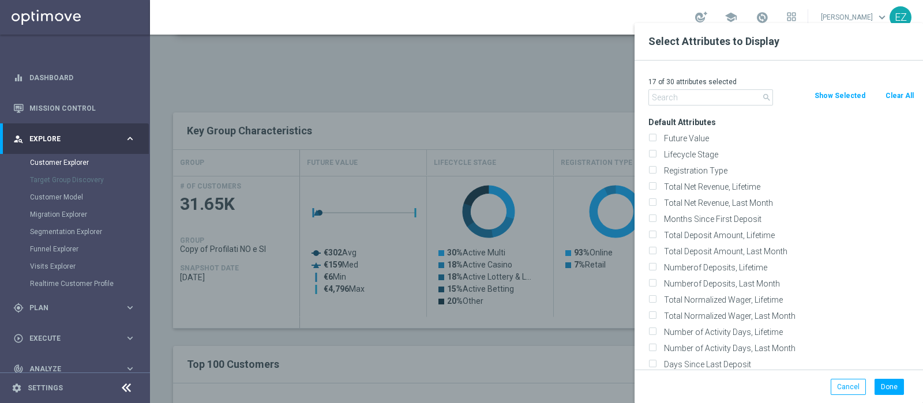
checkbox input "false"
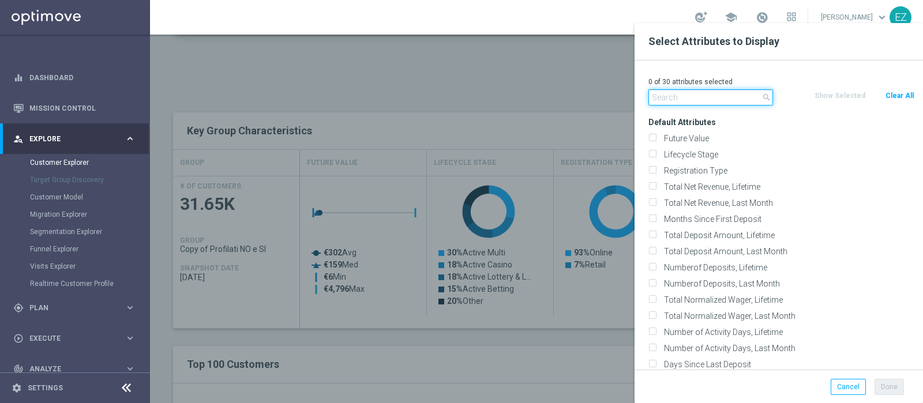
click at [675, 97] on input "text" at bounding box center [710, 97] width 125 height 16
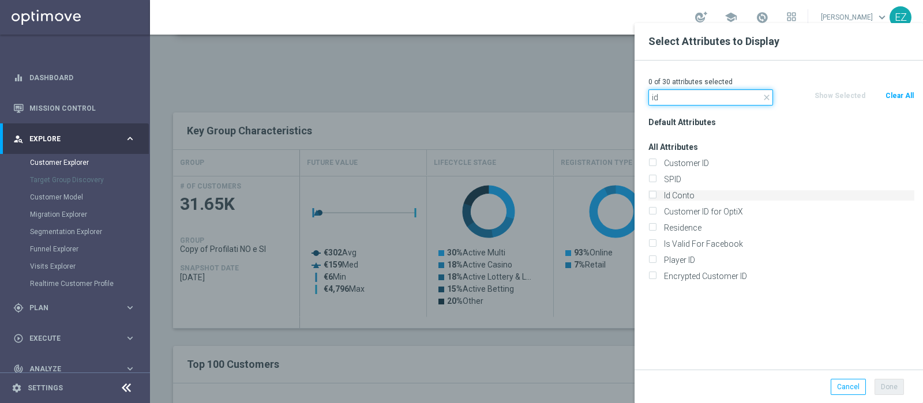
type input "id"
click at [672, 197] on label "Id Conto" at bounding box center [787, 195] width 254 height 10
click at [656, 197] on input "Id Conto" at bounding box center [651, 196] width 7 height 7
checkbox input "true"
drag, startPoint x: 682, startPoint y: 100, endPoint x: 606, endPoint y: 97, distance: 76.2
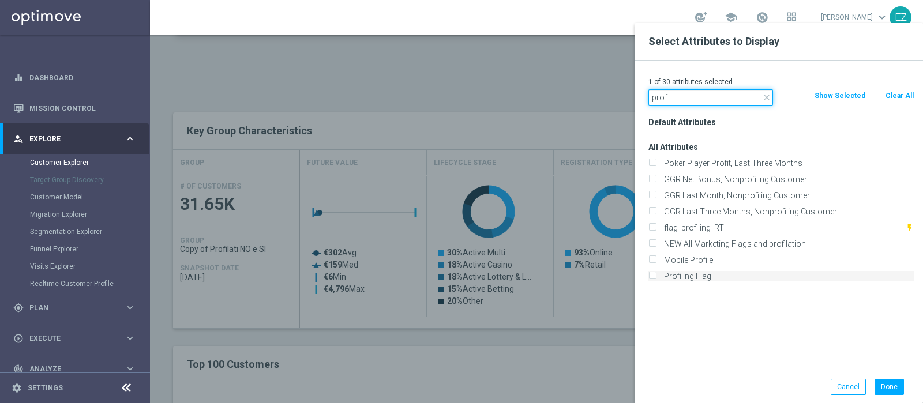
type input "prof"
click at [701, 277] on label "Profiling Flag" at bounding box center [787, 276] width 254 height 10
click at [656, 277] on input "Profiling Flag" at bounding box center [651, 277] width 7 height 7
checkbox input "true"
click at [885, 388] on button "Done" at bounding box center [888, 387] width 29 height 16
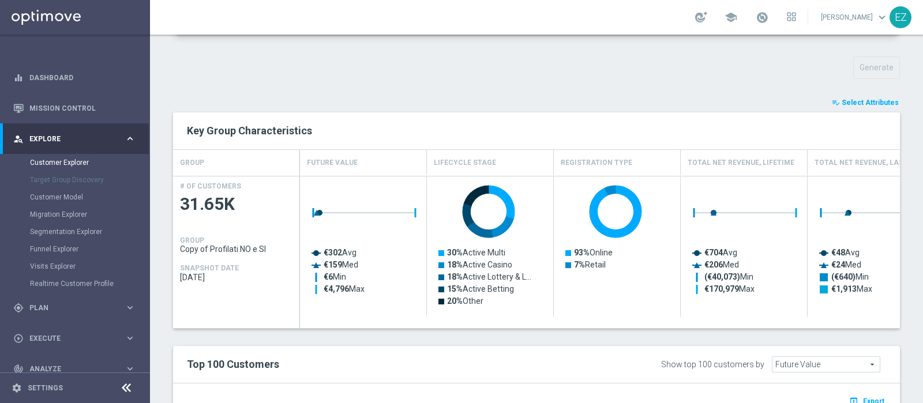
type input "Search"
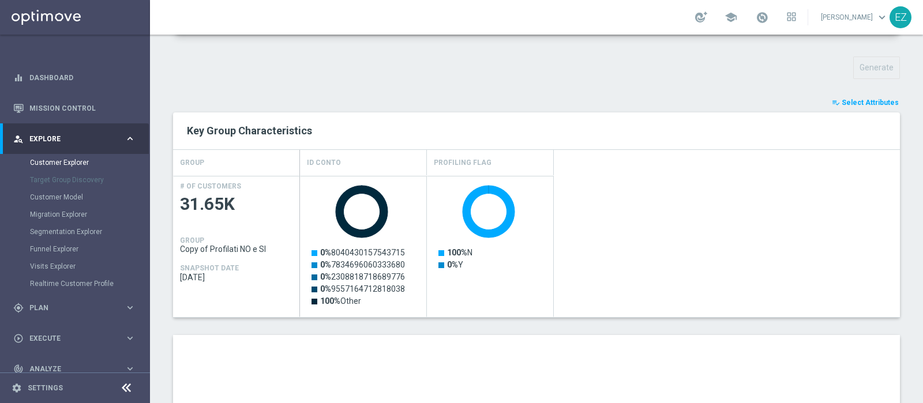
click at [846, 102] on span "Select Attributes" at bounding box center [869, 103] width 57 height 8
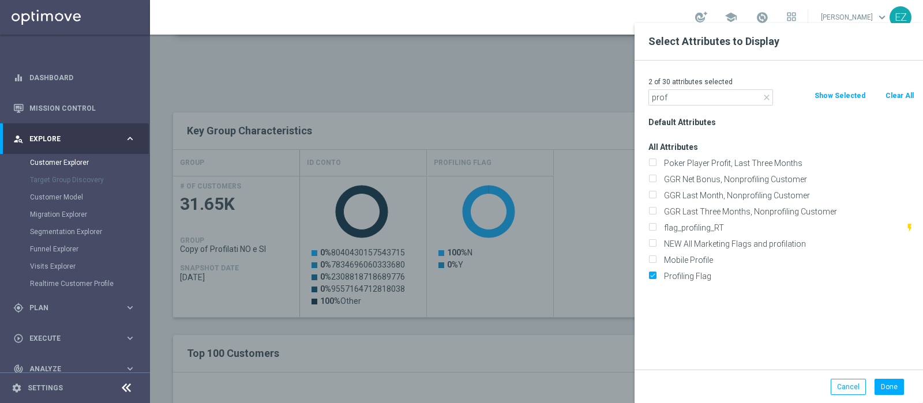
type input "prof"
click at [687, 281] on div "Profiling Flag" at bounding box center [781, 276] width 283 height 16
click at [680, 275] on label "Profiling Flag" at bounding box center [787, 276] width 254 height 10
click at [656, 275] on input "Profiling Flag" at bounding box center [651, 277] width 7 height 7
checkbox input "false"
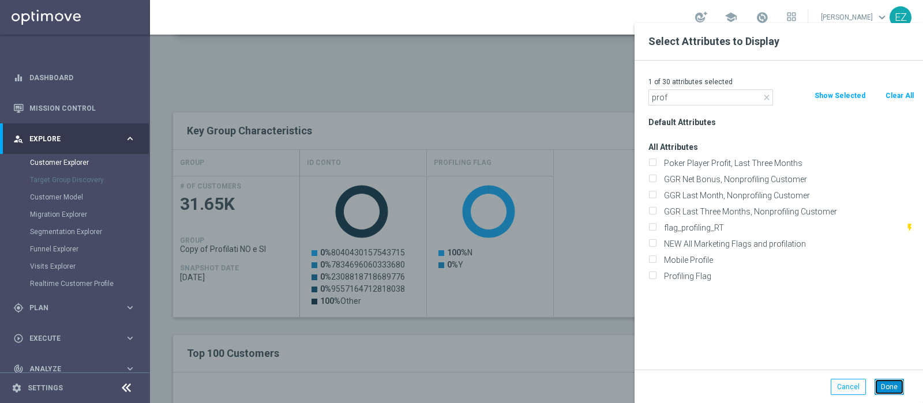
click at [894, 387] on button "Done" at bounding box center [888, 387] width 29 height 16
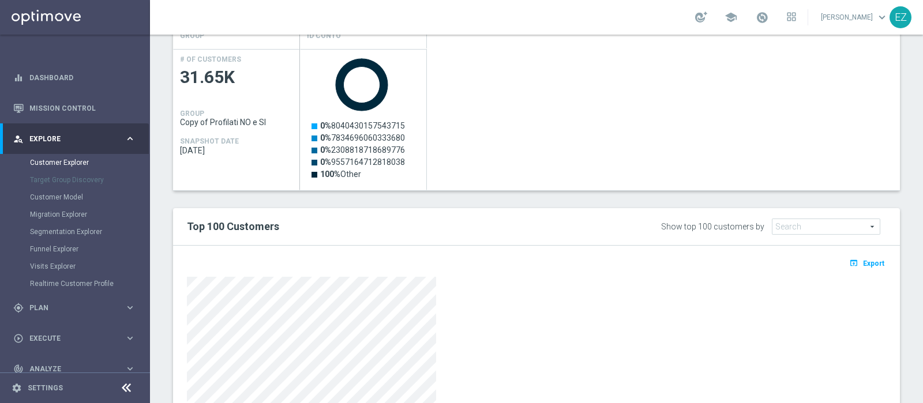
scroll to position [524, 0]
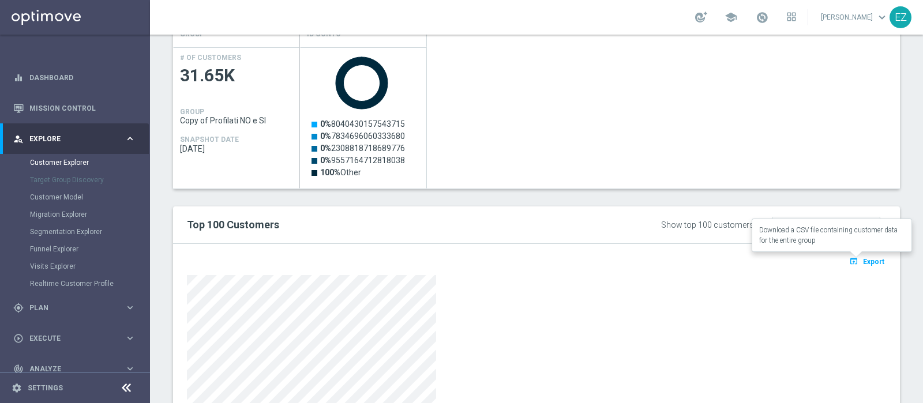
click at [849, 263] on icon "open_in_browser" at bounding box center [855, 261] width 12 height 9
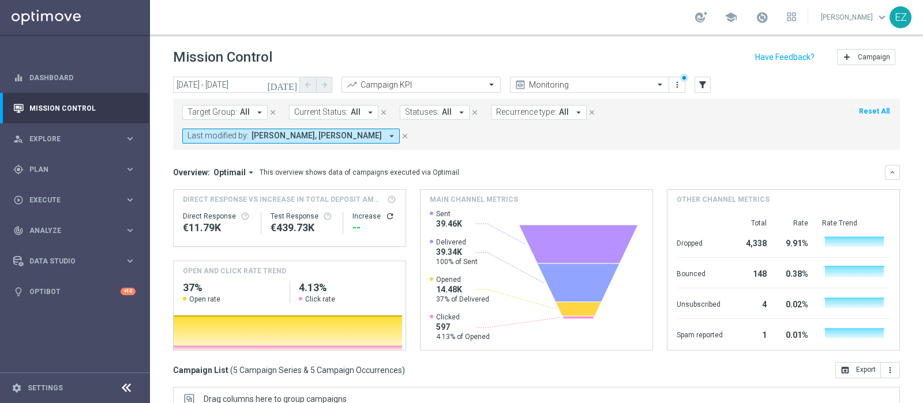
click at [292, 86] on icon "today" at bounding box center [282, 85] width 31 height 10
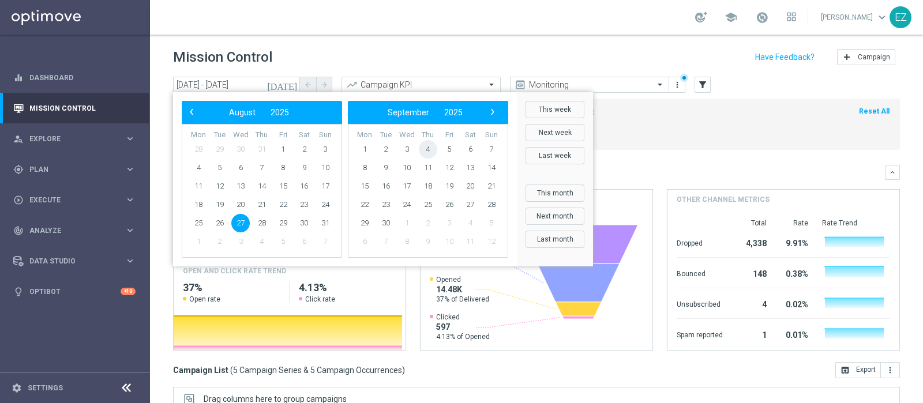
click at [432, 147] on span "4" at bounding box center [428, 149] width 18 height 18
click at [262, 147] on span "4" at bounding box center [262, 149] width 18 height 18
type input "[DATE] - [DATE]"
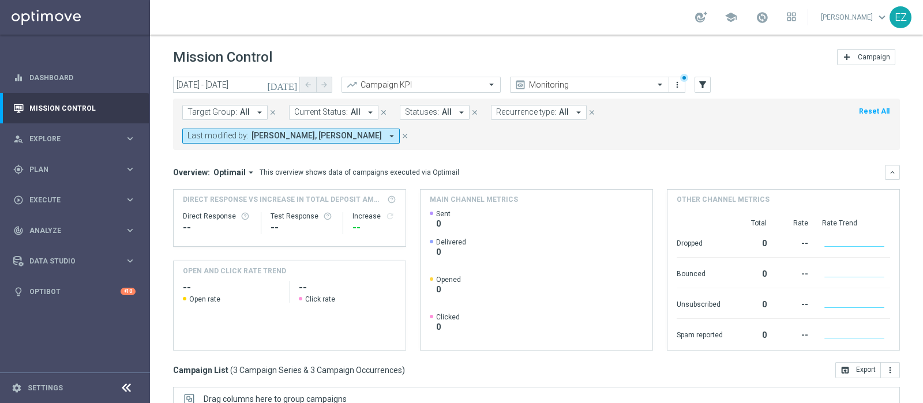
scroll to position [173, 0]
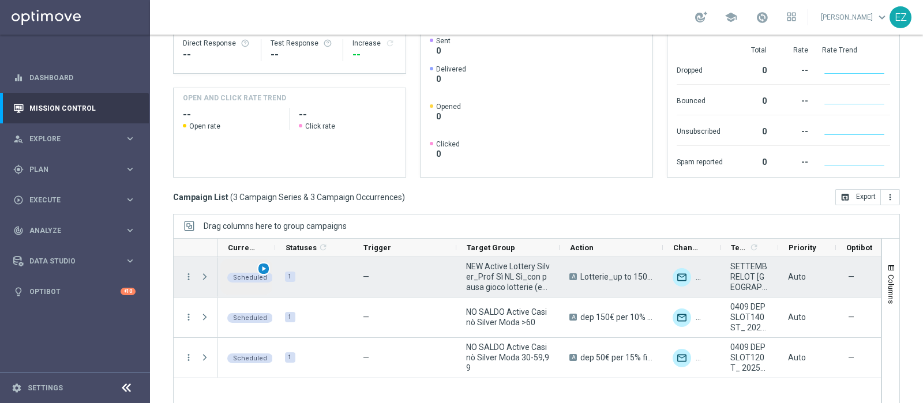
click at [263, 265] on span "play_arrow" at bounding box center [264, 269] width 8 height 8
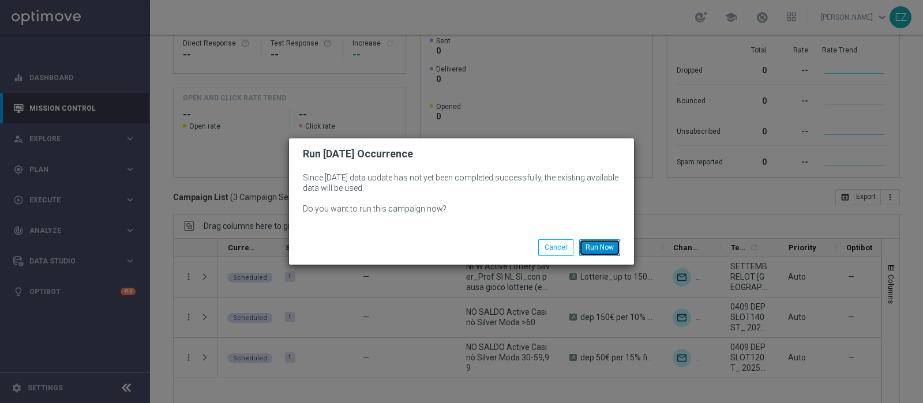
click at [606, 245] on button "Run Now" at bounding box center [599, 247] width 41 height 16
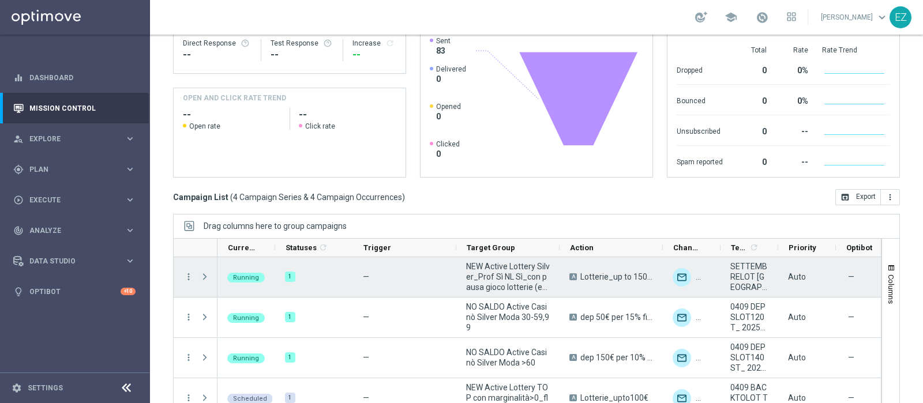
scroll to position [14, 0]
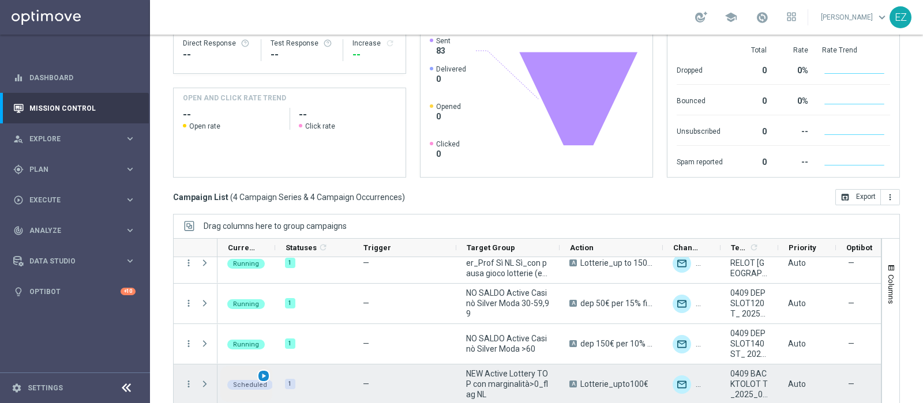
click at [263, 372] on span "play_arrow" at bounding box center [264, 376] width 8 height 8
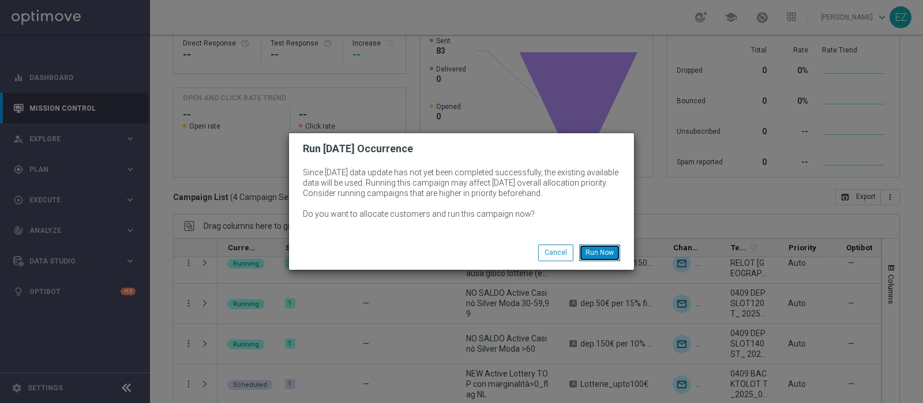
click at [598, 252] on button "Run Now" at bounding box center [599, 253] width 41 height 16
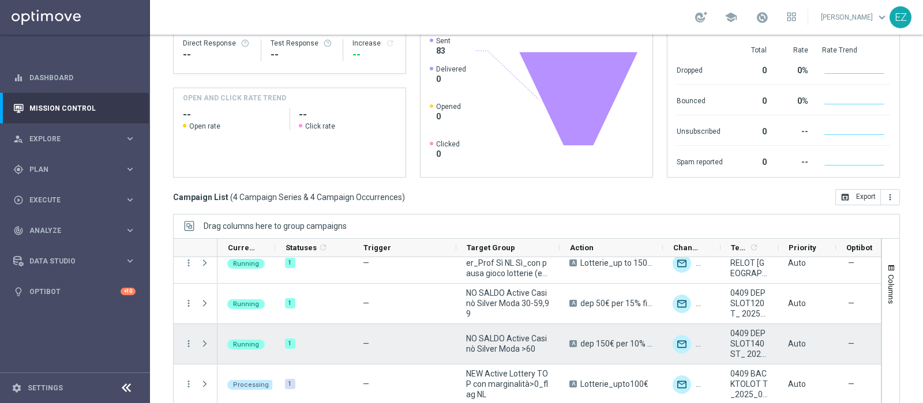
scroll to position [0, 0]
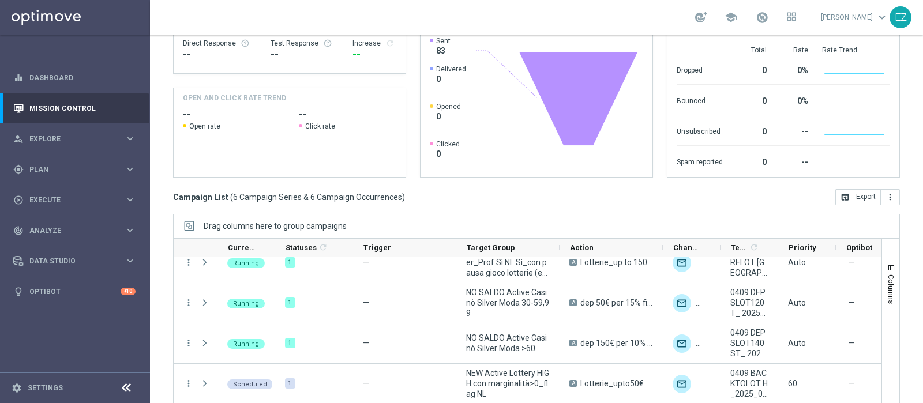
scroll to position [95, 0]
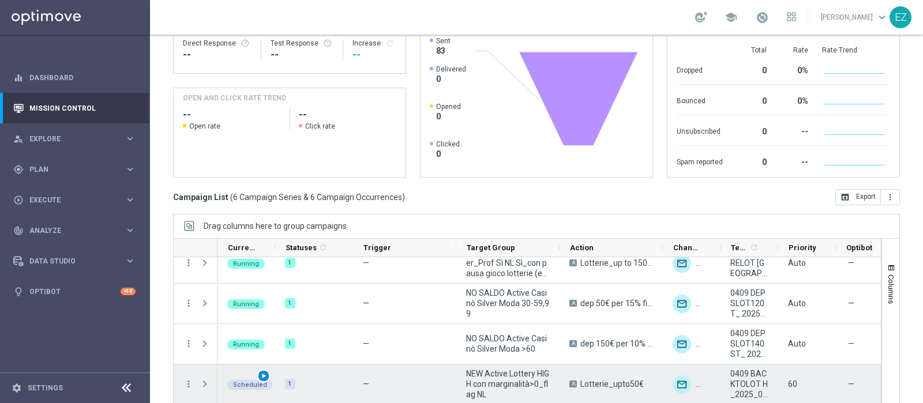
click at [264, 372] on span "play_arrow" at bounding box center [264, 376] width 8 height 8
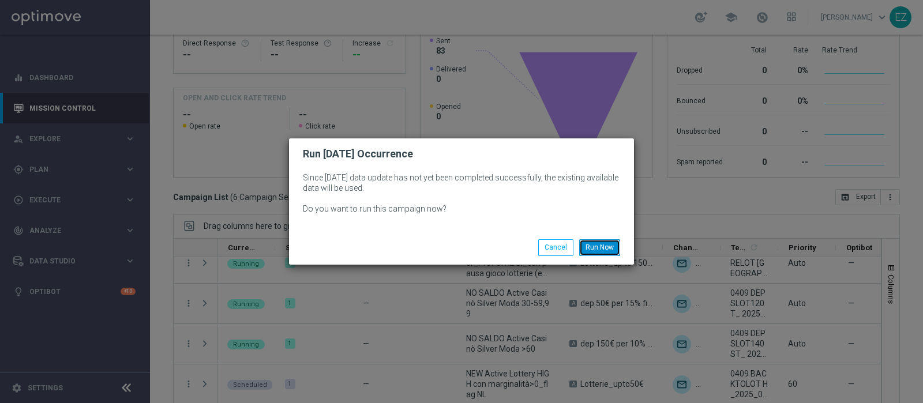
click at [610, 245] on button "Run Now" at bounding box center [599, 247] width 41 height 16
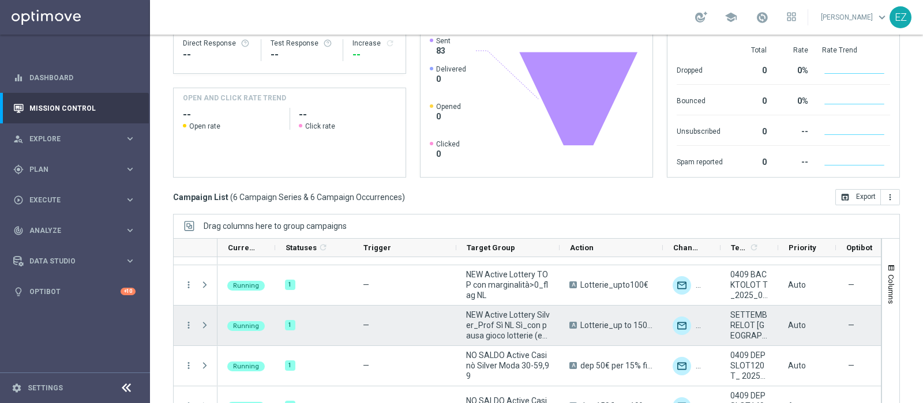
scroll to position [95, 0]
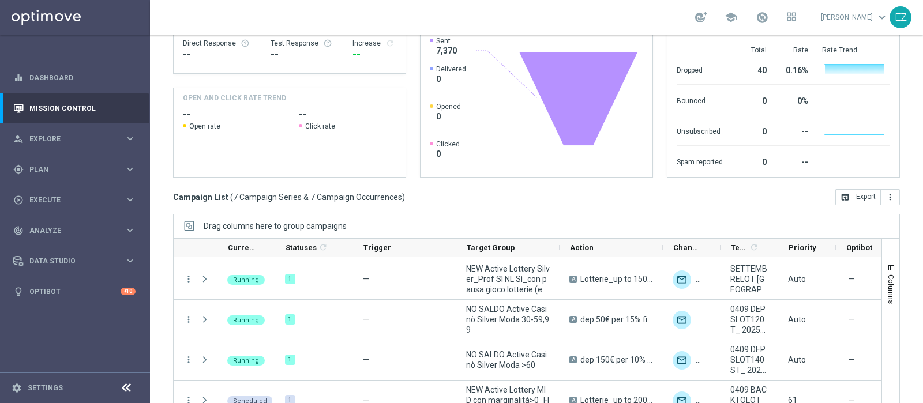
scroll to position [135, 0]
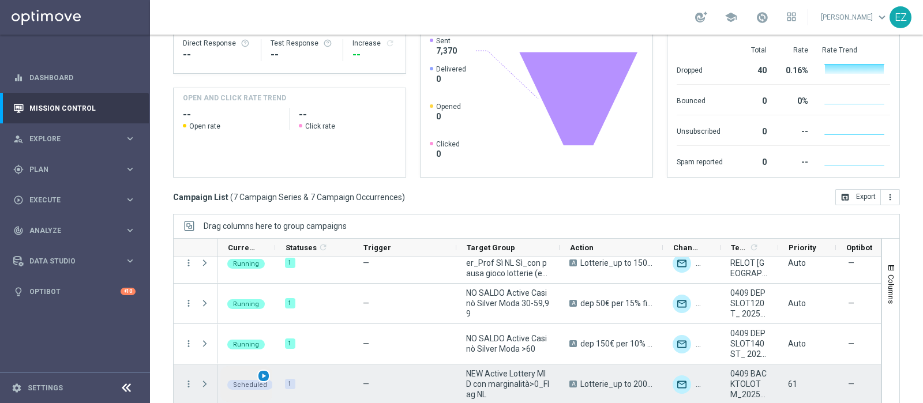
click at [262, 372] on span "play_arrow" at bounding box center [264, 376] width 8 height 8
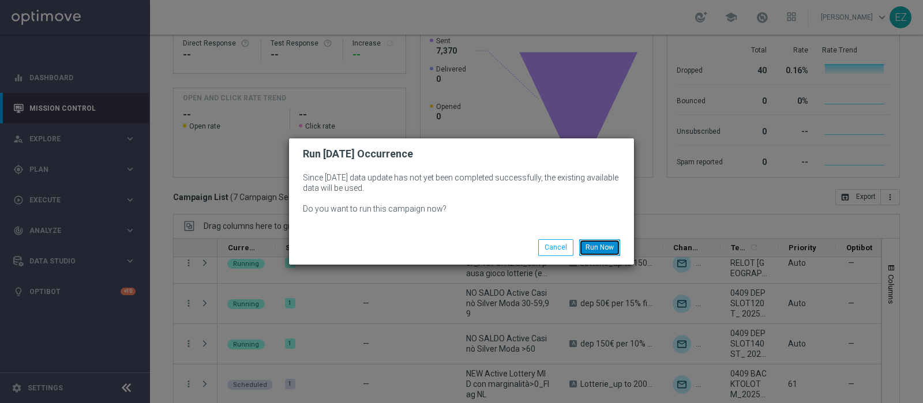
click at [609, 249] on button "Run Now" at bounding box center [599, 247] width 41 height 16
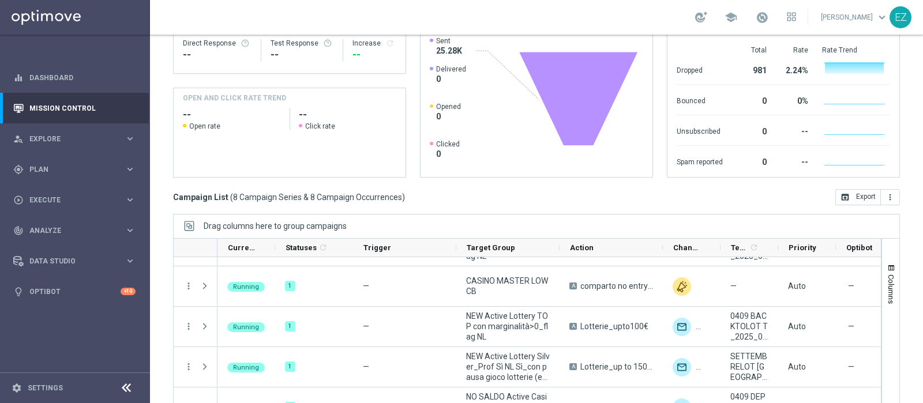
scroll to position [176, 0]
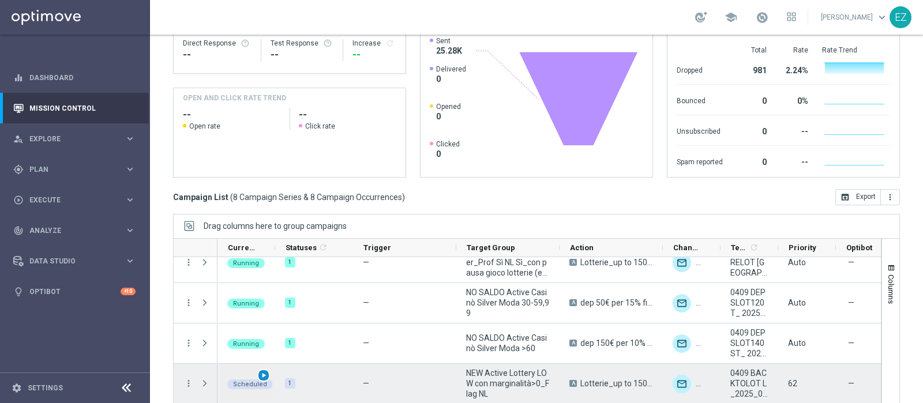
click at [262, 371] on span "play_arrow" at bounding box center [264, 375] width 8 height 8
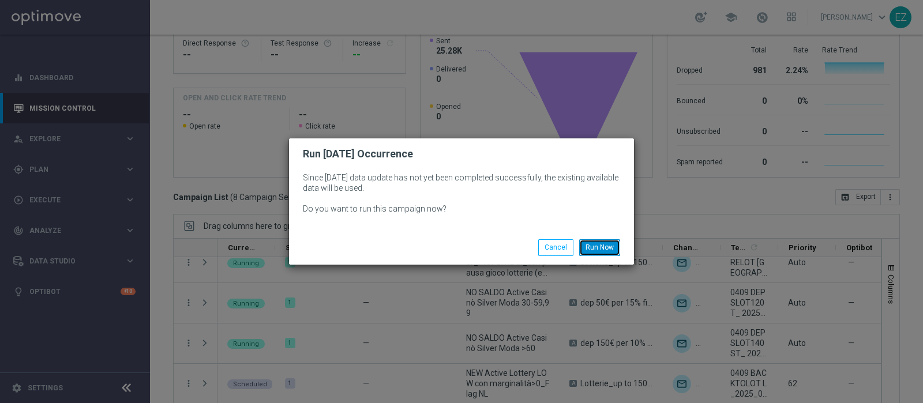
click at [596, 251] on button "Run Now" at bounding box center [599, 247] width 41 height 16
